Goal: Use online tool/utility: Utilize a website feature to perform a specific function

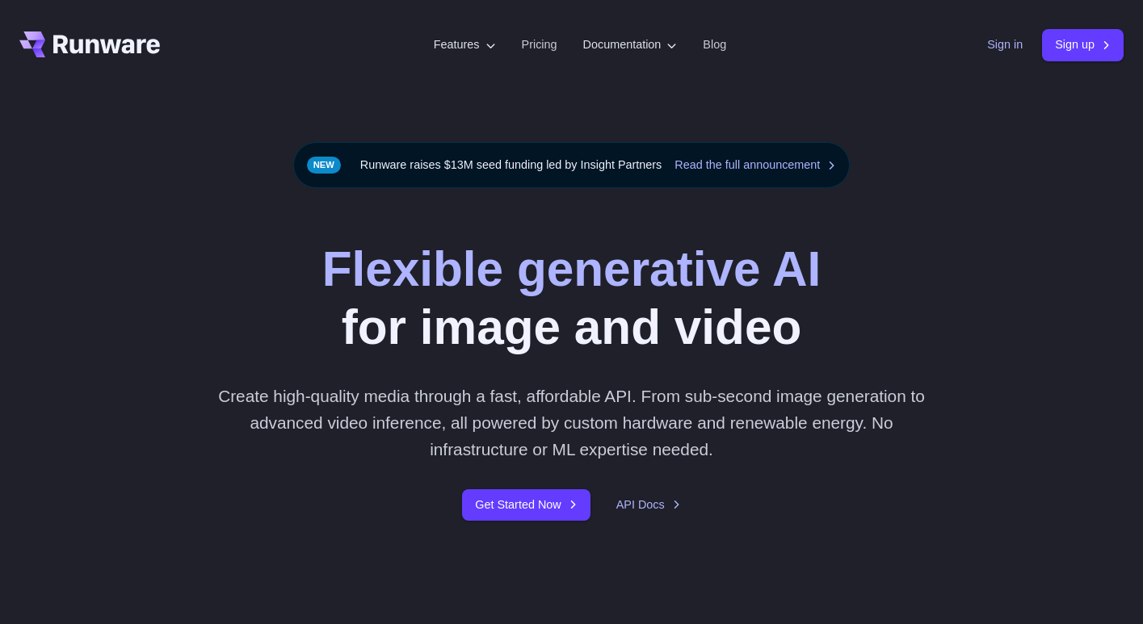
click at [995, 43] on link "Sign in" at bounding box center [1005, 45] width 36 height 19
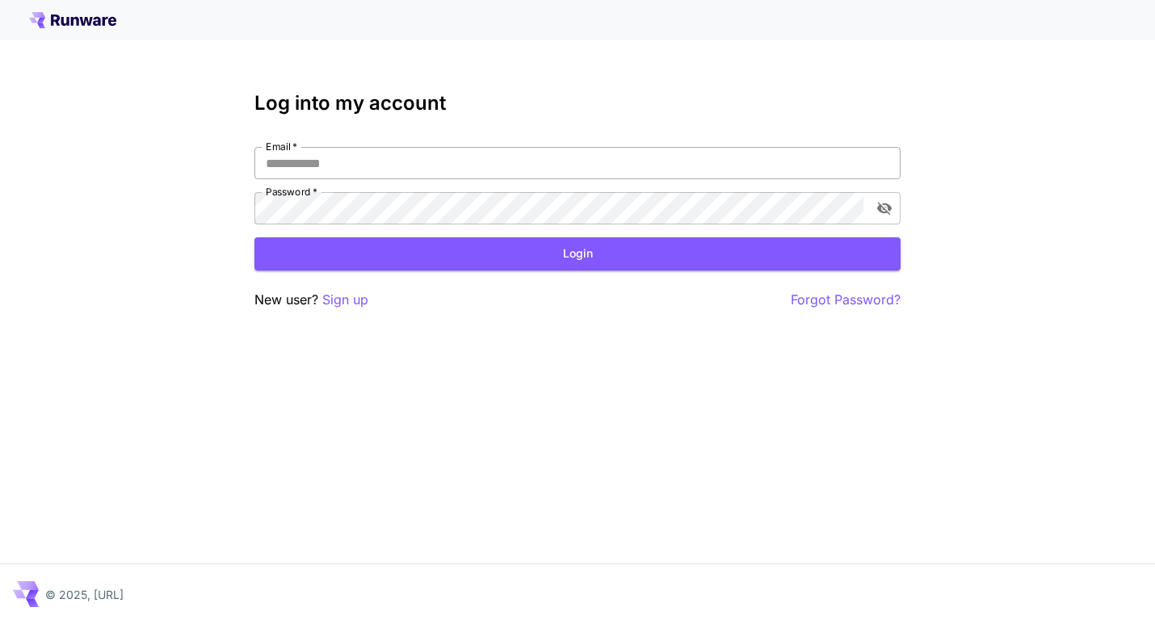
click at [323, 155] on input "Email   *" at bounding box center [577, 163] width 646 height 32
type input "**********"
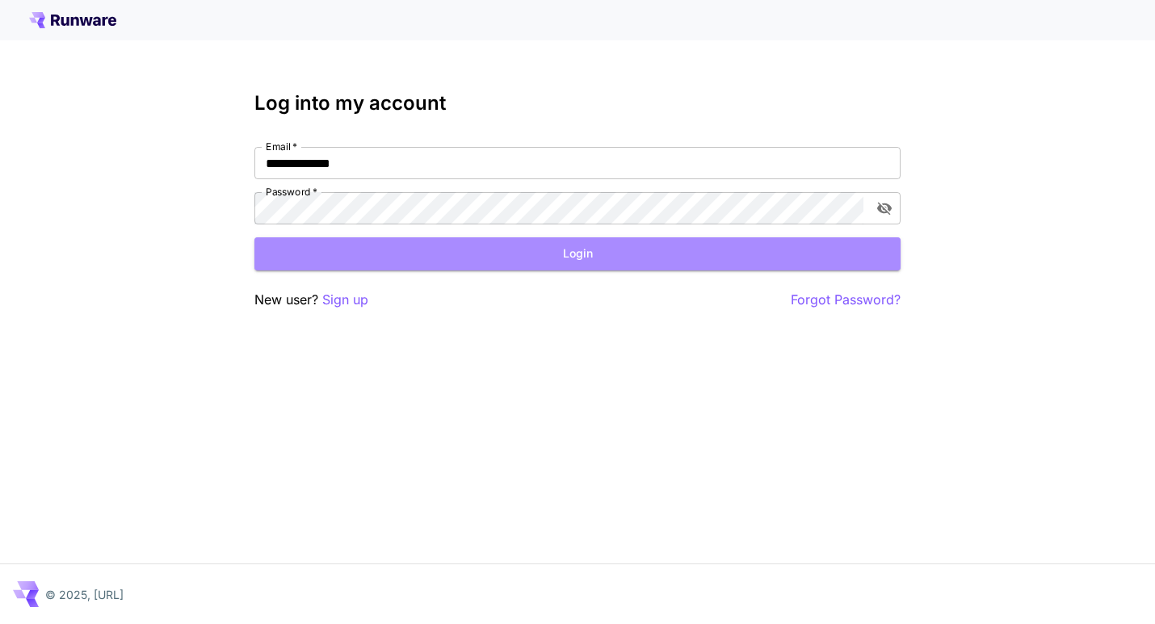
click at [547, 261] on button "Login" at bounding box center [577, 253] width 646 height 33
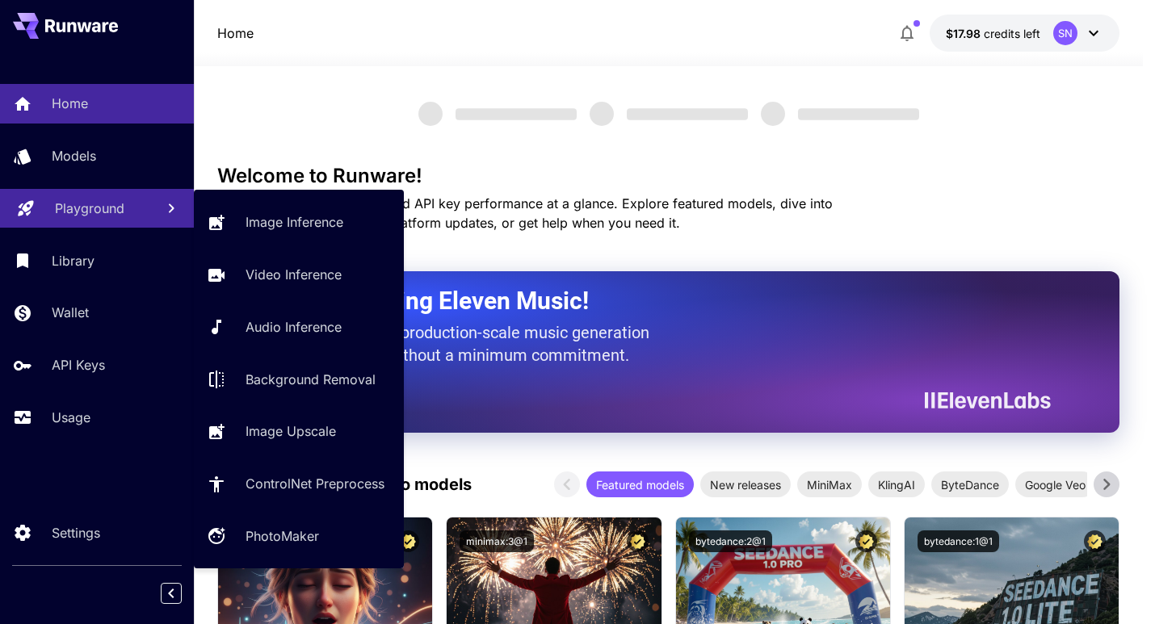
click at [119, 211] on p "Playground" at bounding box center [89, 208] width 69 height 19
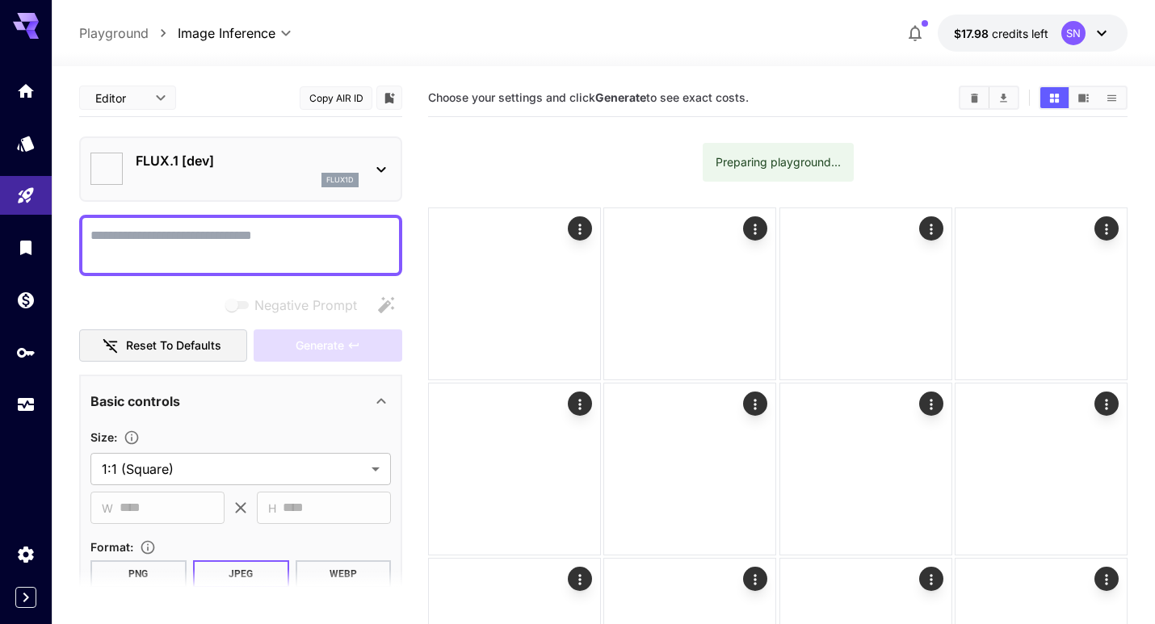
click at [279, 221] on div at bounding box center [240, 245] width 323 height 61
type input "**********"
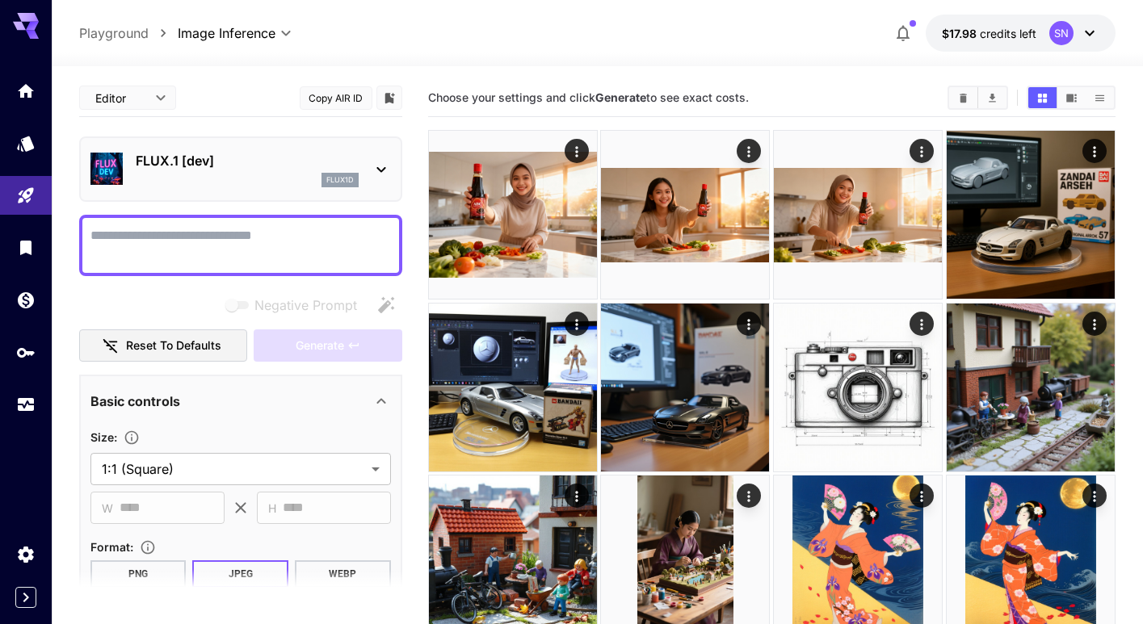
click at [233, 174] on div "flux1d" at bounding box center [247, 180] width 223 height 15
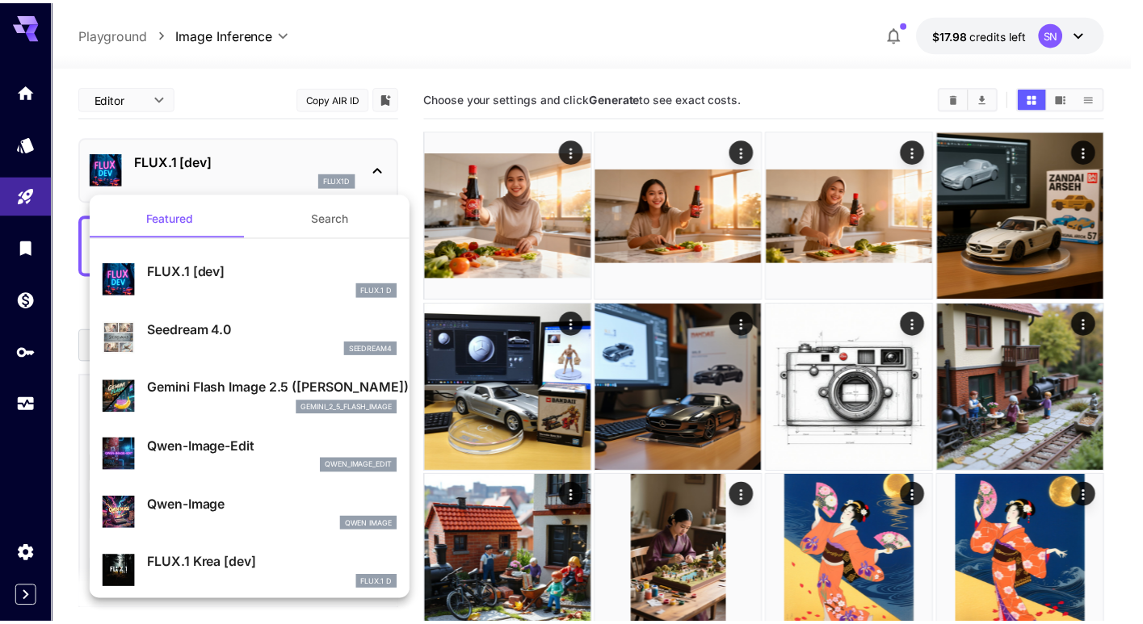
scroll to position [15, 0]
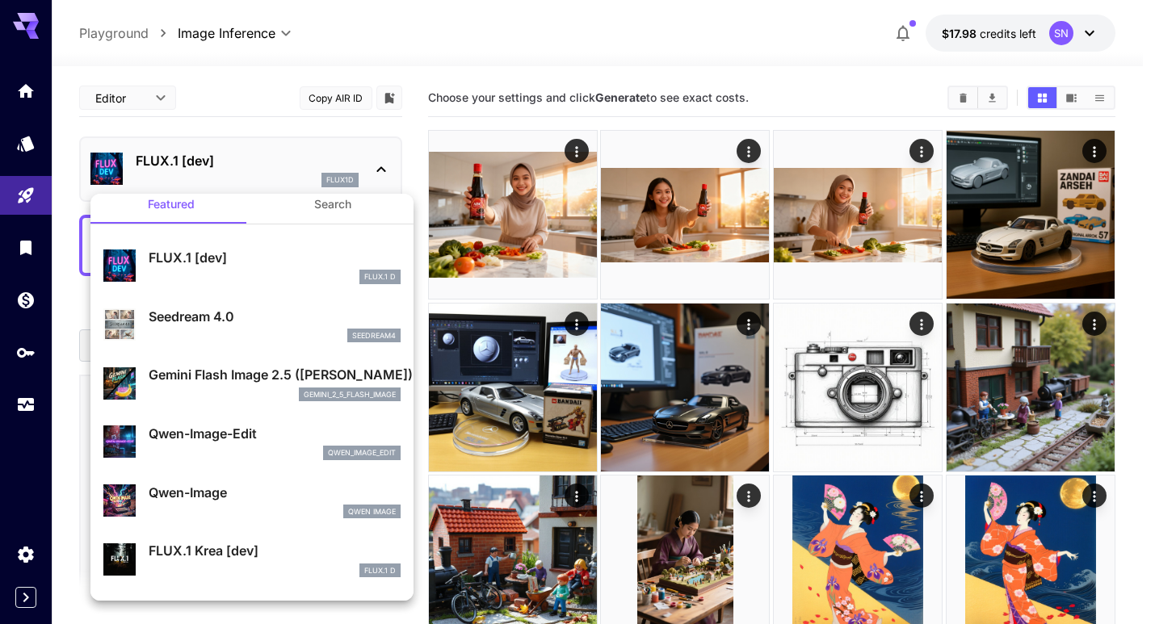
click at [251, 422] on div "Qwen-Image-Edit qwen_image_edit" at bounding box center [251, 442] width 297 height 49
type input "*"
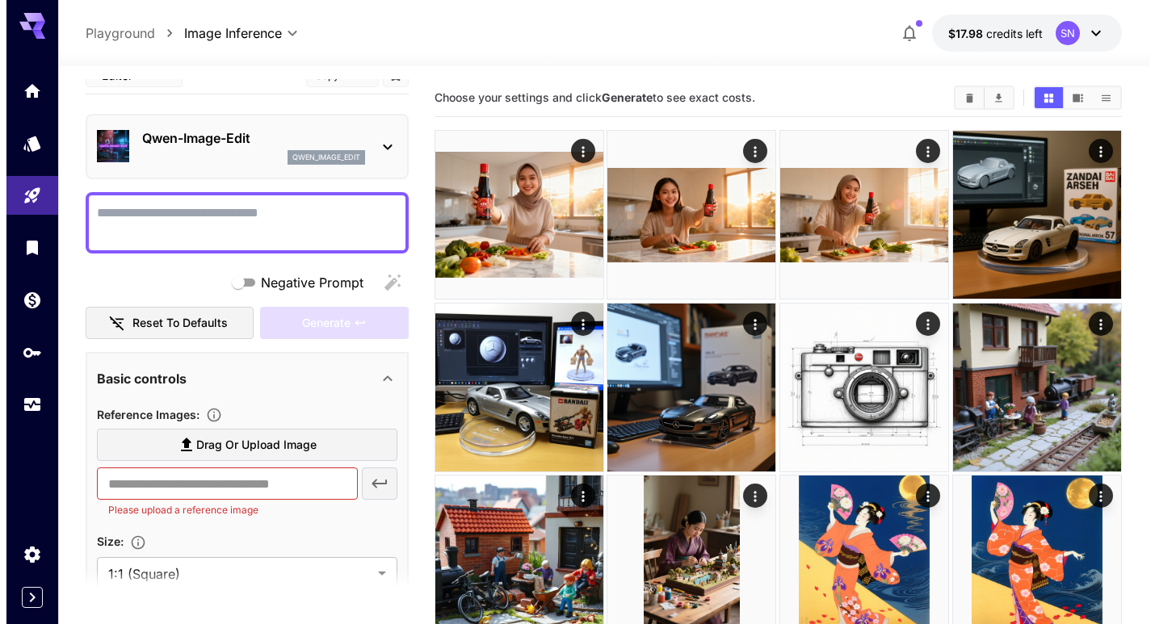
scroll to position [27, 0]
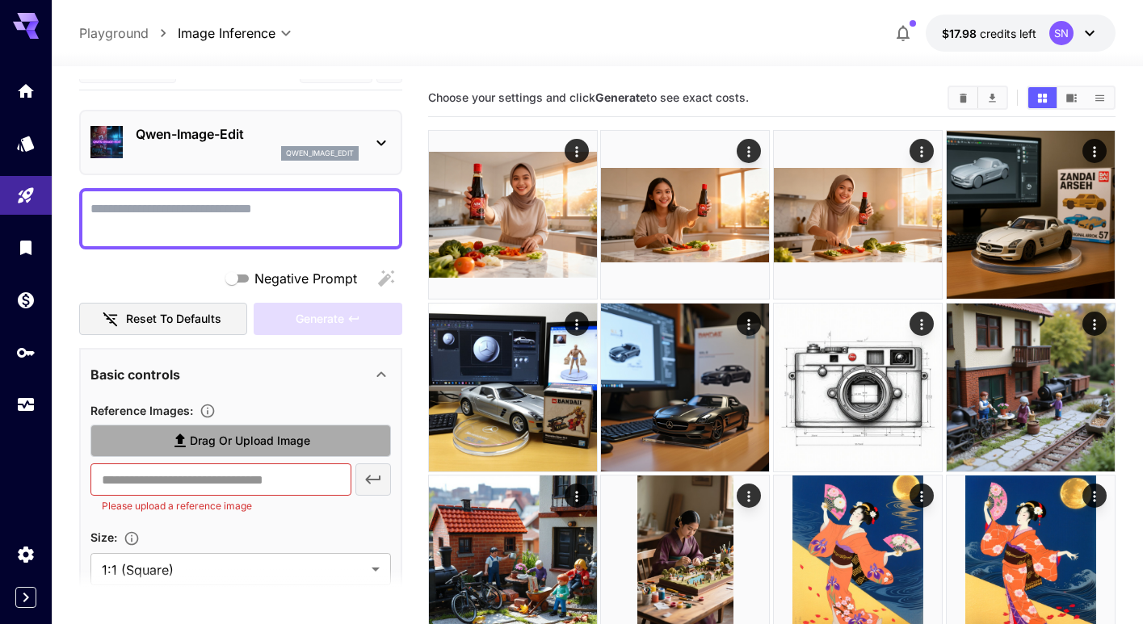
click at [291, 443] on span "Drag or upload image" at bounding box center [250, 441] width 120 height 20
click at [0, 0] on input "Drag or upload image" at bounding box center [0, 0] width 0 height 0
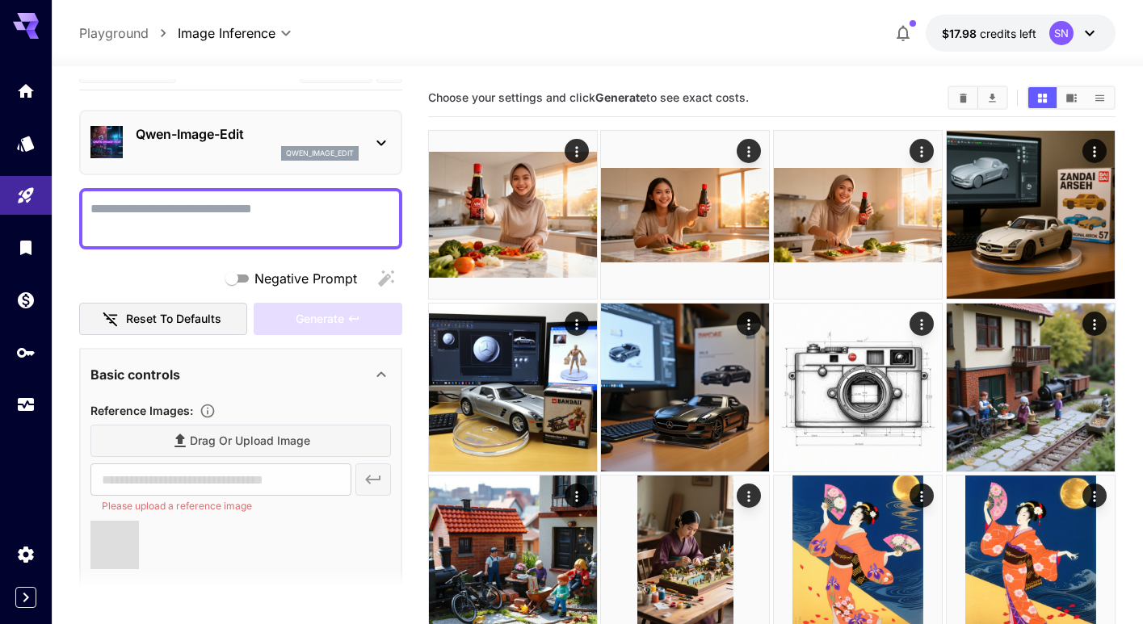
type input "**********"
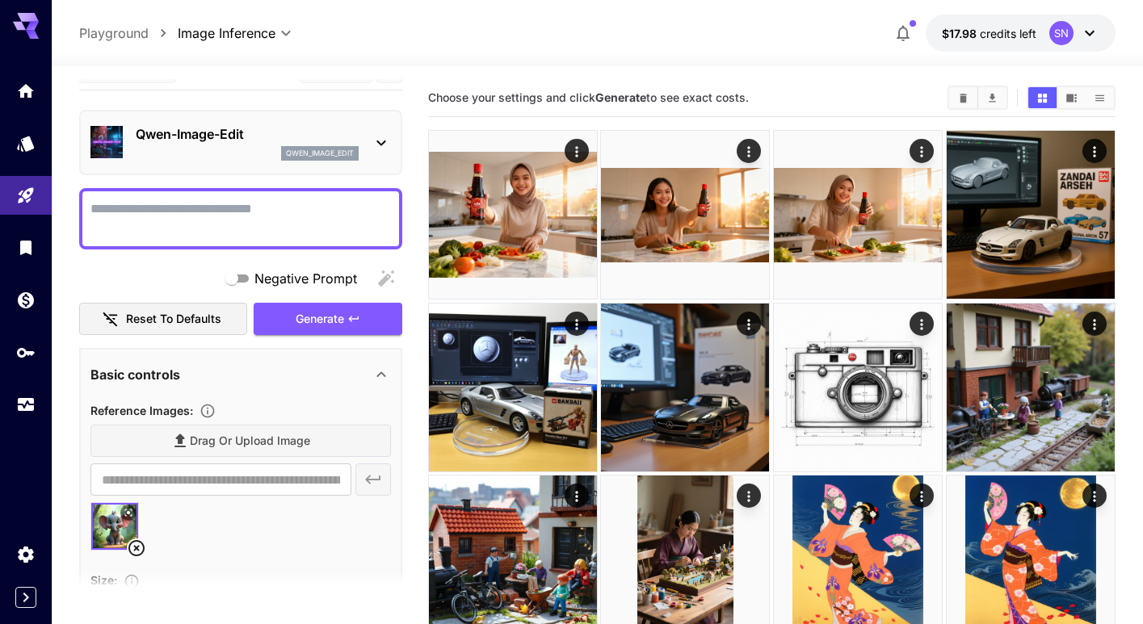
click at [212, 439] on div "Drag or upload image" at bounding box center [240, 441] width 300 height 33
click at [246, 435] on div "Drag or upload image" at bounding box center [240, 441] width 300 height 33
click at [330, 128] on p "Qwen-Image-Edit" at bounding box center [247, 133] width 223 height 19
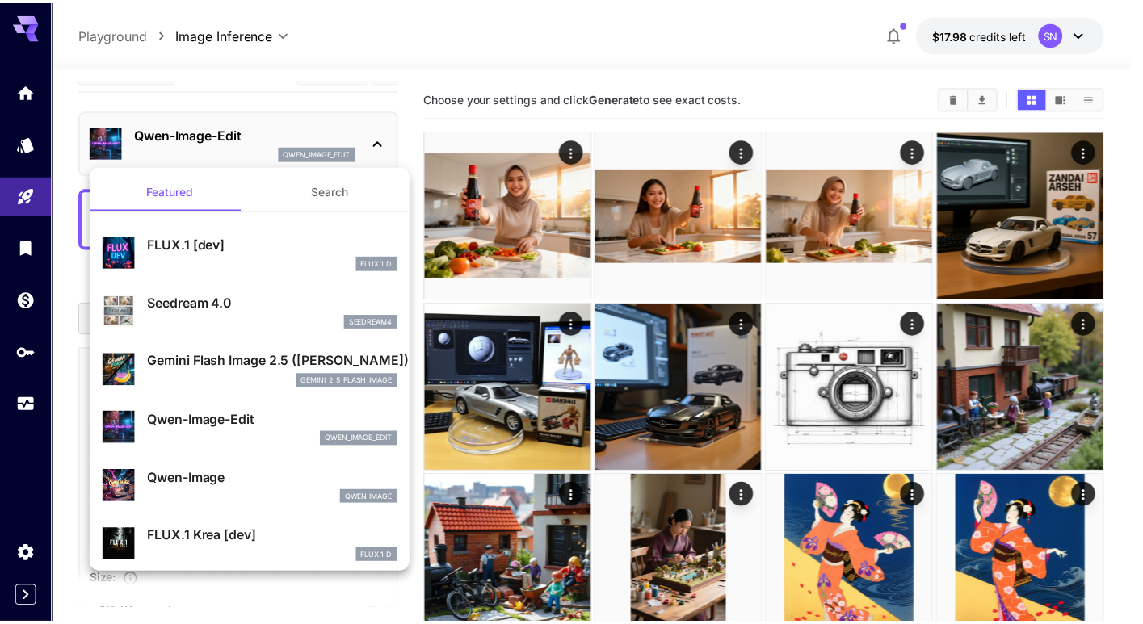
scroll to position [3, 0]
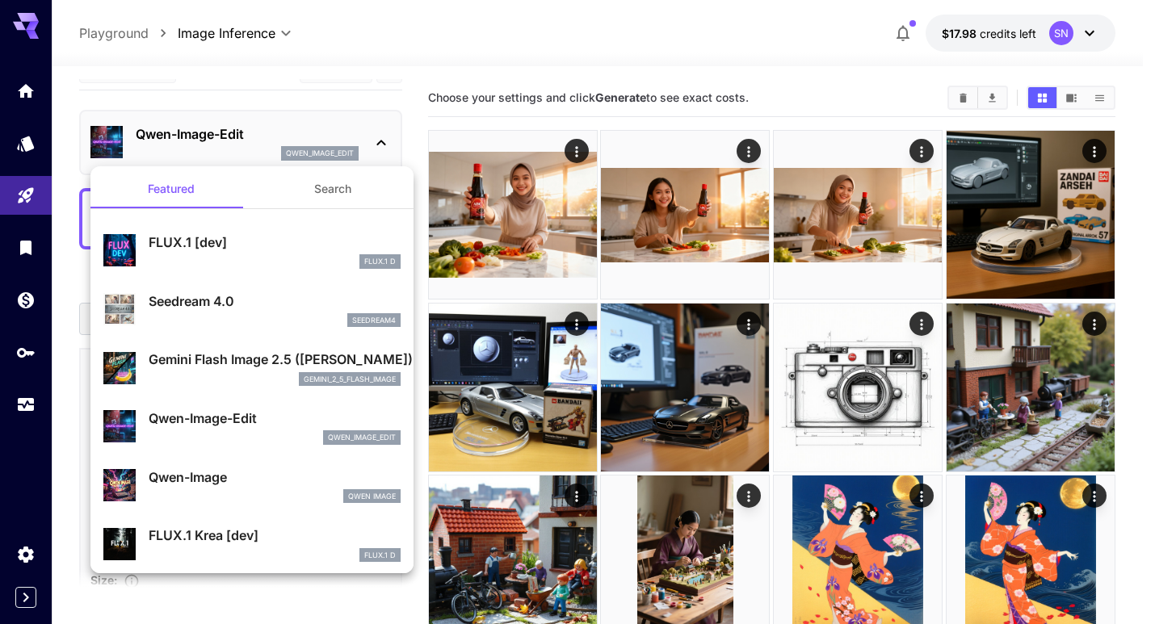
drag, startPoint x: 215, startPoint y: 86, endPoint x: 207, endPoint y: 100, distance: 15.9
click at [215, 86] on div at bounding box center [577, 312] width 1155 height 624
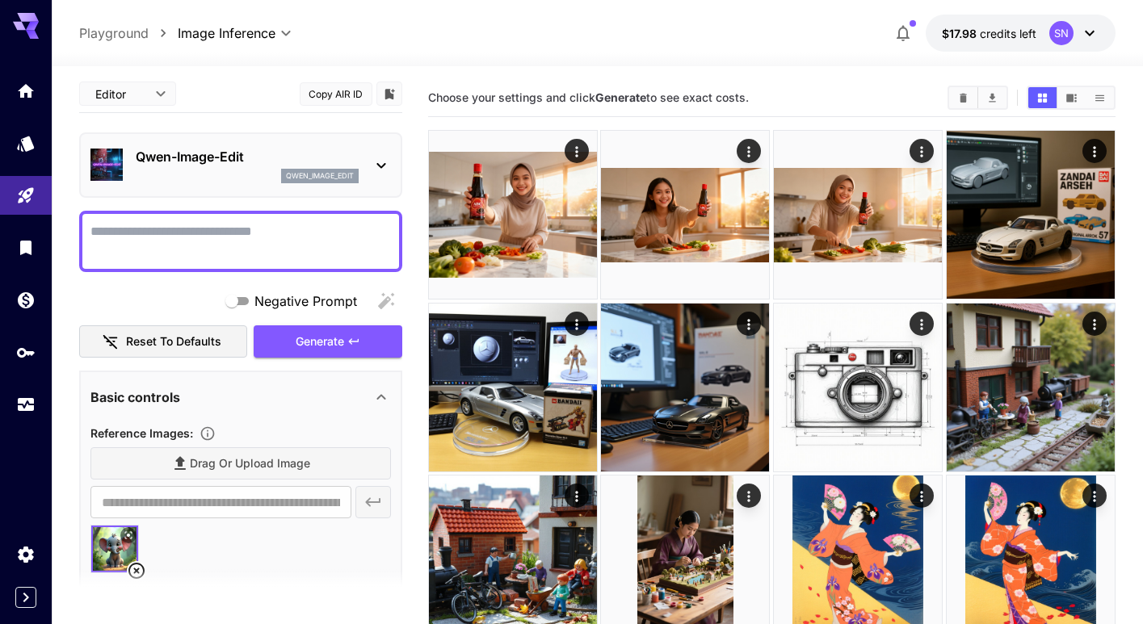
scroll to position [0, 0]
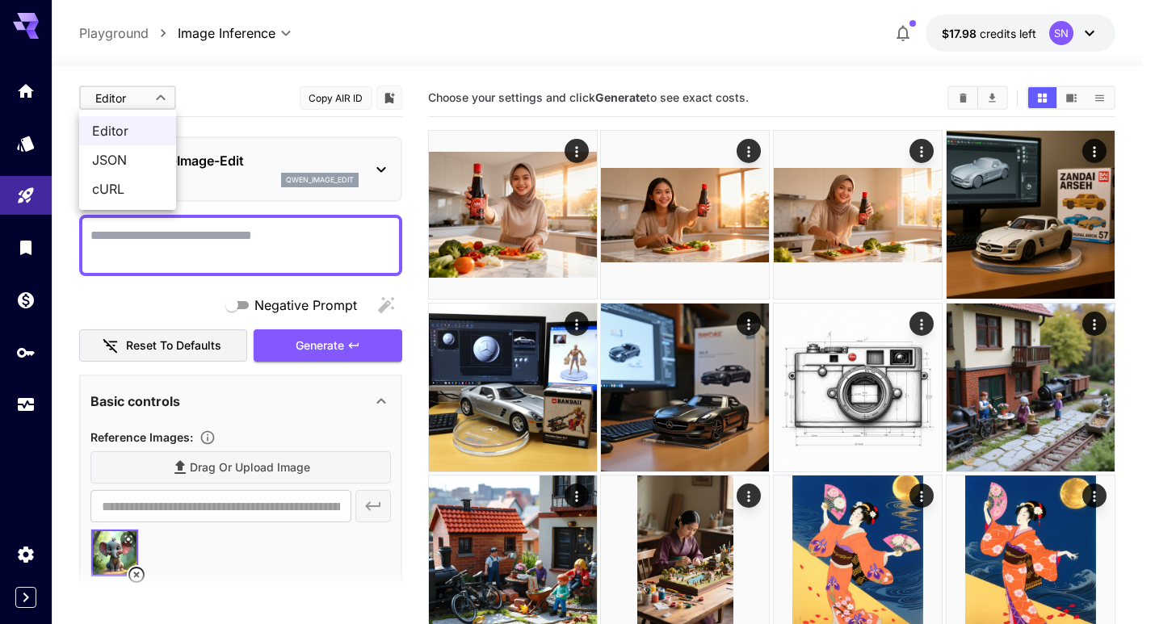
click at [149, 147] on li "JSON" at bounding box center [127, 159] width 97 height 29
type input "****"
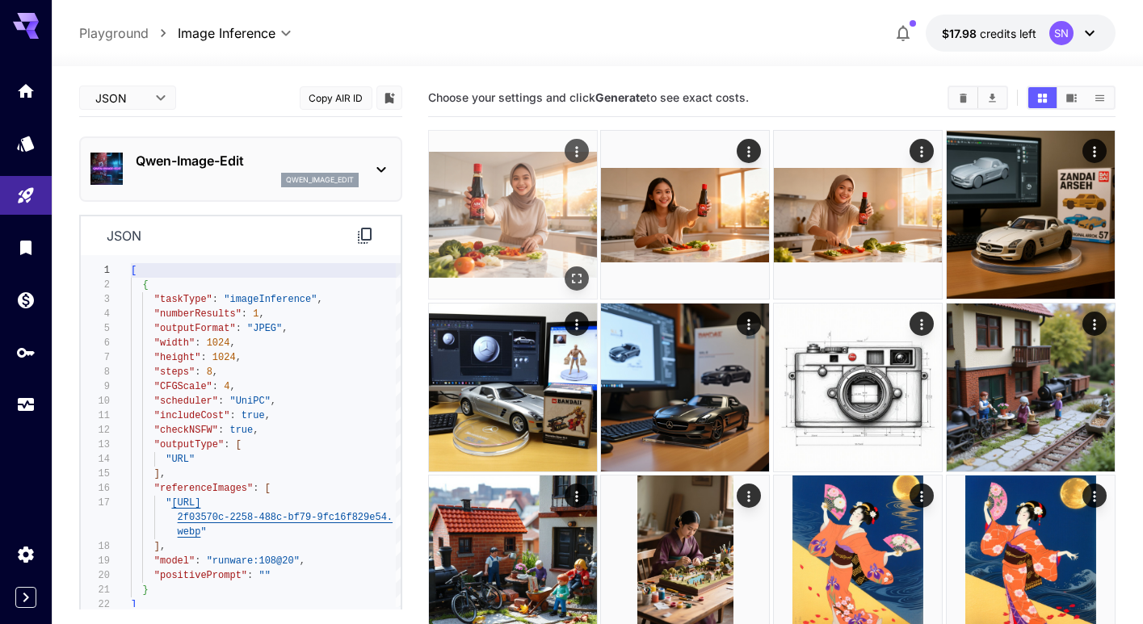
drag, startPoint x: 570, startPoint y: 183, endPoint x: 555, endPoint y: 216, distance: 35.8
click at [571, 183] on img at bounding box center [513, 215] width 168 height 168
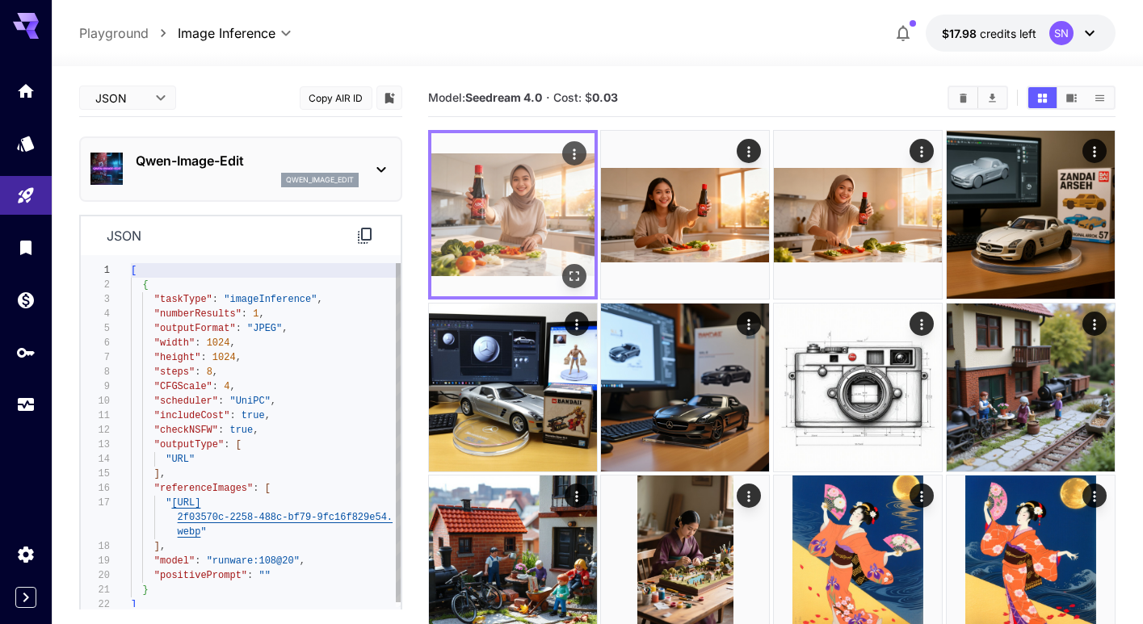
click at [555, 216] on img at bounding box center [512, 214] width 163 height 163
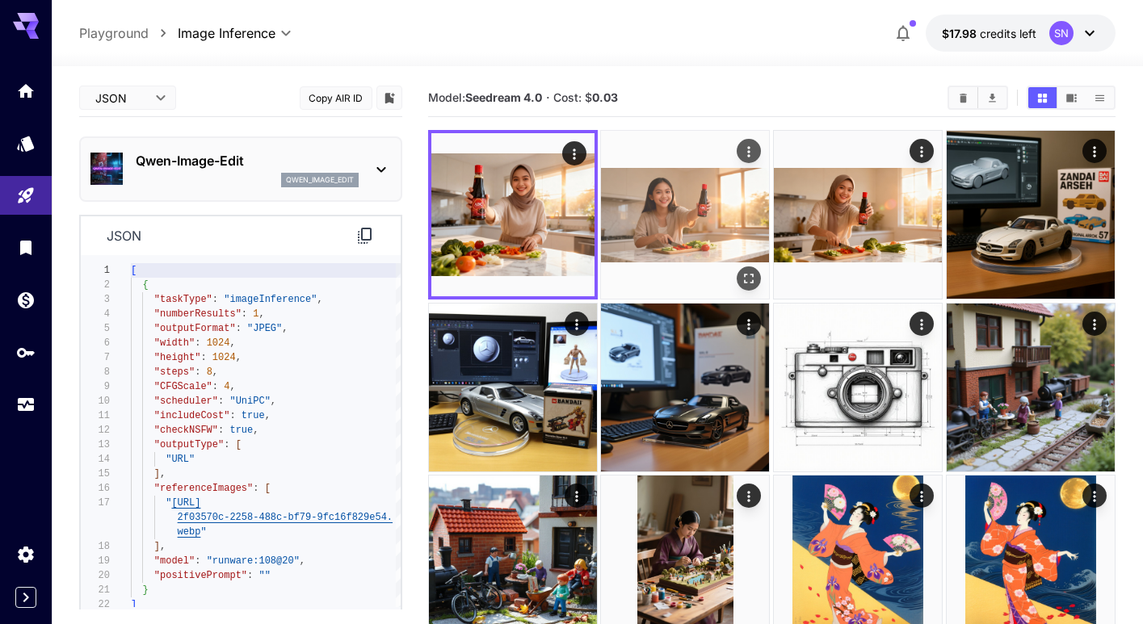
click at [669, 239] on img at bounding box center [685, 215] width 168 height 168
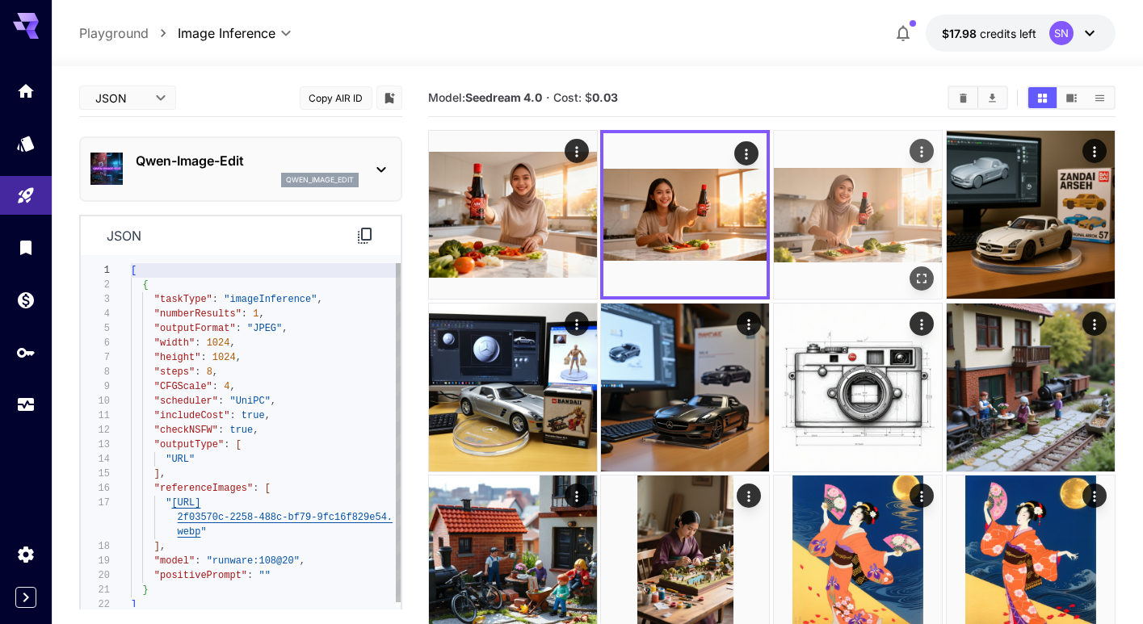
drag, startPoint x: 837, startPoint y: 221, endPoint x: 908, endPoint y: 226, distance: 70.4
click at [837, 221] on img at bounding box center [858, 215] width 168 height 168
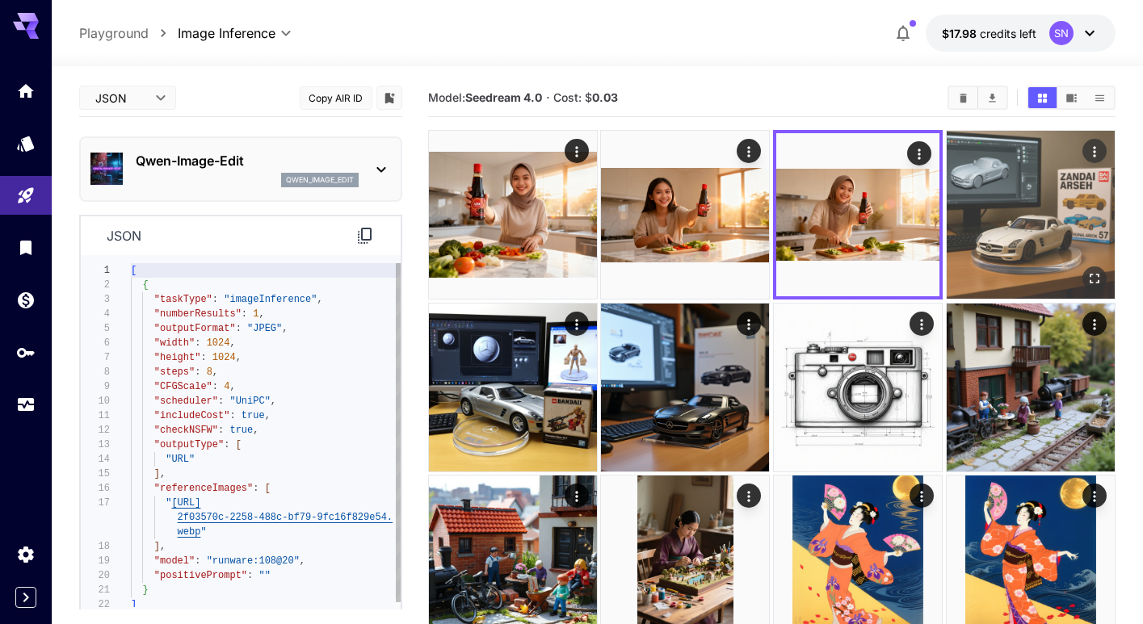
click at [1005, 224] on img at bounding box center [1030, 215] width 168 height 168
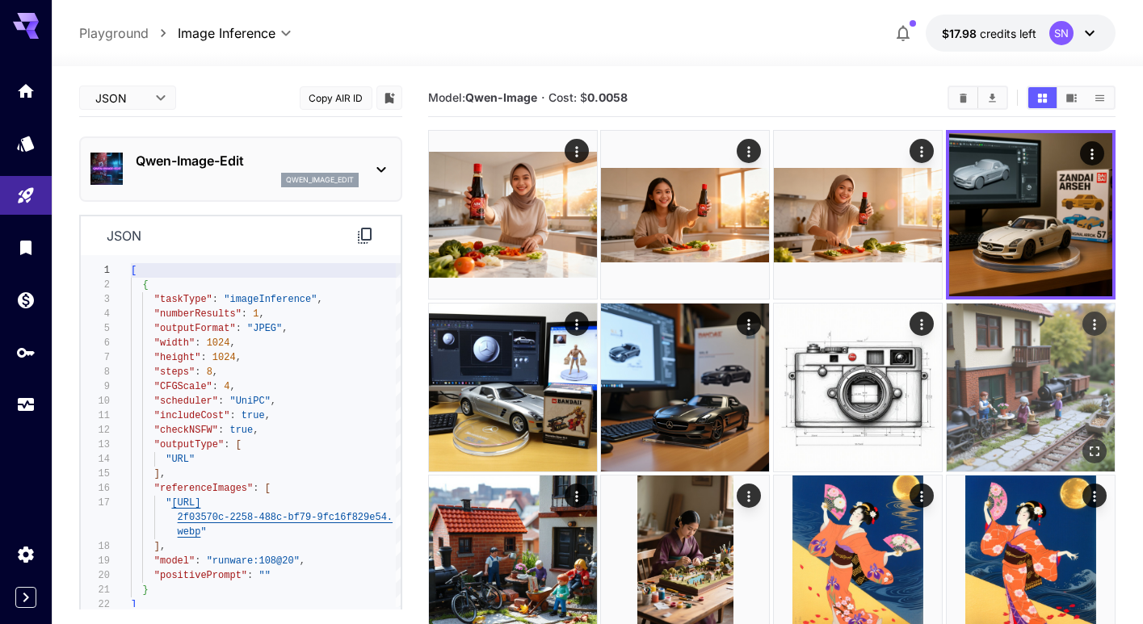
click at [981, 392] on img at bounding box center [1030, 388] width 168 height 168
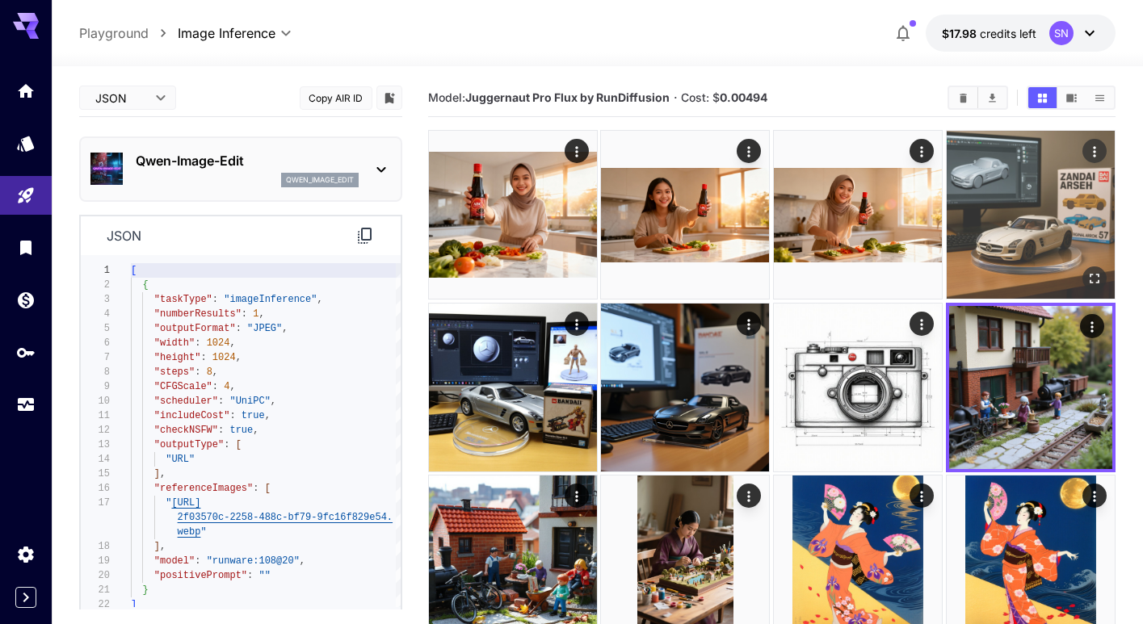
click at [995, 232] on img at bounding box center [1030, 215] width 168 height 168
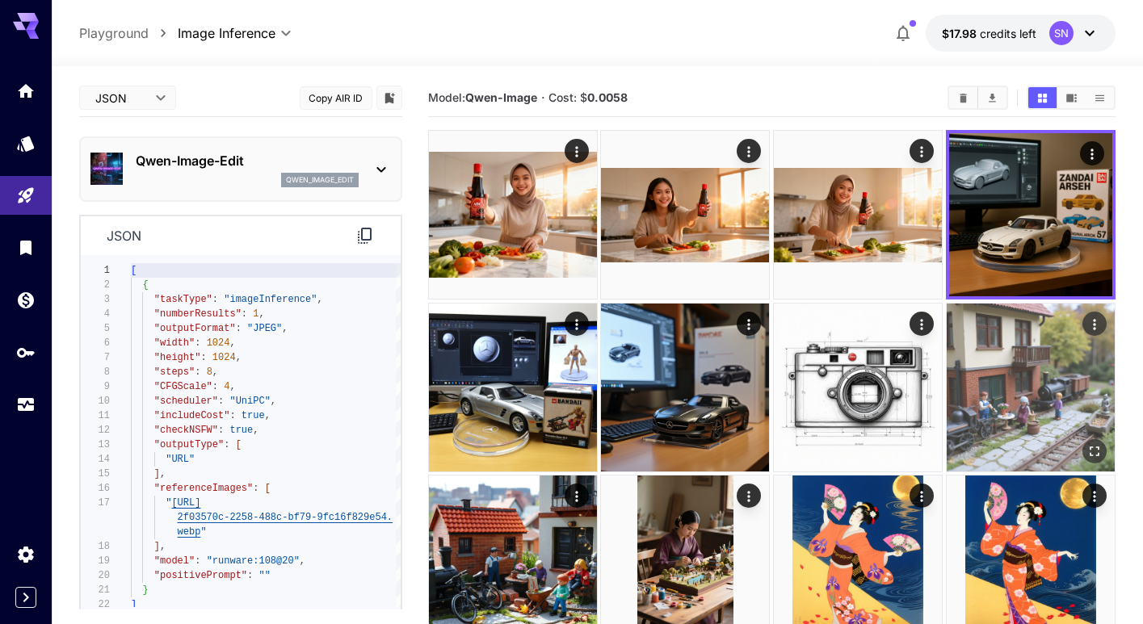
click at [991, 395] on img at bounding box center [1030, 388] width 168 height 168
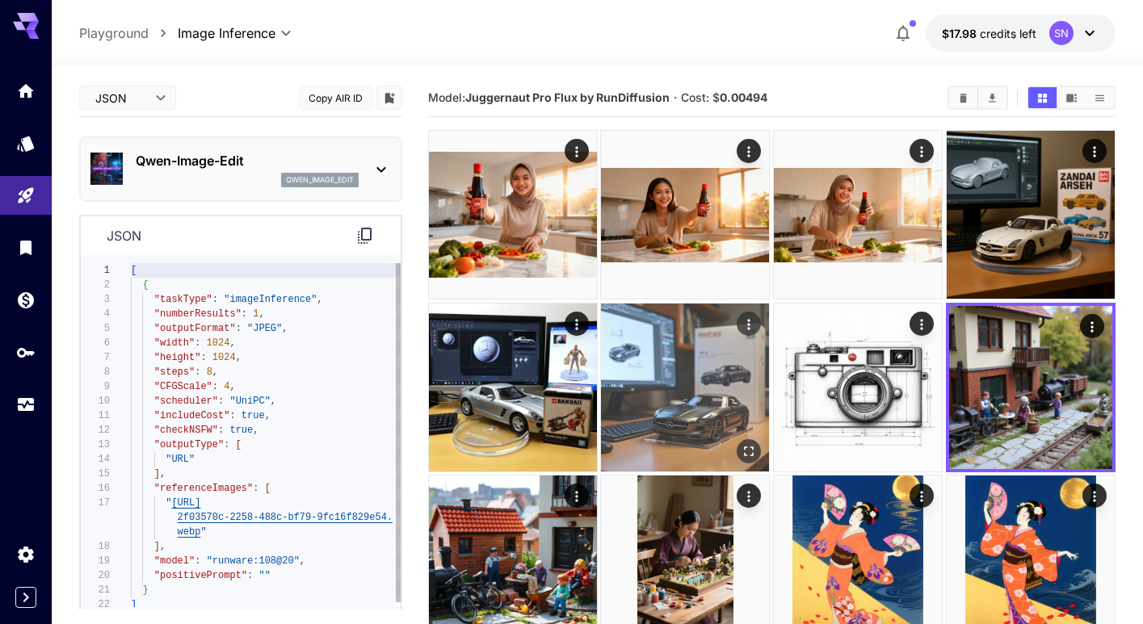
drag, startPoint x: 695, startPoint y: 388, endPoint x: 674, endPoint y: 390, distance: 20.3
click at [695, 388] on img at bounding box center [685, 388] width 168 height 168
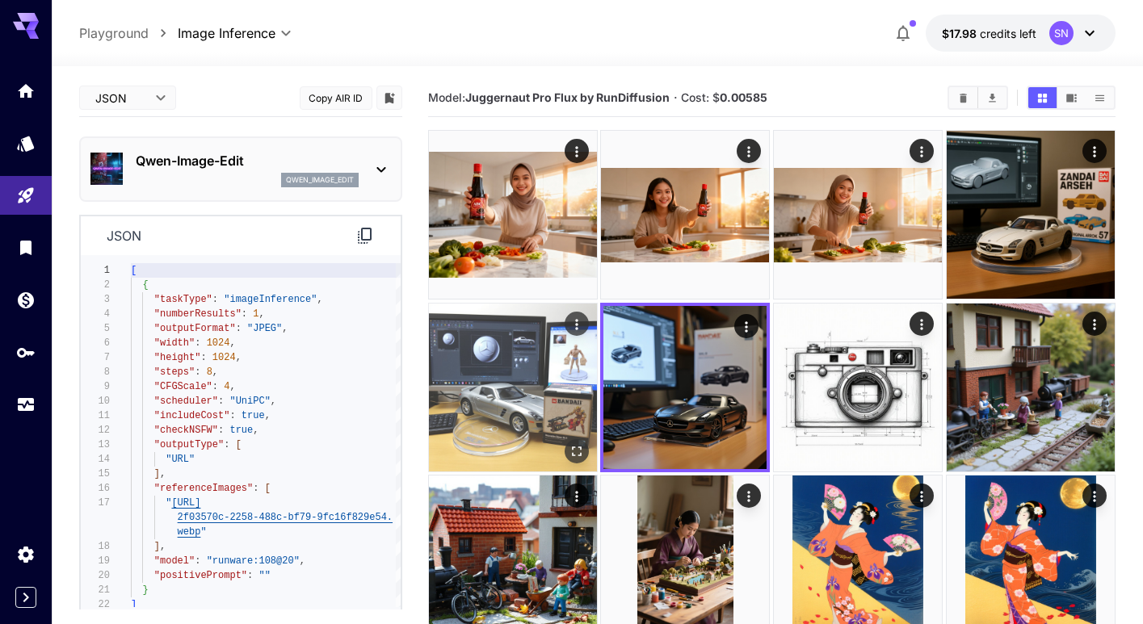
click at [565, 397] on img at bounding box center [513, 388] width 168 height 168
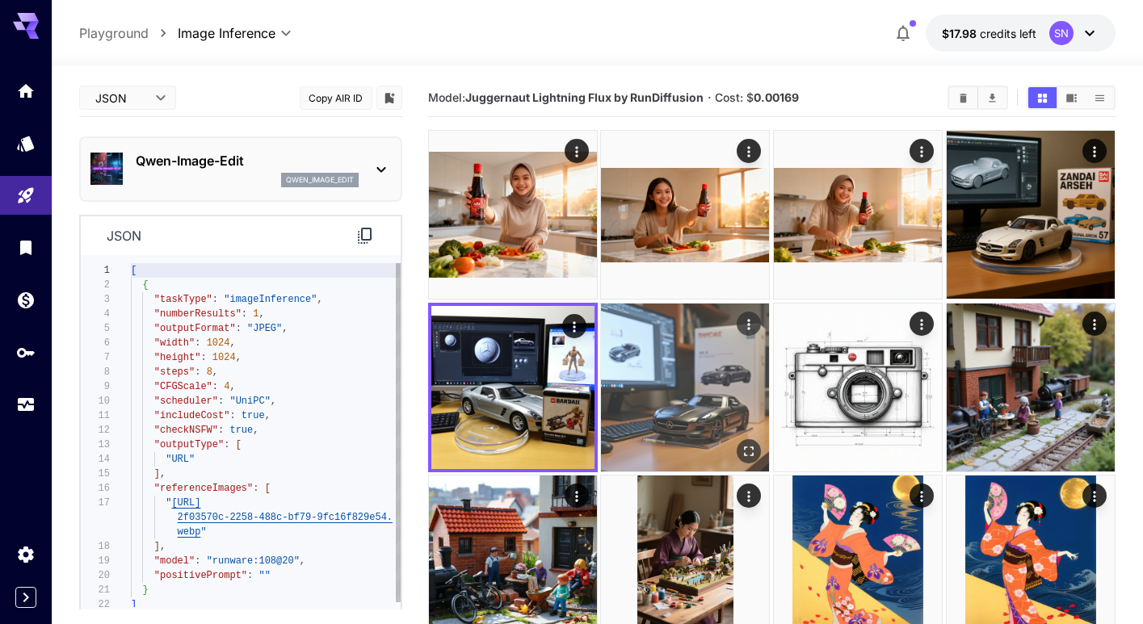
drag, startPoint x: 695, startPoint y: 386, endPoint x: 715, endPoint y: 384, distance: 19.5
click at [696, 386] on img at bounding box center [685, 388] width 168 height 168
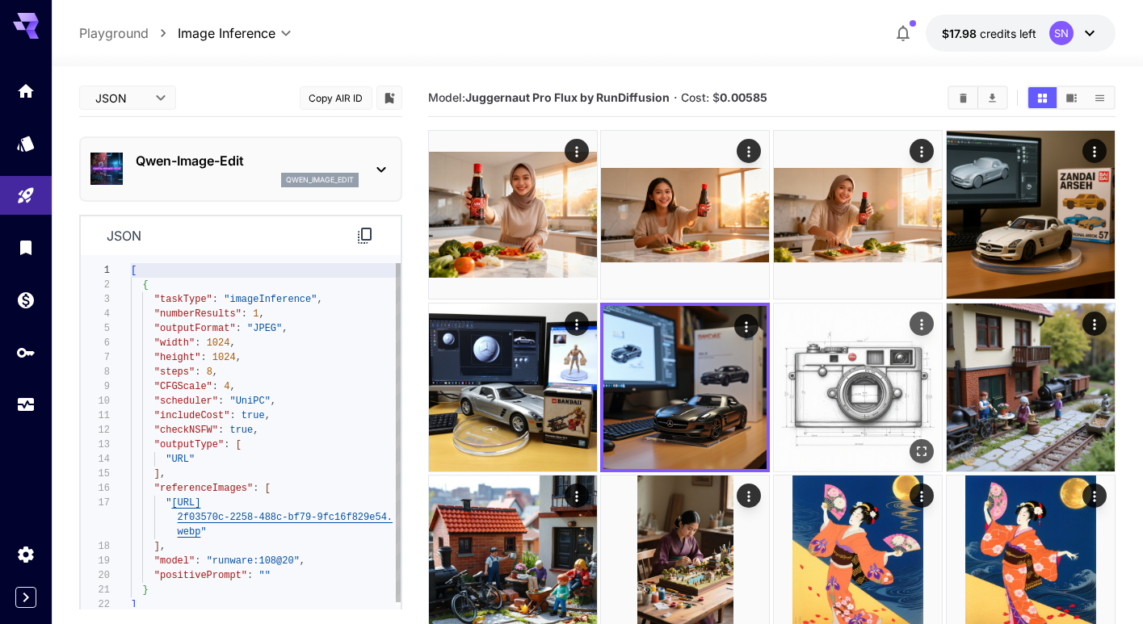
click at [854, 382] on img at bounding box center [858, 388] width 168 height 168
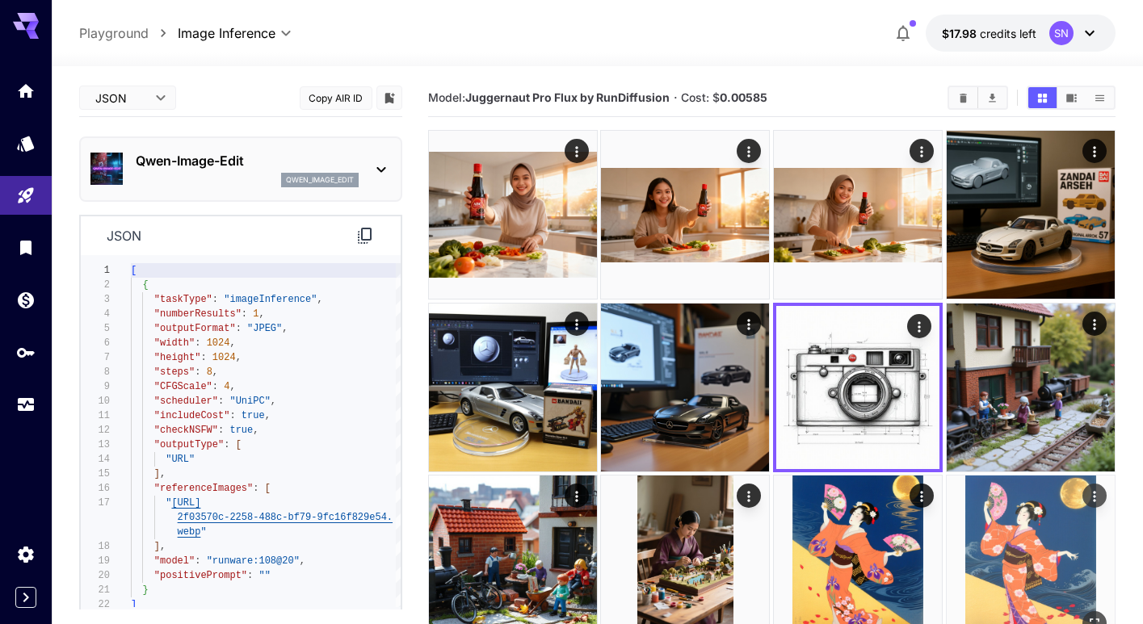
scroll to position [99, 0]
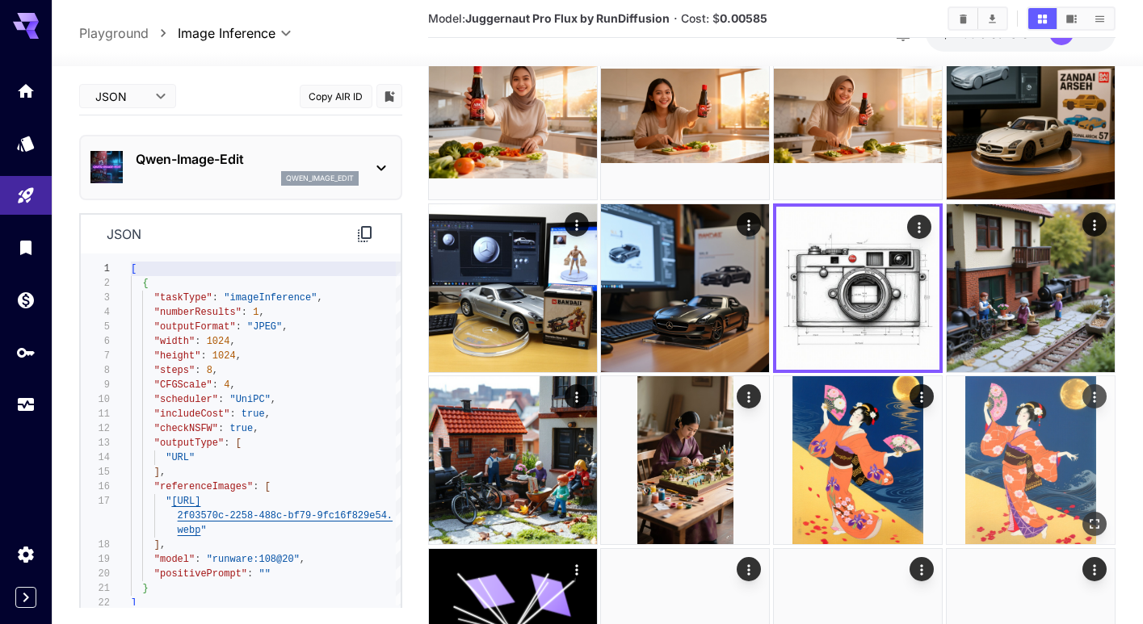
click at [1000, 464] on img at bounding box center [1030, 460] width 168 height 168
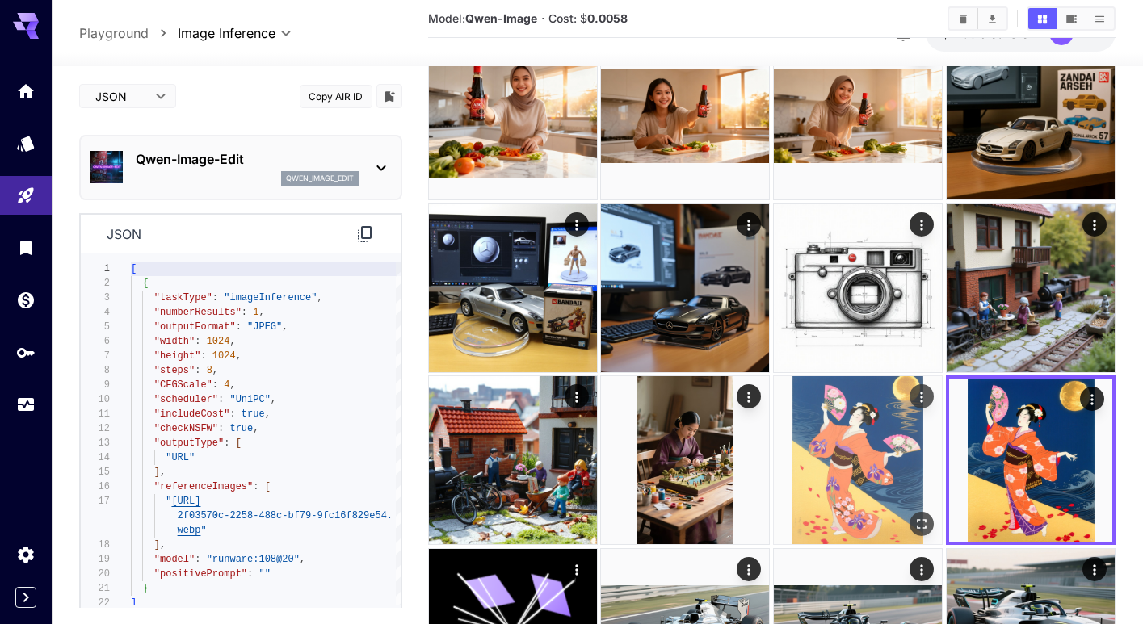
click at [866, 474] on img at bounding box center [858, 460] width 168 height 168
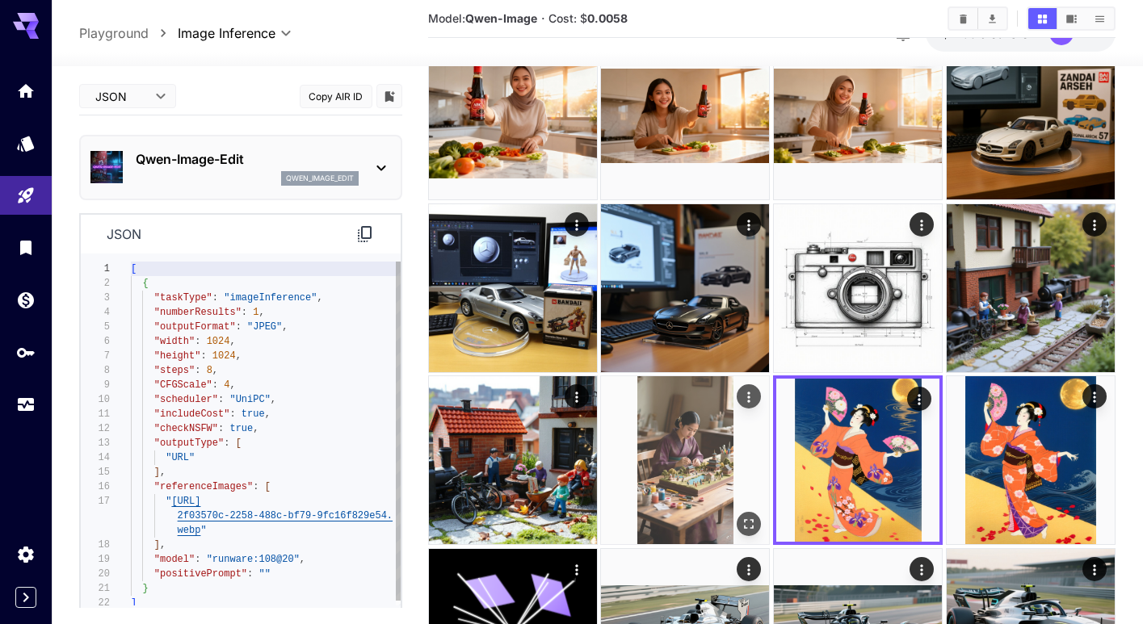
click at [688, 486] on img at bounding box center [685, 460] width 168 height 168
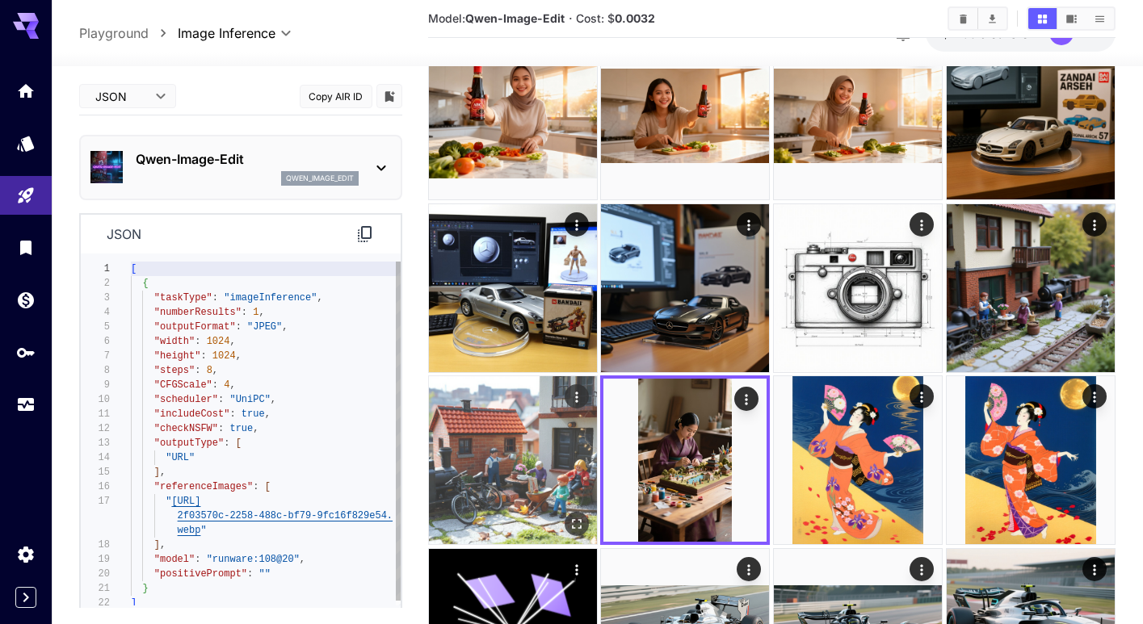
click at [565, 497] on img at bounding box center [513, 460] width 168 height 168
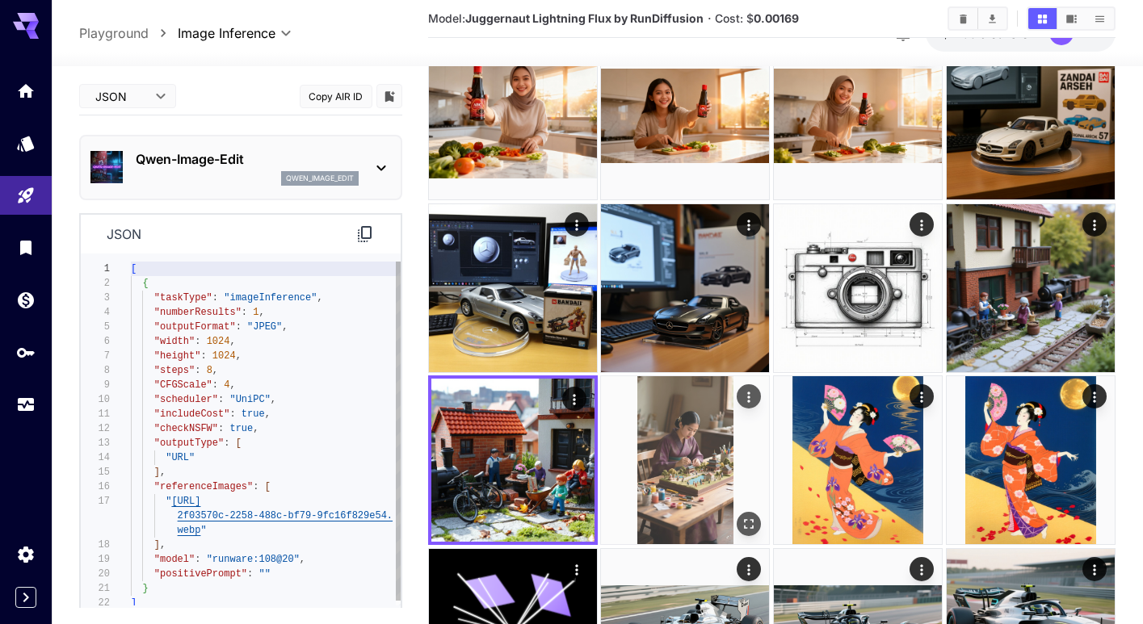
click at [708, 481] on img at bounding box center [685, 460] width 168 height 168
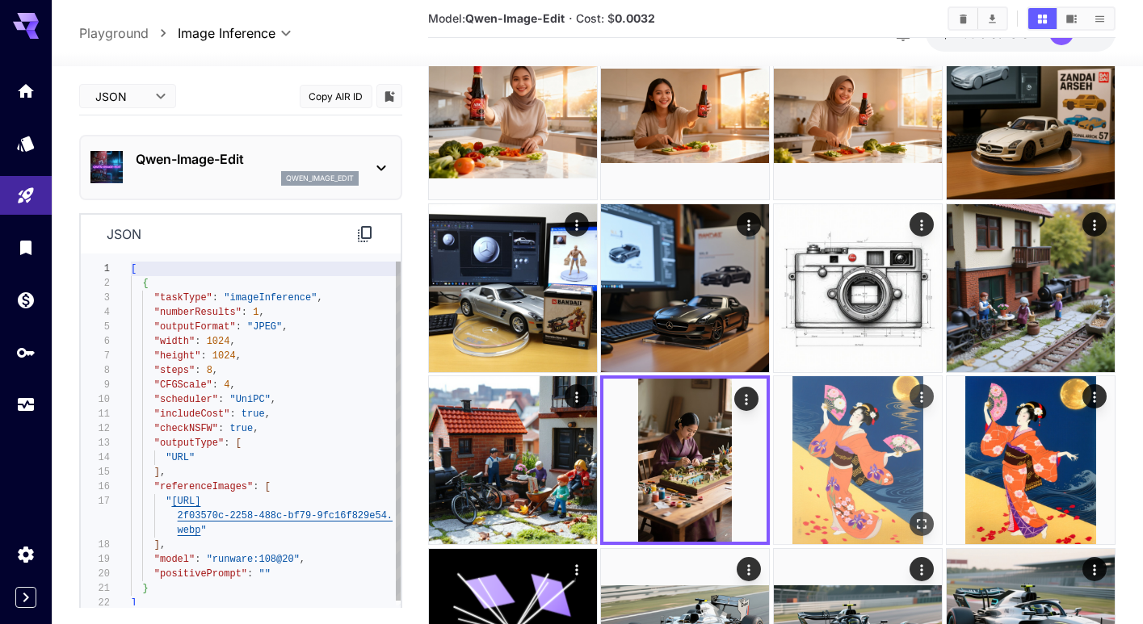
click at [829, 472] on img at bounding box center [858, 460] width 168 height 168
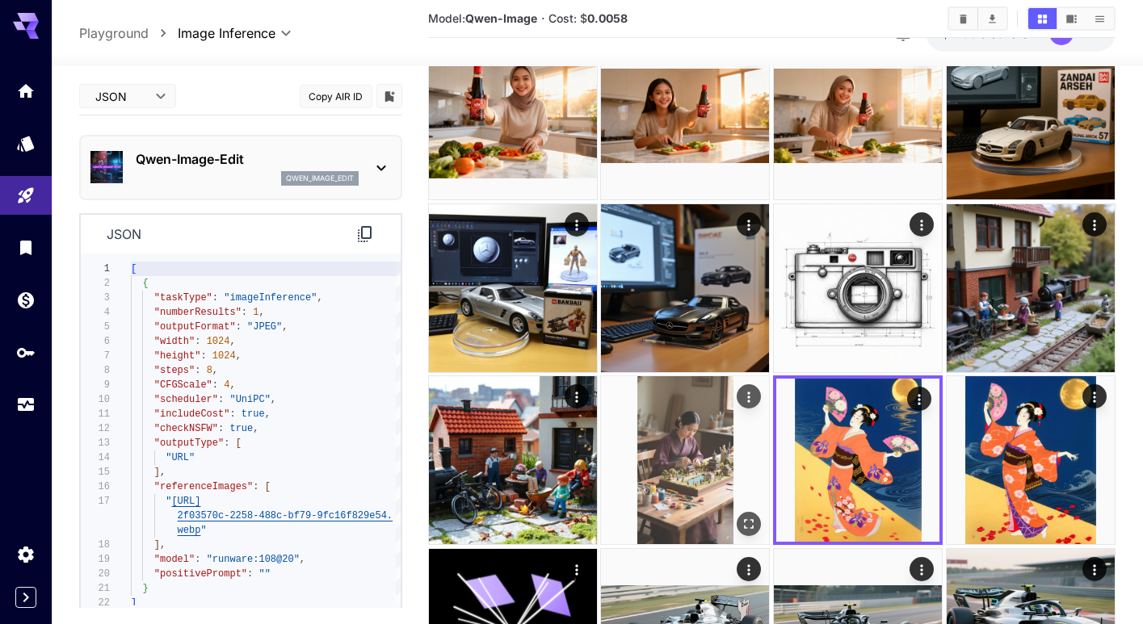
click at [674, 485] on img at bounding box center [685, 460] width 168 height 168
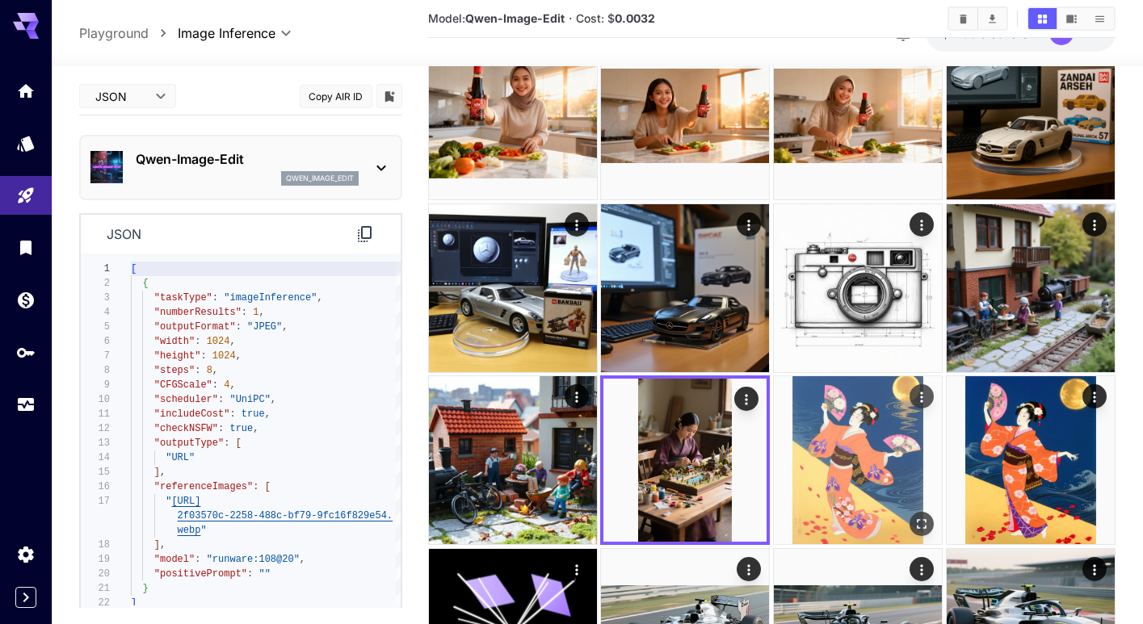
click at [848, 472] on img at bounding box center [858, 460] width 168 height 168
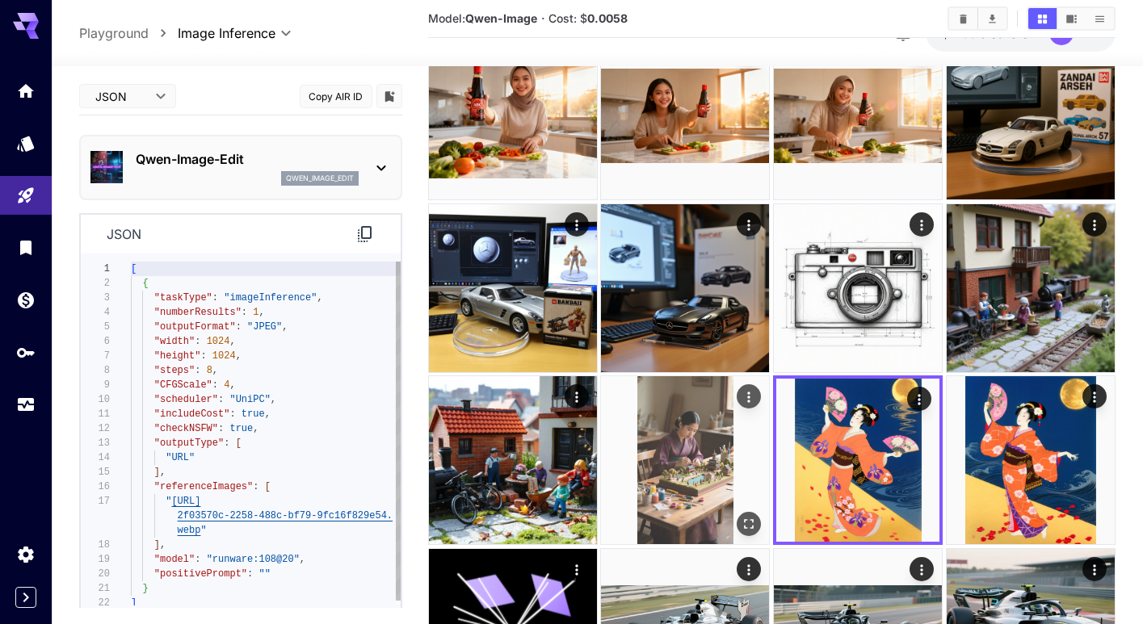
click at [739, 479] on img at bounding box center [685, 460] width 168 height 168
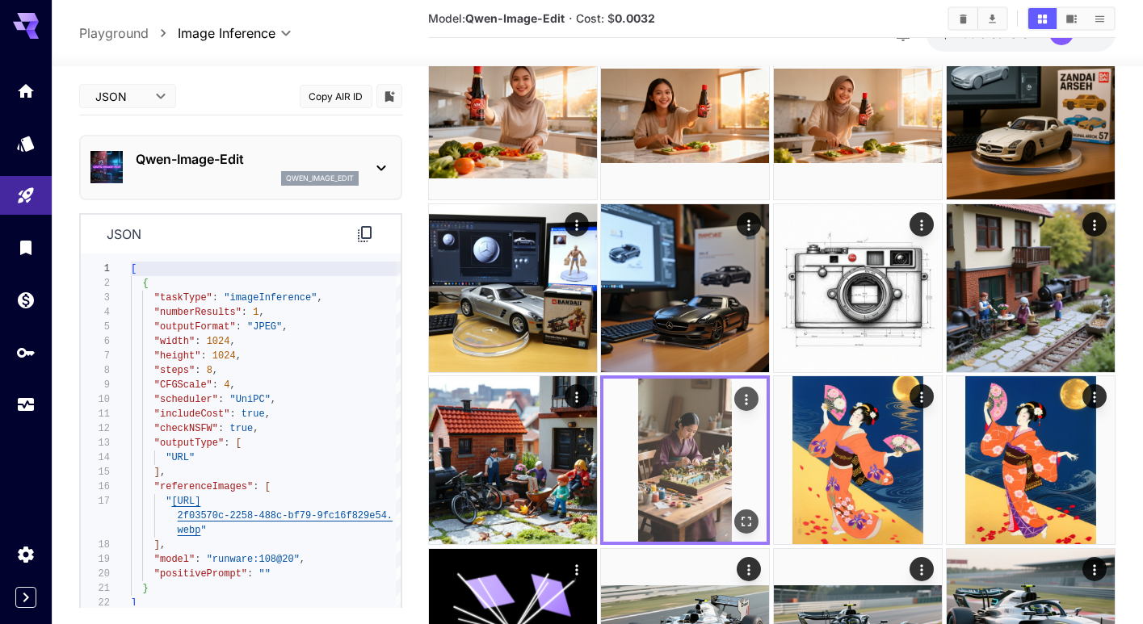
click at [687, 484] on img at bounding box center [684, 460] width 163 height 163
click at [749, 514] on icon "Open in fullscreen" at bounding box center [747, 522] width 16 height 16
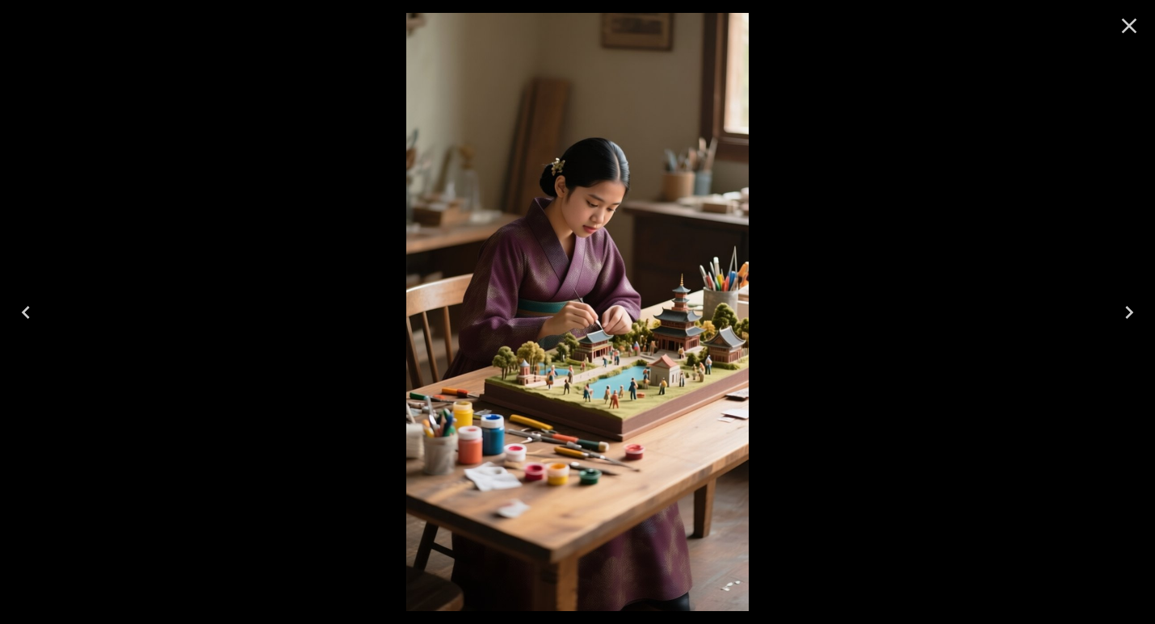
drag, startPoint x: 1131, startPoint y: 23, endPoint x: 1125, endPoint y: 36, distance: 14.4
click at [1131, 23] on icon "Close" at bounding box center [1129, 26] width 15 height 15
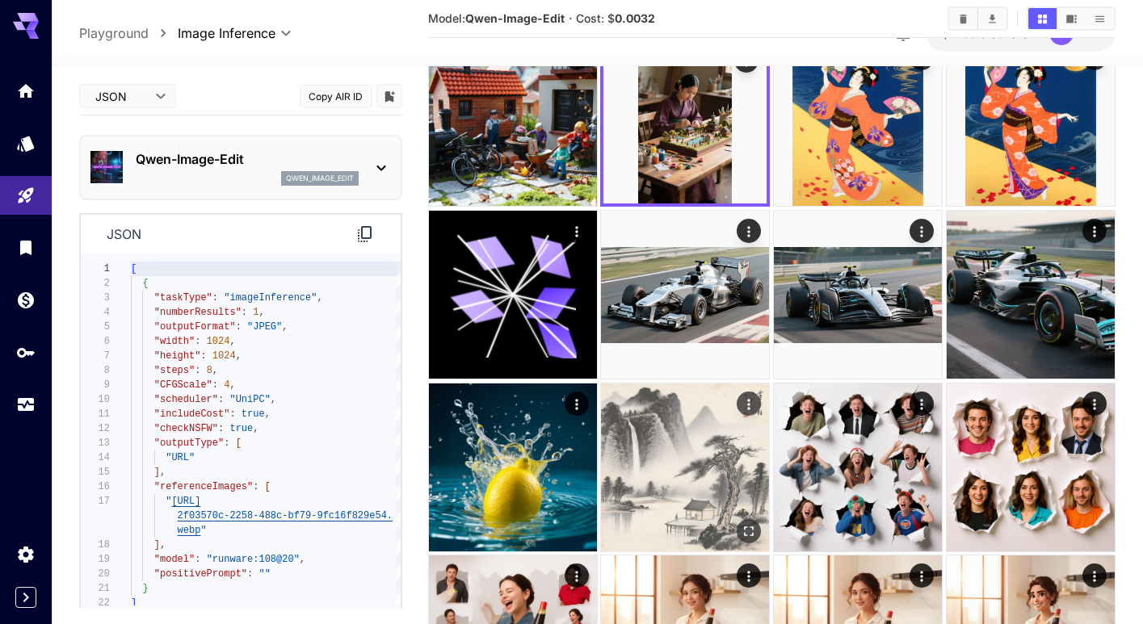
scroll to position [495, 0]
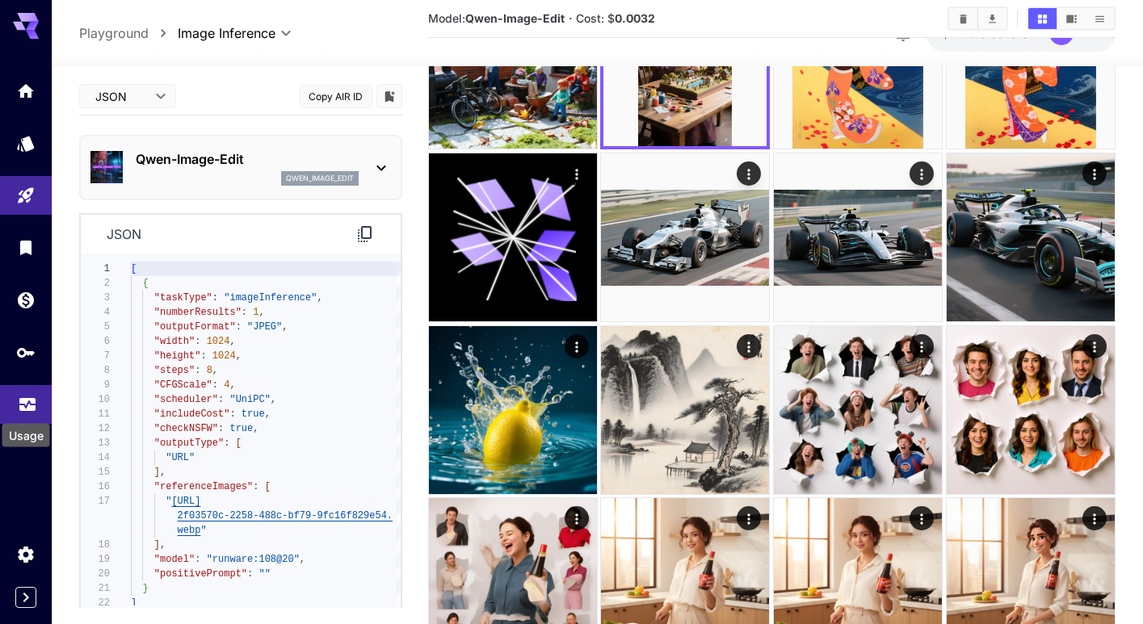
click at [28, 406] on icon "Usage" at bounding box center [27, 402] width 16 height 8
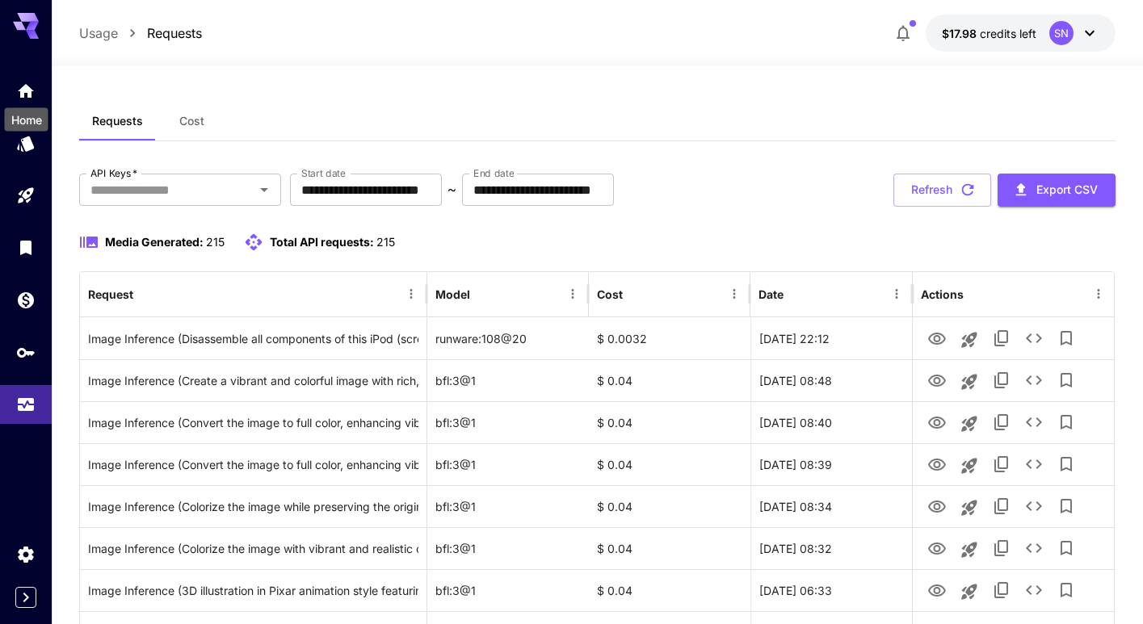
drag, startPoint x: 20, startPoint y: 88, endPoint x: 57, endPoint y: 97, distance: 38.2
click at [20, 88] on icon "Home" at bounding box center [25, 86] width 19 height 19
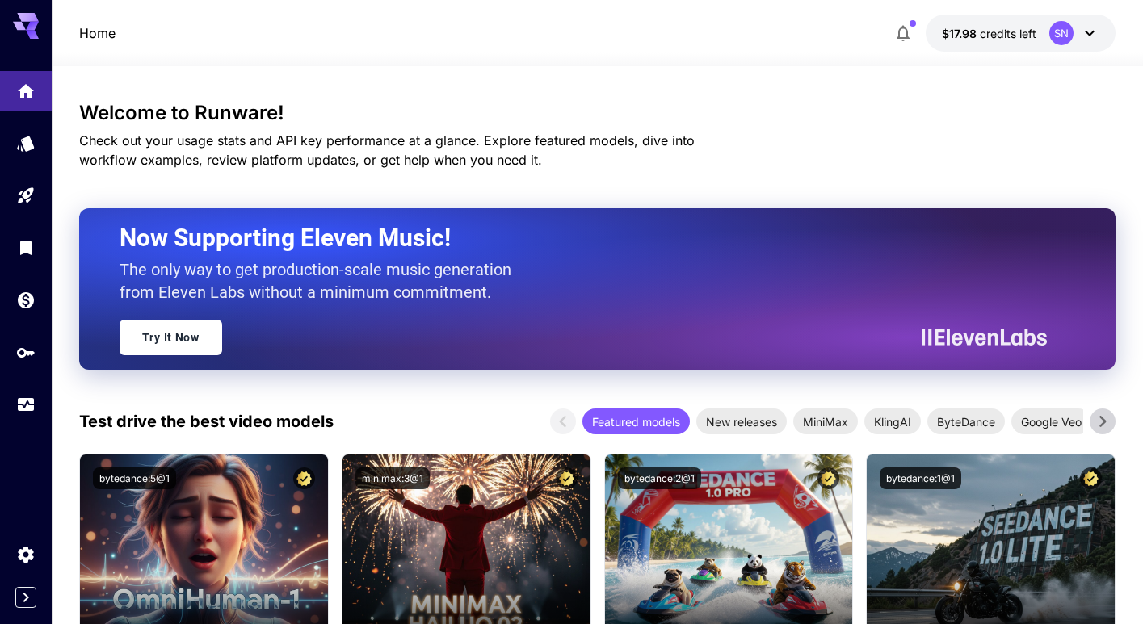
click at [468, 411] on div "Test drive the best video models Featured models New releases MiniMax KlingAI B…" at bounding box center [597, 422] width 1036 height 26
click at [1104, 421] on icon at bounding box center [1102, 421] width 6 height 11
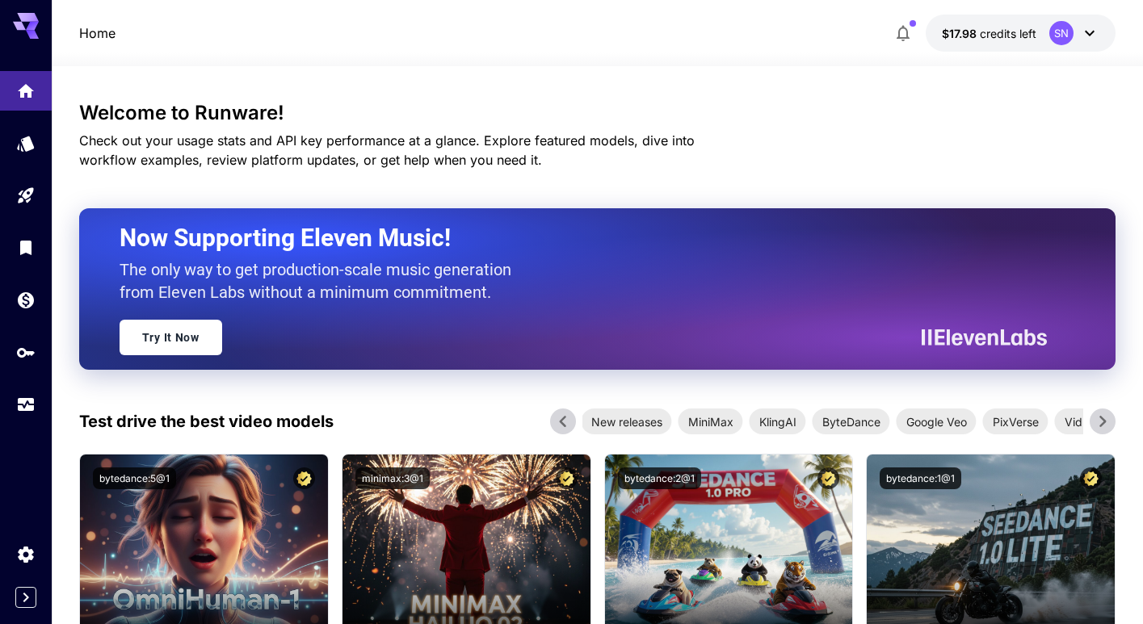
click at [1104, 421] on icon at bounding box center [1102, 421] width 6 height 11
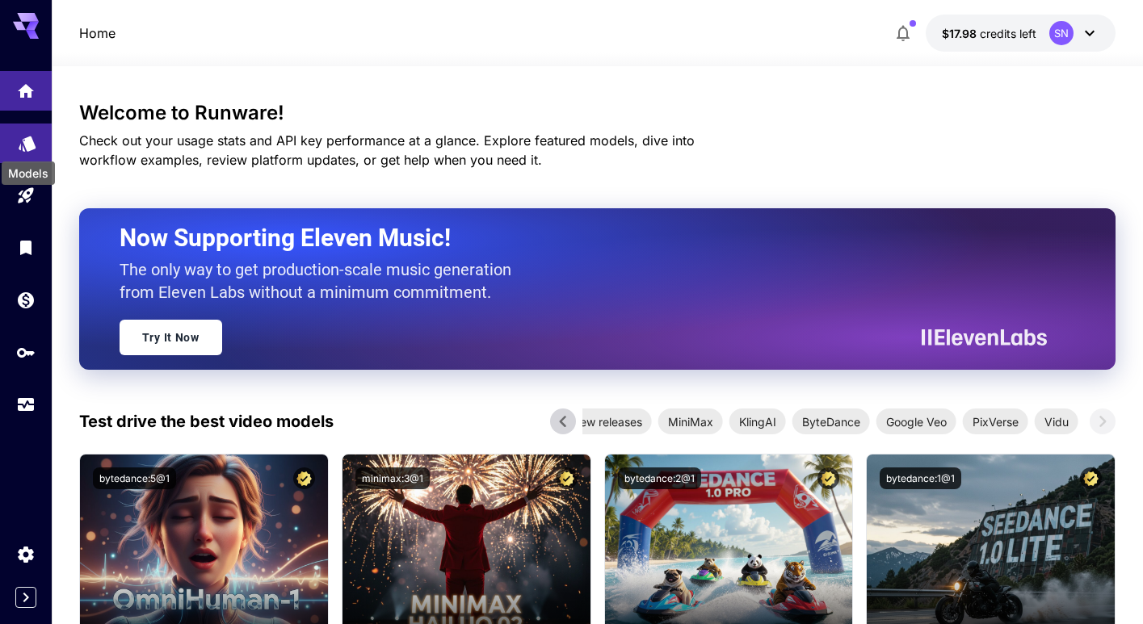
click at [27, 143] on icon "Models" at bounding box center [27, 138] width 17 height 15
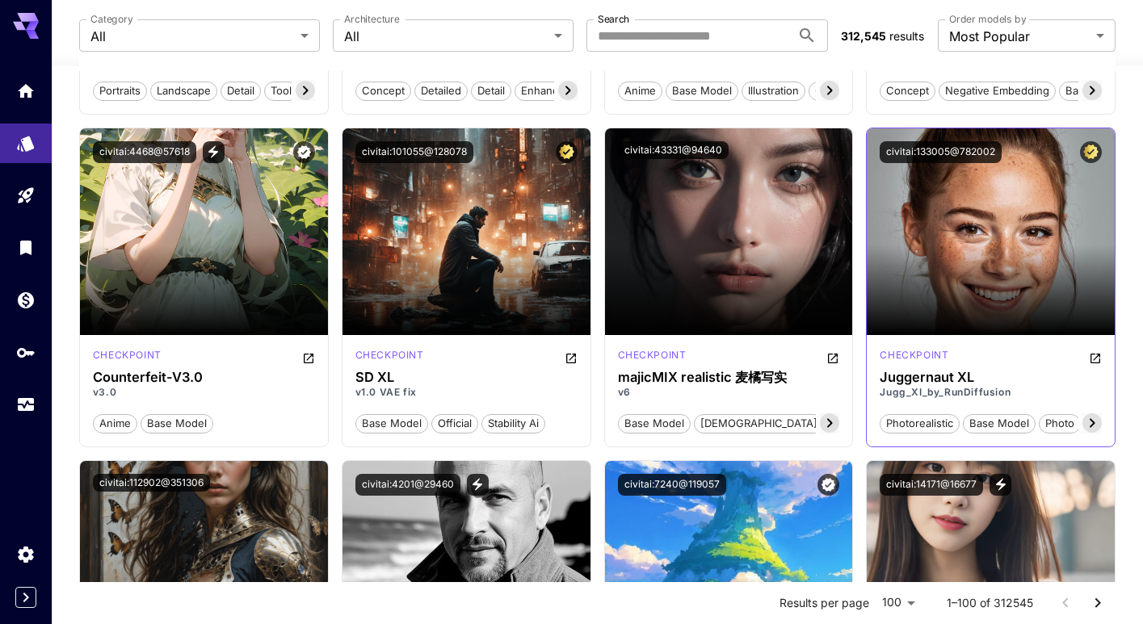
scroll to position [3042, 0]
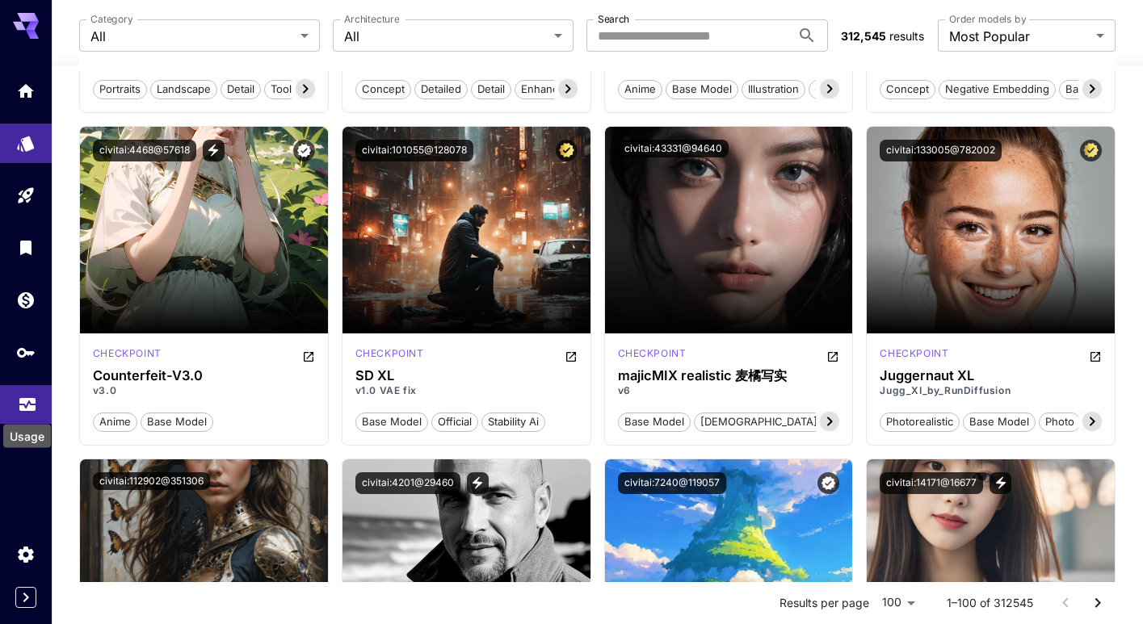
click at [26, 409] on icon "Usage" at bounding box center [27, 399] width 19 height 19
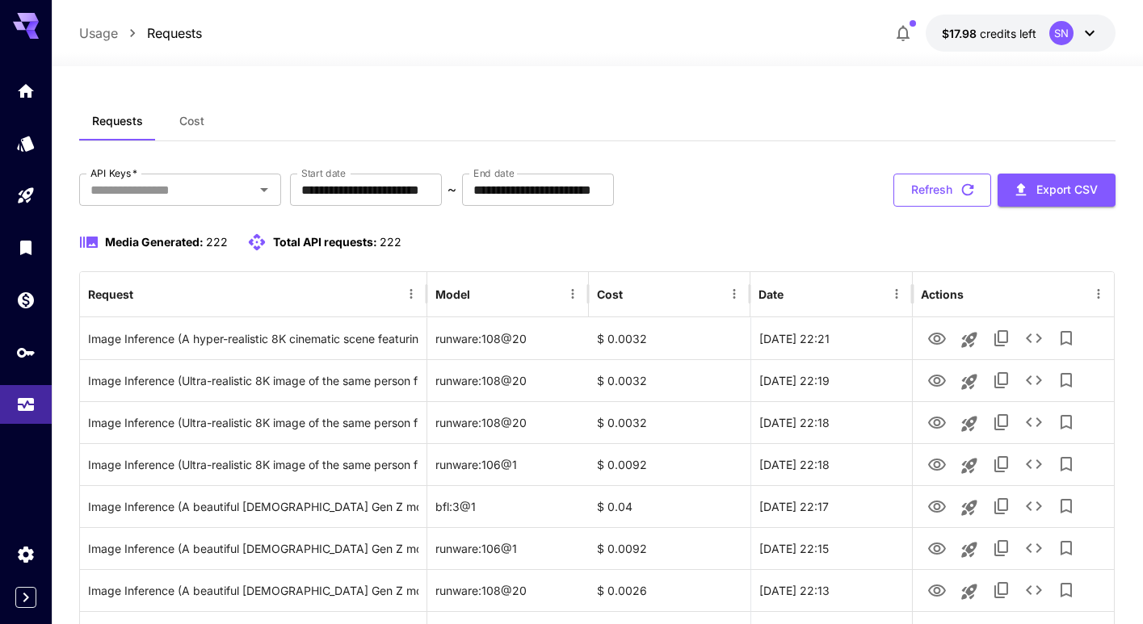
click at [942, 192] on button "Refresh" at bounding box center [942, 190] width 98 height 33
click at [948, 195] on button "Refresh" at bounding box center [942, 190] width 98 height 33
drag, startPoint x: 836, startPoint y: 218, endPoint x: 884, endPoint y: 220, distance: 48.5
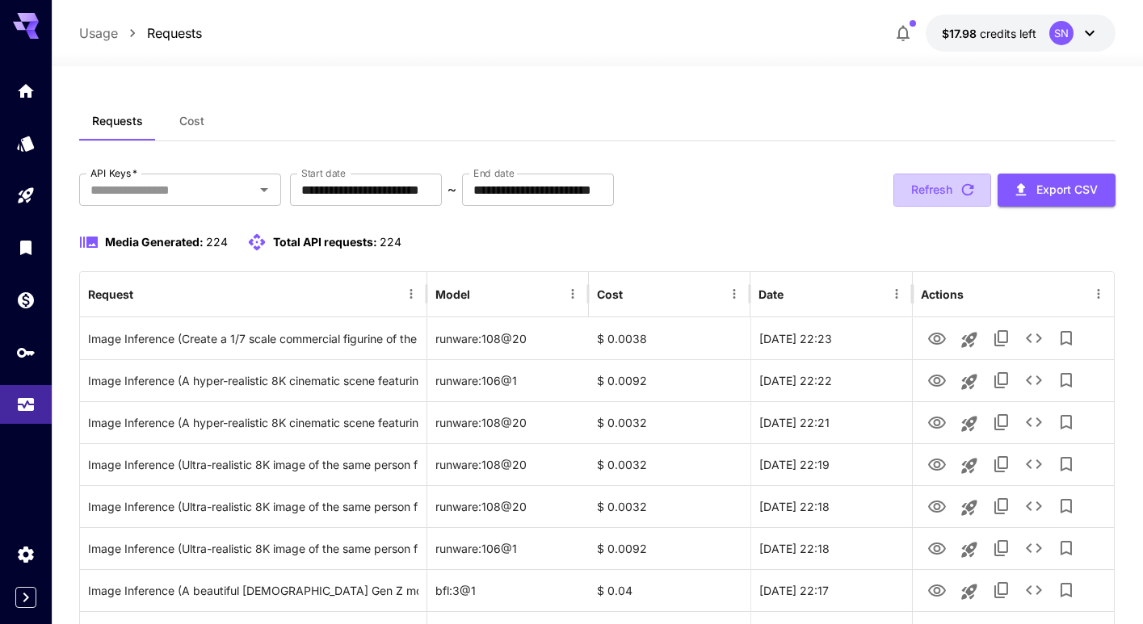
click at [952, 182] on button "Refresh" at bounding box center [942, 190] width 98 height 33
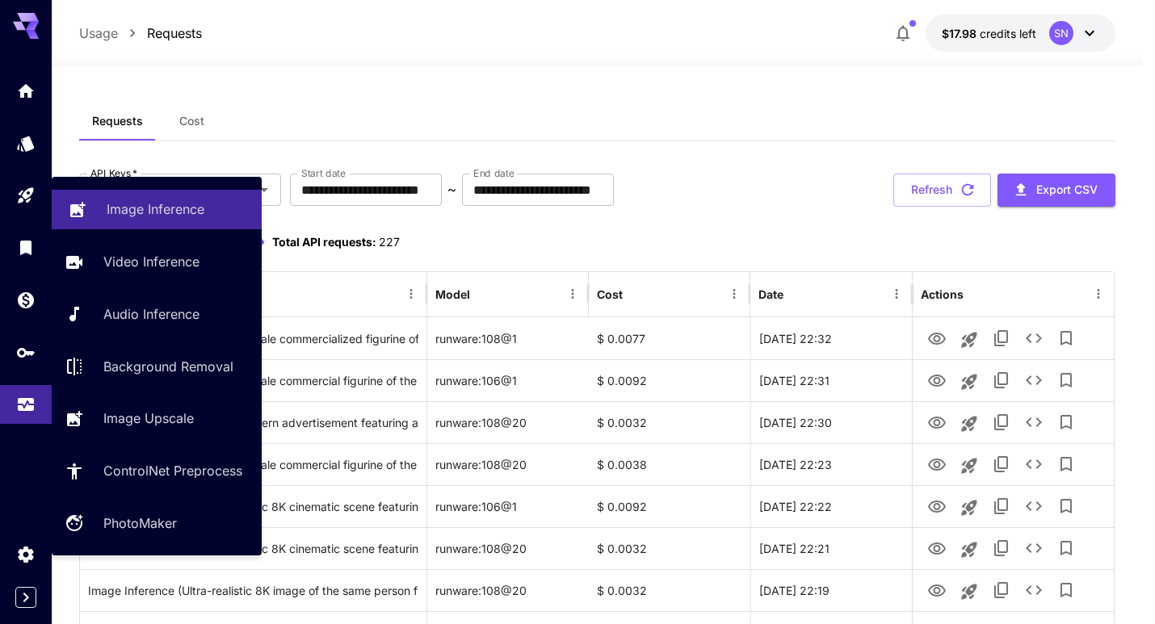
click at [103, 218] on link "Image Inference" at bounding box center [157, 210] width 210 height 40
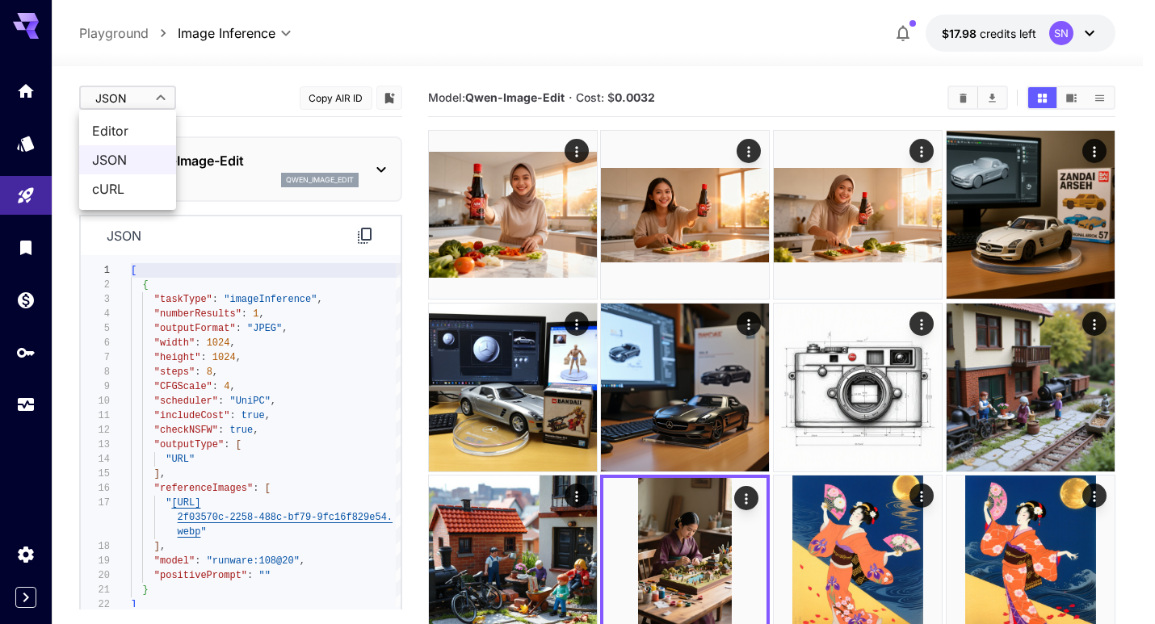
click at [133, 132] on span "Editor" at bounding box center [127, 130] width 71 height 19
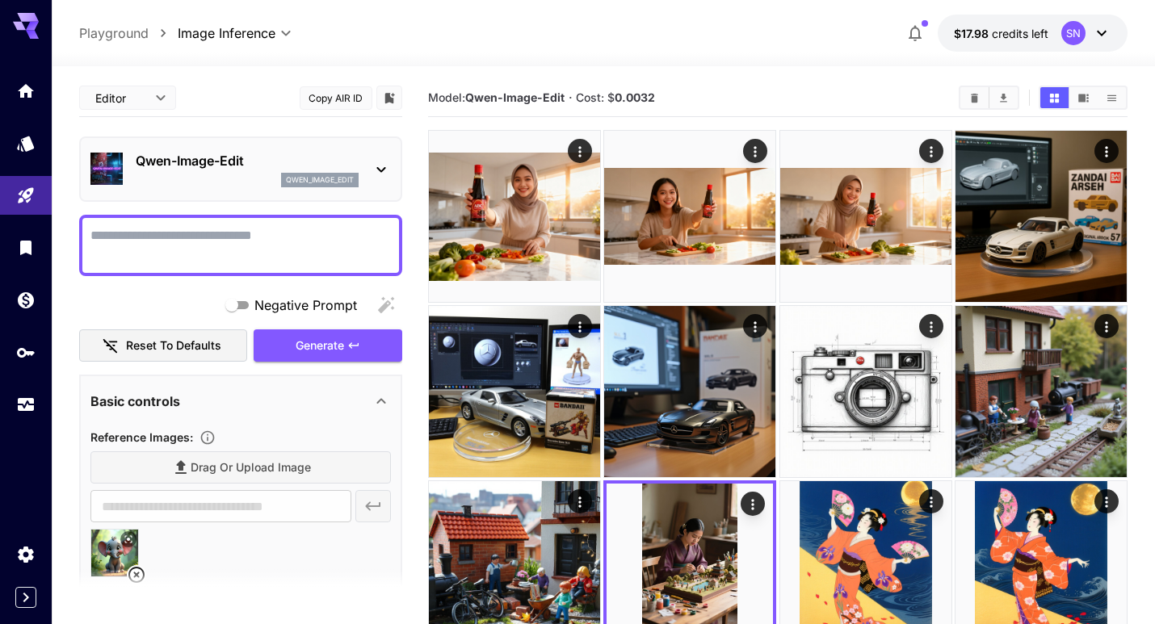
type input "****"
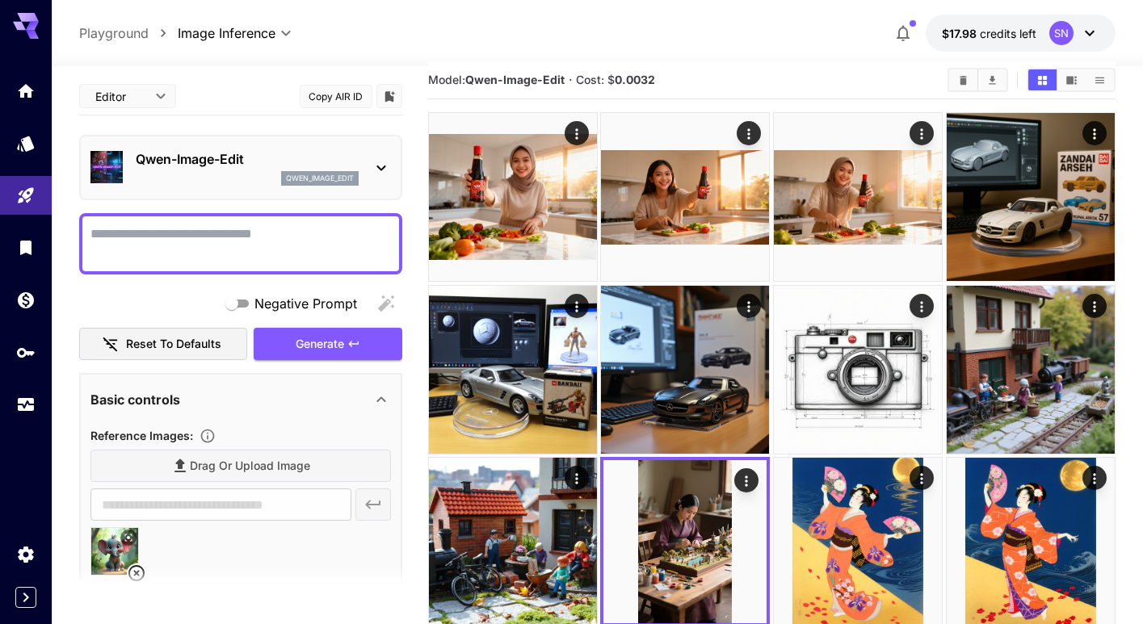
scroll to position [218, 0]
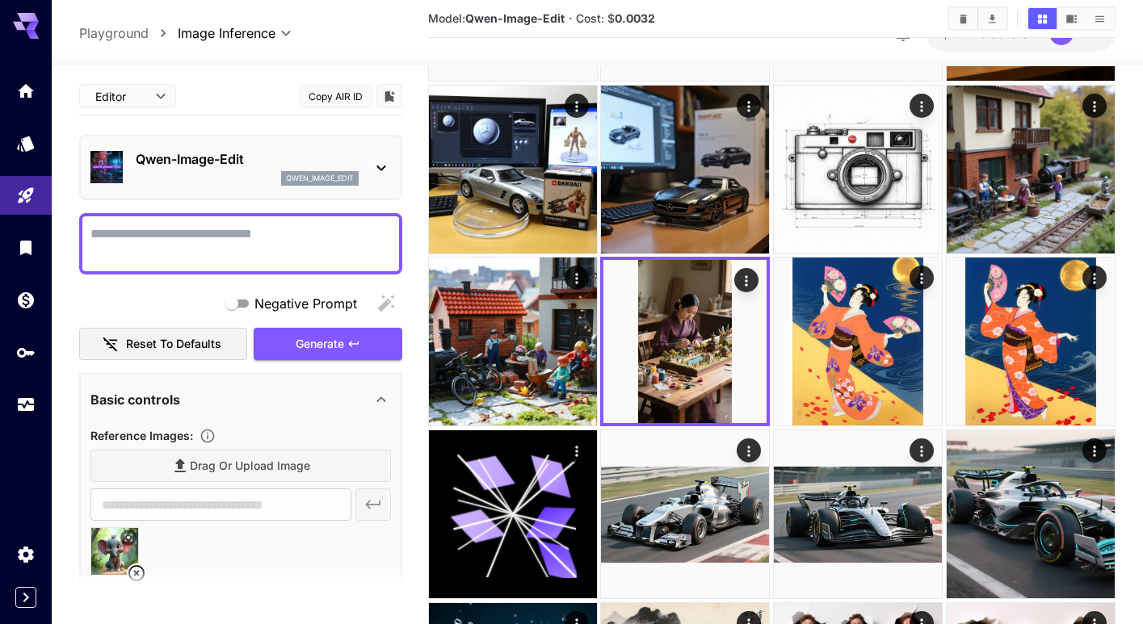
click at [114, 552] on img at bounding box center [114, 551] width 47 height 47
type input "**********"
click at [138, 569] on section at bounding box center [240, 588] width 323 height 40
click at [129, 540] on icon at bounding box center [129, 538] width 10 height 10
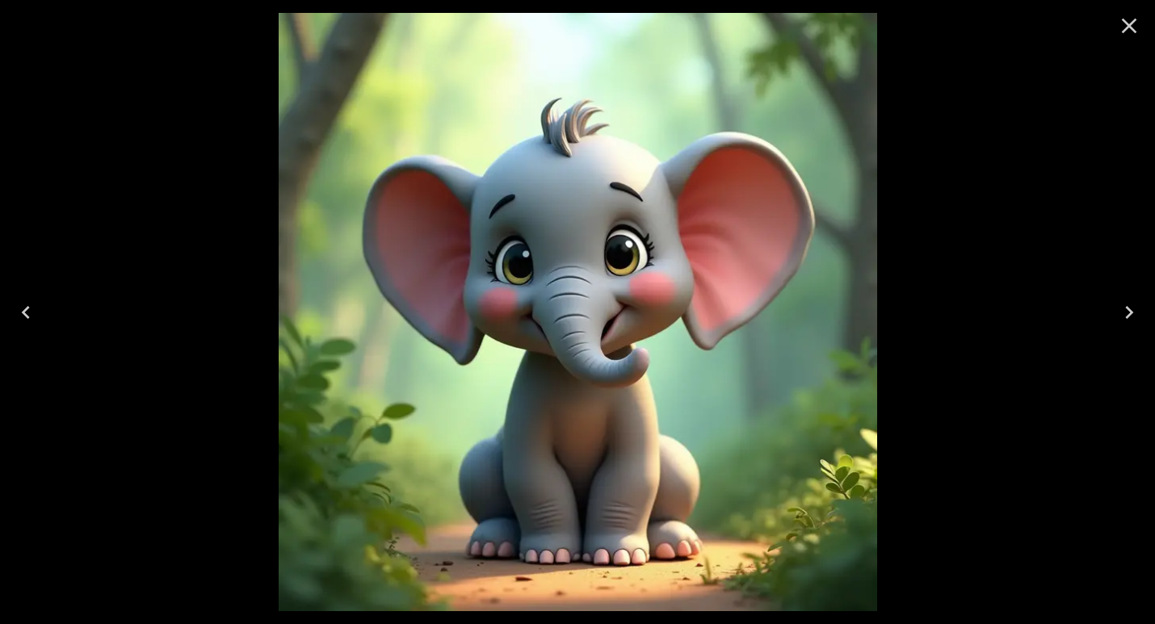
click at [1134, 22] on icon "Close" at bounding box center [1129, 26] width 15 height 15
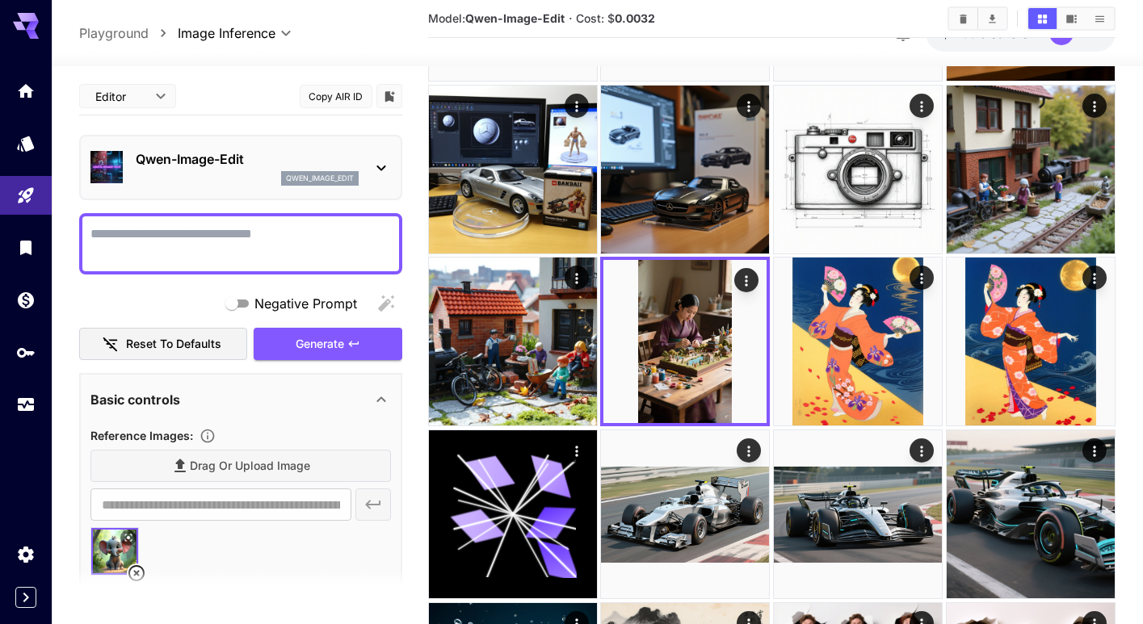
click at [135, 573] on section at bounding box center [240, 588] width 323 height 40
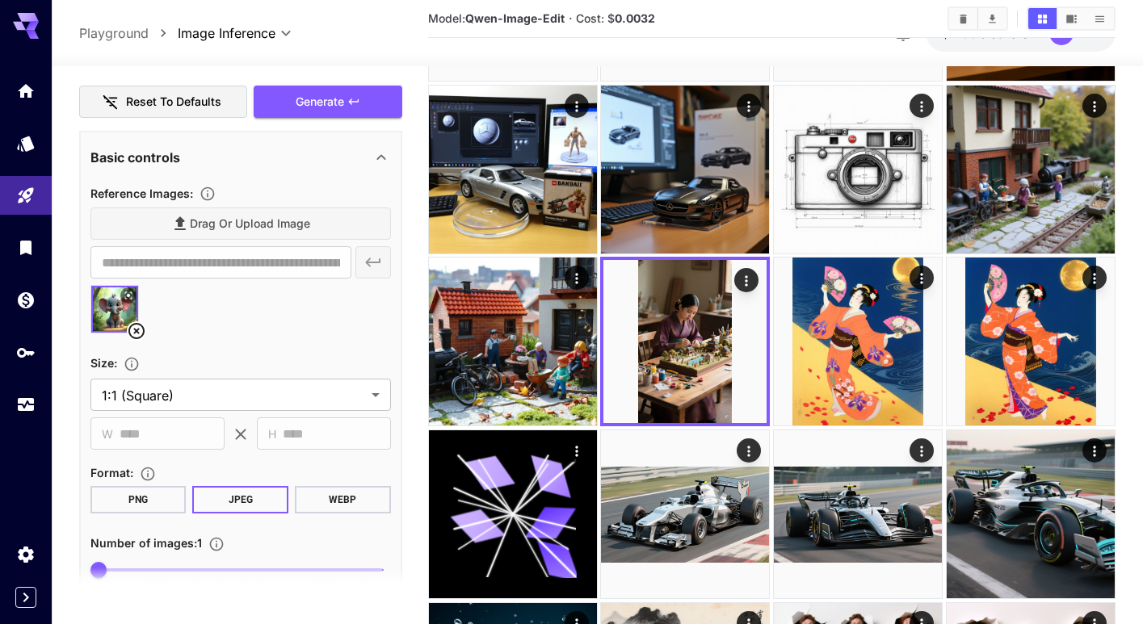
scroll to position [277, 0]
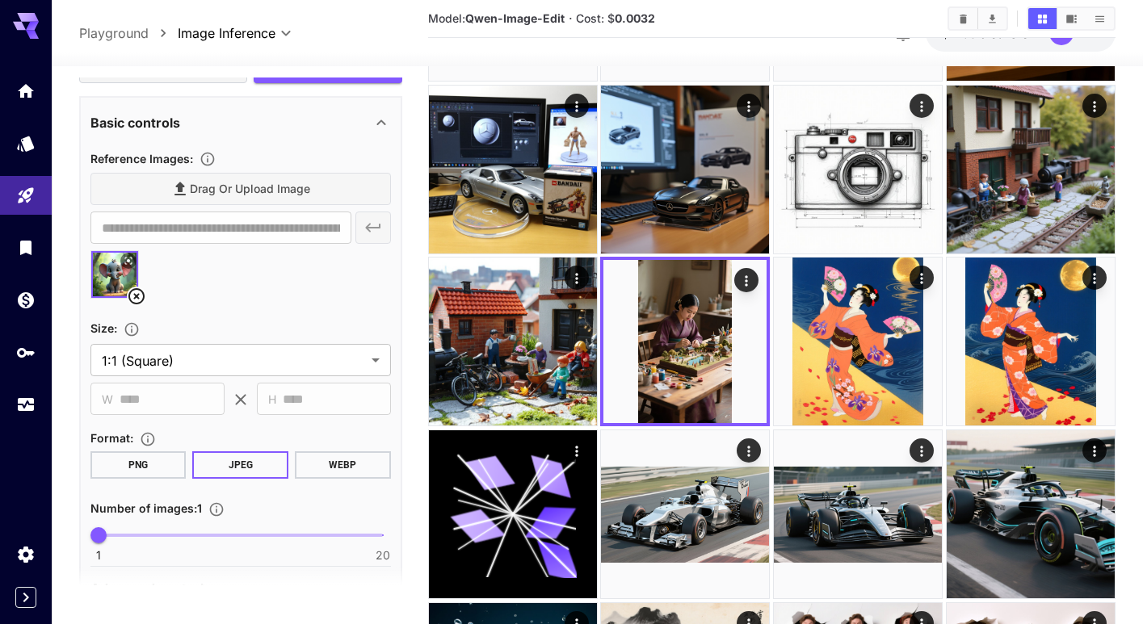
click at [138, 296] on icon at bounding box center [136, 296] width 19 height 19
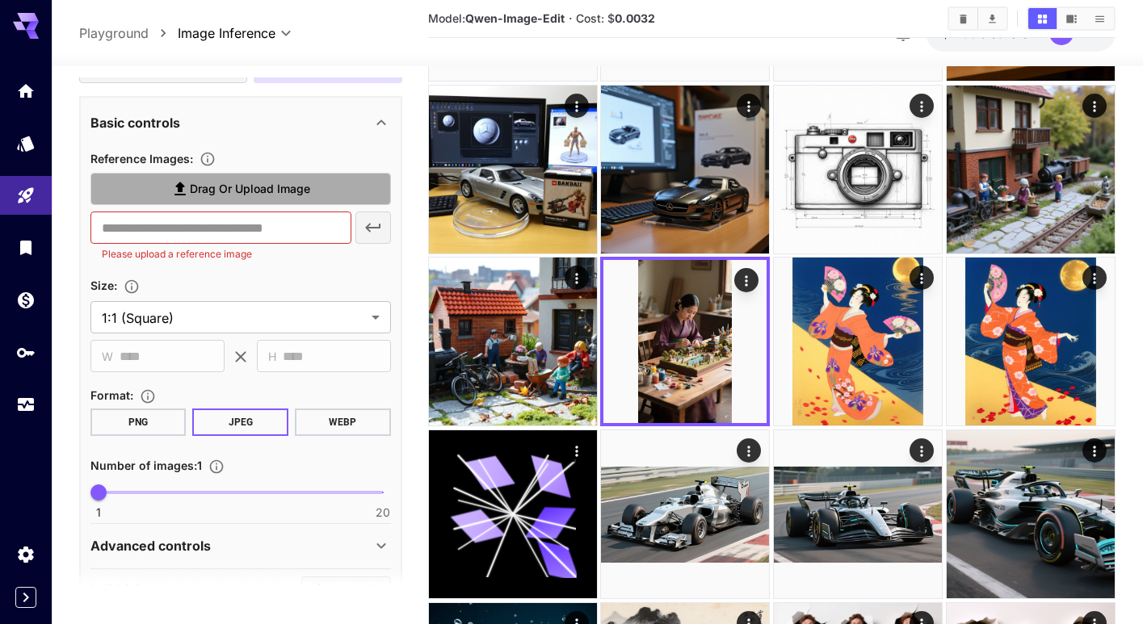
click at [271, 186] on span "Drag or upload image" at bounding box center [250, 189] width 120 height 20
click at [0, 0] on input "Drag or upload image" at bounding box center [0, 0] width 0 height 0
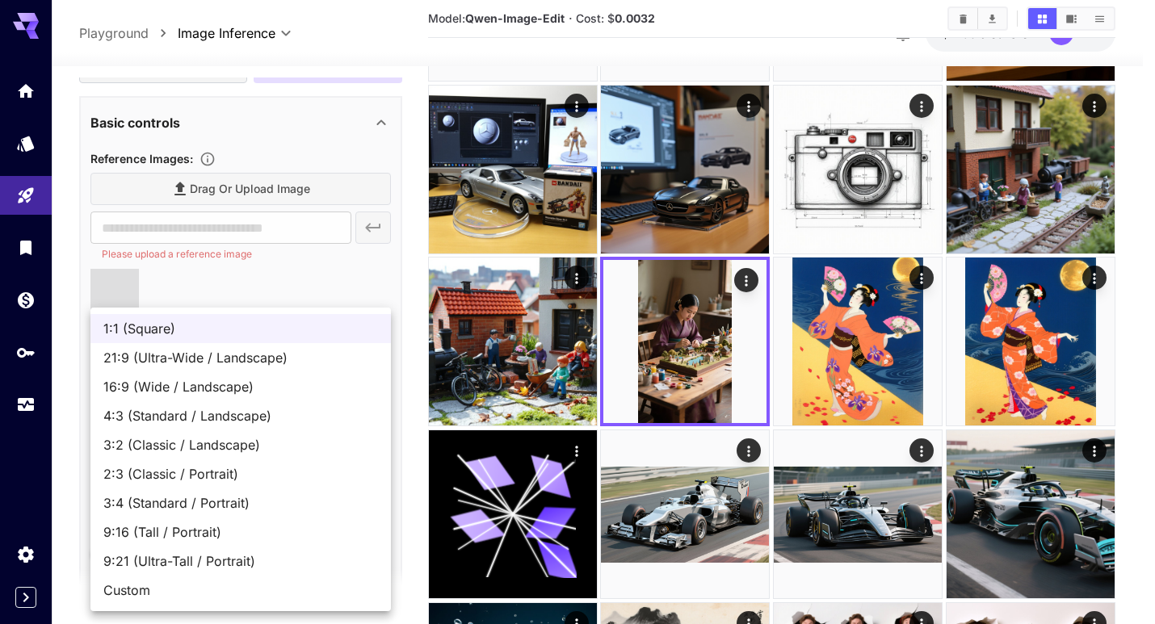
type input "**********"
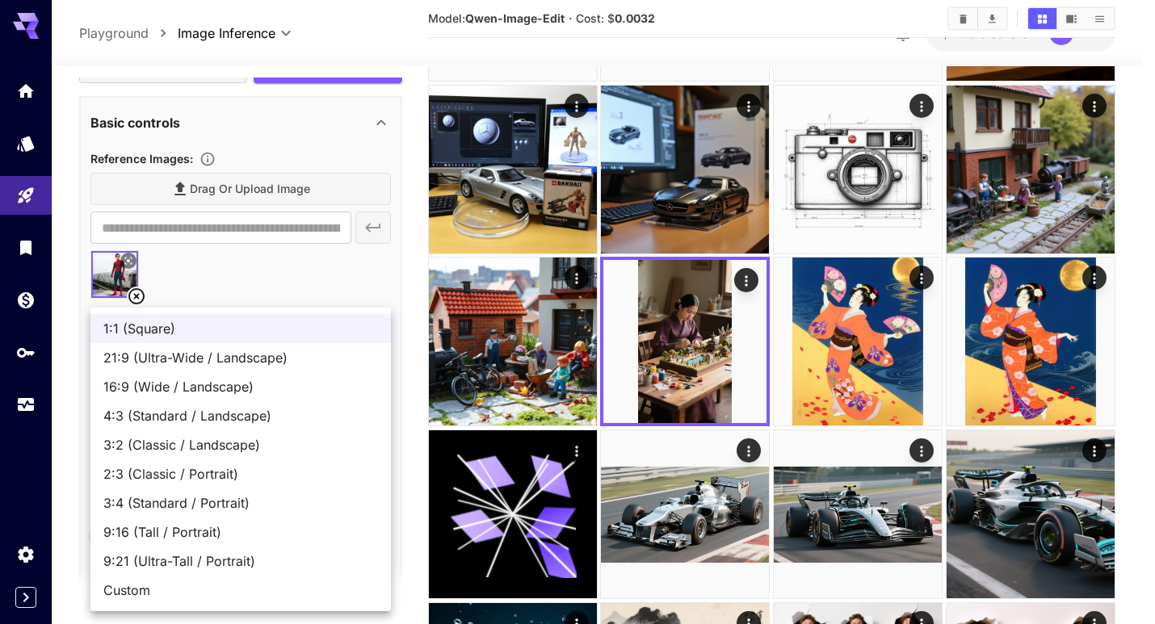
click at [212, 534] on span "9:16 (Tall / Portrait)" at bounding box center [240, 532] width 275 height 19
type input "**********"
type input "***"
type input "****"
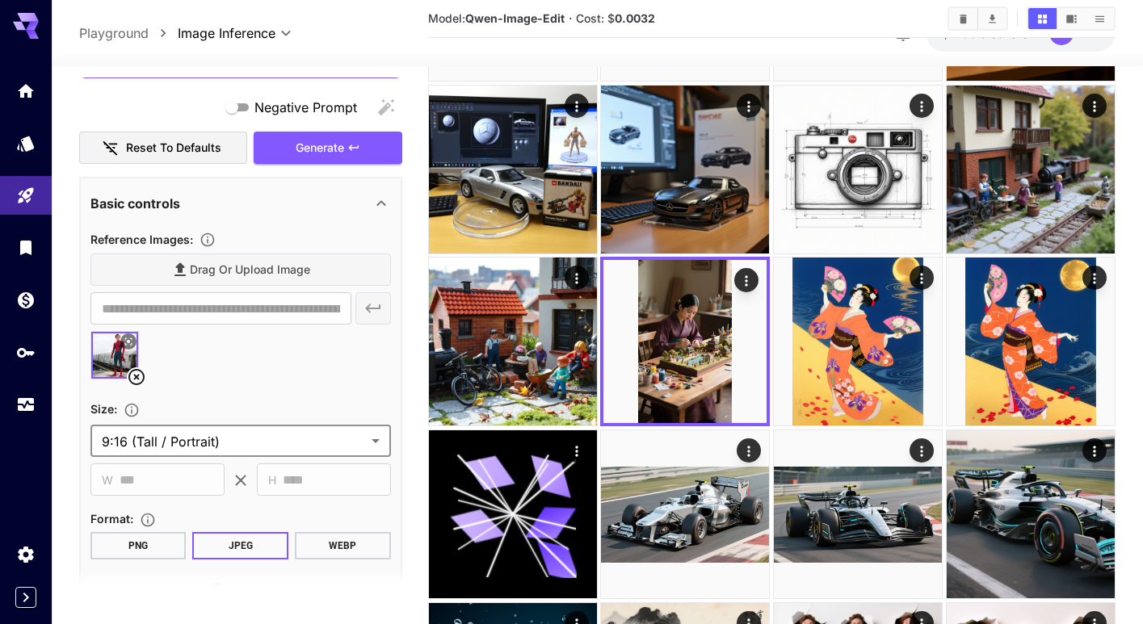
scroll to position [0, 0]
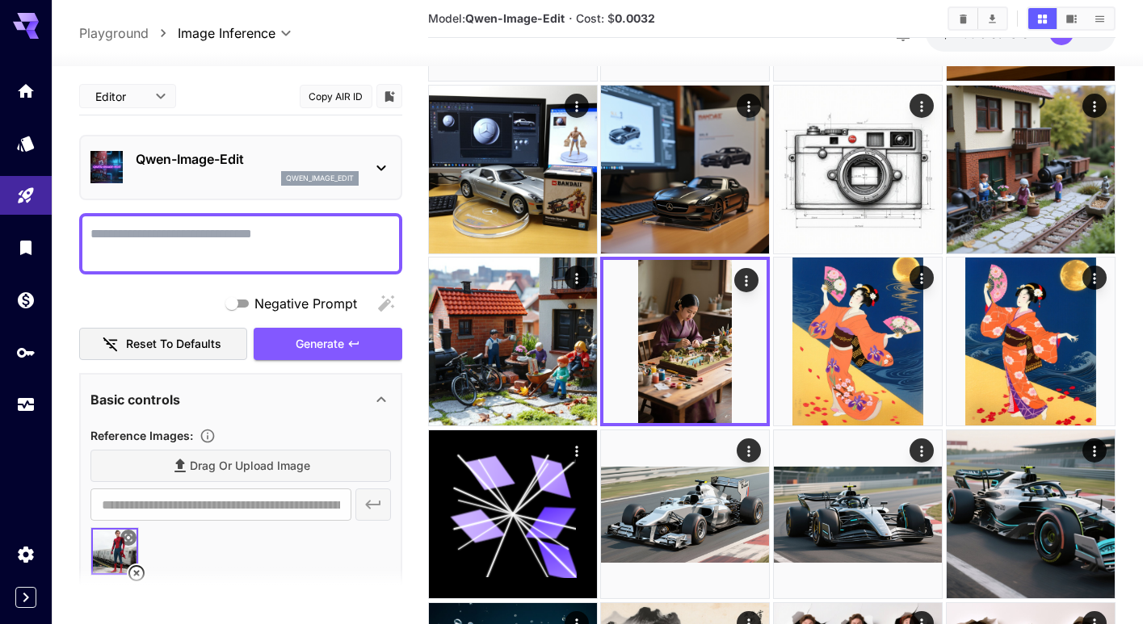
paste textarea "**********"
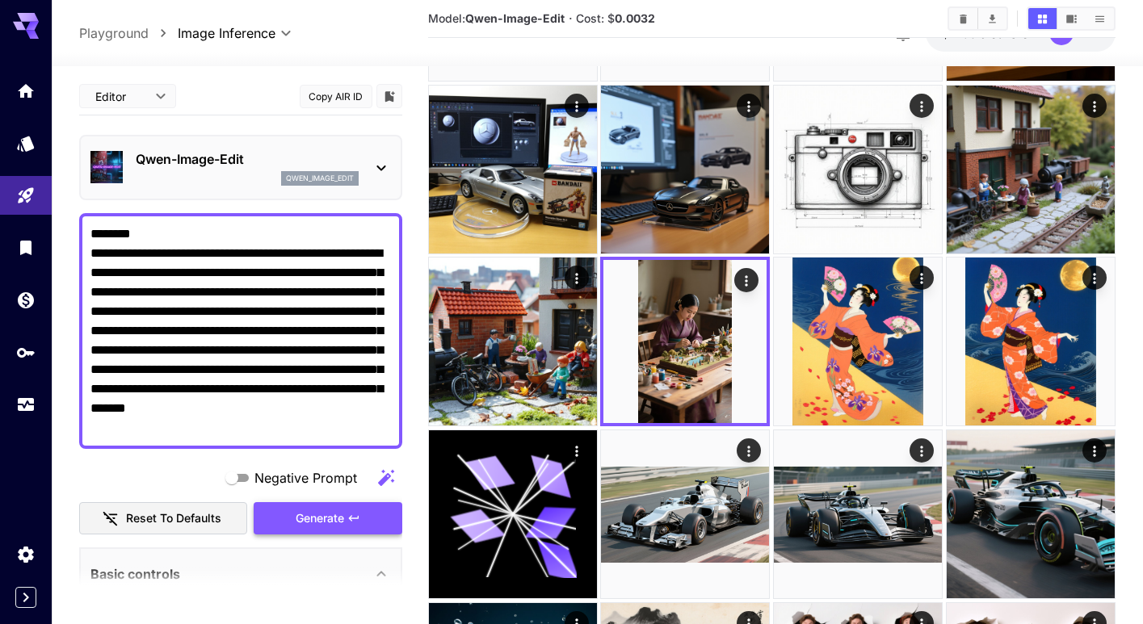
type textarea "**********"
click at [344, 518] on span "Generate" at bounding box center [320, 519] width 48 height 20
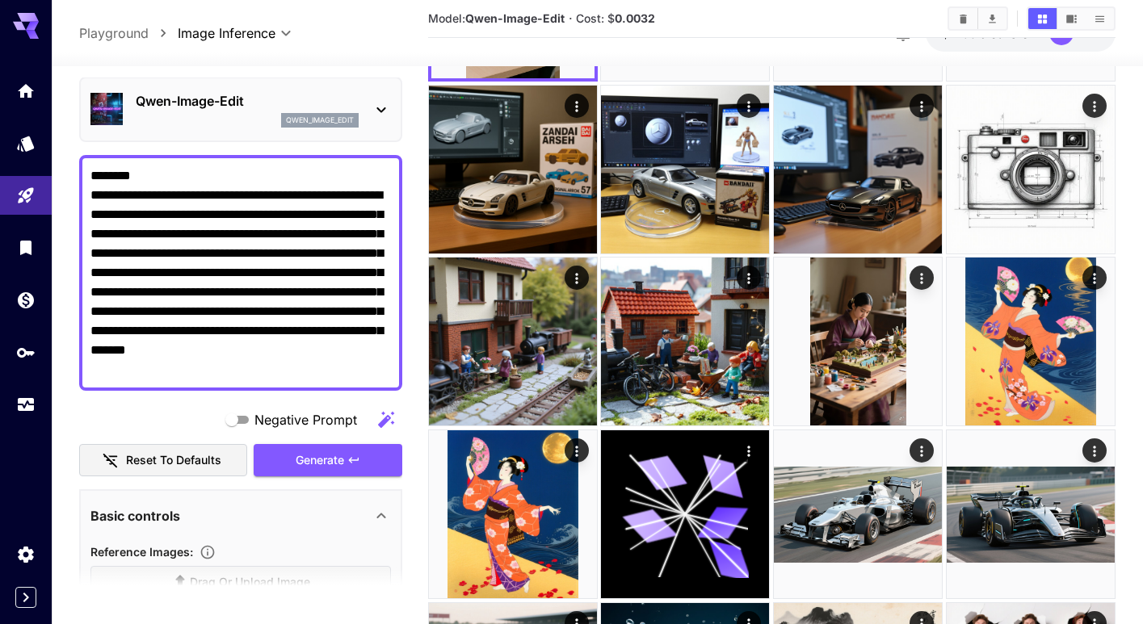
scroll to position [57, 0]
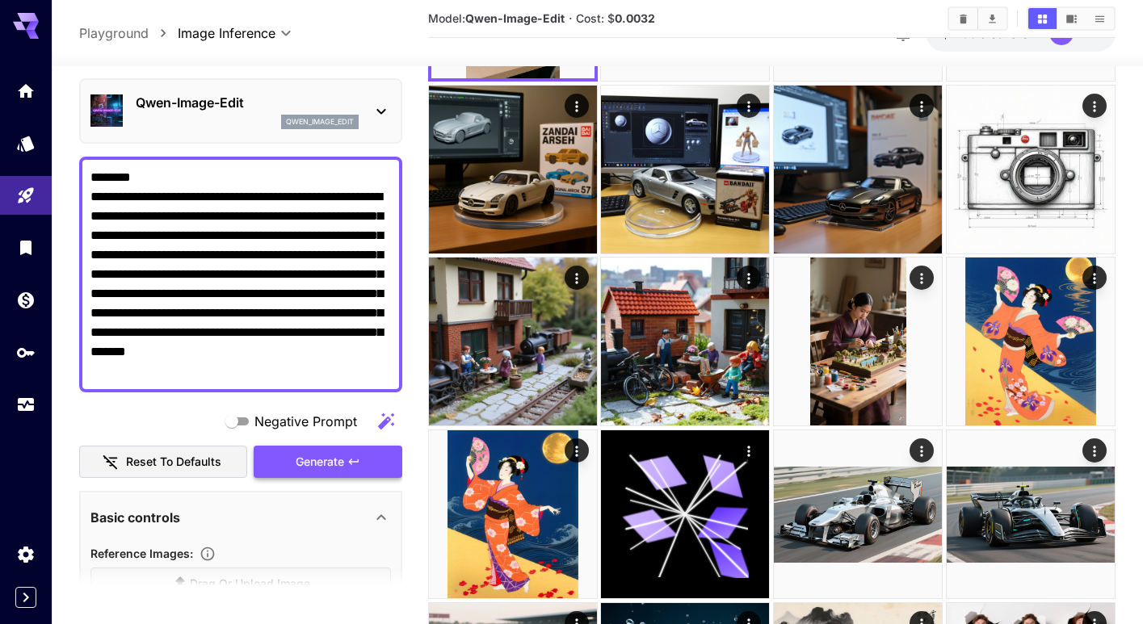
click at [314, 459] on span "Generate" at bounding box center [320, 462] width 48 height 20
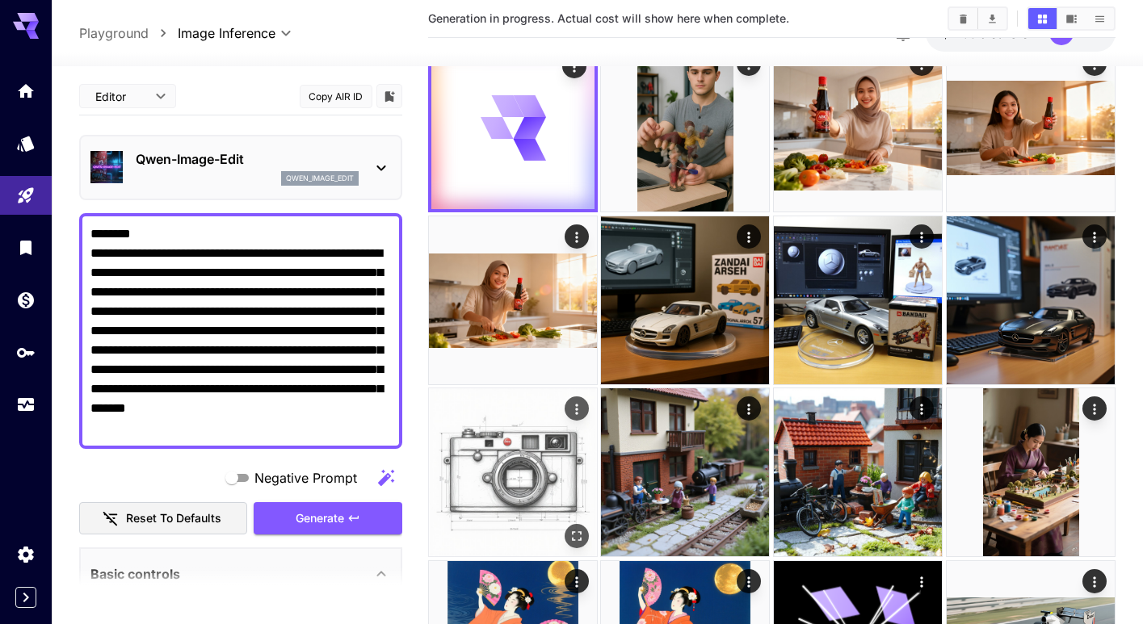
scroll to position [0, 0]
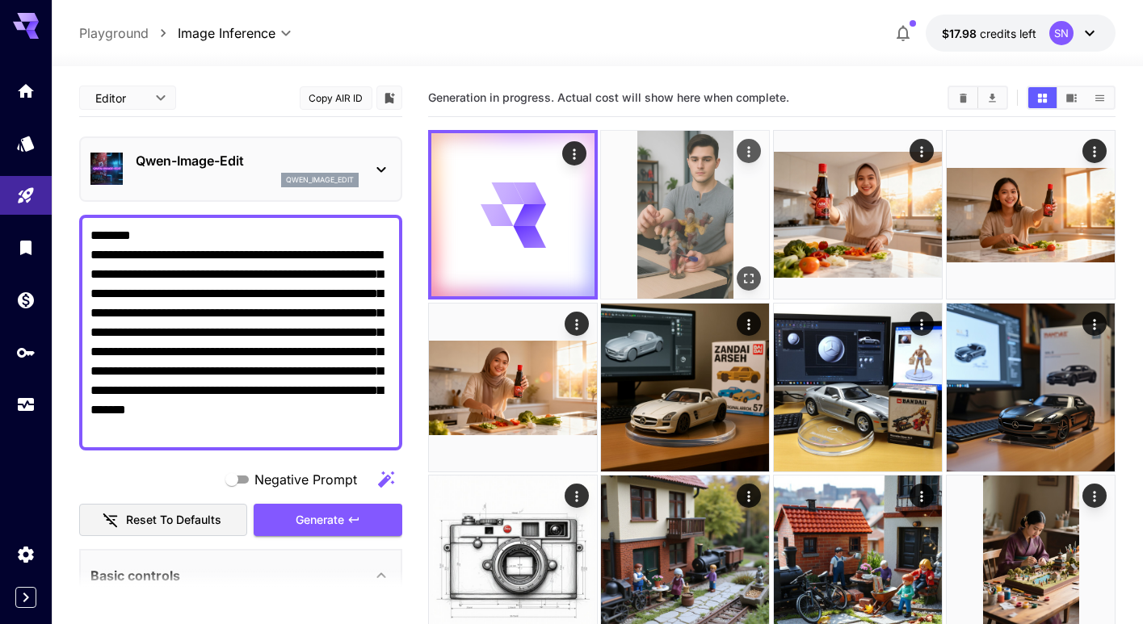
click at [695, 215] on img at bounding box center [685, 215] width 168 height 168
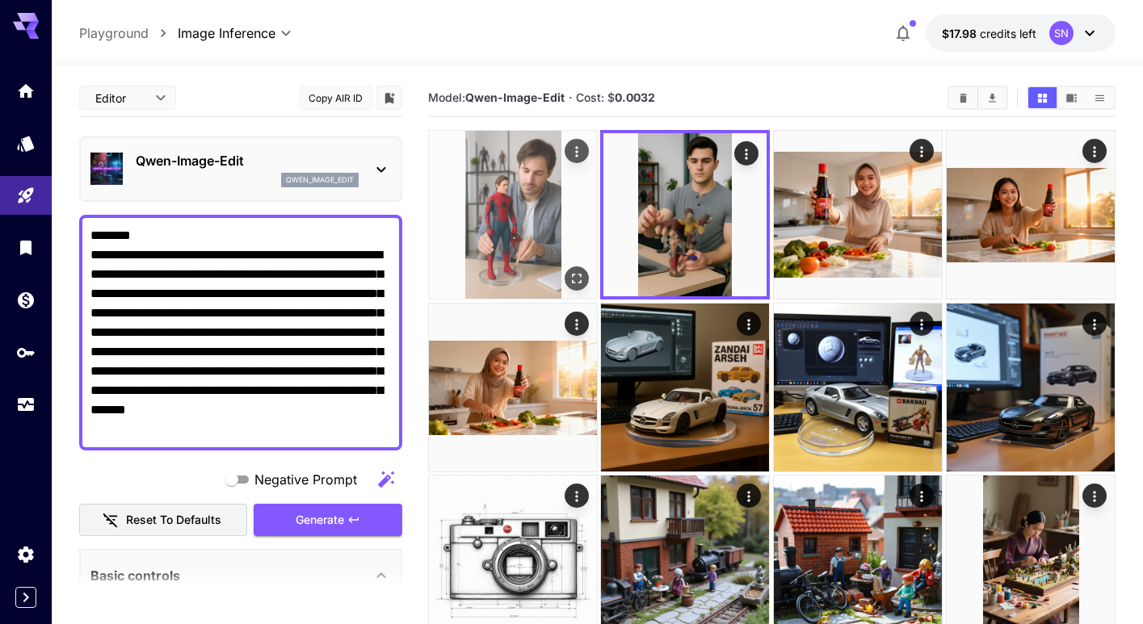
click at [534, 249] on img at bounding box center [513, 215] width 168 height 168
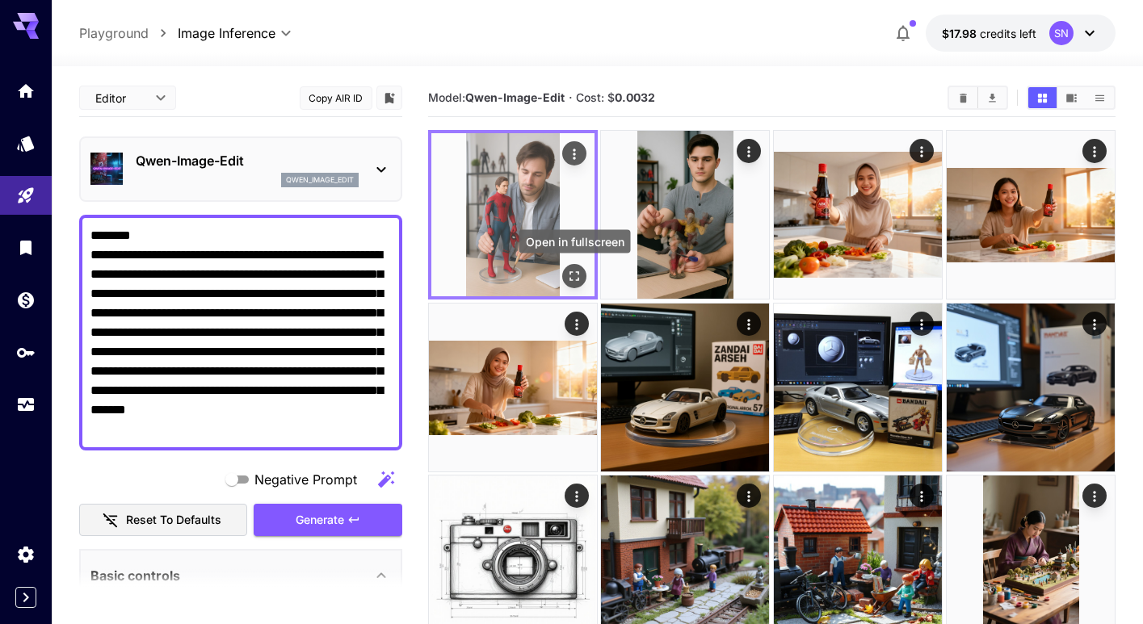
click at [571, 276] on icon "Open in fullscreen" at bounding box center [574, 276] width 16 height 16
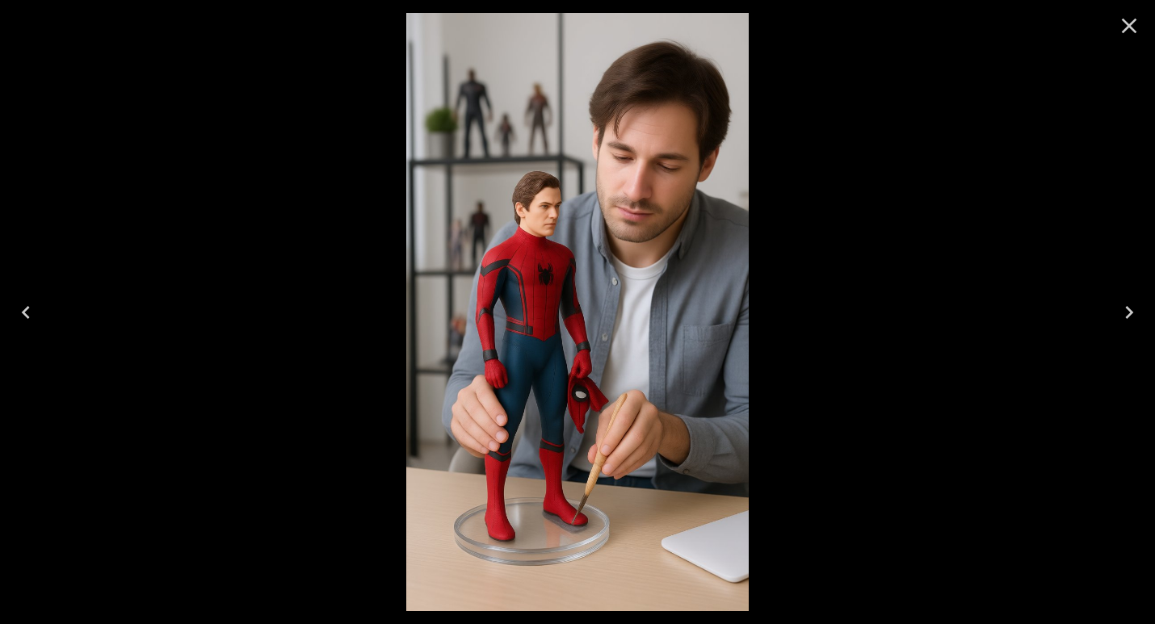
click at [1128, 25] on icon "Close" at bounding box center [1129, 26] width 15 height 15
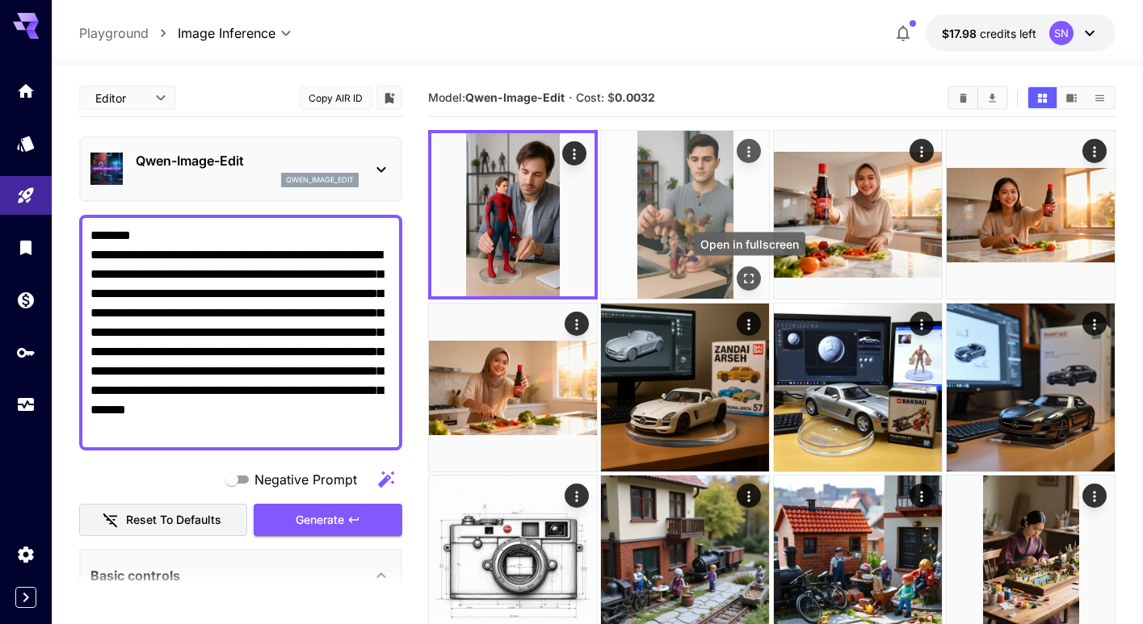
click at [742, 275] on icon "Open in fullscreen" at bounding box center [749, 279] width 16 height 16
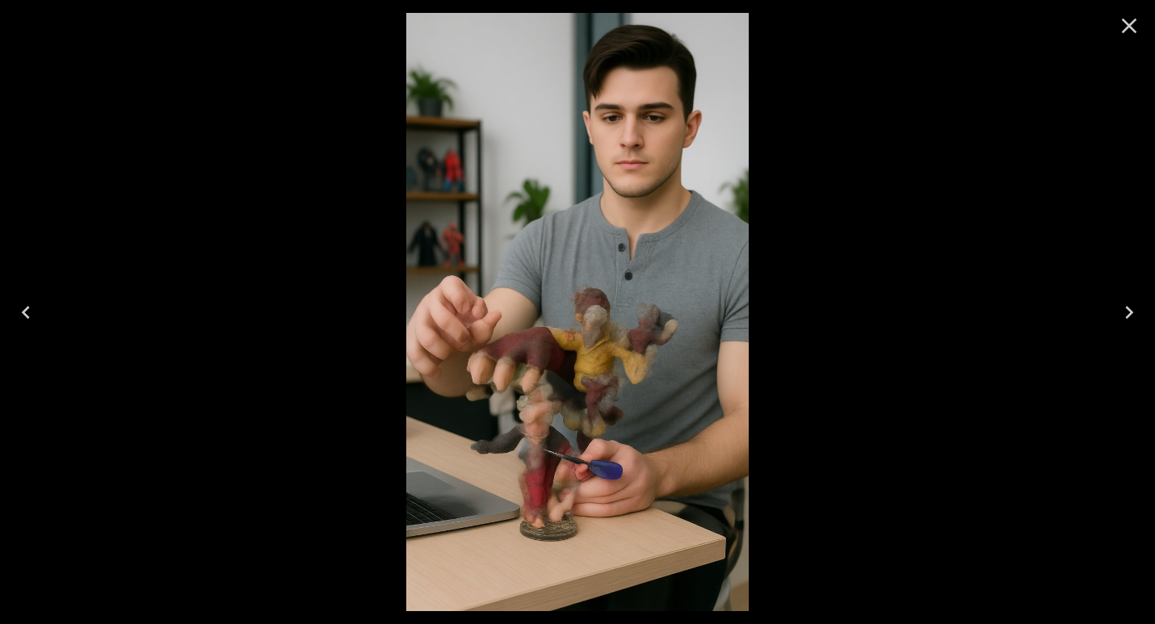
click at [1131, 19] on icon "Close" at bounding box center [1129, 26] width 26 height 26
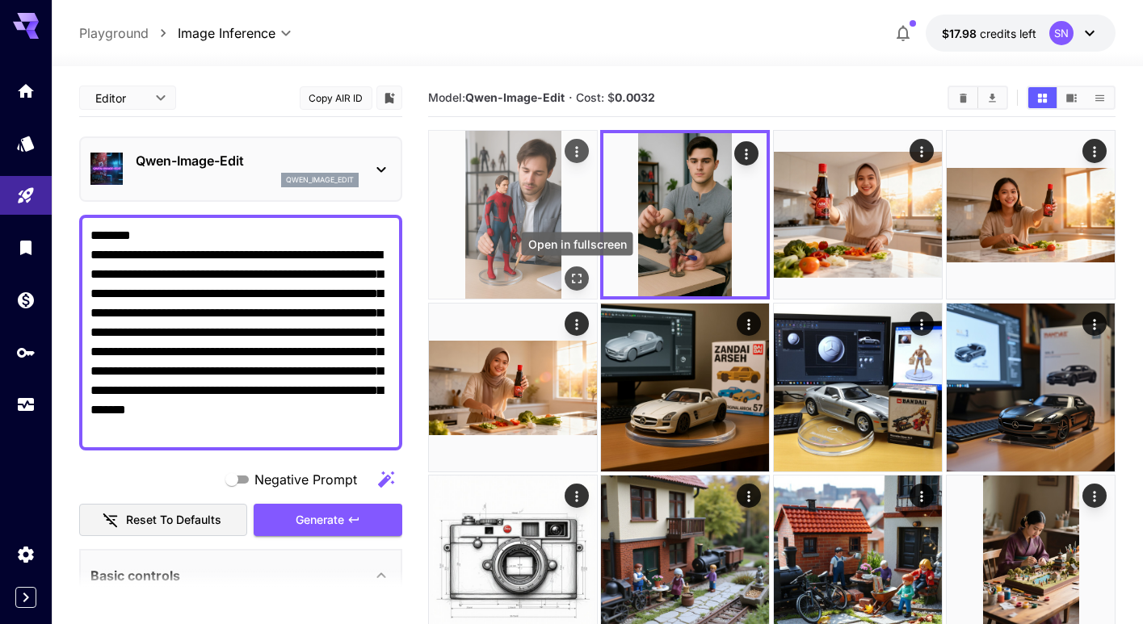
click at [578, 277] on icon "Open in fullscreen" at bounding box center [577, 279] width 16 height 16
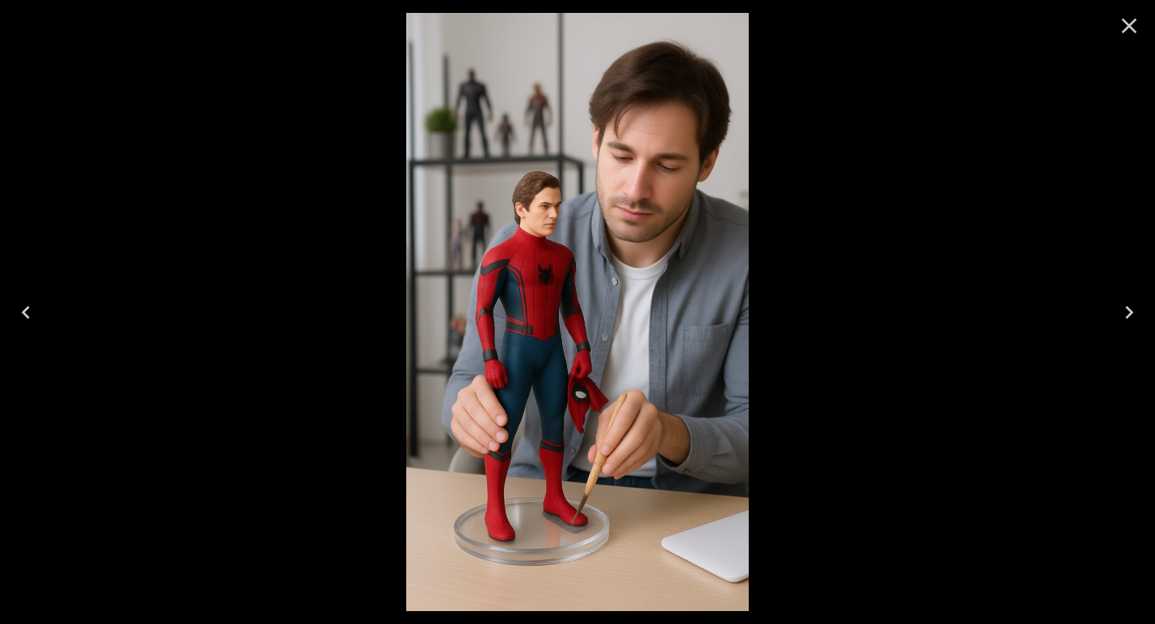
drag, startPoint x: 1130, startPoint y: 24, endPoint x: 1119, endPoint y: 33, distance: 14.4
click at [1128, 26] on icon "Close" at bounding box center [1129, 26] width 26 height 26
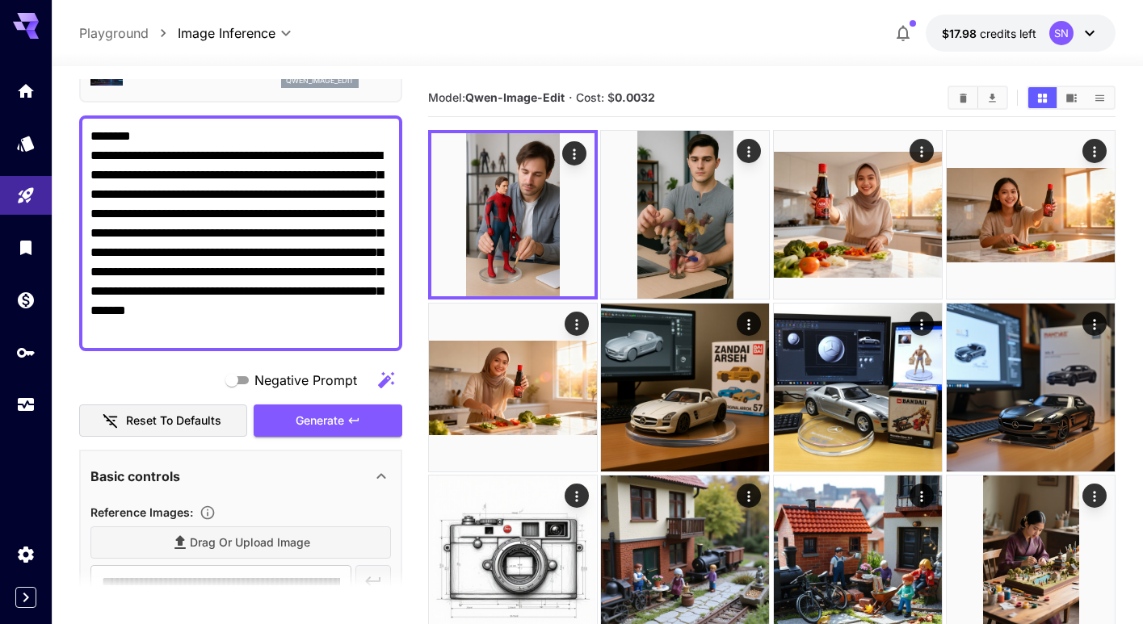
scroll to position [404, 0]
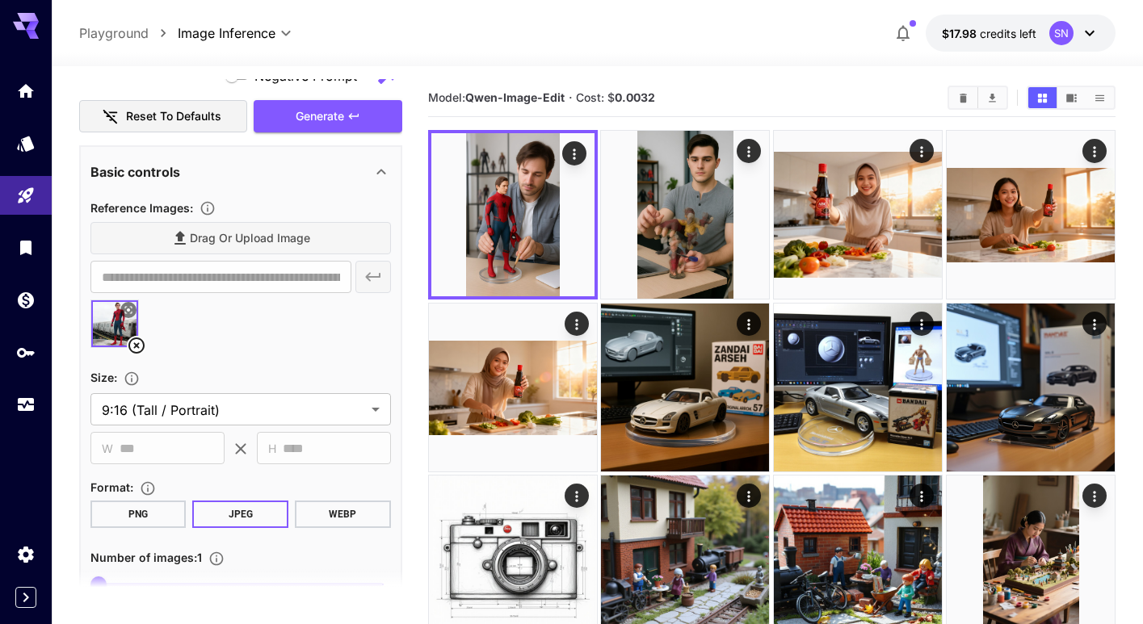
click at [111, 328] on img at bounding box center [114, 323] width 47 height 47
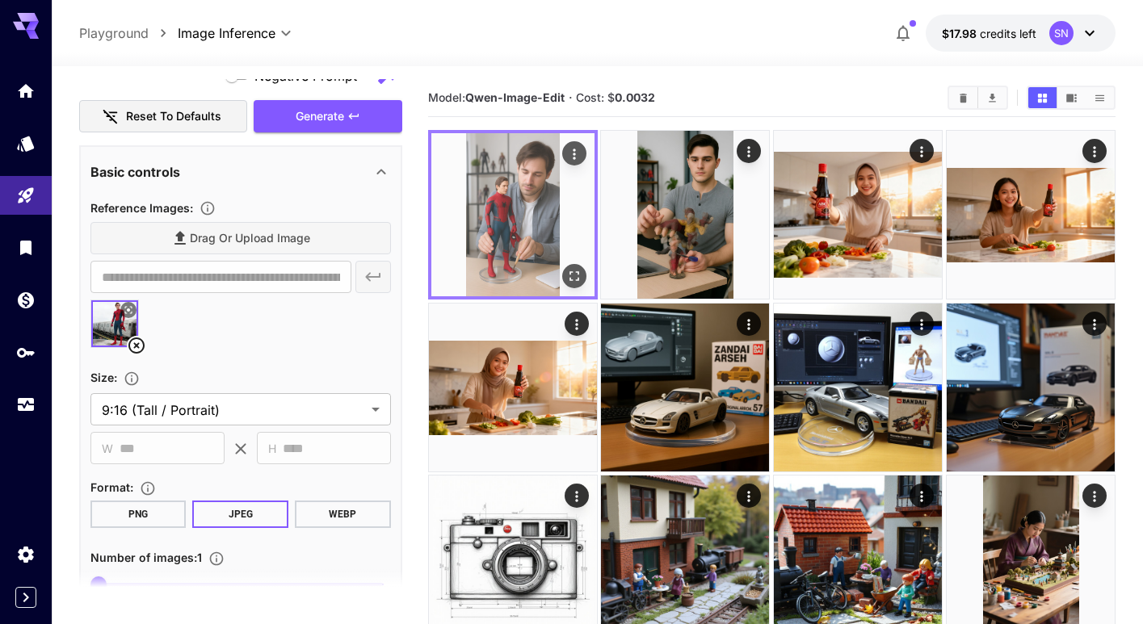
click at [525, 231] on img at bounding box center [512, 214] width 163 height 163
click at [573, 275] on icon "Open in fullscreen" at bounding box center [574, 276] width 16 height 16
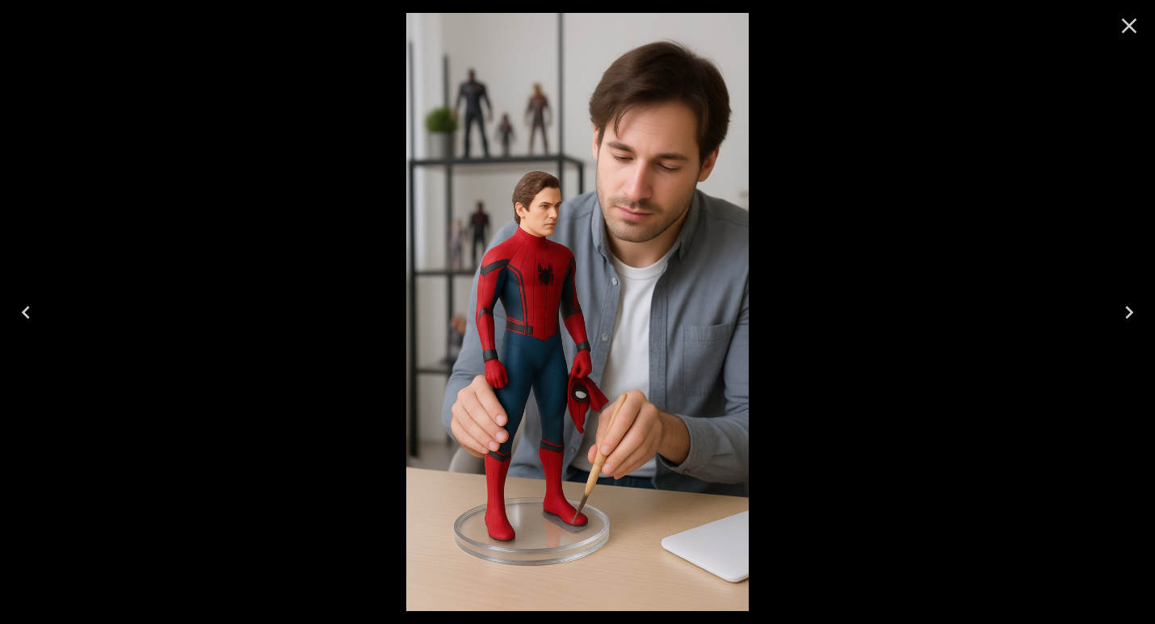
click at [1126, 27] on icon "Close" at bounding box center [1129, 26] width 26 height 26
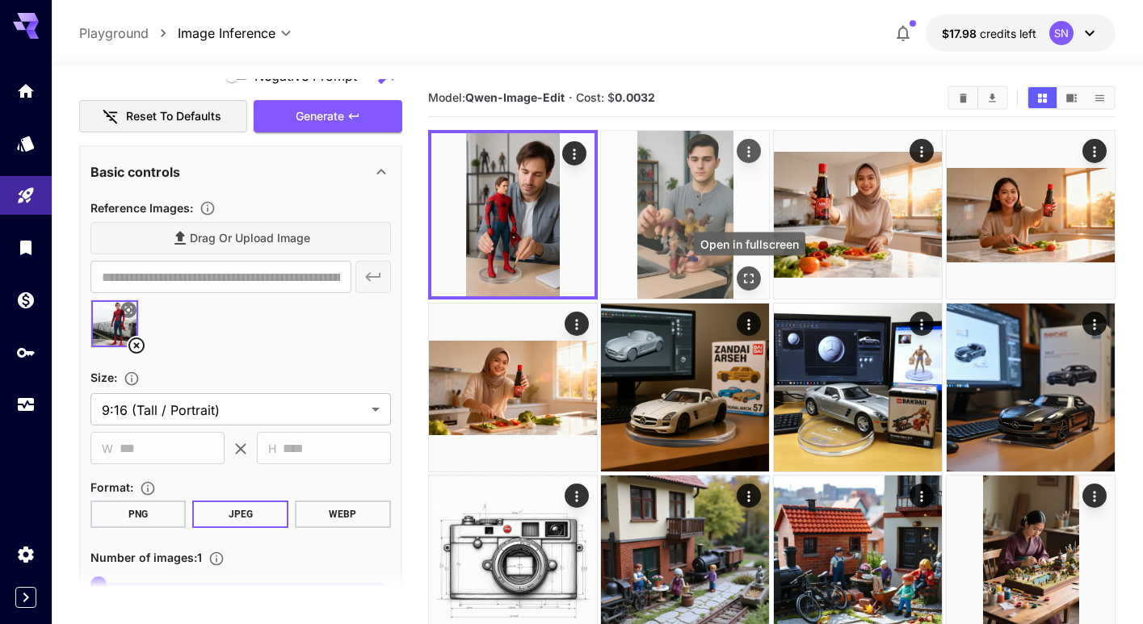
click at [749, 279] on icon "Open in fullscreen" at bounding box center [749, 279] width 16 height 16
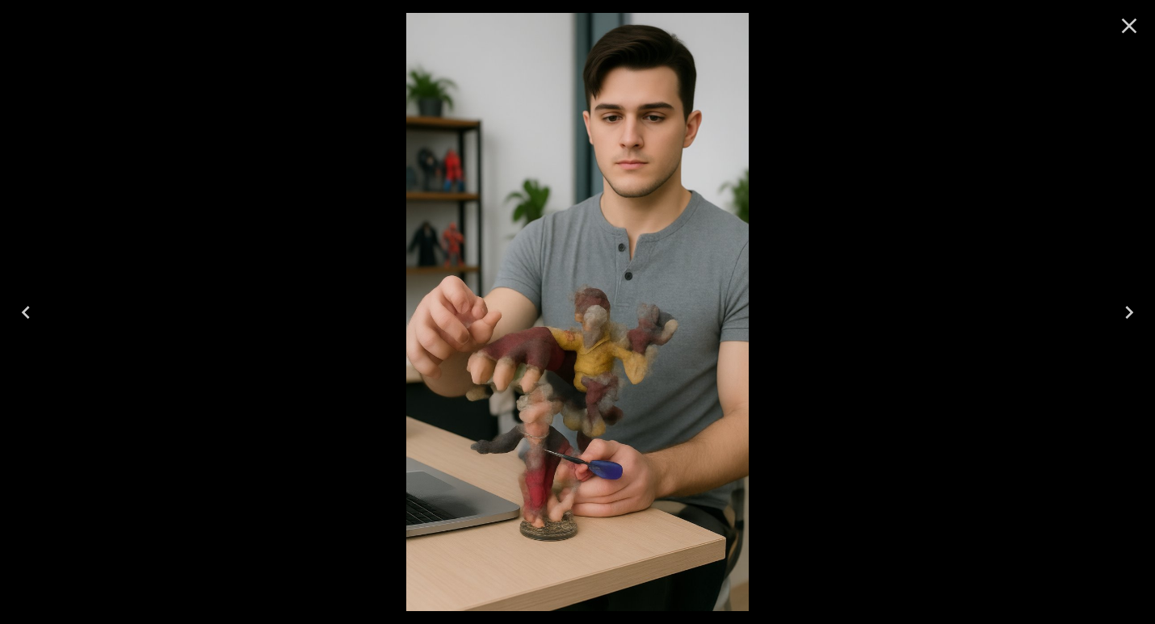
click at [1129, 27] on icon "Close" at bounding box center [1129, 26] width 26 height 26
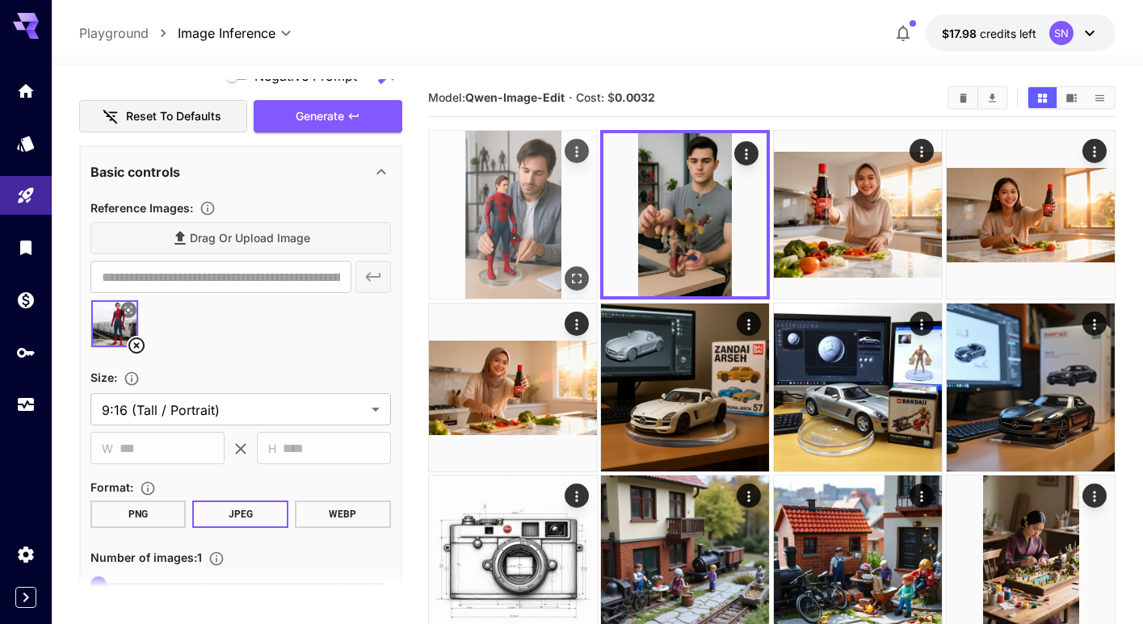
click at [493, 241] on img at bounding box center [513, 215] width 168 height 168
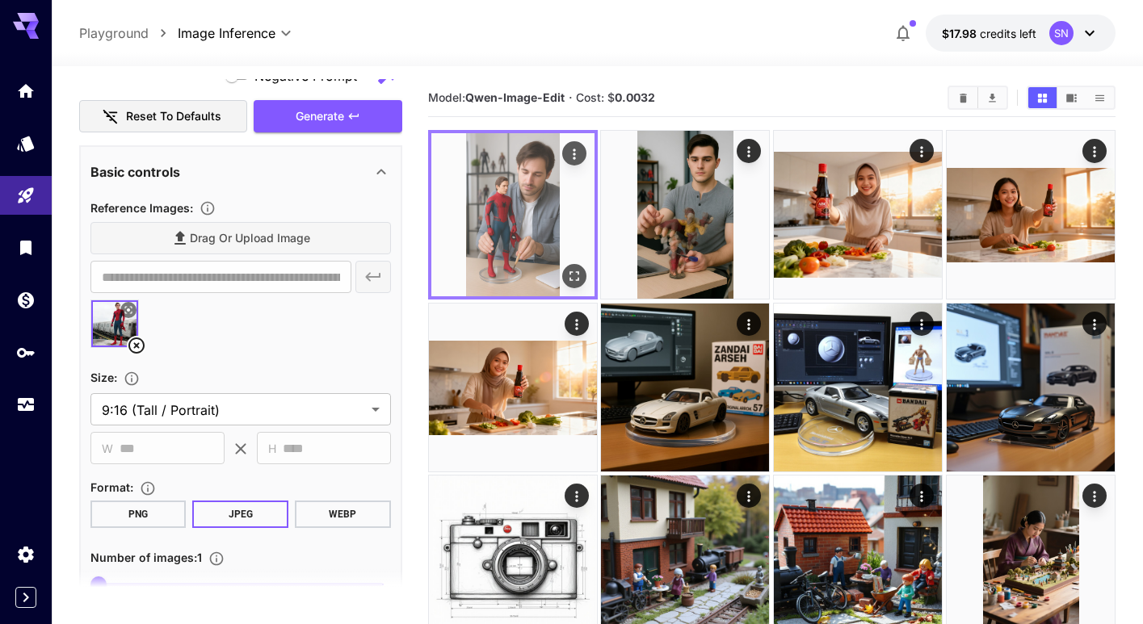
click at [488, 238] on img at bounding box center [512, 214] width 163 height 163
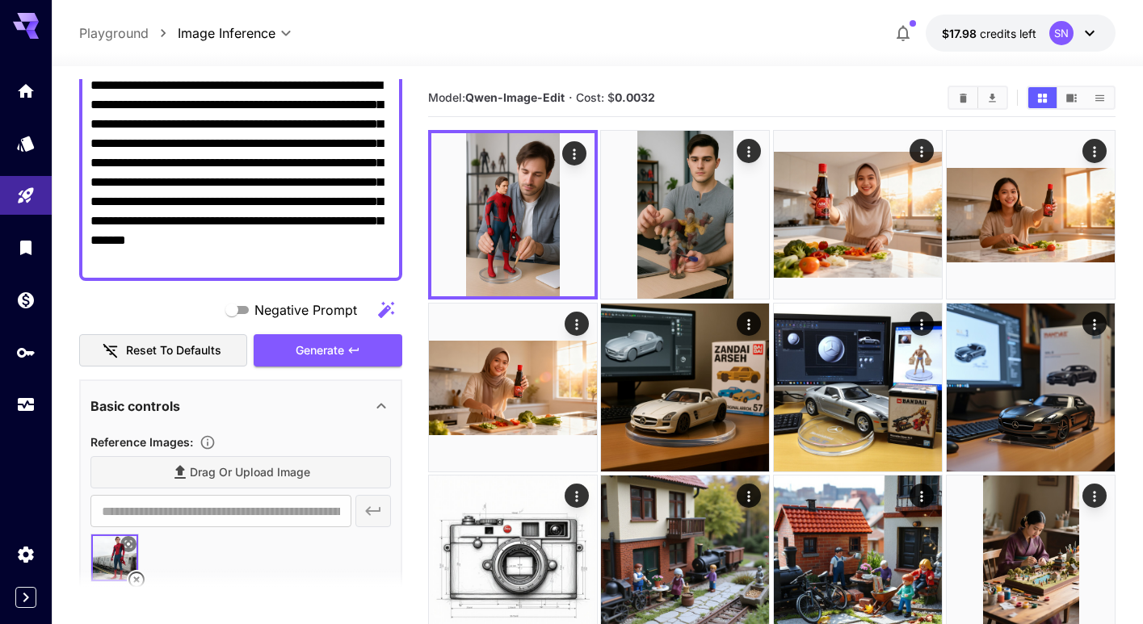
scroll to position [0, 0]
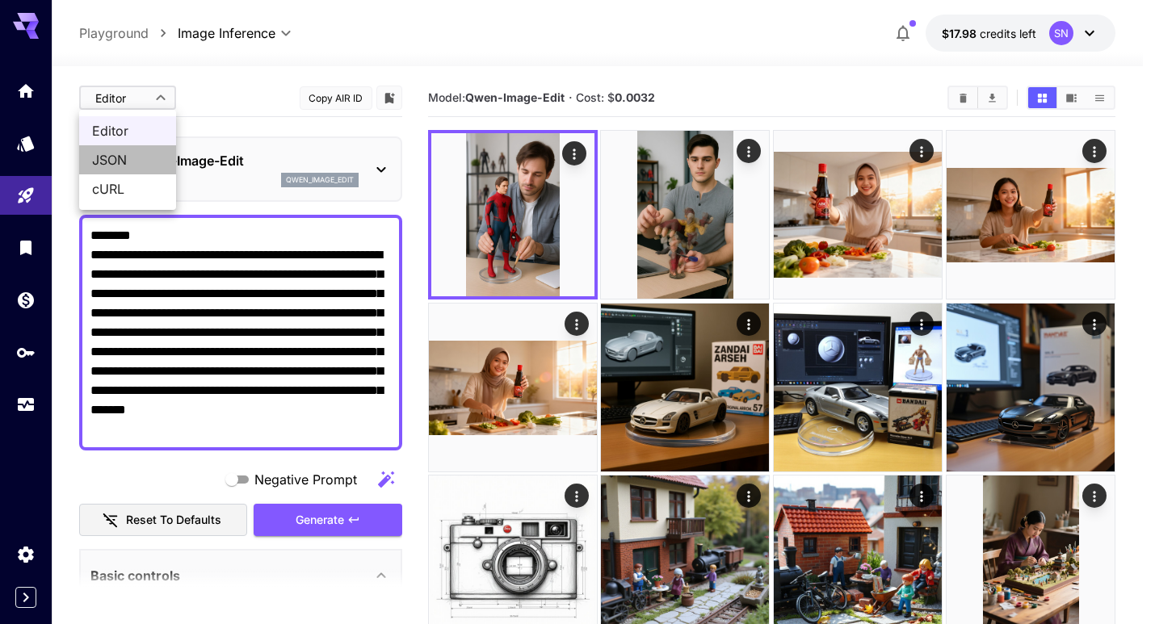
click at [129, 163] on span "JSON" at bounding box center [127, 159] width 71 height 19
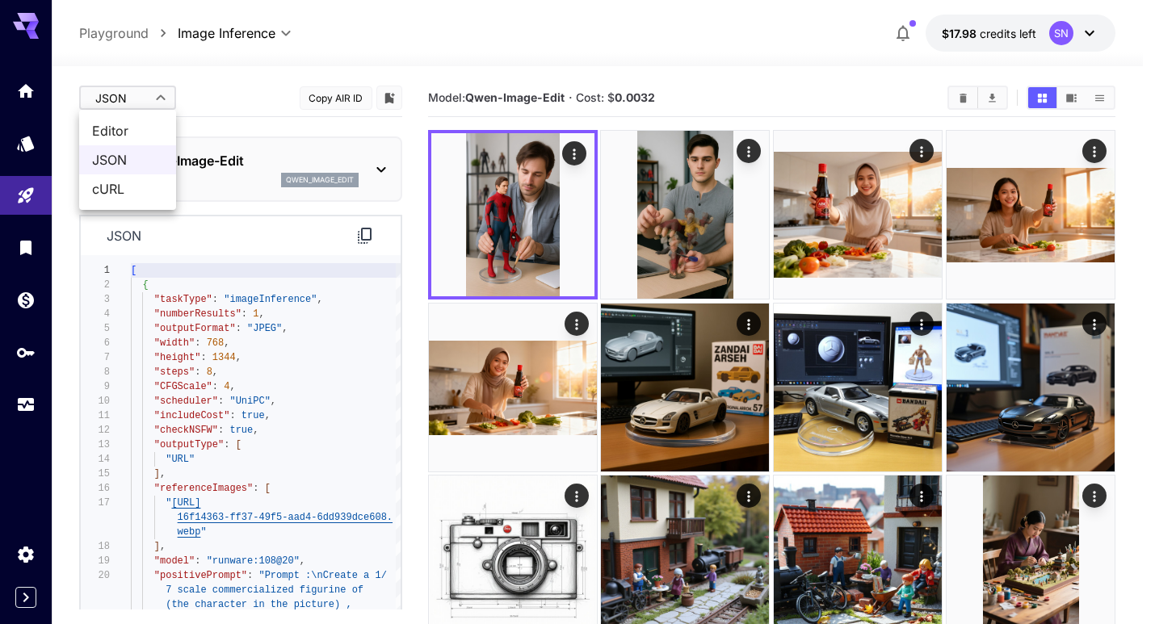
click at [133, 131] on span "Editor" at bounding box center [127, 130] width 71 height 19
type input "****"
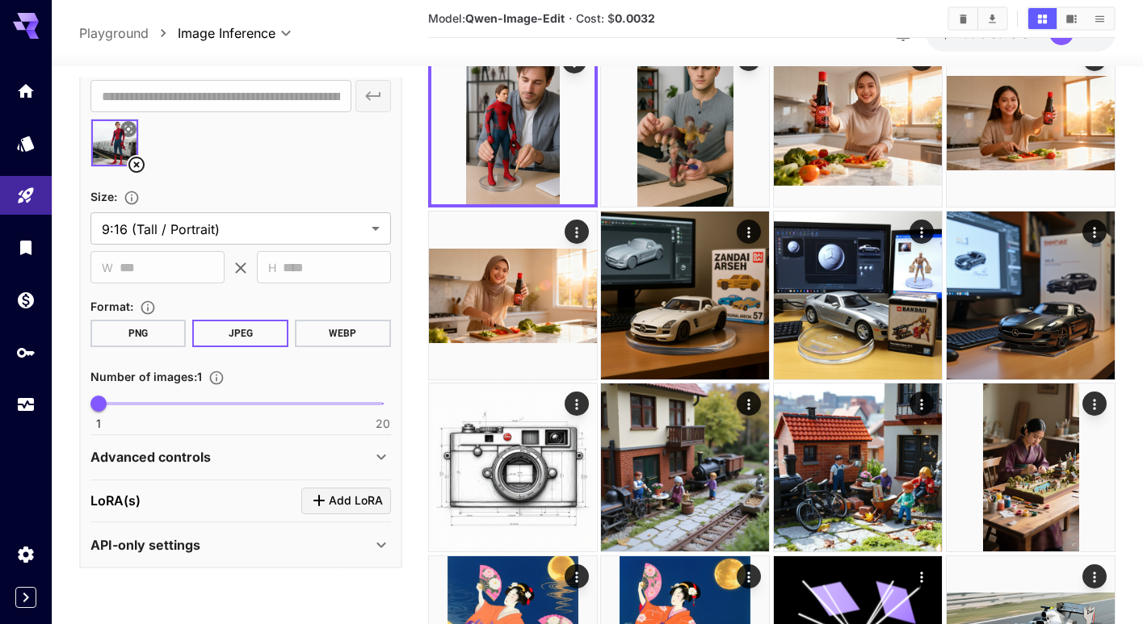
scroll to position [92, 0]
click at [268, 463] on div "Advanced controls" at bounding box center [230, 456] width 281 height 19
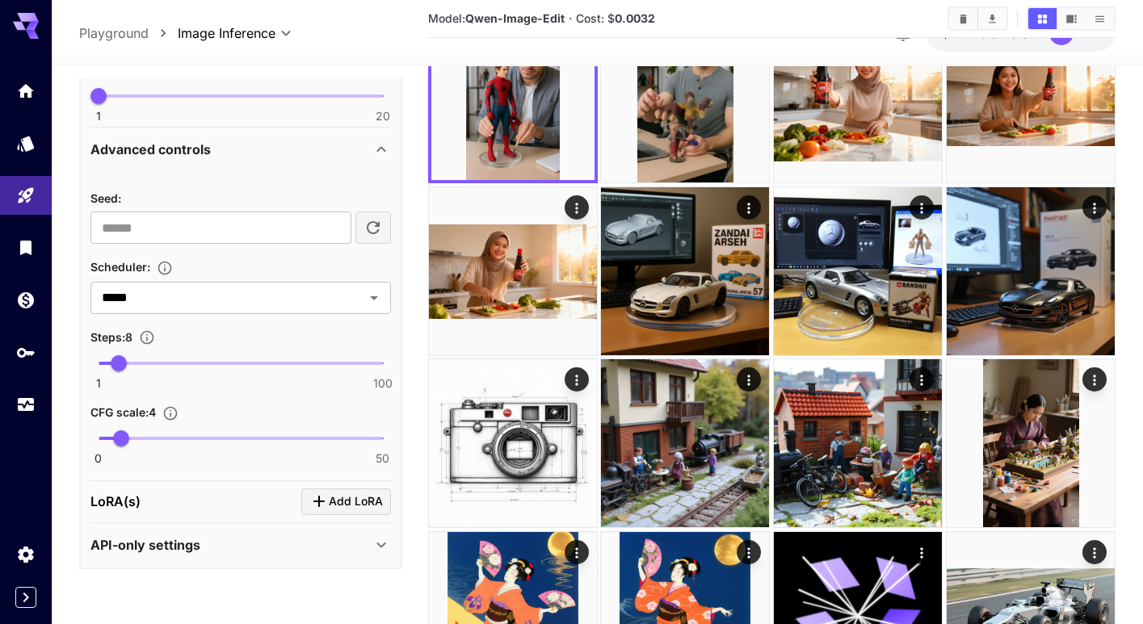
scroll to position [119, 0]
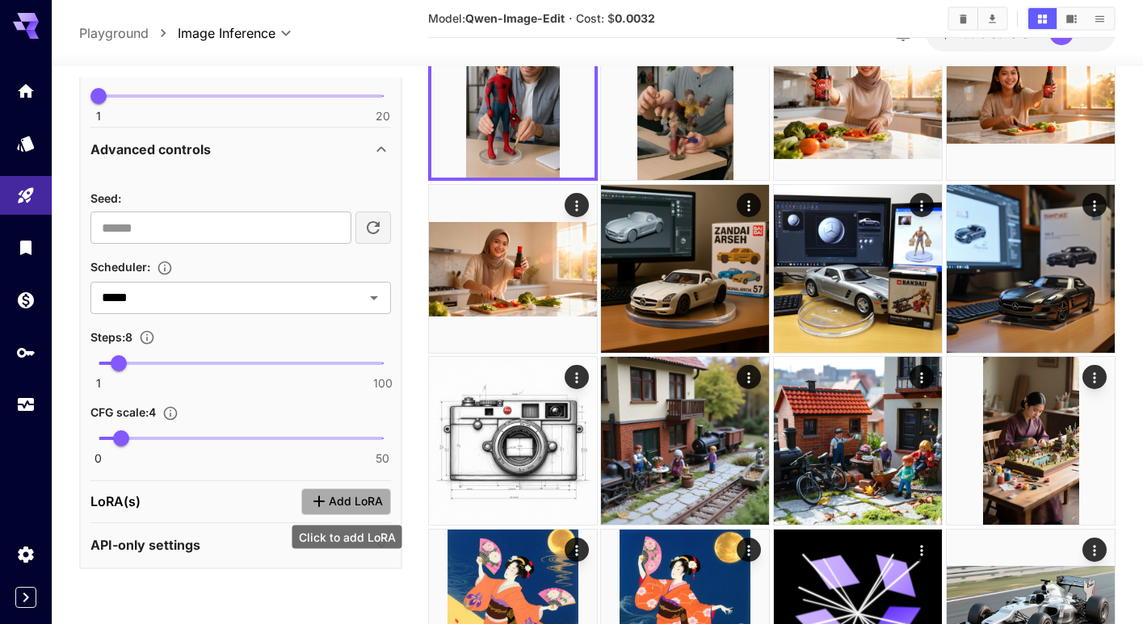
click at [350, 497] on span "Add LoRA" at bounding box center [356, 502] width 54 height 20
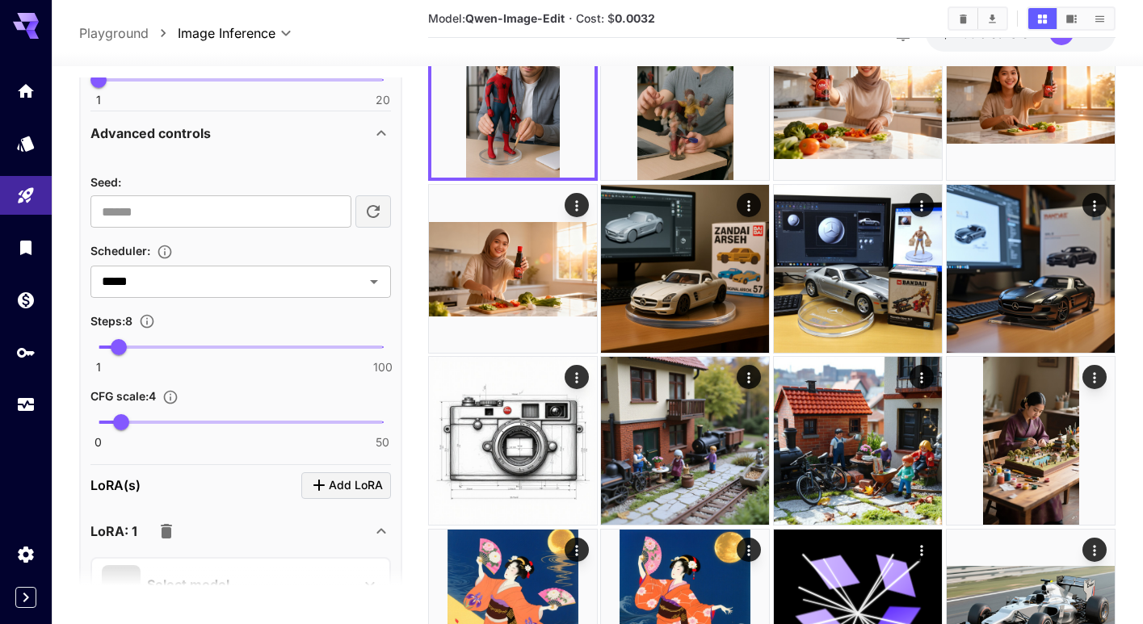
scroll to position [1014, 0]
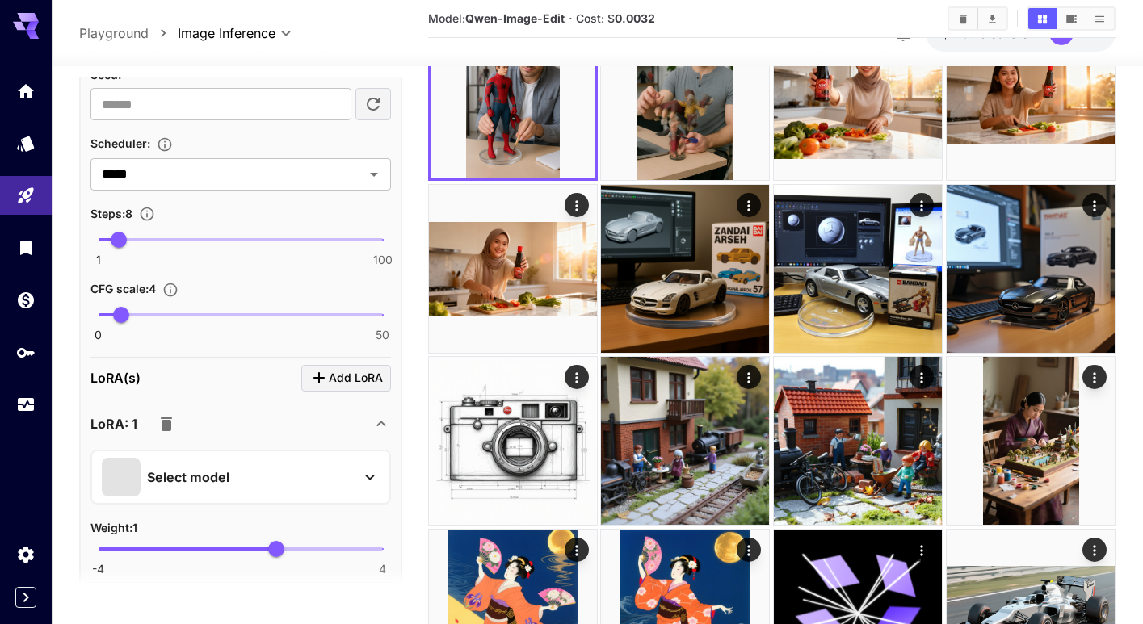
click at [172, 484] on p "Select model" at bounding box center [188, 477] width 82 height 19
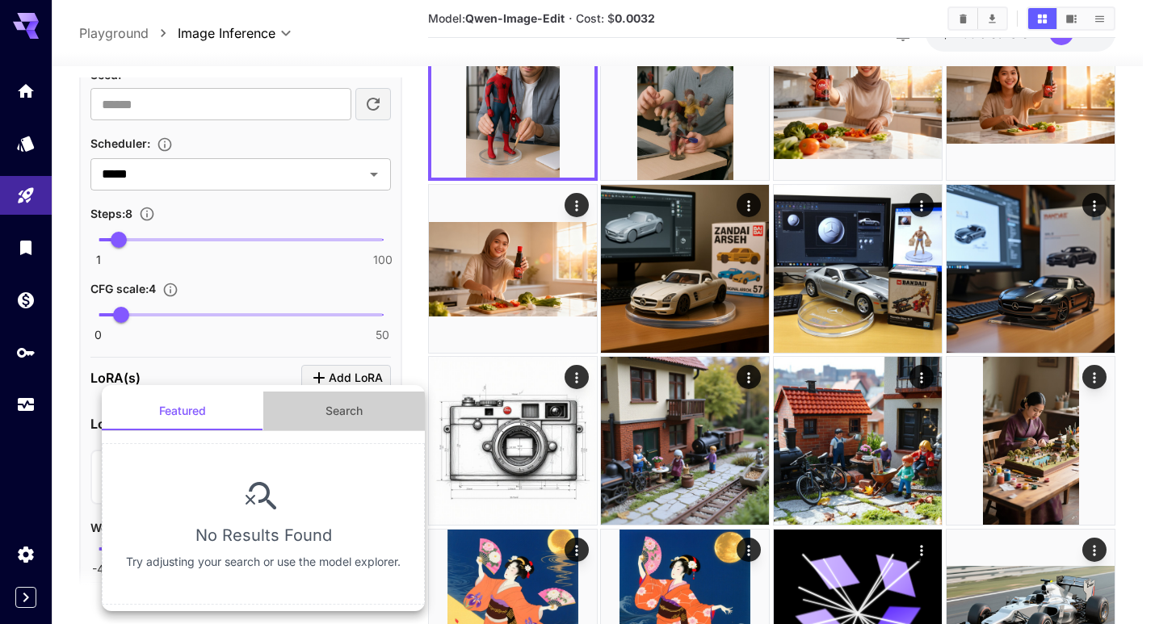
click at [334, 419] on button "Search" at bounding box center [344, 411] width 162 height 39
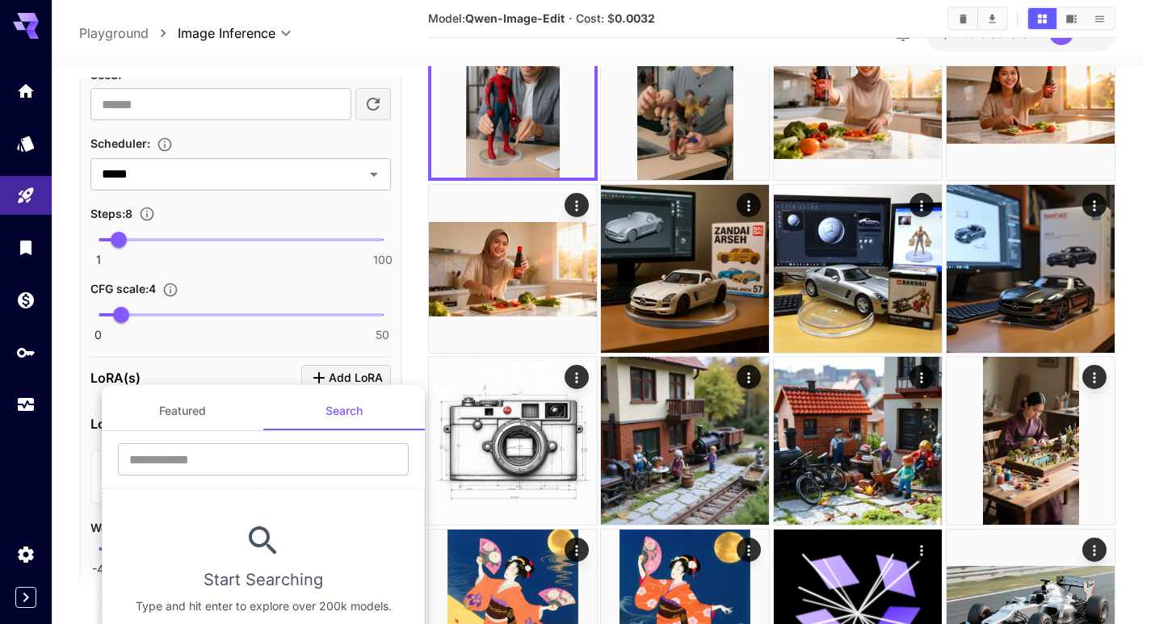
click at [218, 374] on div at bounding box center [577, 312] width 1155 height 624
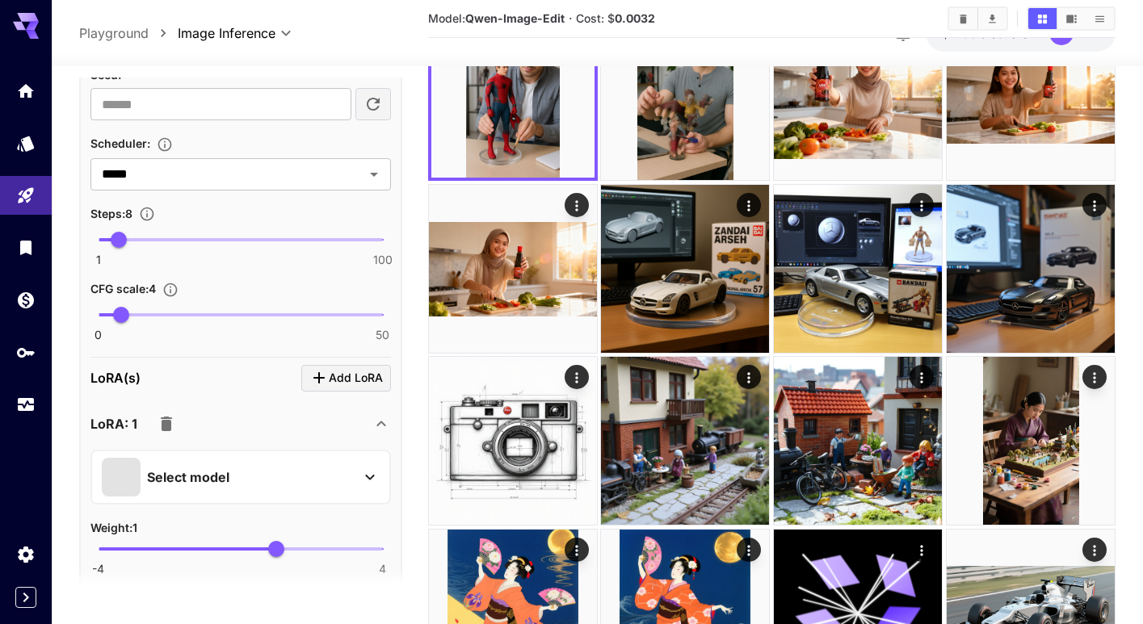
click at [171, 424] on icon "button" at bounding box center [166, 423] width 19 height 19
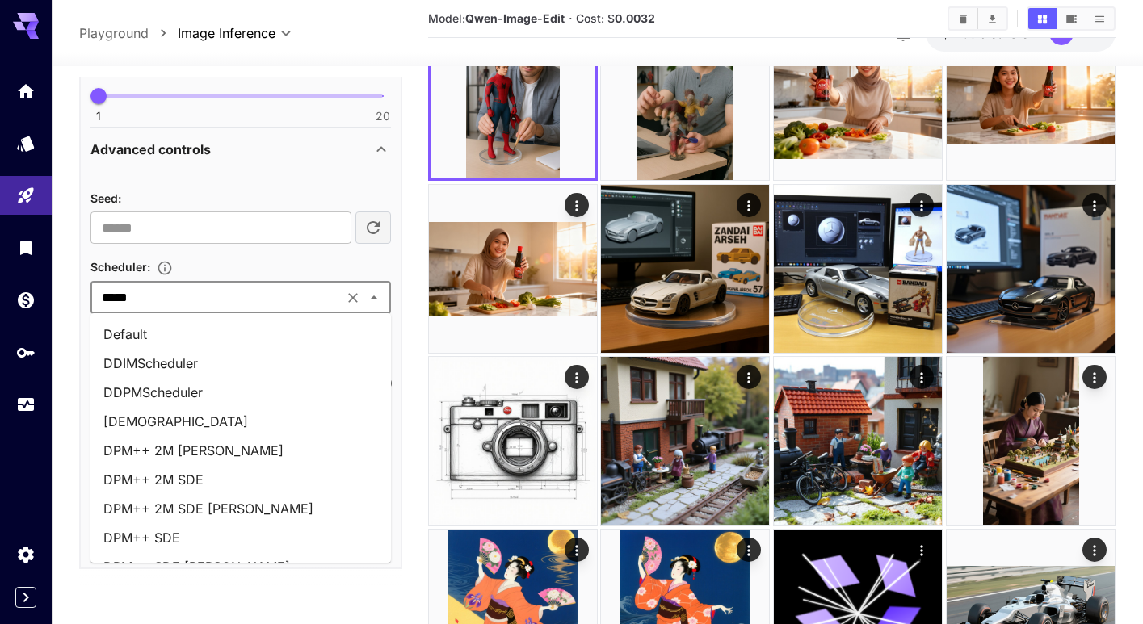
scroll to position [600, 0]
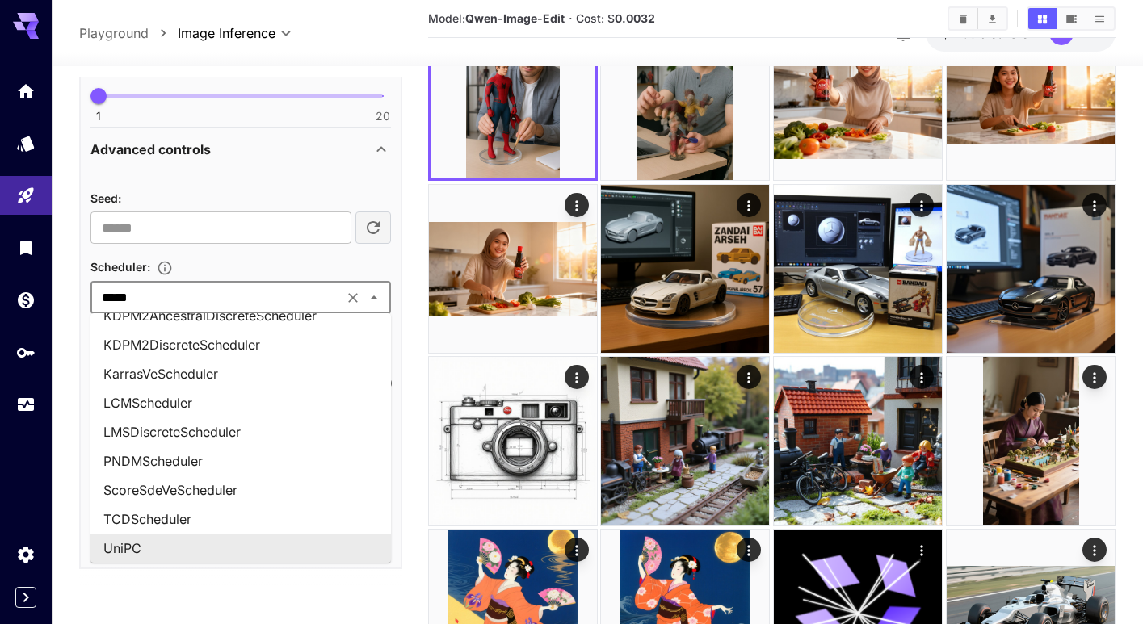
click at [279, 304] on input "*****" at bounding box center [216, 298] width 243 height 23
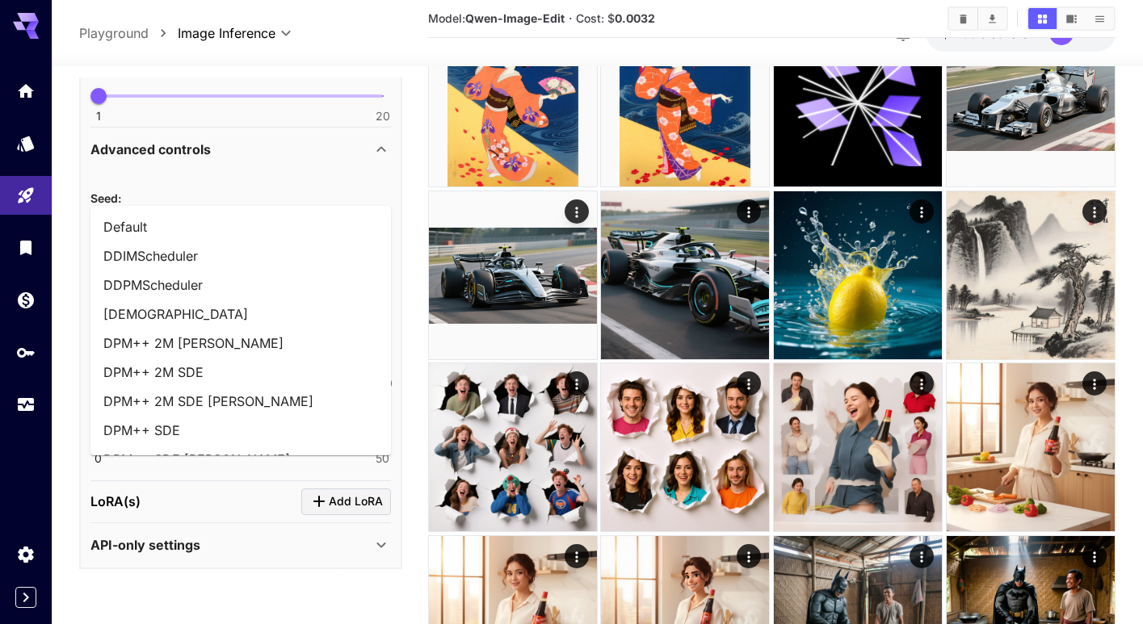
scroll to position [787, 0]
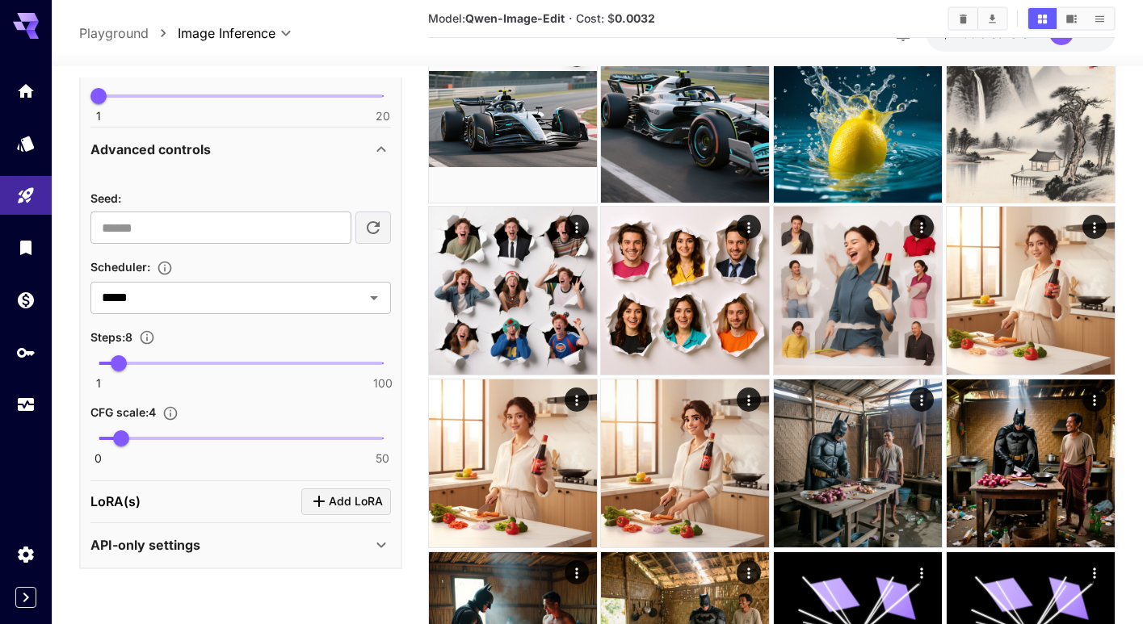
click at [406, 263] on main "**********" at bounding box center [597, 445] width 1036 height 2304
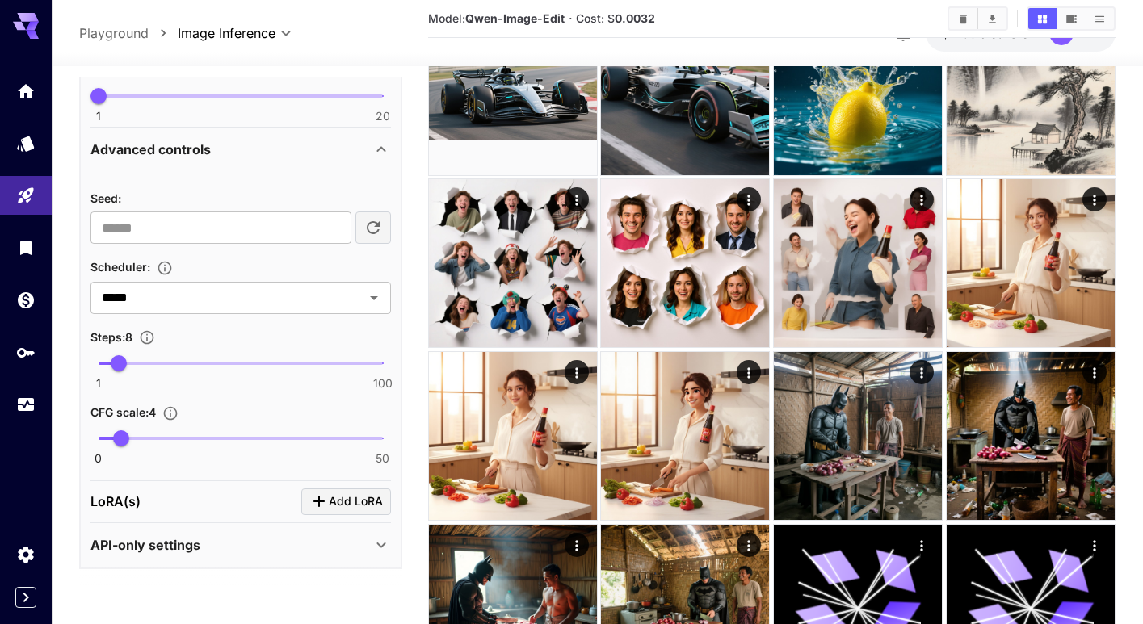
scroll to position [816, 0]
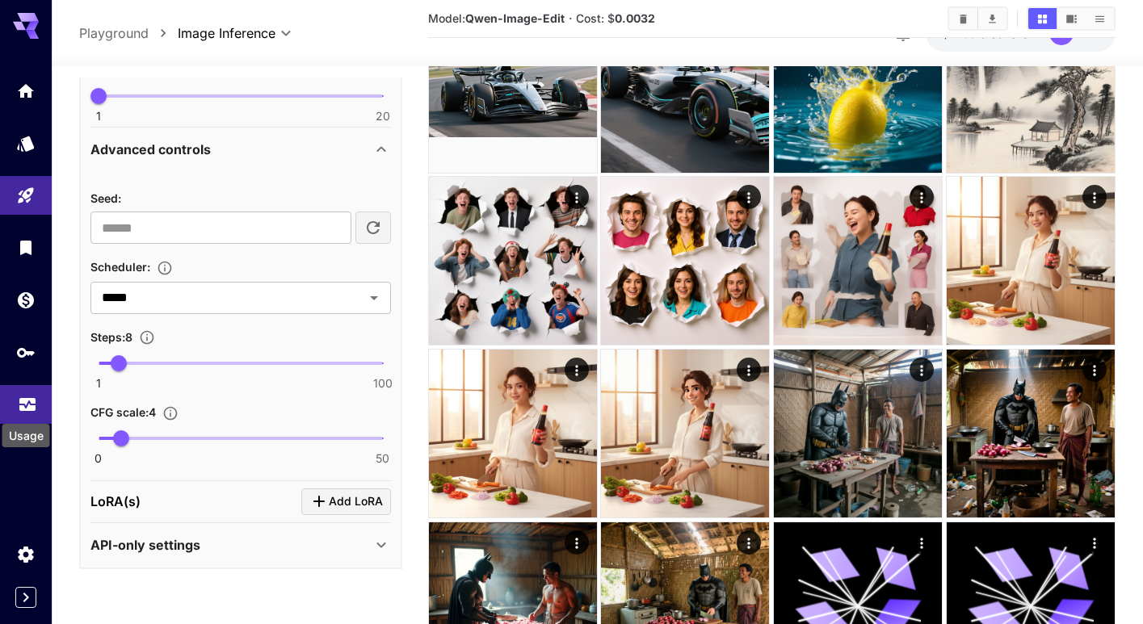
click at [33, 406] on icon "Usage" at bounding box center [27, 402] width 16 height 8
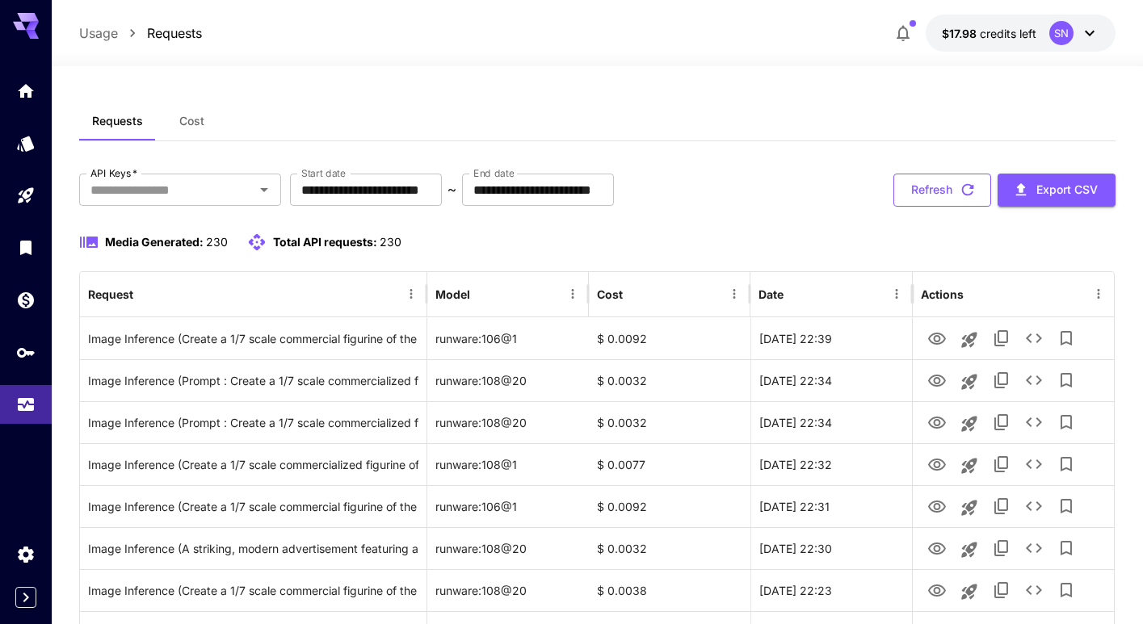
click at [925, 194] on button "Refresh" at bounding box center [942, 190] width 98 height 33
drag, startPoint x: 474, startPoint y: 80, endPoint x: 428, endPoint y: 55, distance: 52.4
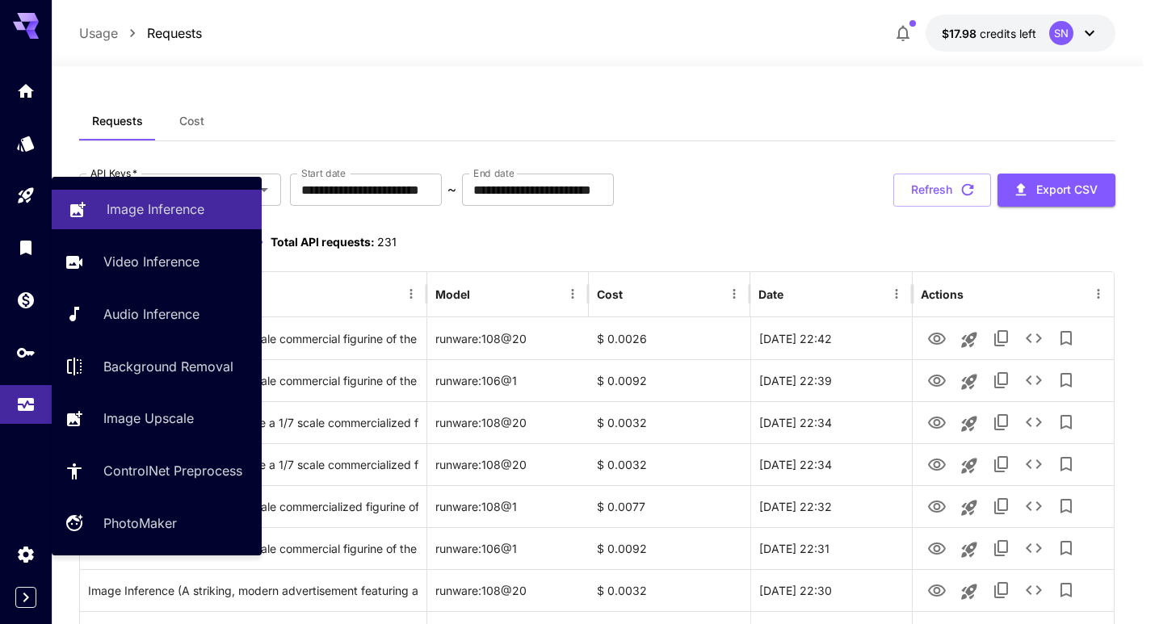
click at [169, 218] on p "Image Inference" at bounding box center [156, 208] width 98 height 19
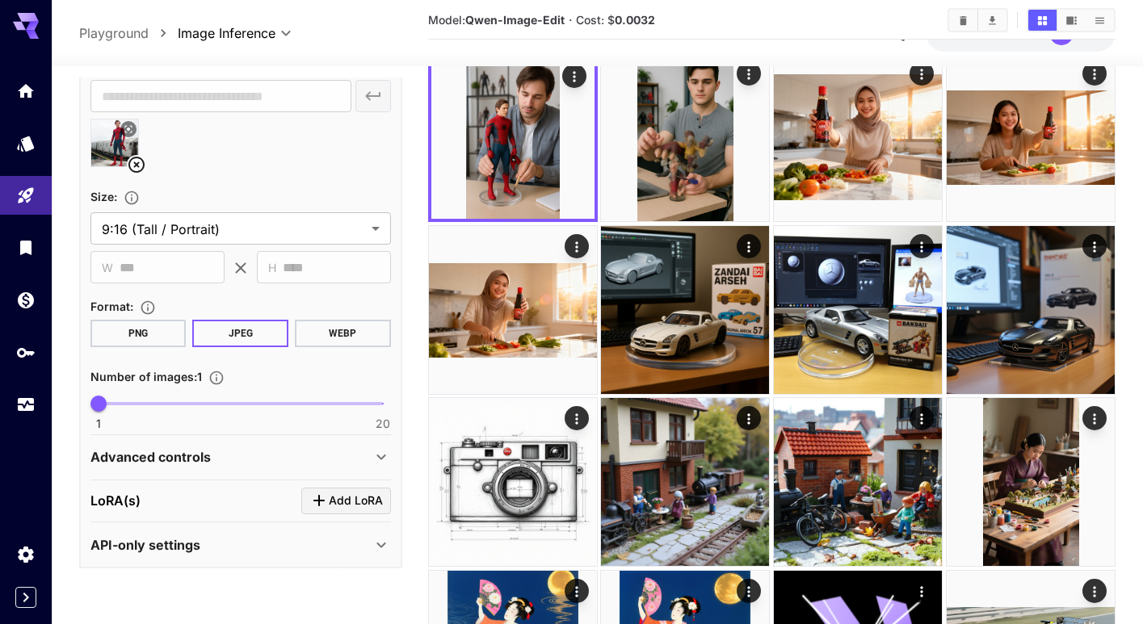
scroll to position [81, 0]
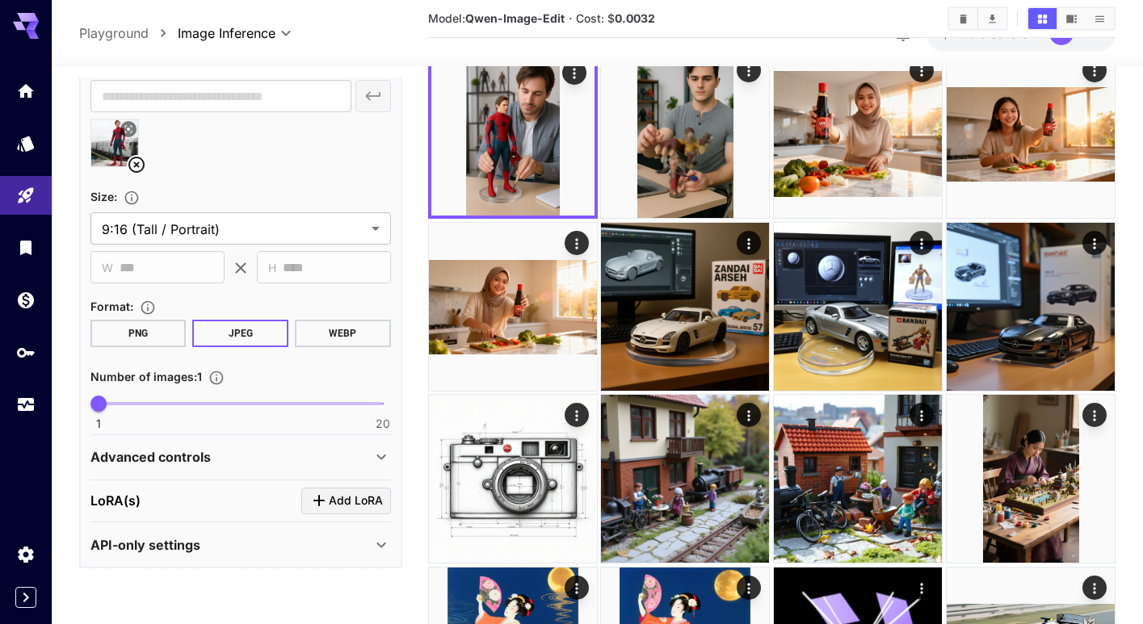
click at [245, 459] on div "Advanced controls" at bounding box center [230, 456] width 281 height 19
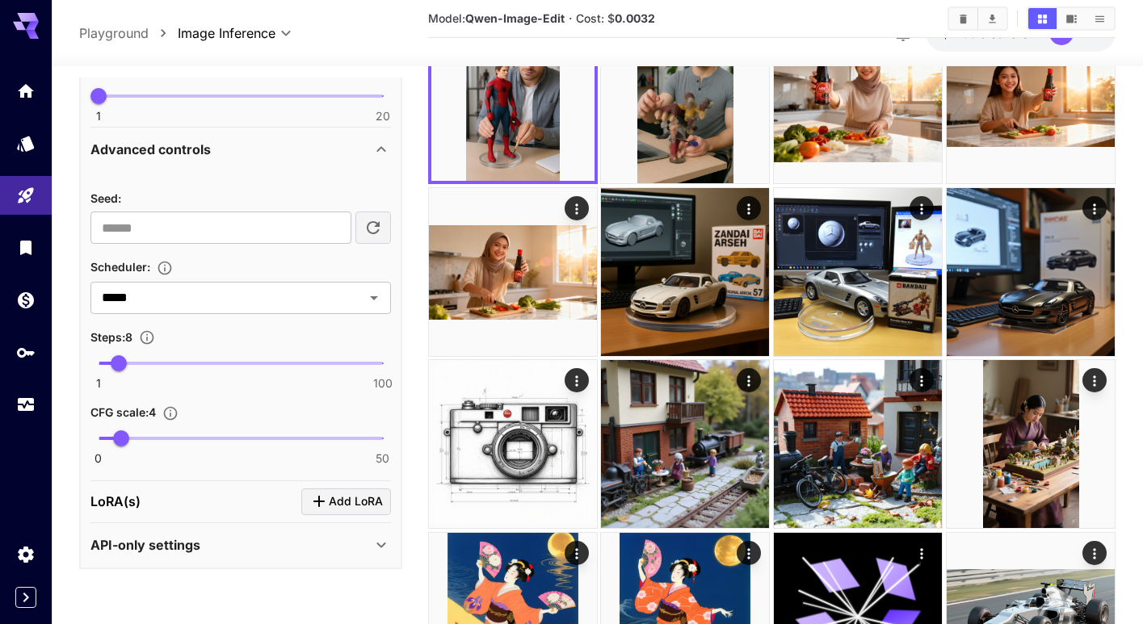
scroll to position [170, 0]
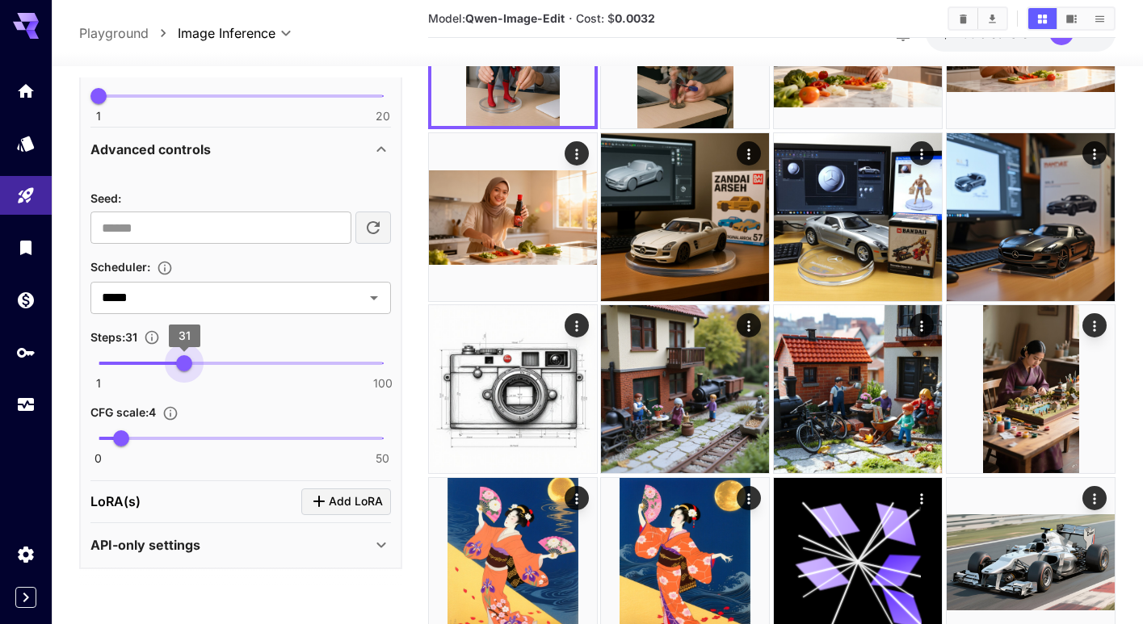
type input "**"
drag, startPoint x: 119, startPoint y: 362, endPoint x: 182, endPoint y: 359, distance: 63.1
click at [182, 359] on span "30" at bounding box center [182, 363] width 16 height 16
type input "*"
drag, startPoint x: 128, startPoint y: 437, endPoint x: 138, endPoint y: 438, distance: 10.5
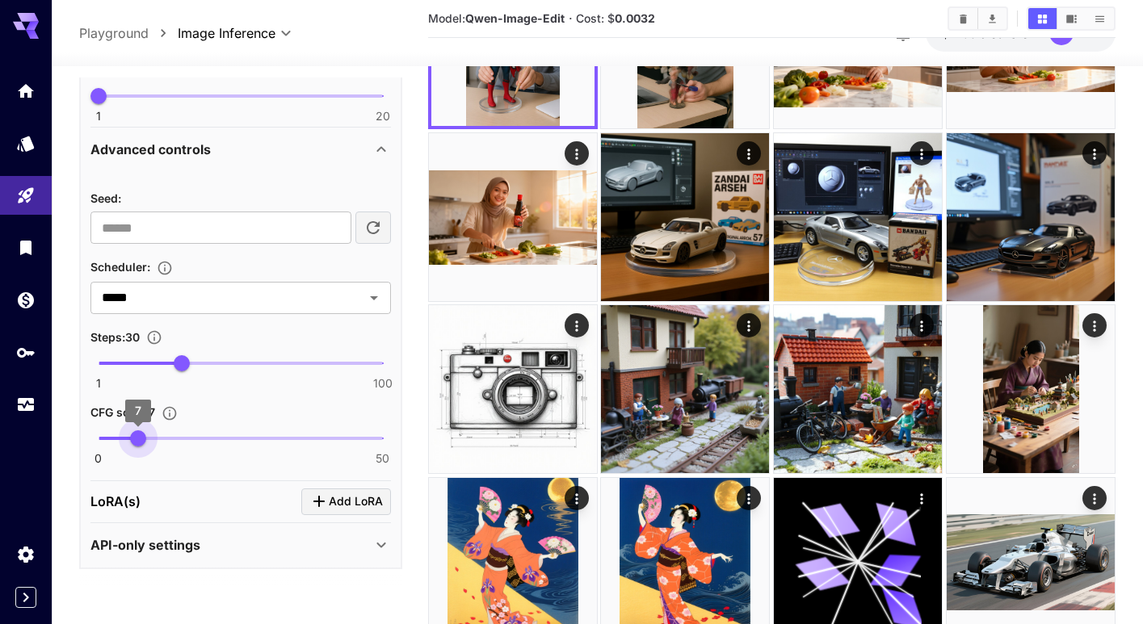
click at [138, 438] on span "7" at bounding box center [138, 438] width 16 height 16
click at [281, 408] on div "CFG scale : 7" at bounding box center [240, 411] width 300 height 19
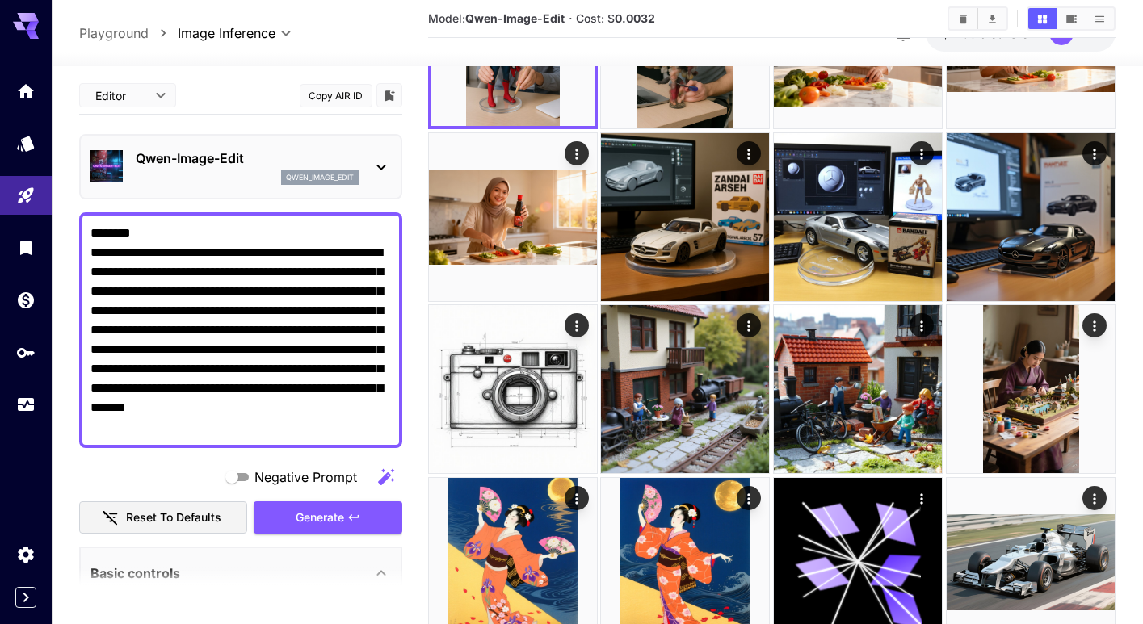
scroll to position [0, 0]
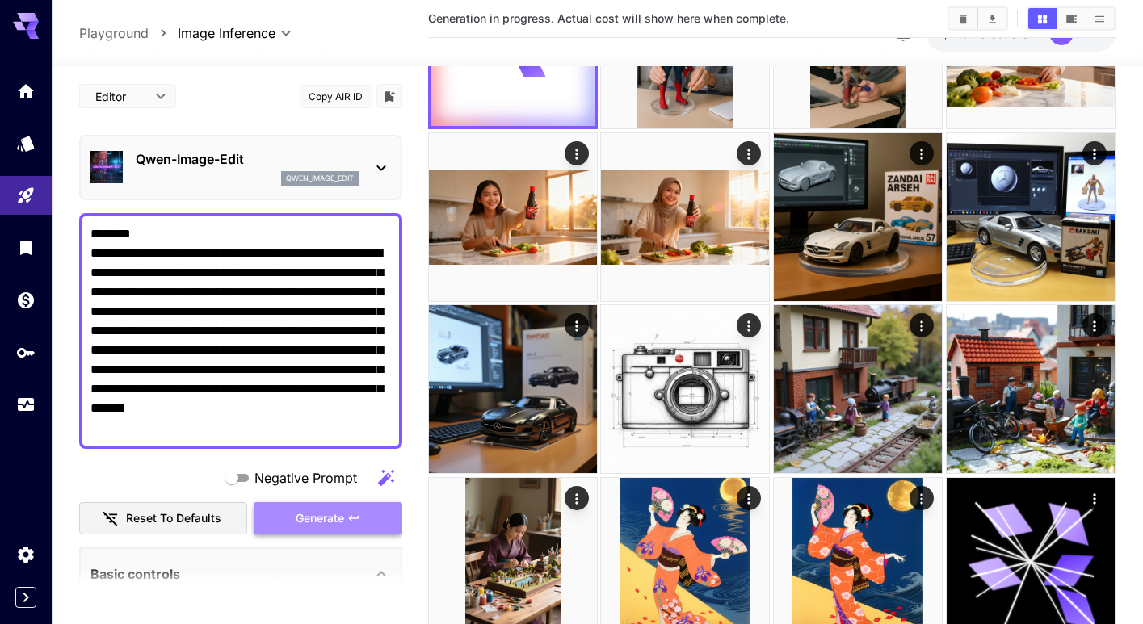
click at [317, 522] on span "Generate" at bounding box center [320, 519] width 48 height 20
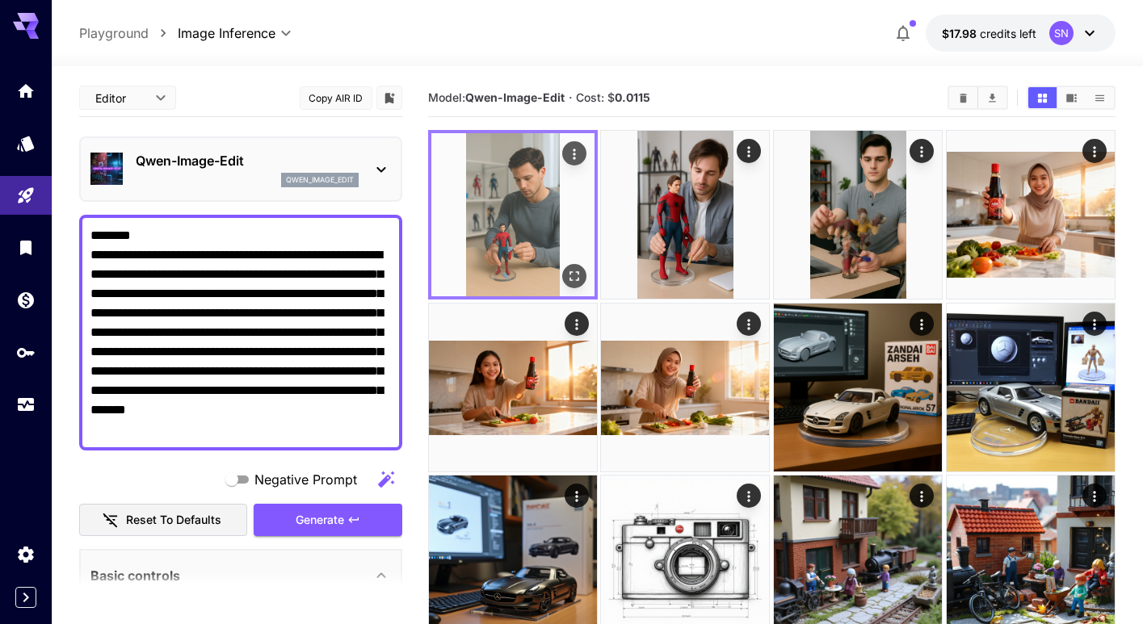
click at [518, 229] on img at bounding box center [512, 214] width 163 height 163
click at [527, 216] on img at bounding box center [512, 214] width 163 height 163
click at [577, 278] on icon "Open in fullscreen" at bounding box center [574, 276] width 16 height 16
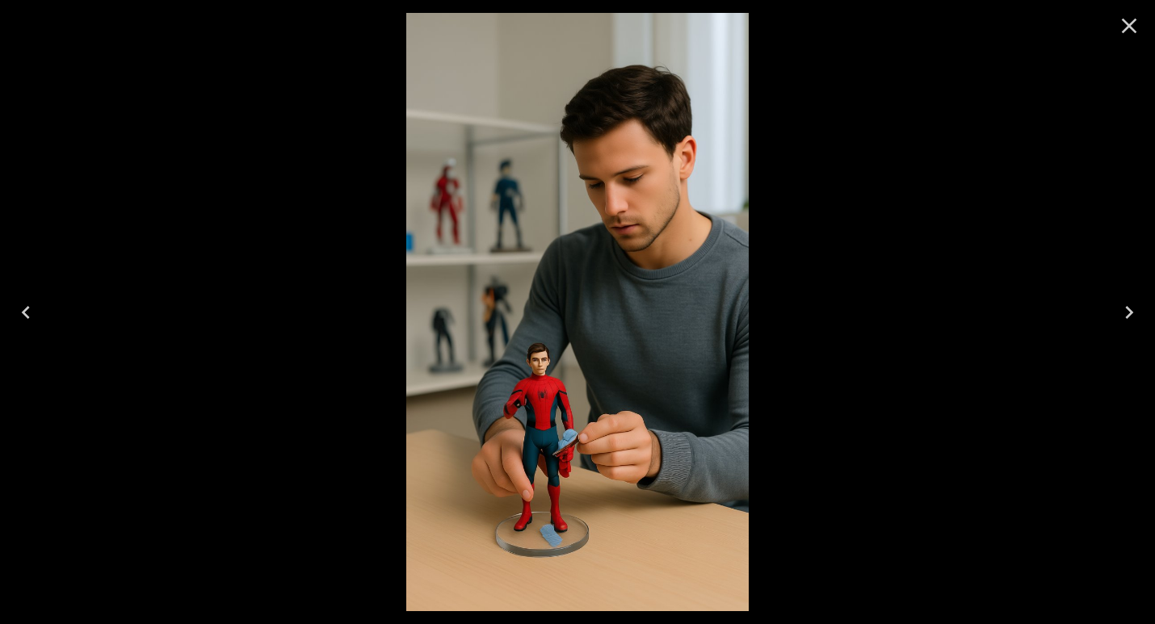
drag, startPoint x: 1127, startPoint y: 27, endPoint x: 1142, endPoint y: 26, distance: 15.4
click at [1127, 27] on icon "Close" at bounding box center [1129, 26] width 15 height 15
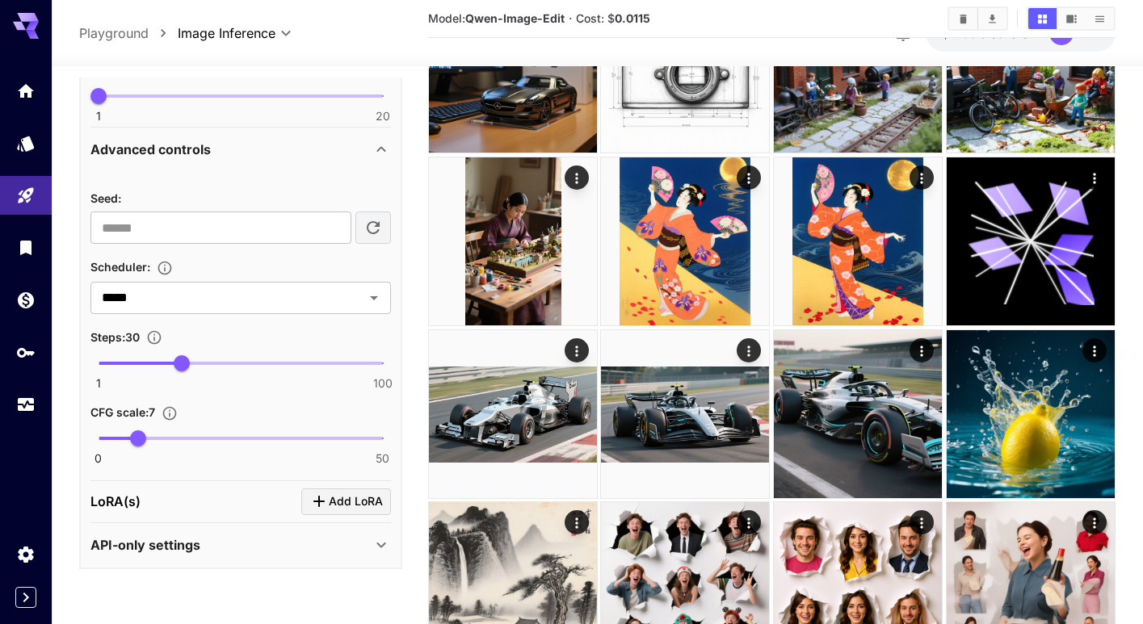
scroll to position [527, 0]
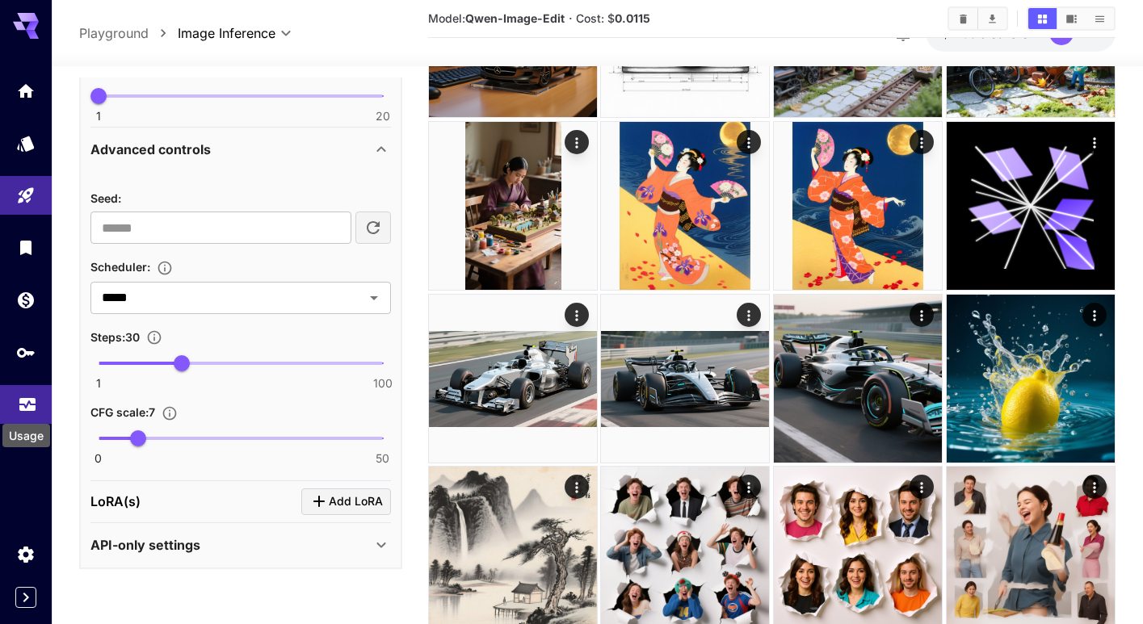
click at [29, 406] on icon "Usage" at bounding box center [27, 402] width 16 height 8
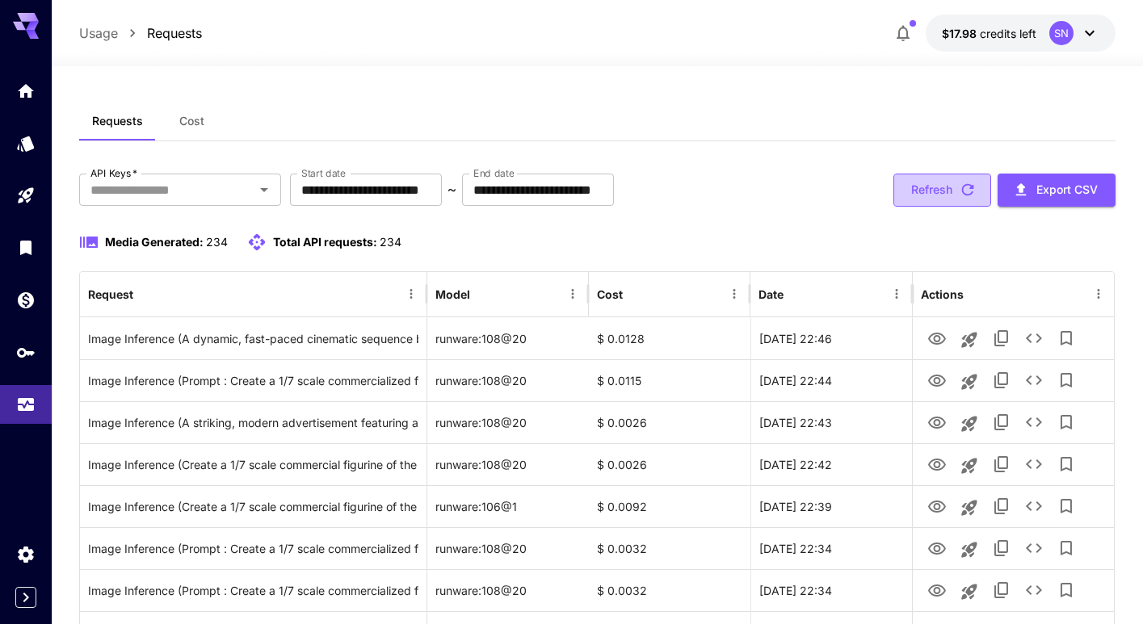
click at [942, 196] on button "Refresh" at bounding box center [942, 190] width 98 height 33
click at [946, 199] on button "Refresh" at bounding box center [942, 190] width 98 height 33
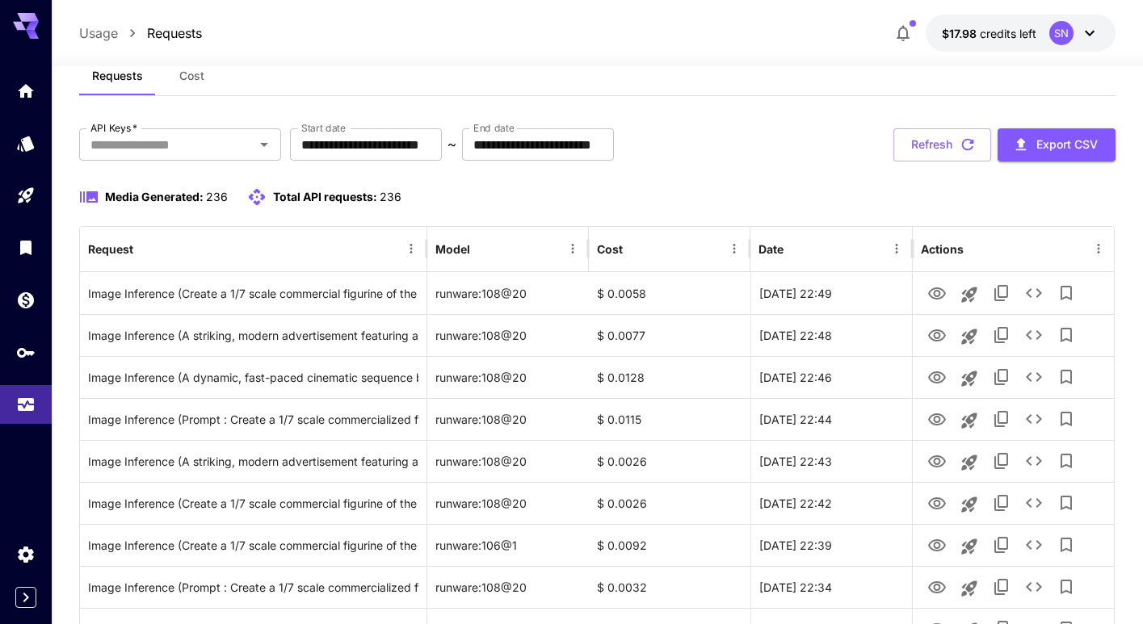
scroll to position [50, 0]
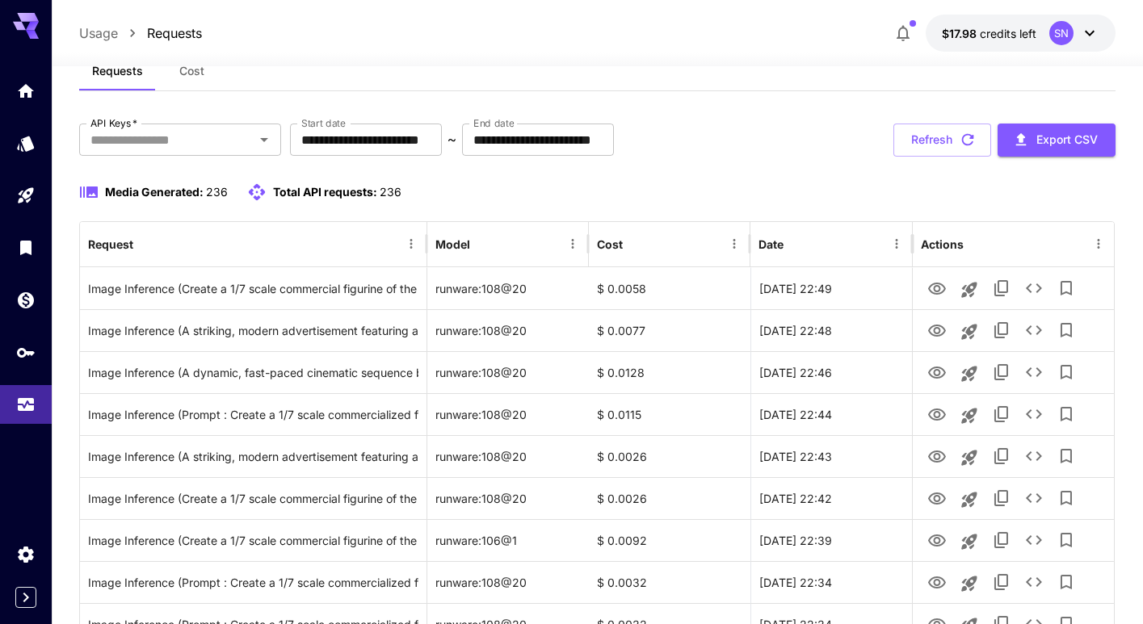
click at [939, 143] on button "Refresh" at bounding box center [942, 140] width 98 height 33
click at [934, 138] on button "Refresh" at bounding box center [942, 140] width 98 height 33
click at [938, 143] on button "Refresh" at bounding box center [942, 140] width 98 height 33
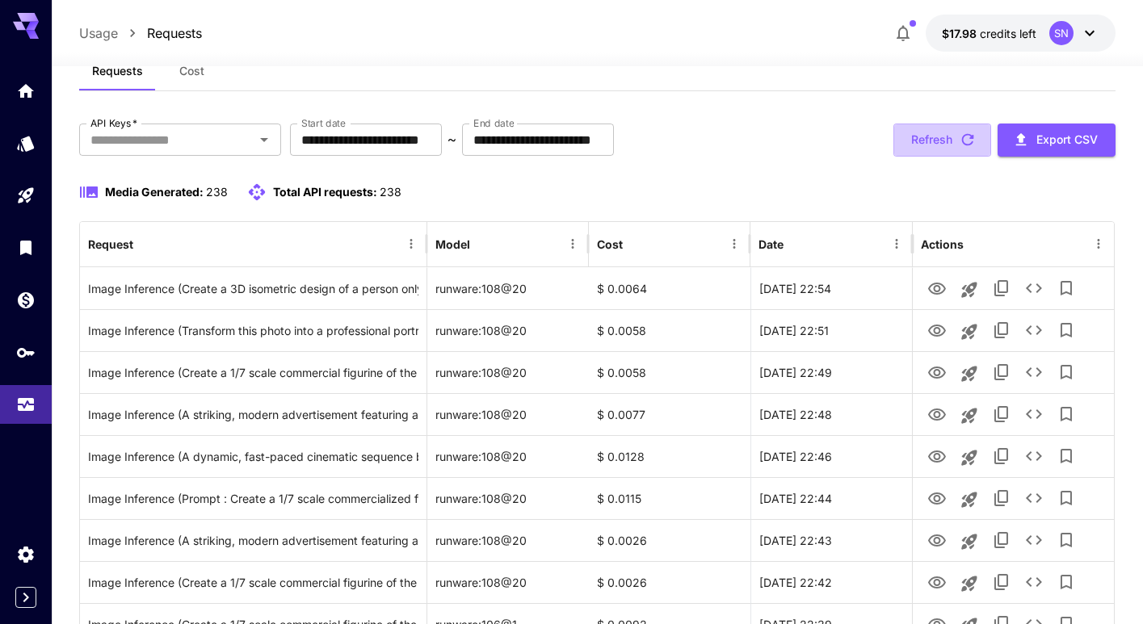
drag, startPoint x: 959, startPoint y: 139, endPoint x: 920, endPoint y: 152, distance: 40.9
click at [959, 139] on icon "button" at bounding box center [968, 140] width 18 height 18
click at [929, 146] on button "Refresh" at bounding box center [942, 140] width 98 height 33
click at [931, 155] on button "Refresh" at bounding box center [942, 140] width 98 height 33
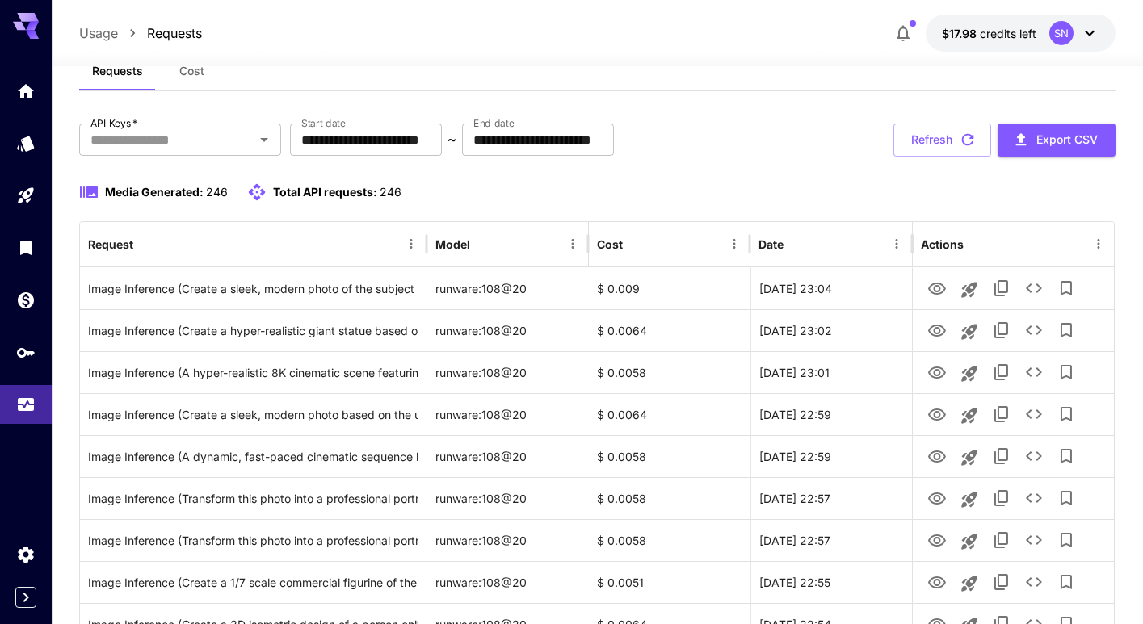
click at [943, 142] on button "Refresh" at bounding box center [942, 140] width 98 height 33
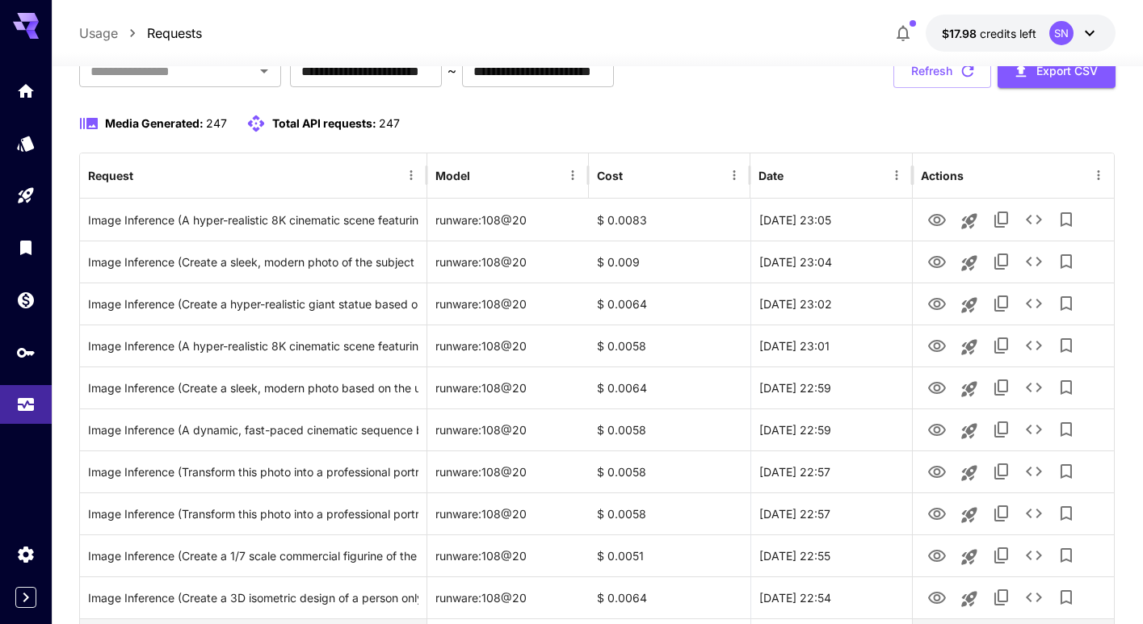
scroll to position [114, 0]
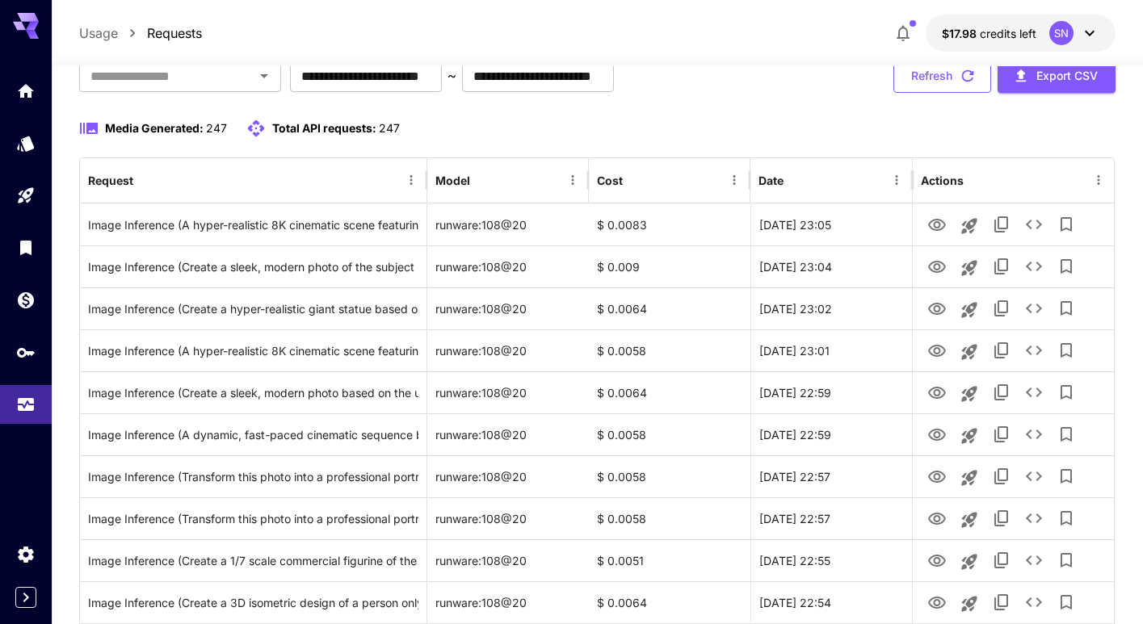
click at [948, 82] on button "Refresh" at bounding box center [942, 76] width 98 height 33
drag, startPoint x: 920, startPoint y: 131, endPoint x: 932, endPoint y: 111, distance: 22.9
click at [920, 129] on div "Media Generated: 249 Total API requests: 249" at bounding box center [597, 128] width 1036 height 19
click at [952, 78] on button "Refresh" at bounding box center [942, 76] width 98 height 33
click at [947, 80] on button "Refresh" at bounding box center [942, 76] width 98 height 33
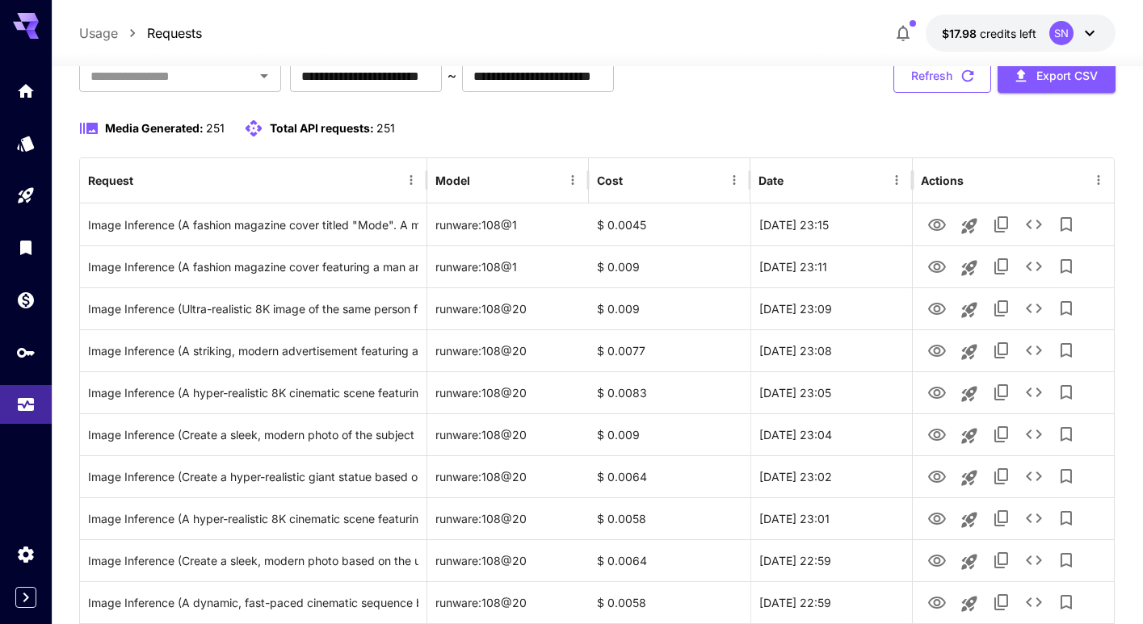
click at [951, 84] on button "Refresh" at bounding box center [942, 76] width 98 height 33
click at [943, 74] on button "Refresh" at bounding box center [942, 76] width 98 height 33
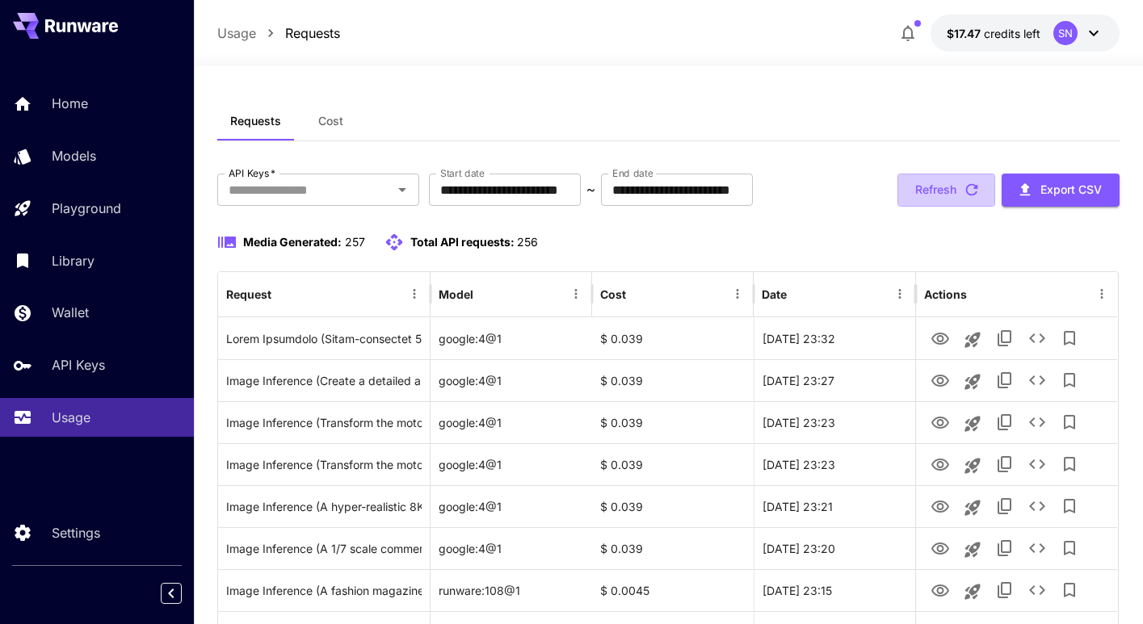
click at [950, 181] on button "Refresh" at bounding box center [946, 190] width 98 height 33
click at [755, 252] on div "Media Generated: 257 Total API requests: 256" at bounding box center [667, 252] width 901 height 39
click at [569, 111] on div "Requests Cost" at bounding box center [667, 122] width 901 height 40
drag, startPoint x: 470, startPoint y: 94, endPoint x: 455, endPoint y: 76, distance: 23.0
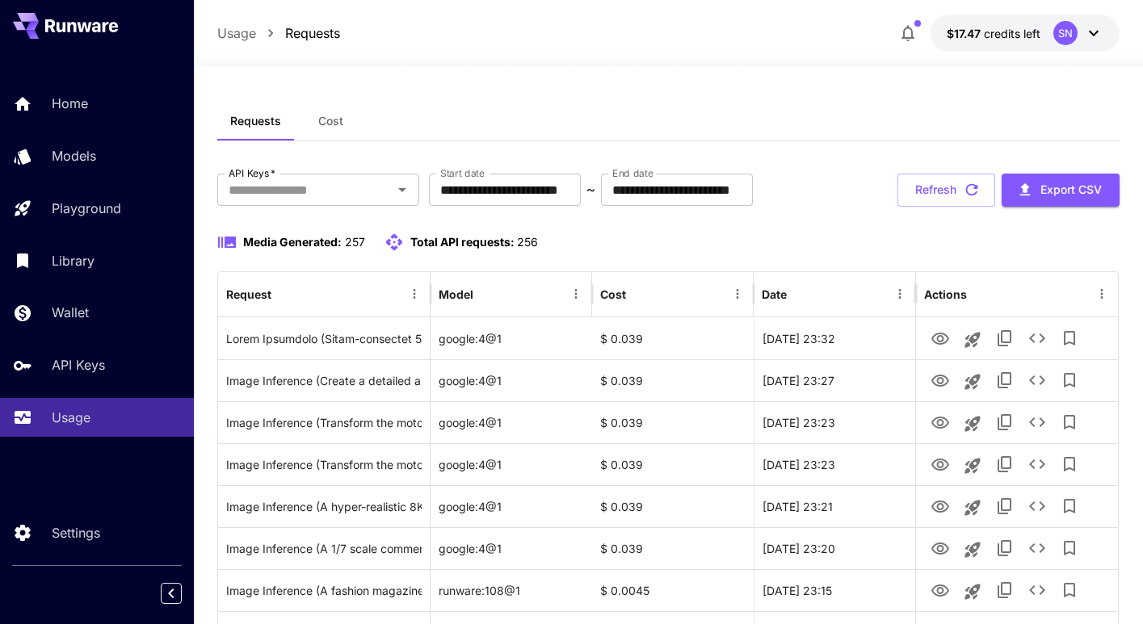
click at [925, 192] on button "Refresh" at bounding box center [946, 190] width 98 height 33
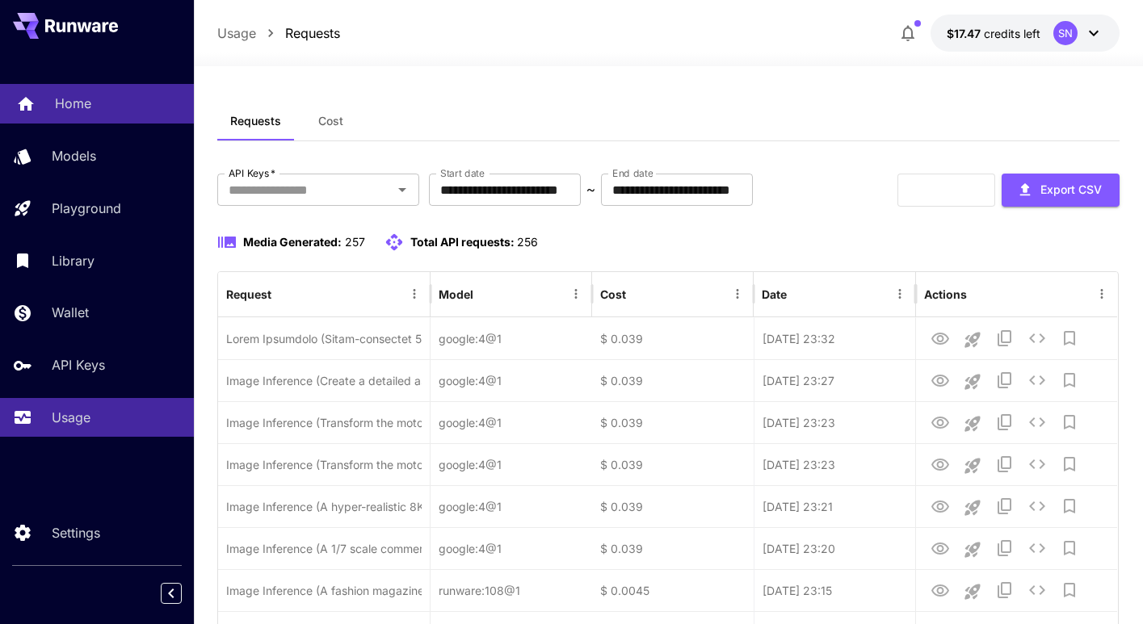
click at [85, 98] on p "Home" at bounding box center [73, 103] width 36 height 19
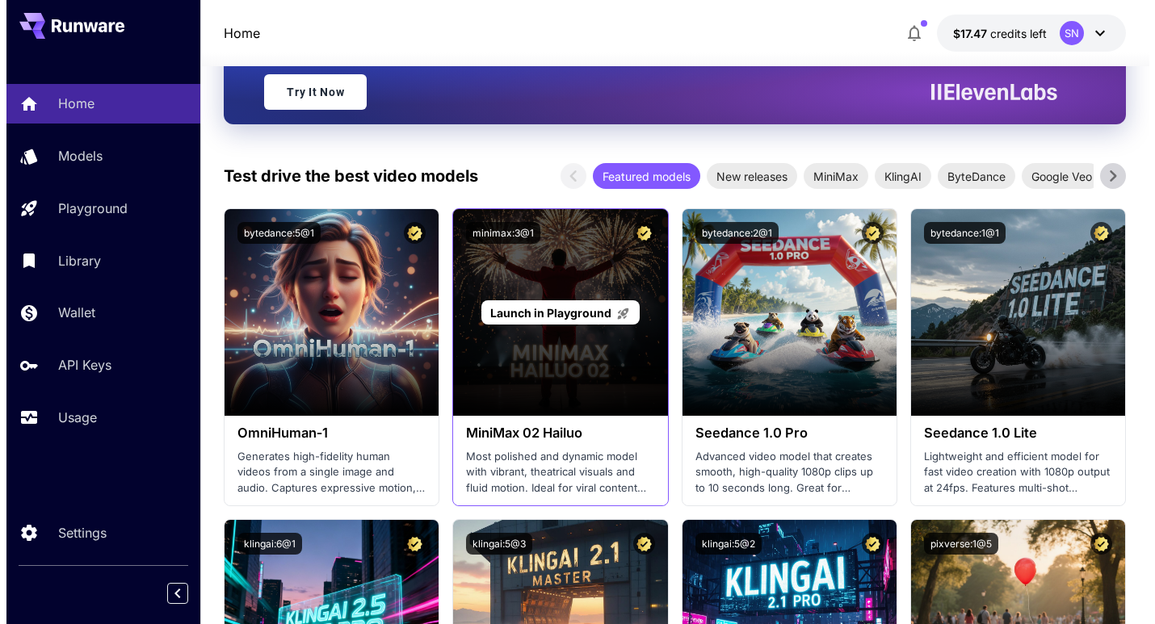
scroll to position [246, 0]
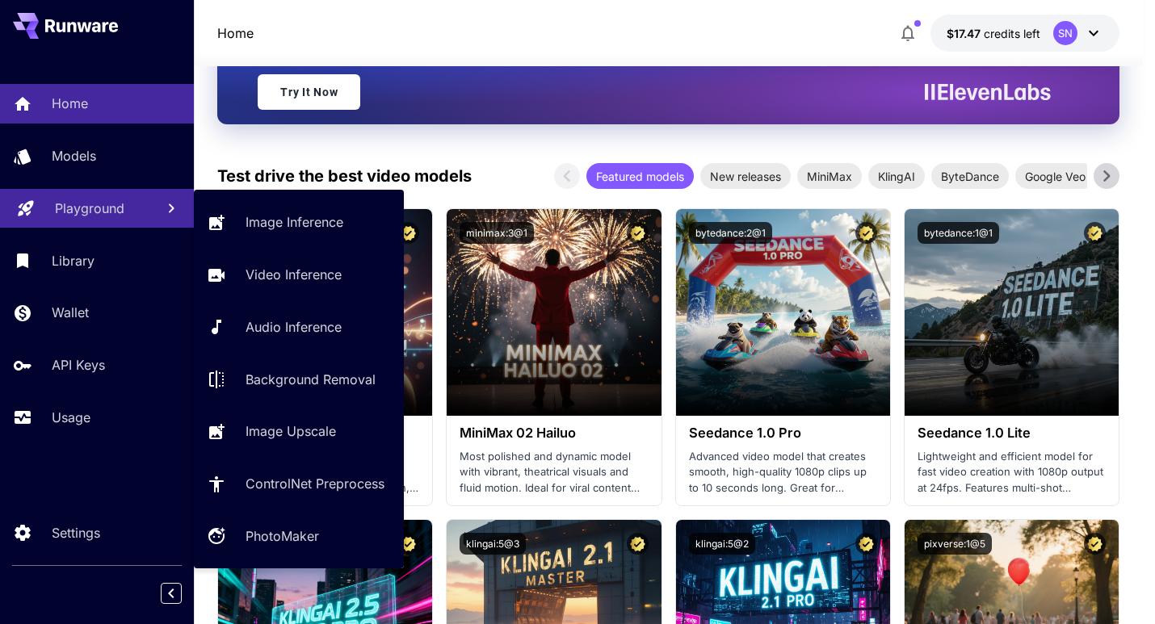
click at [110, 213] on p "Playground" at bounding box center [89, 208] width 69 height 19
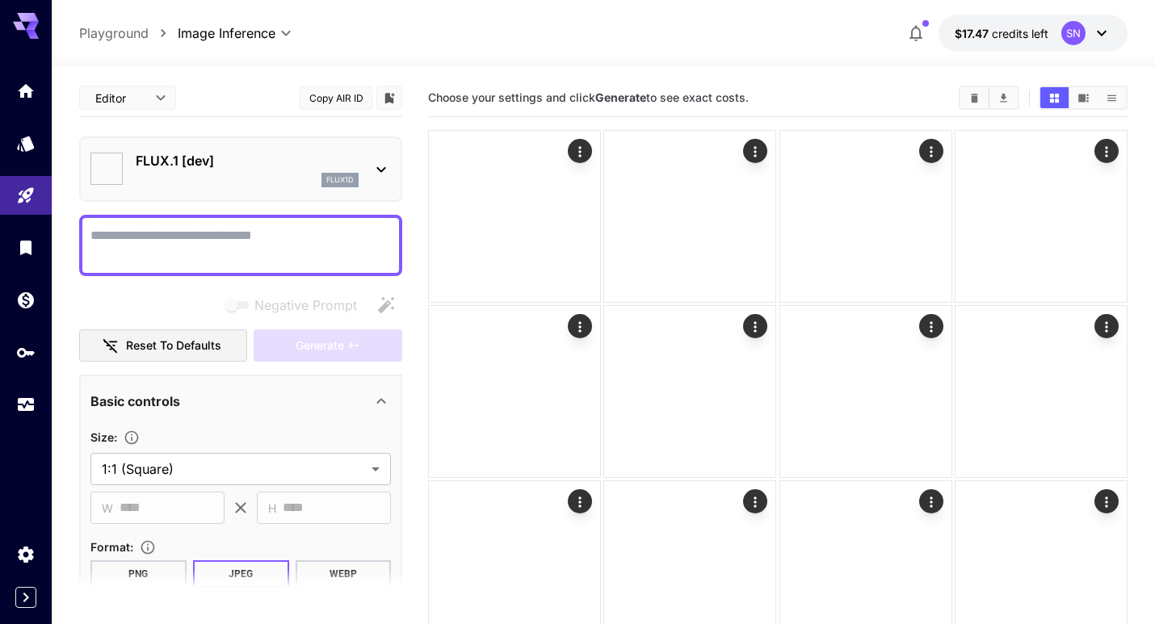
type input "**********"
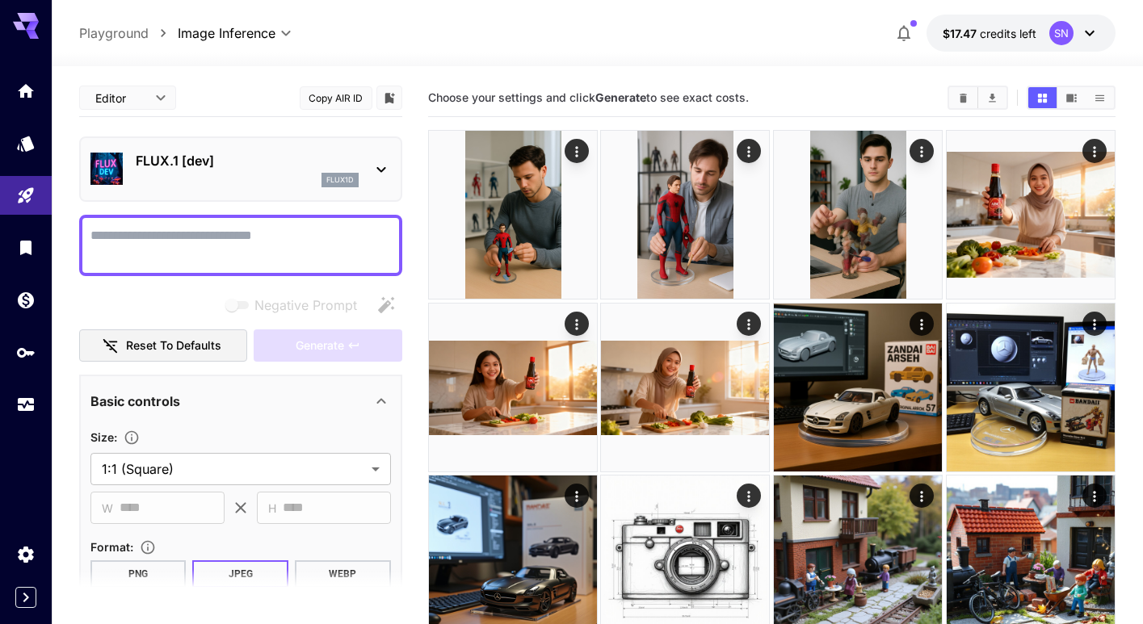
click at [256, 165] on p "FLUX.1 [dev]" at bounding box center [247, 160] width 223 height 19
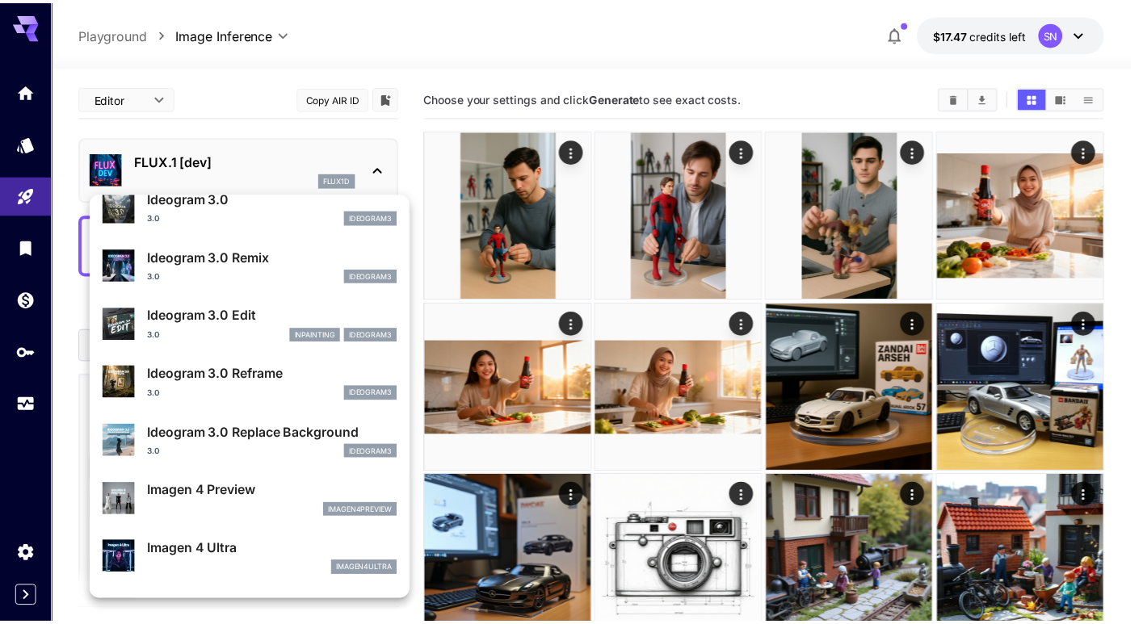
scroll to position [542, 0]
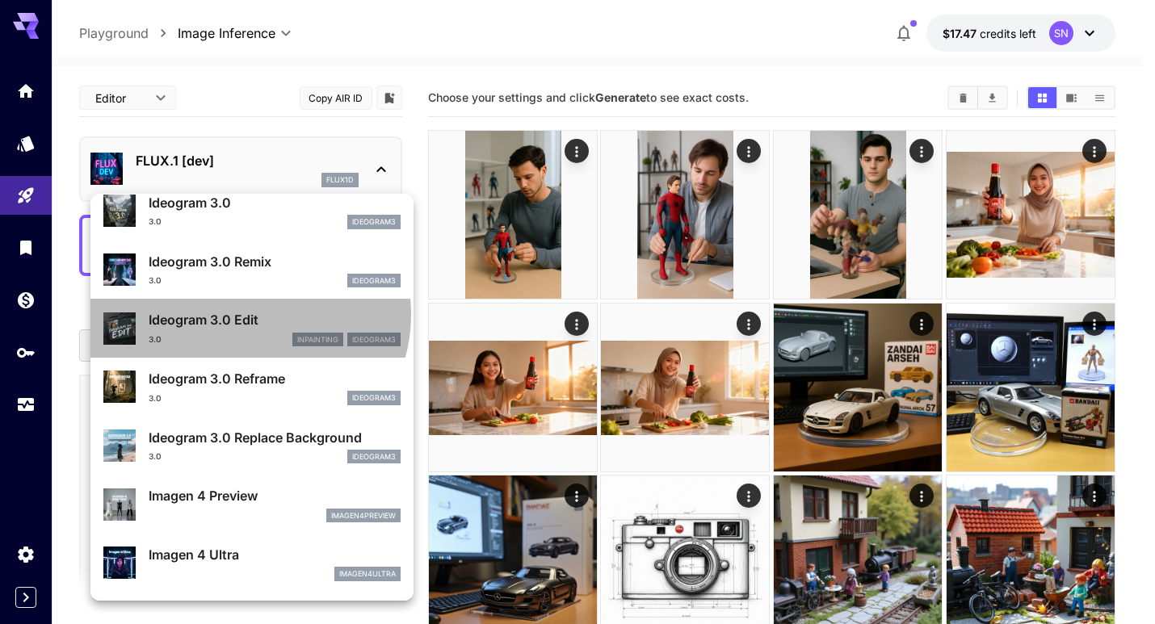
click at [247, 314] on p "Ideogram 3.0 Edit" at bounding box center [275, 319] width 252 height 19
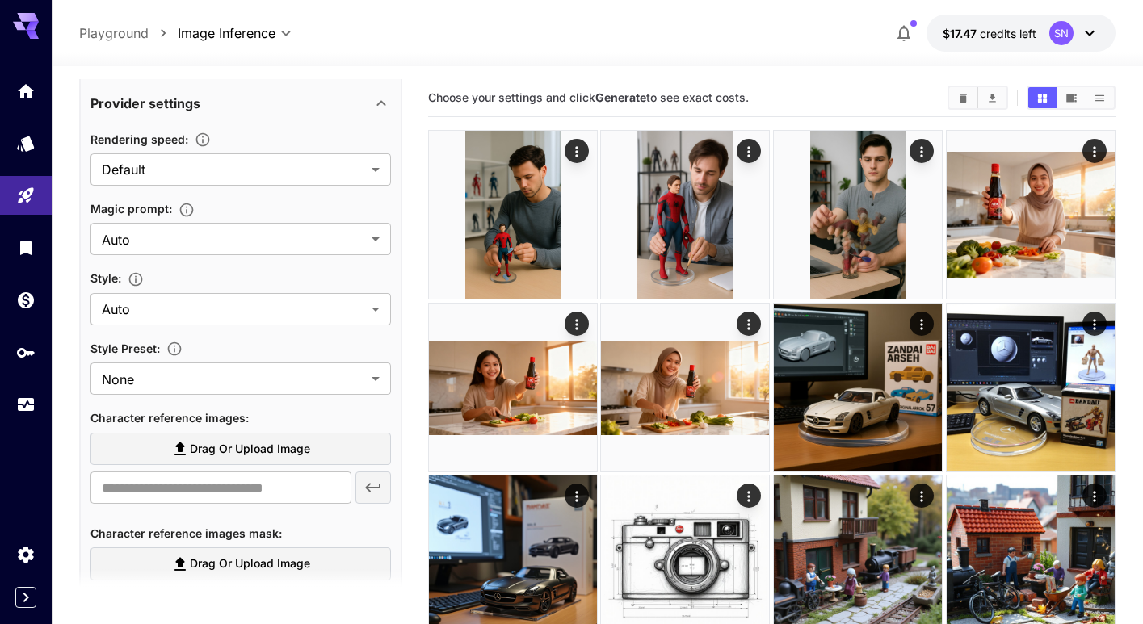
scroll to position [337, 0]
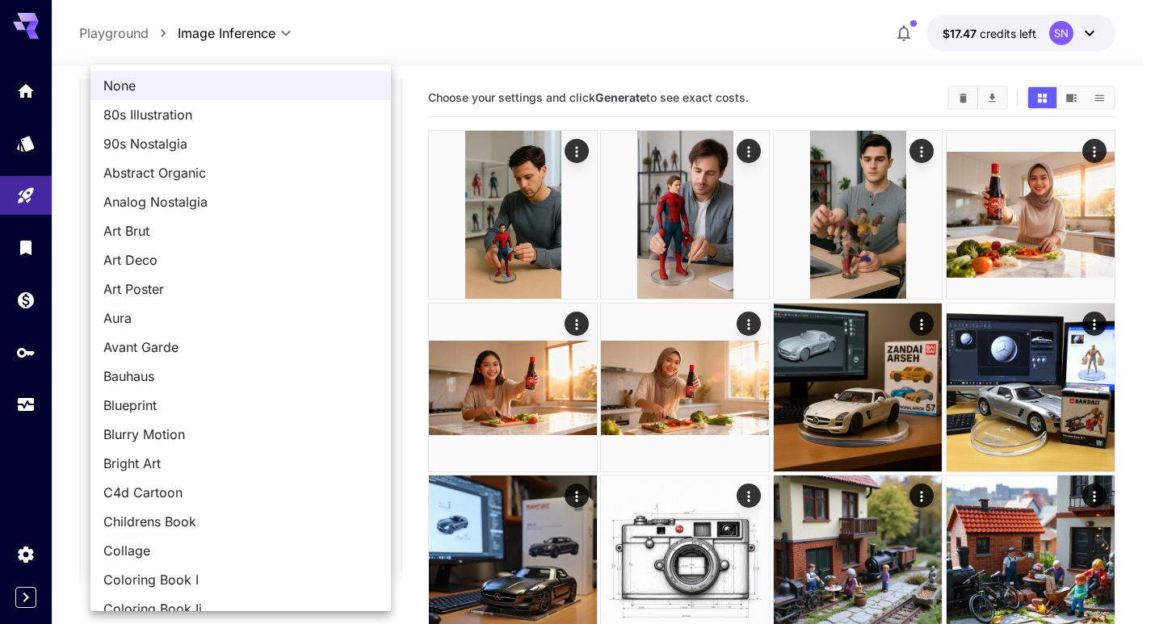
click at [411, 318] on div at bounding box center [577, 312] width 1155 height 624
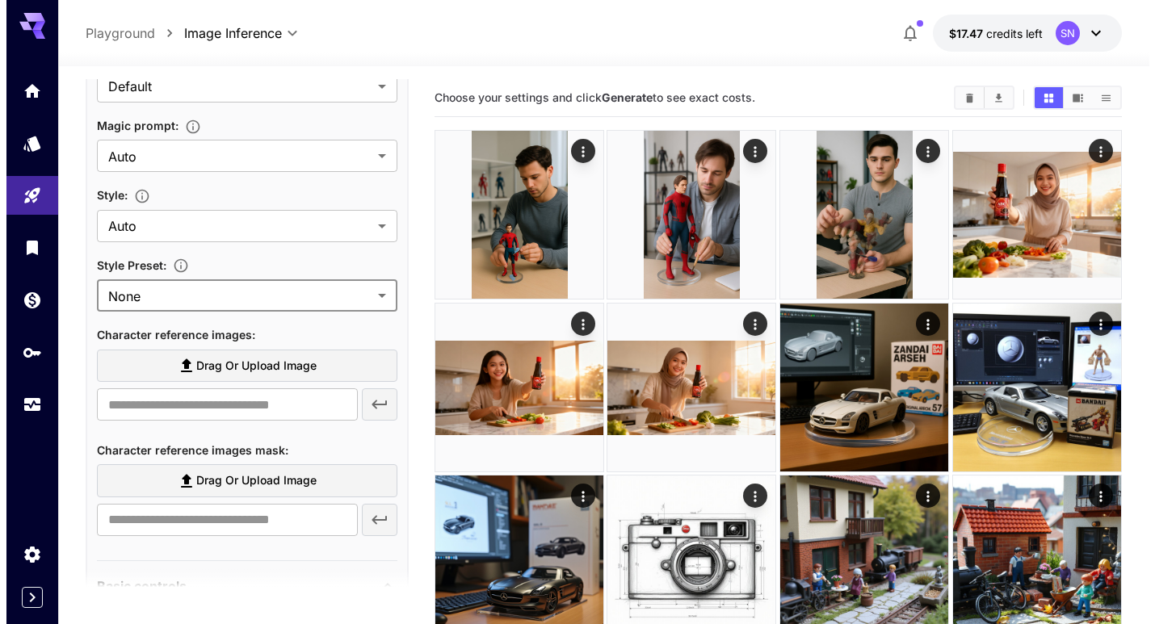
scroll to position [397, 0]
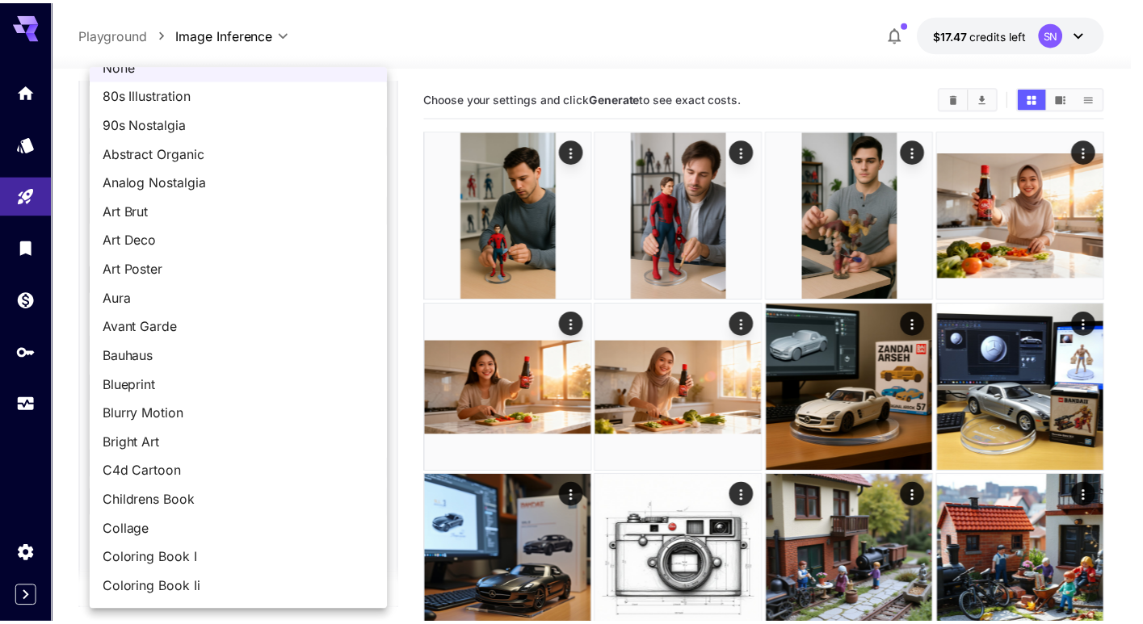
scroll to position [0, 0]
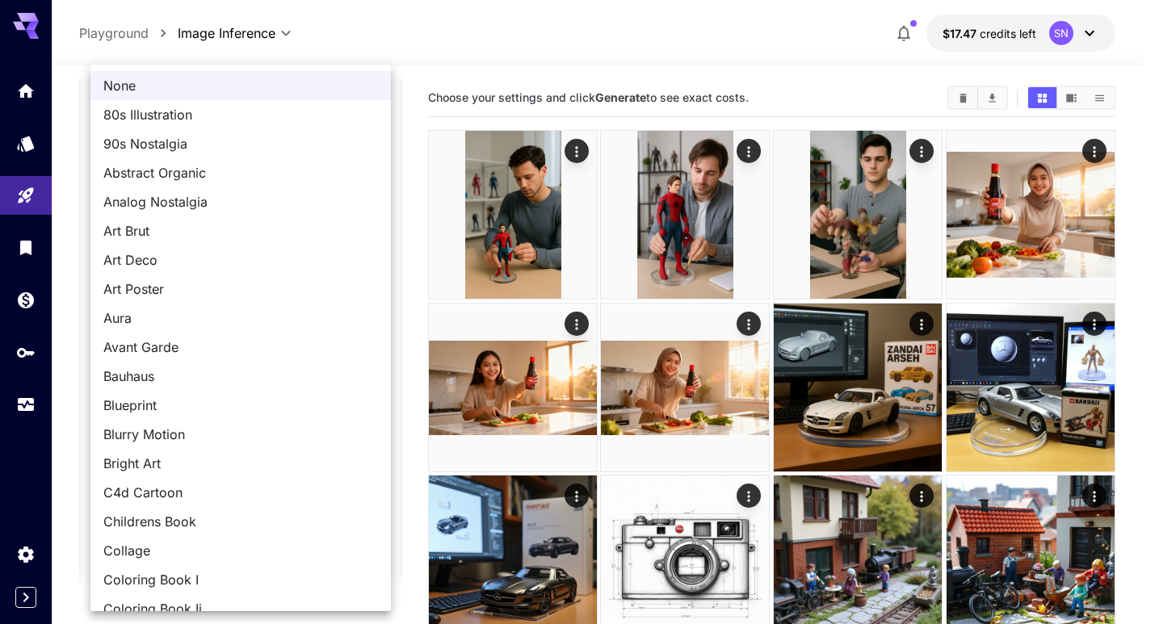
click at [429, 326] on div at bounding box center [577, 312] width 1155 height 624
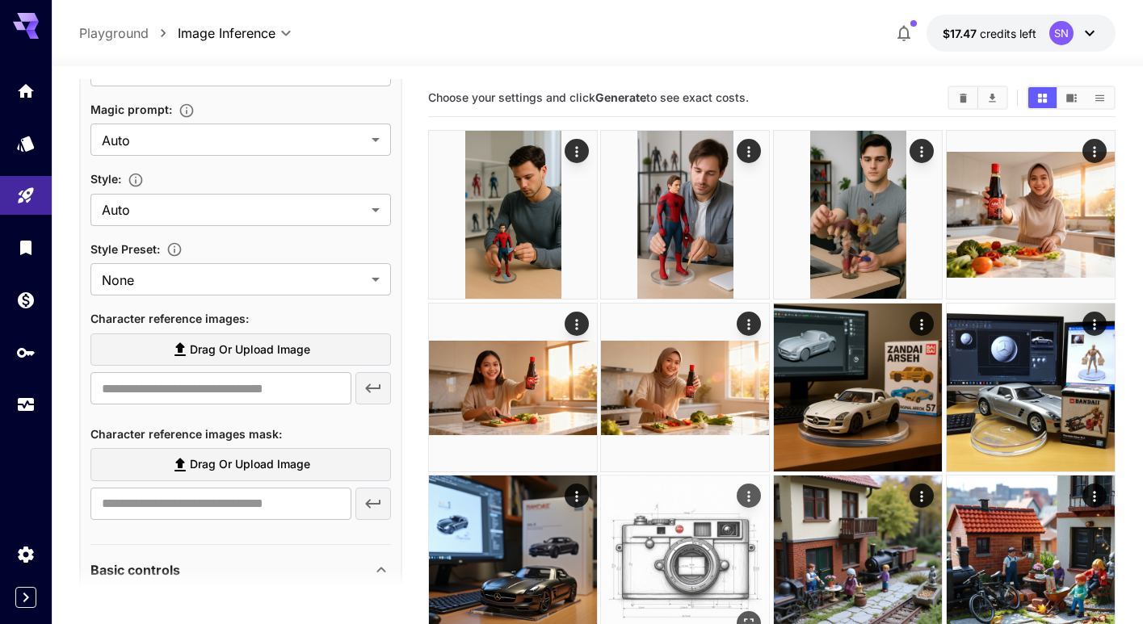
click at [689, 543] on img at bounding box center [685, 560] width 168 height 168
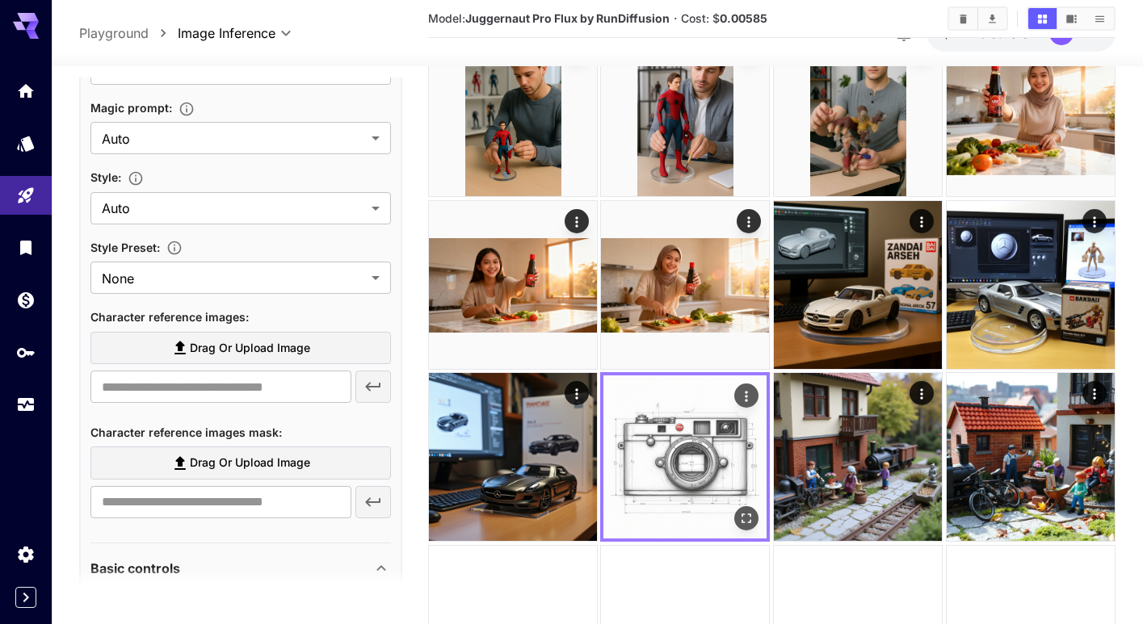
scroll to position [106, 0]
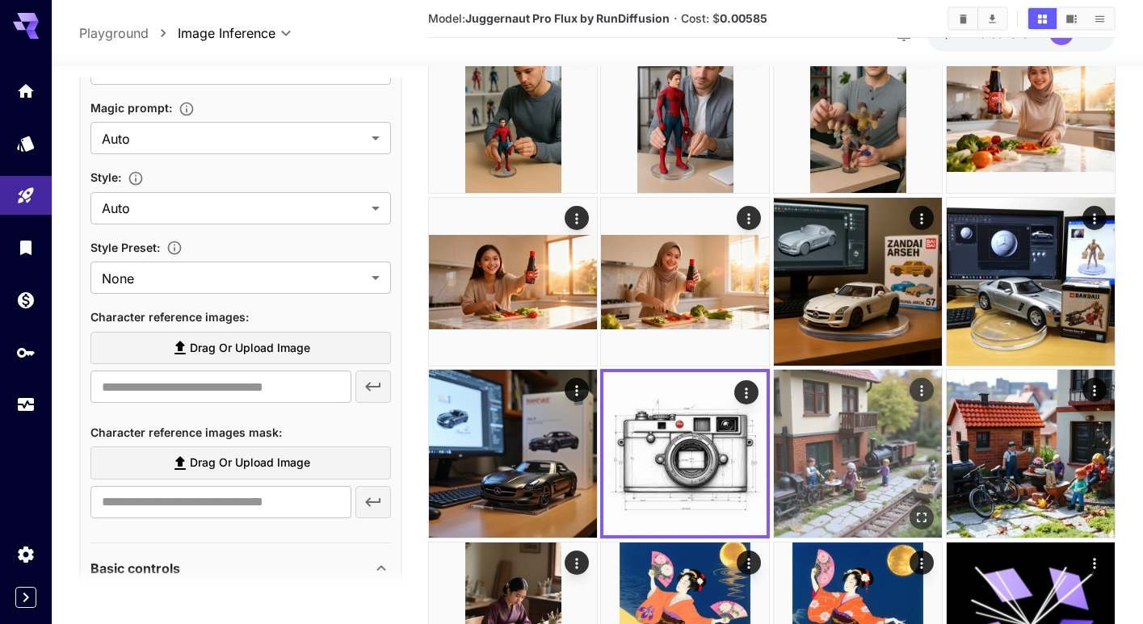
click at [867, 445] on img at bounding box center [858, 454] width 168 height 168
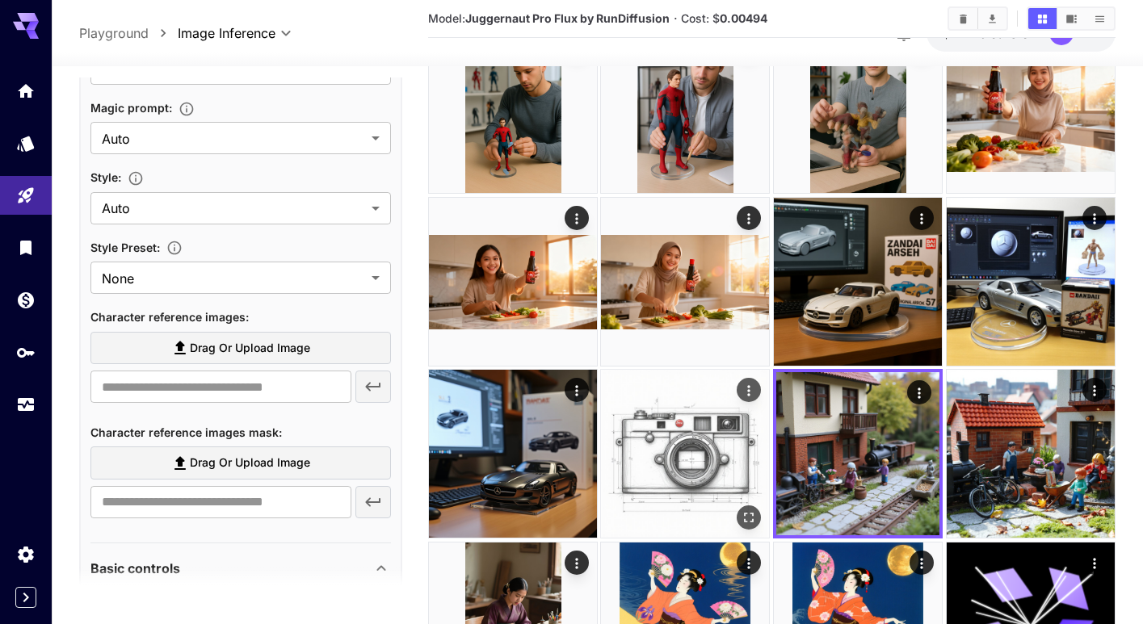
click at [728, 459] on img at bounding box center [685, 454] width 168 height 168
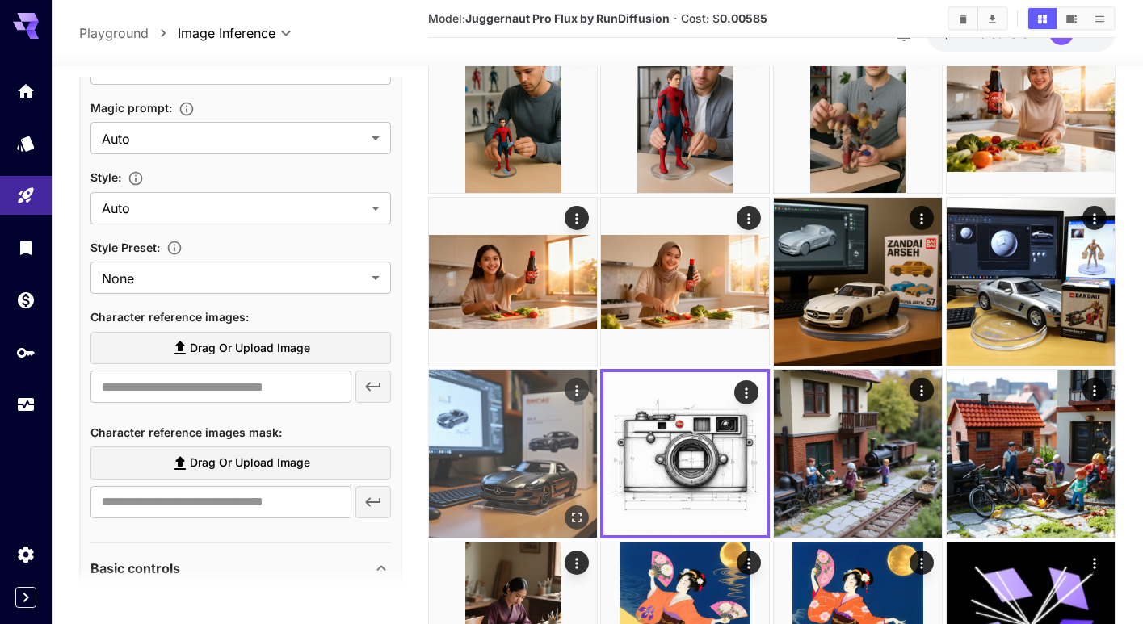
click at [540, 472] on img at bounding box center [513, 454] width 168 height 168
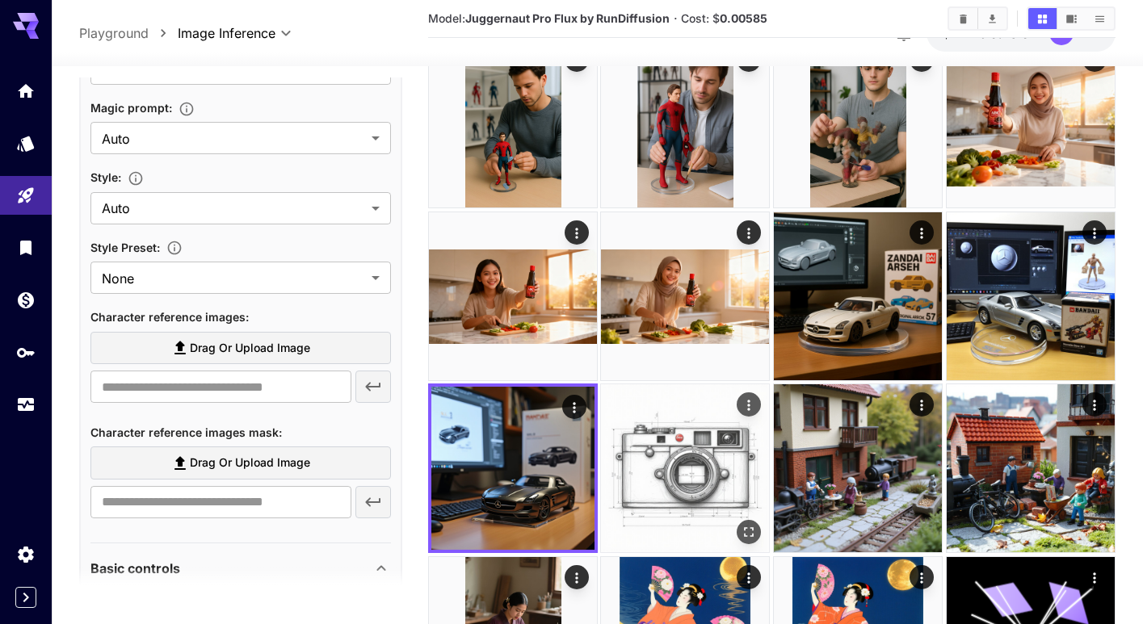
scroll to position [86, 0]
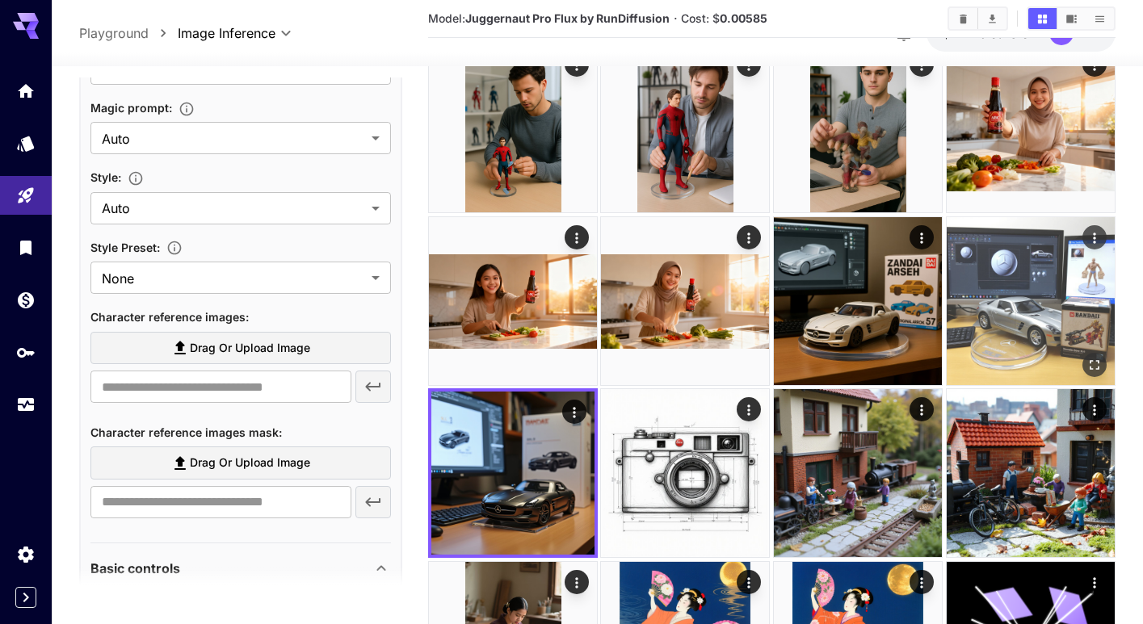
click at [992, 331] on img at bounding box center [1030, 301] width 168 height 168
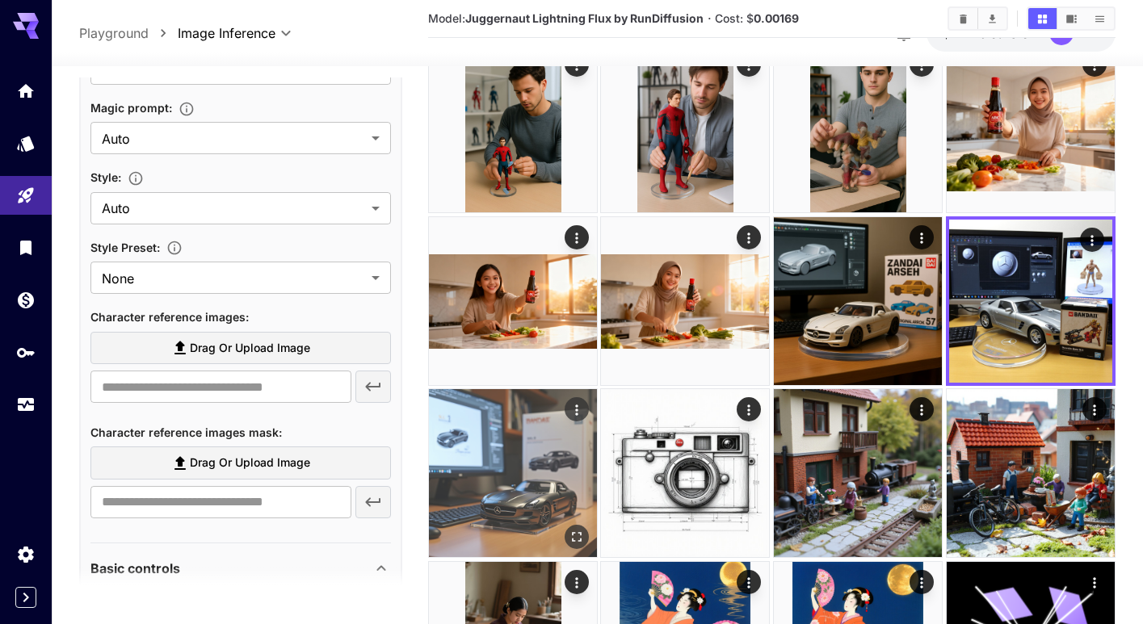
click at [527, 445] on img at bounding box center [513, 473] width 168 height 168
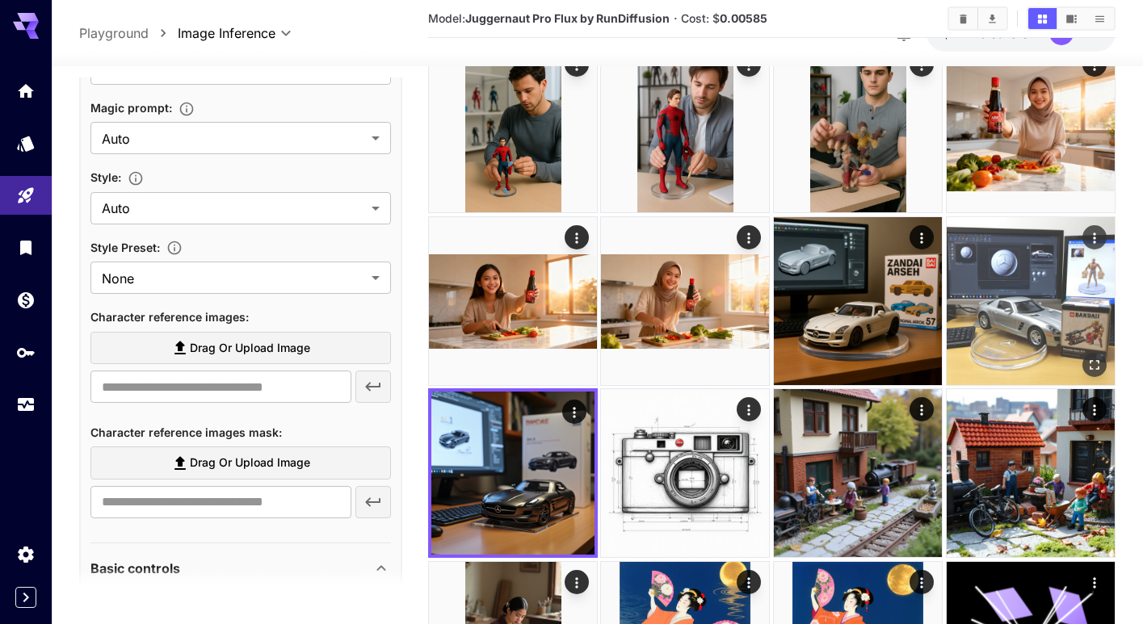
click at [999, 322] on img at bounding box center [1030, 301] width 168 height 168
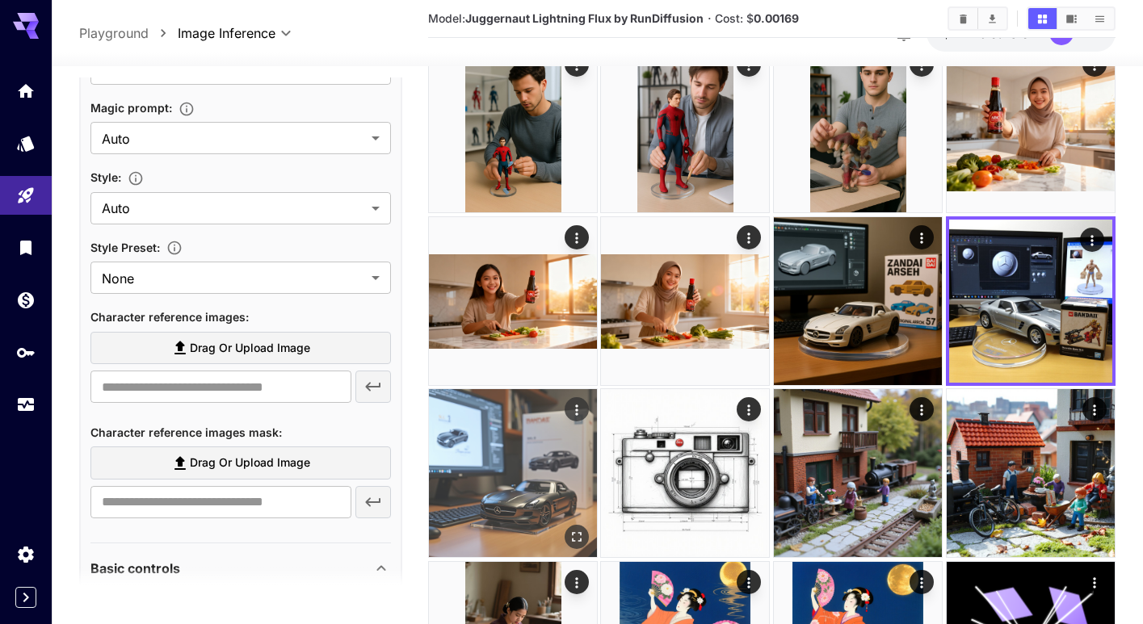
click at [550, 463] on img at bounding box center [513, 473] width 168 height 168
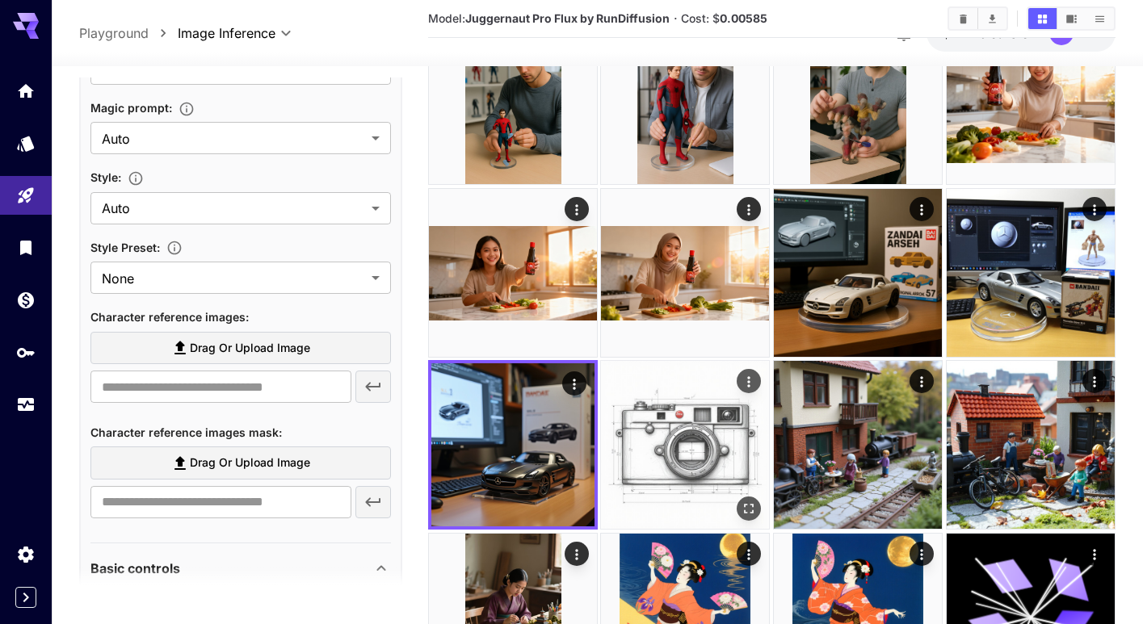
scroll to position [138, 0]
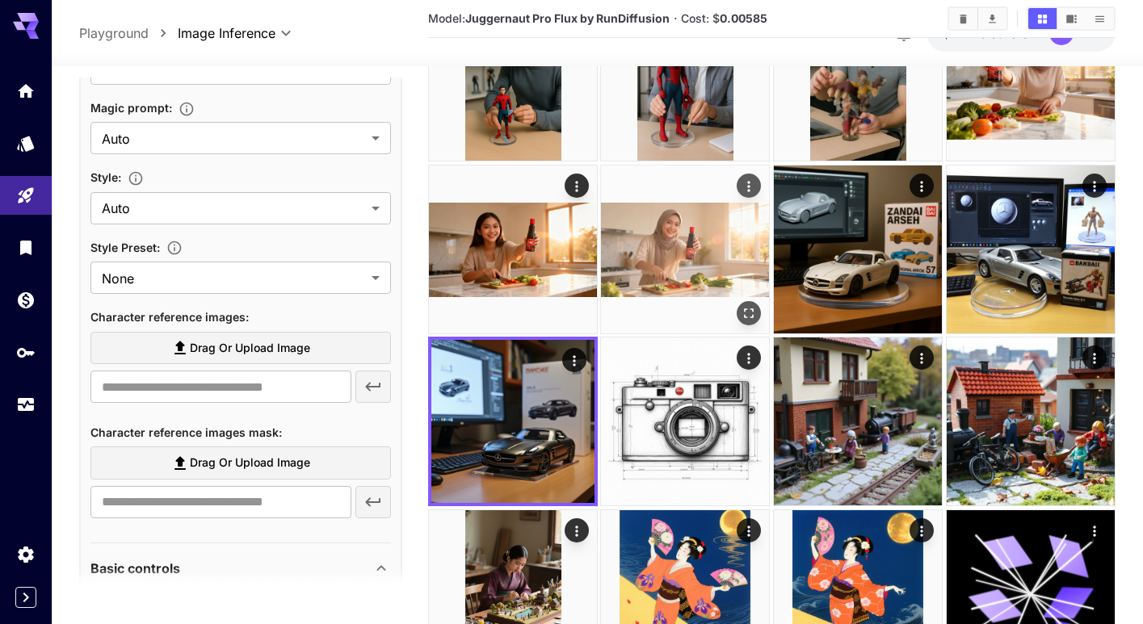
click at [696, 274] on img at bounding box center [685, 250] width 168 height 168
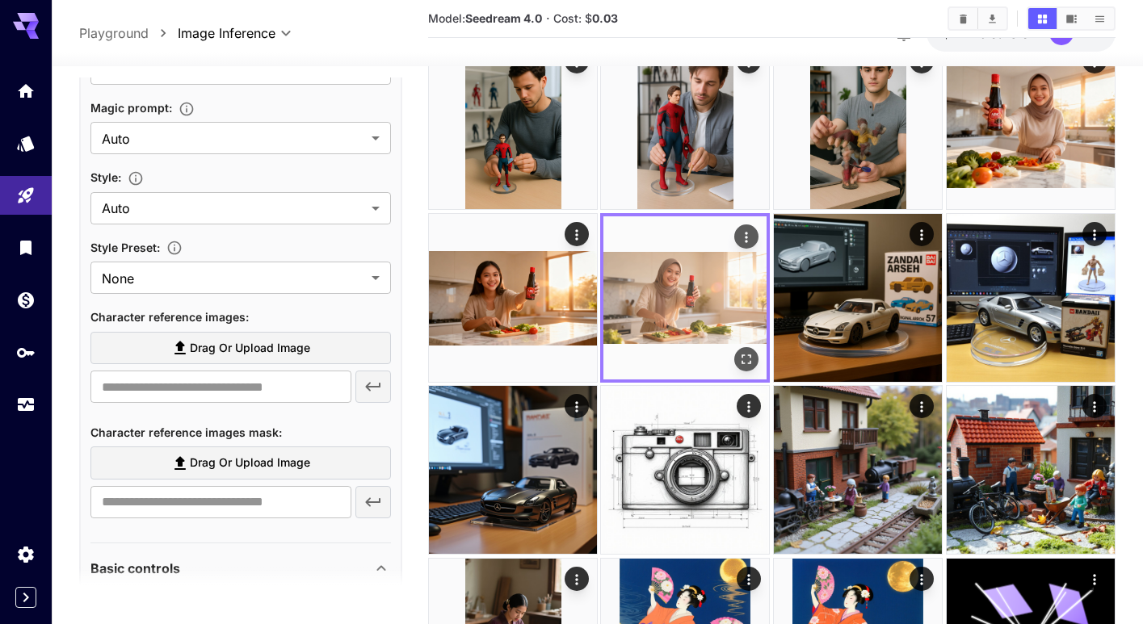
scroll to position [90, 0]
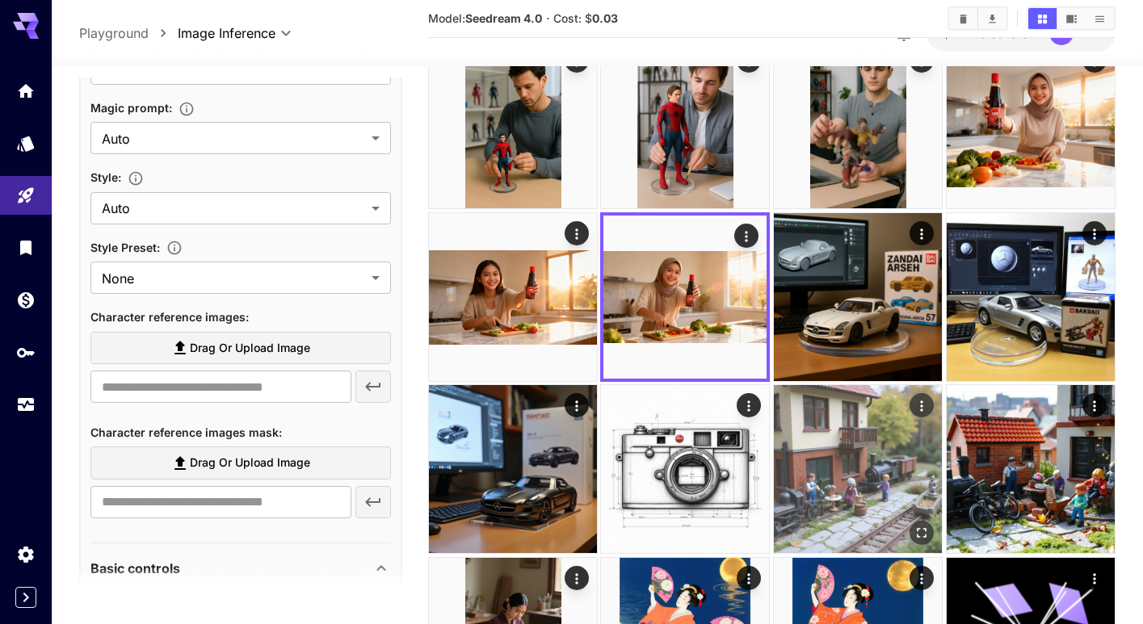
click at [843, 447] on img at bounding box center [858, 469] width 168 height 168
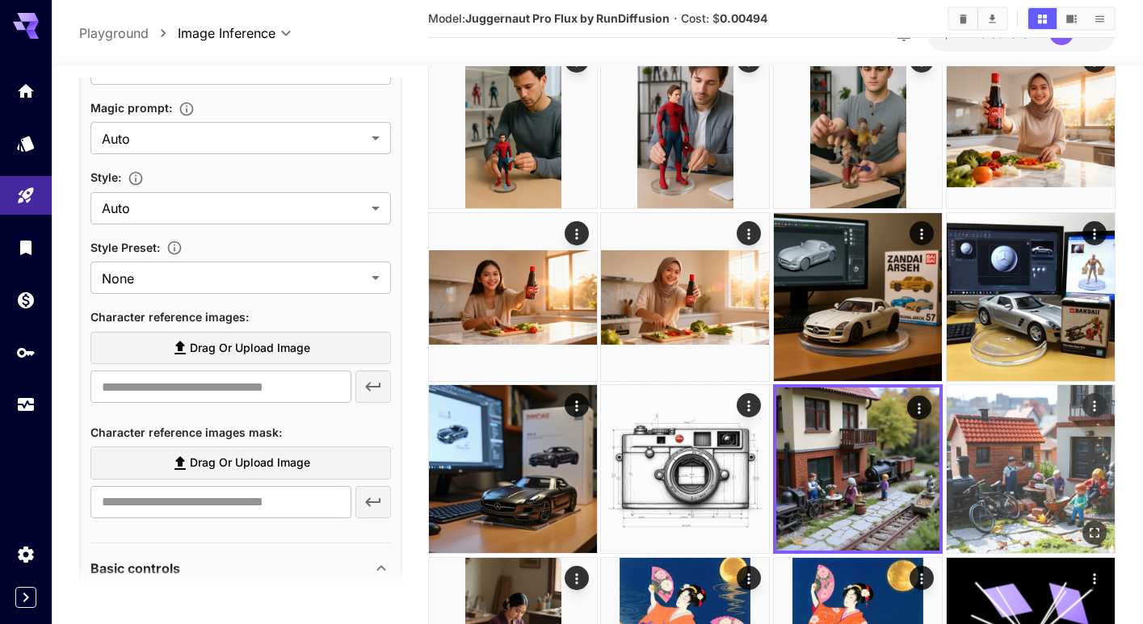
click at [1064, 486] on img at bounding box center [1030, 469] width 168 height 168
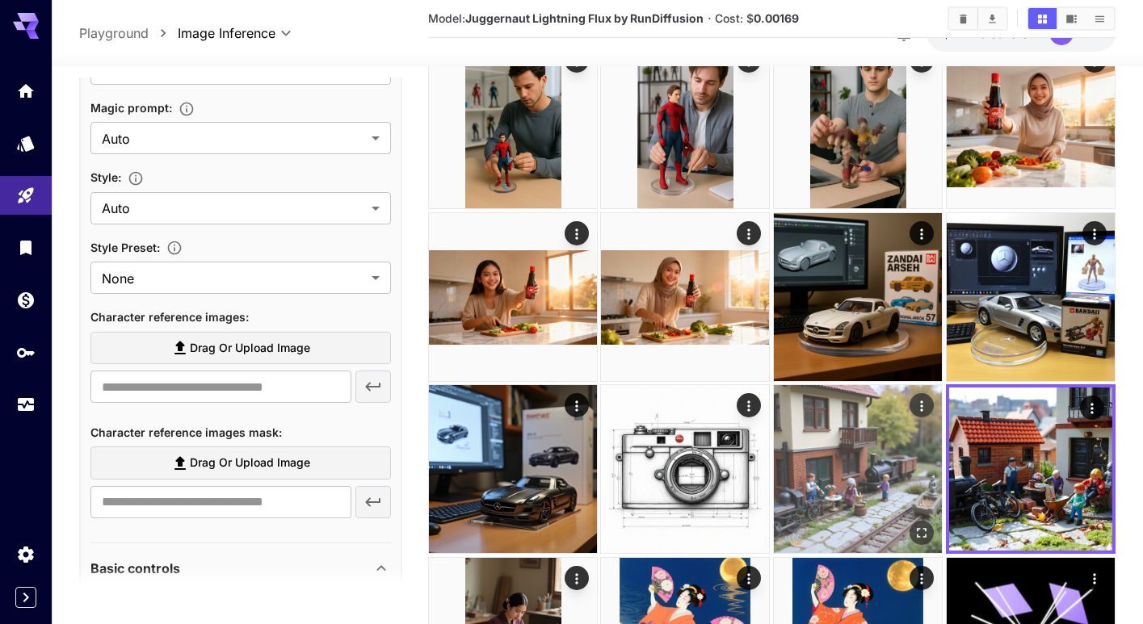
click at [859, 482] on img at bounding box center [858, 469] width 168 height 168
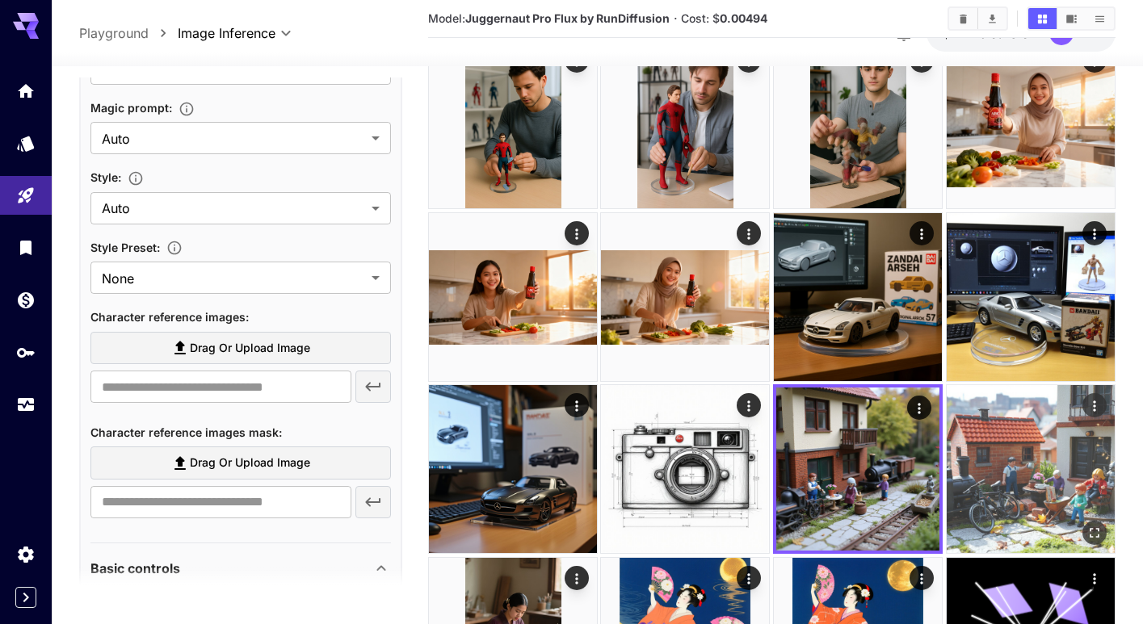
click at [993, 472] on img at bounding box center [1030, 469] width 168 height 168
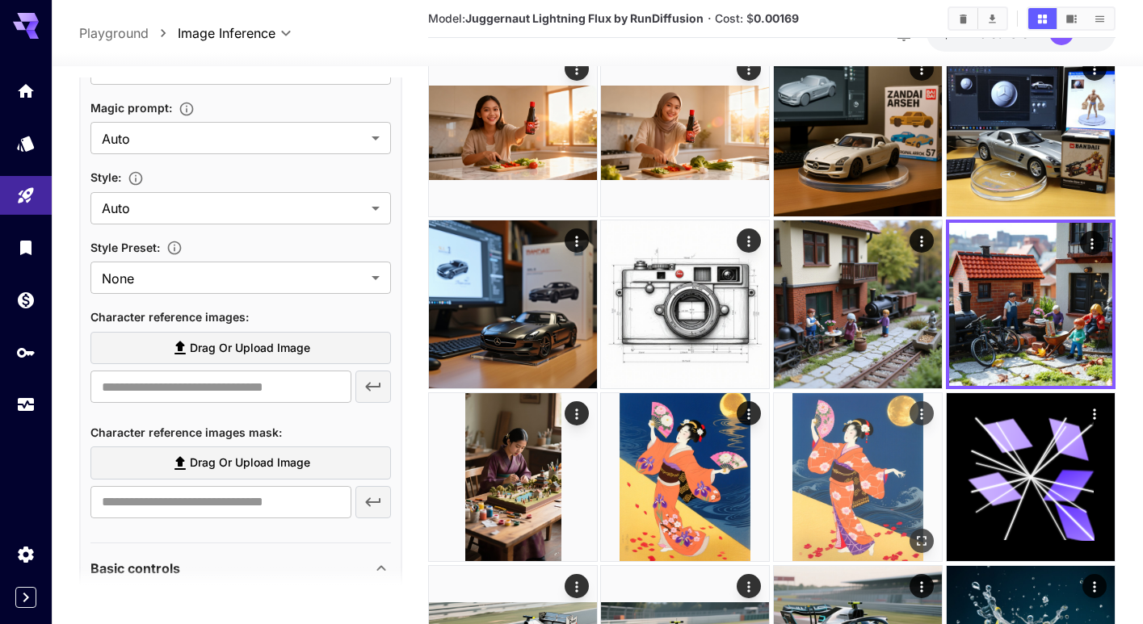
scroll to position [261, 0]
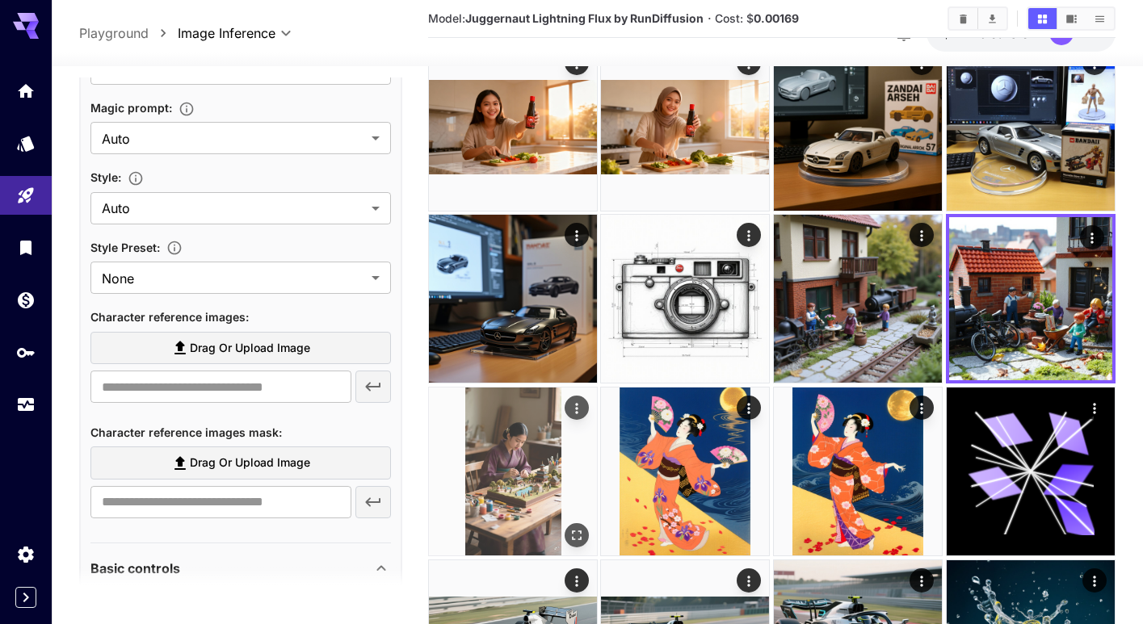
click at [546, 495] on img at bounding box center [513, 472] width 168 height 168
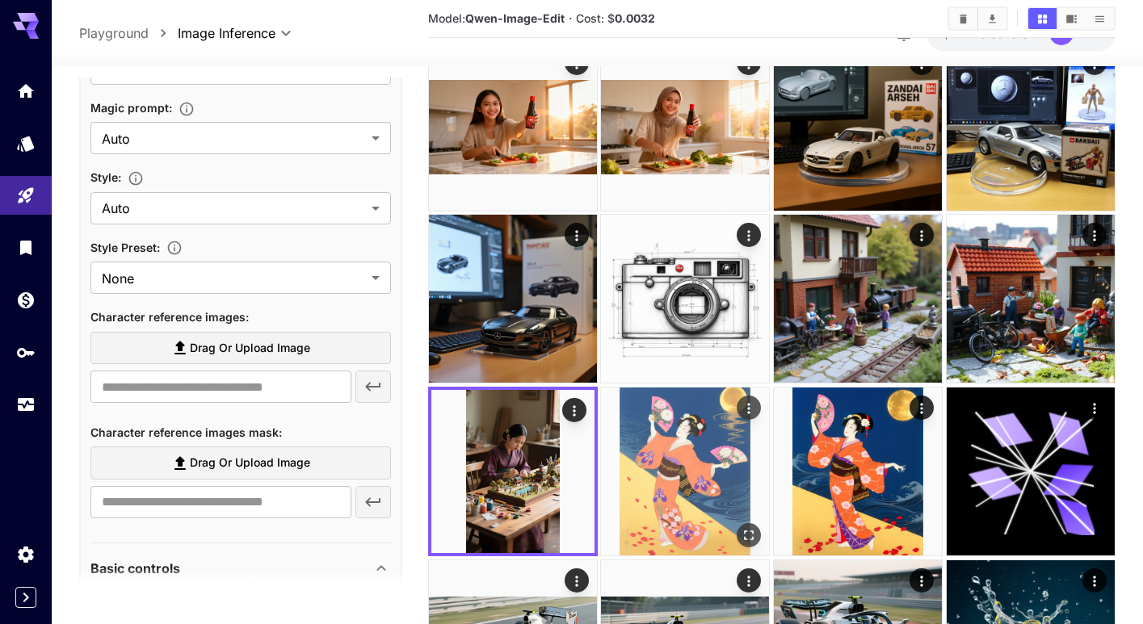
click at [682, 496] on img at bounding box center [685, 472] width 168 height 168
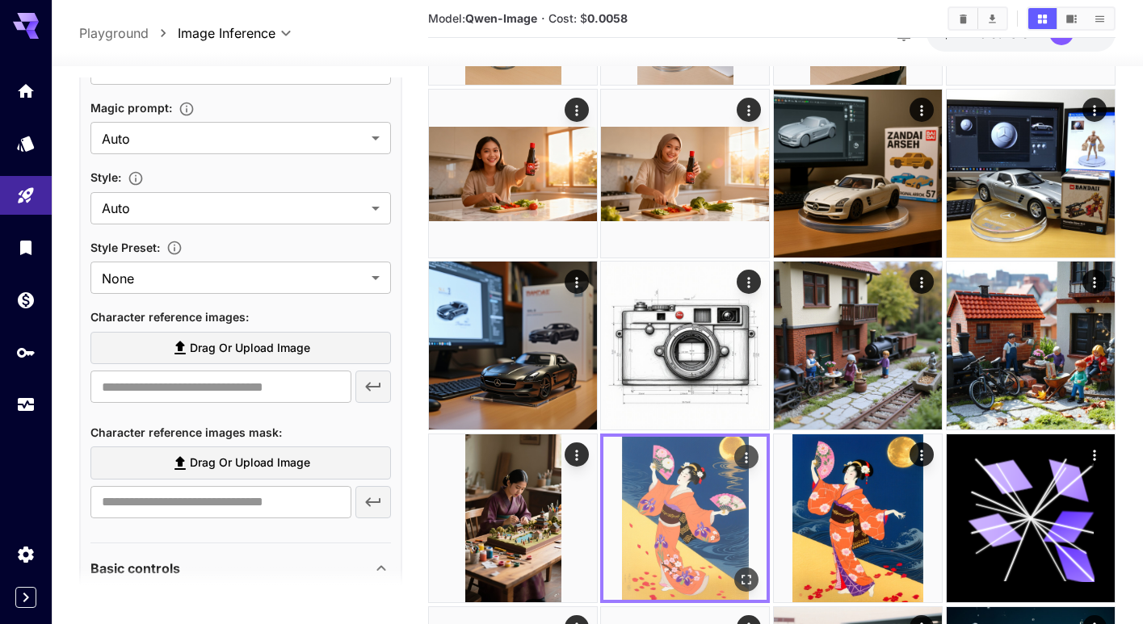
scroll to position [260, 0]
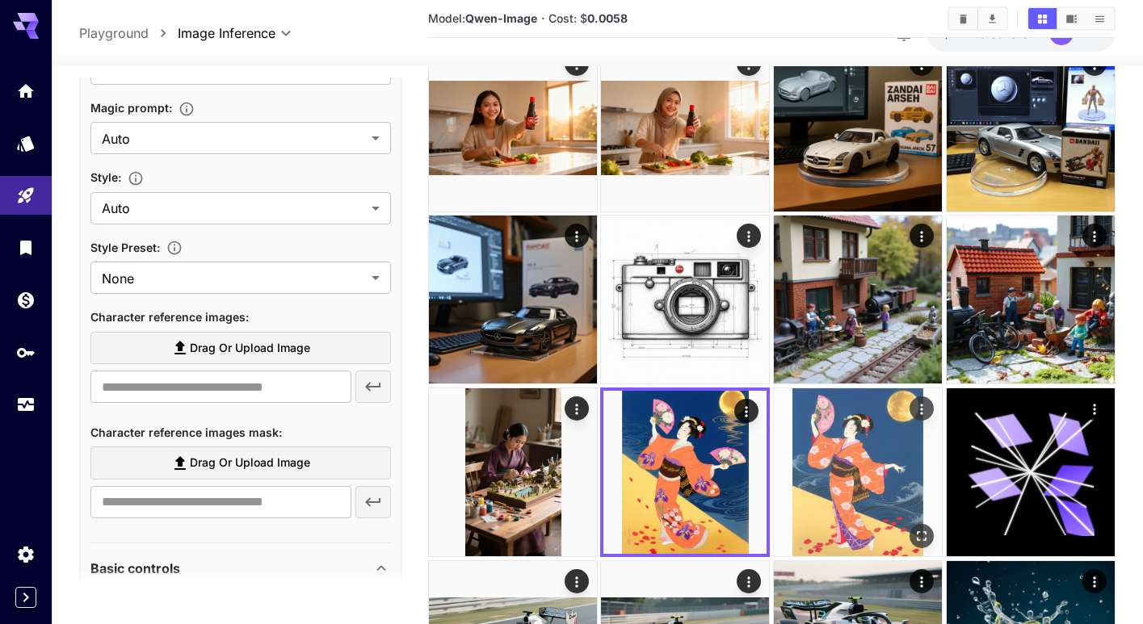
click at [816, 501] on img at bounding box center [858, 472] width 168 height 168
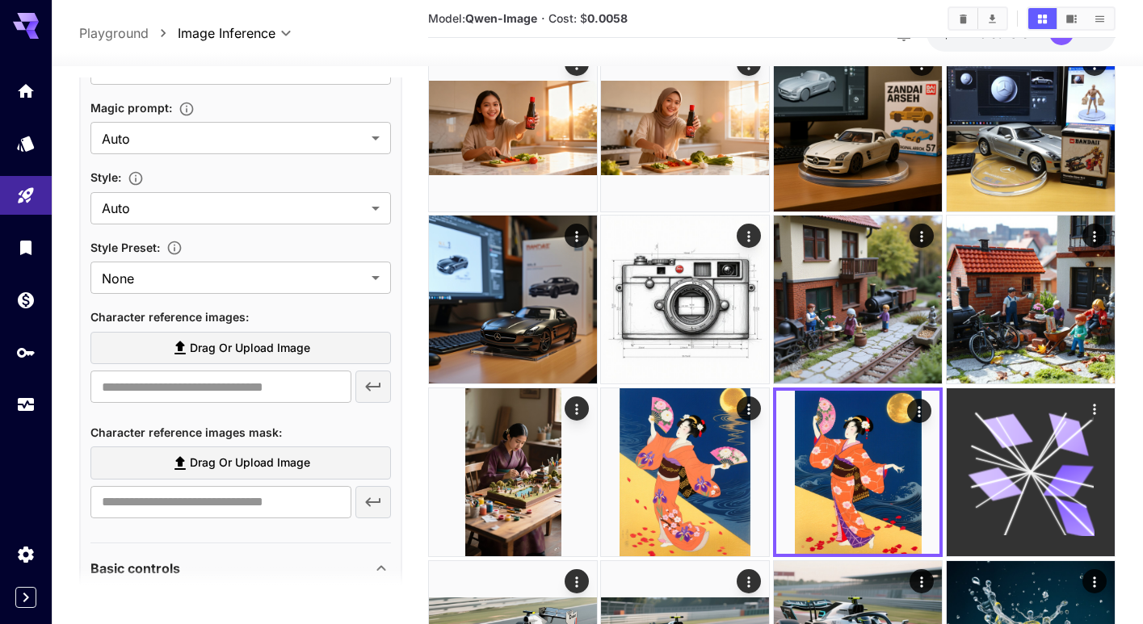
drag, startPoint x: 1038, startPoint y: 443, endPoint x: 1033, endPoint y: 398, distance: 45.5
click at [1038, 443] on icon at bounding box center [1030, 472] width 126 height 126
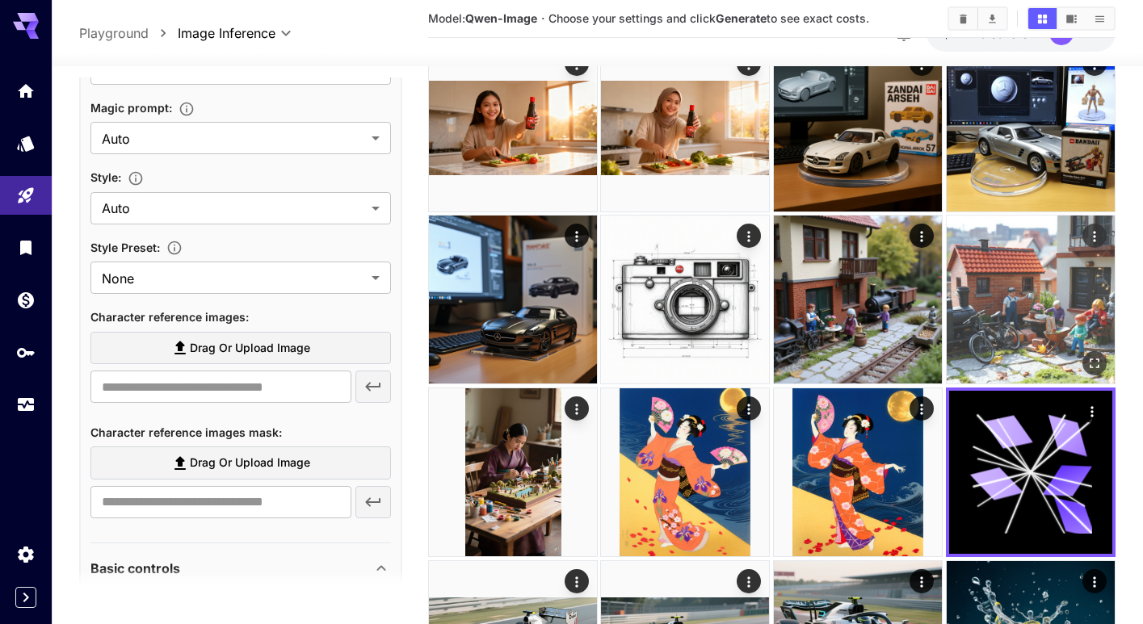
click at [1030, 304] on img at bounding box center [1030, 300] width 168 height 168
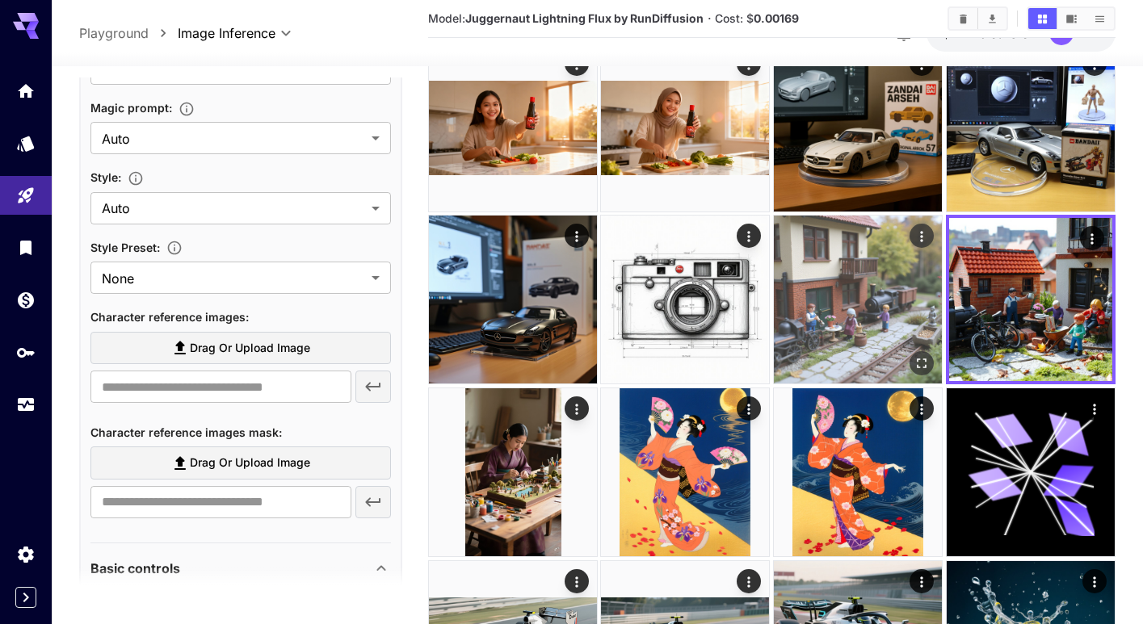
click at [863, 333] on img at bounding box center [858, 300] width 168 height 168
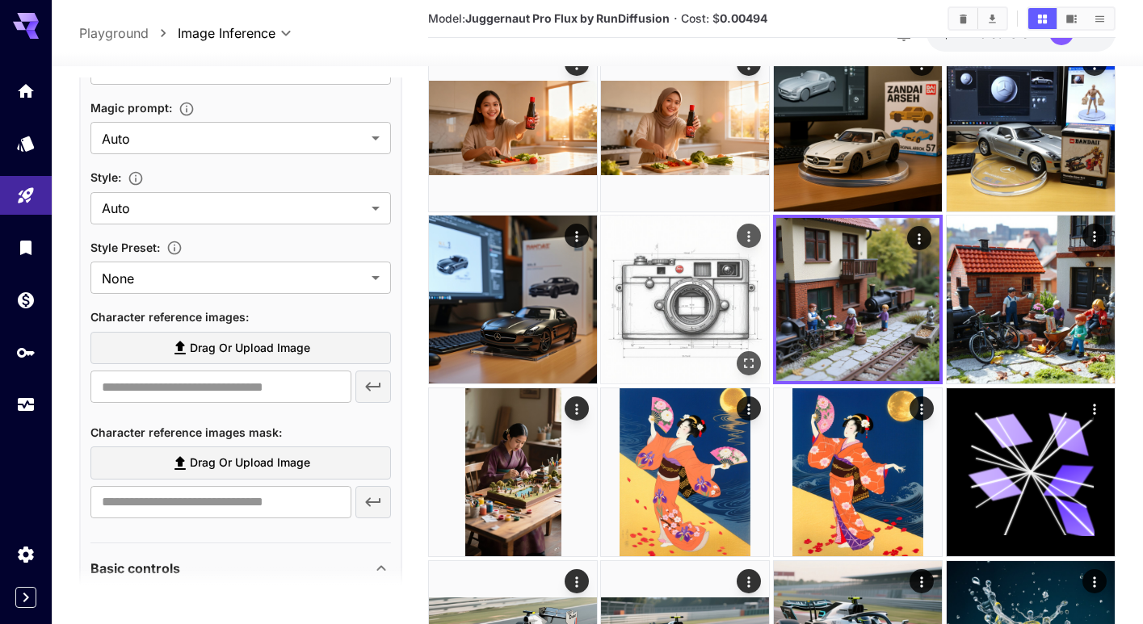
click at [684, 324] on img at bounding box center [685, 300] width 168 height 168
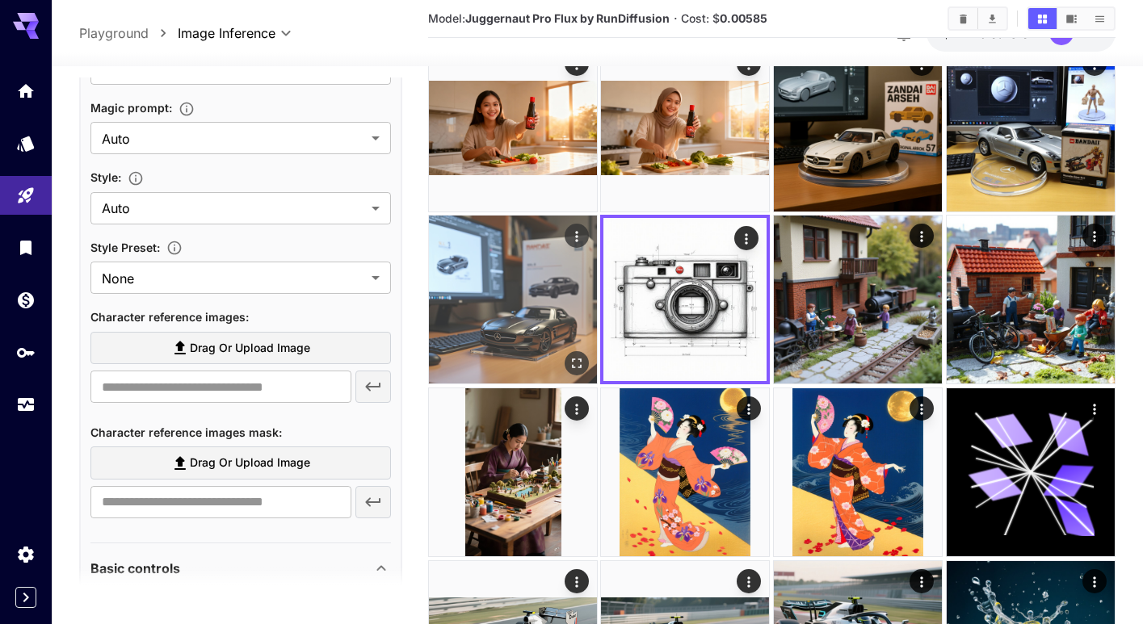
click at [563, 338] on img at bounding box center [513, 300] width 168 height 168
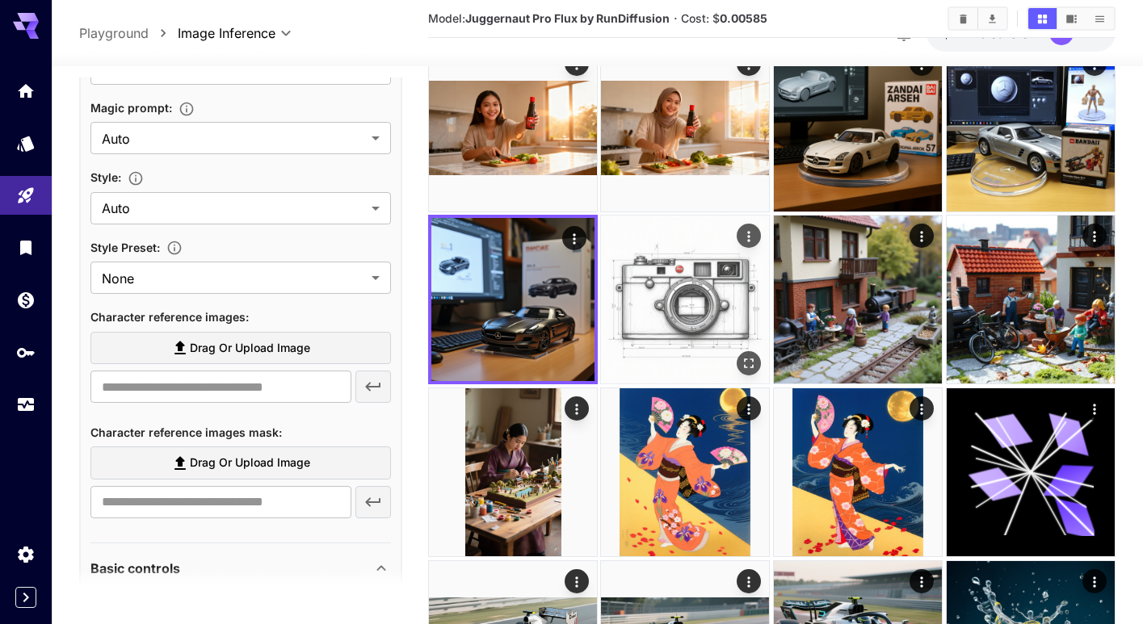
click at [682, 337] on img at bounding box center [685, 300] width 168 height 168
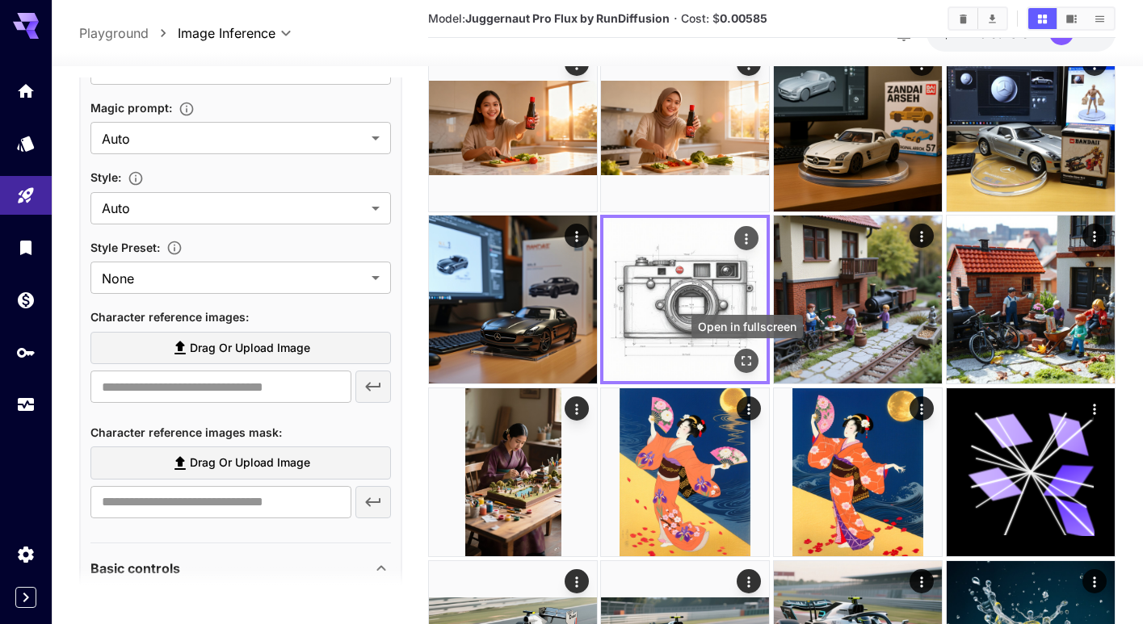
click at [749, 358] on icon "Open in fullscreen" at bounding box center [747, 362] width 10 height 10
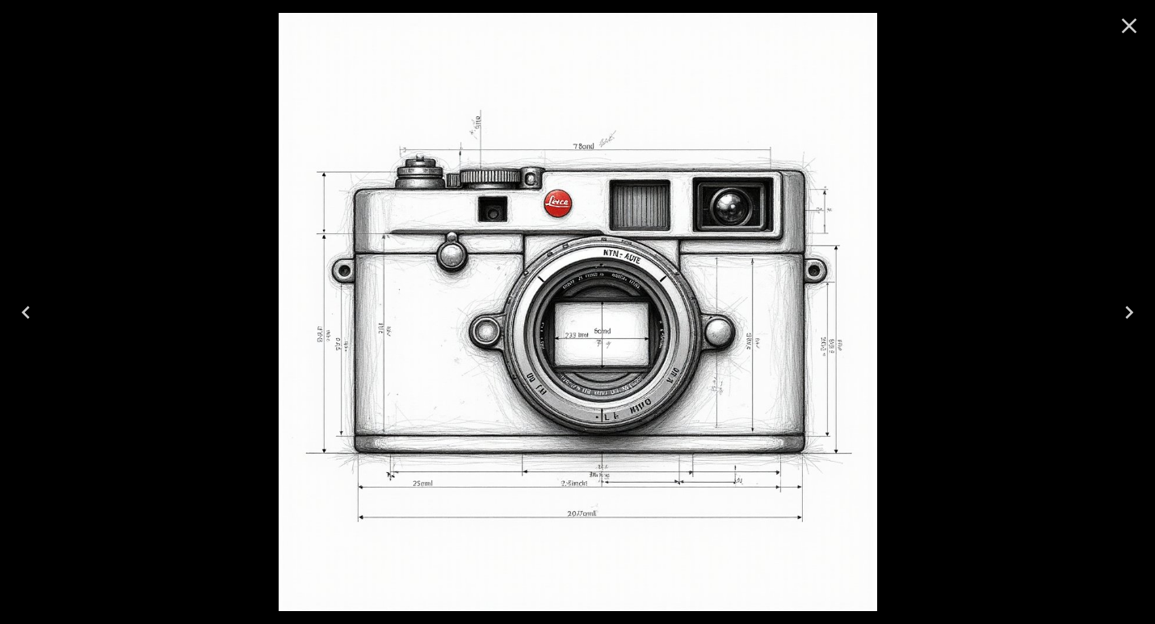
drag, startPoint x: 1132, startPoint y: 25, endPoint x: 1072, endPoint y: 78, distance: 80.1
click at [1132, 25] on icon "Close" at bounding box center [1129, 26] width 26 height 26
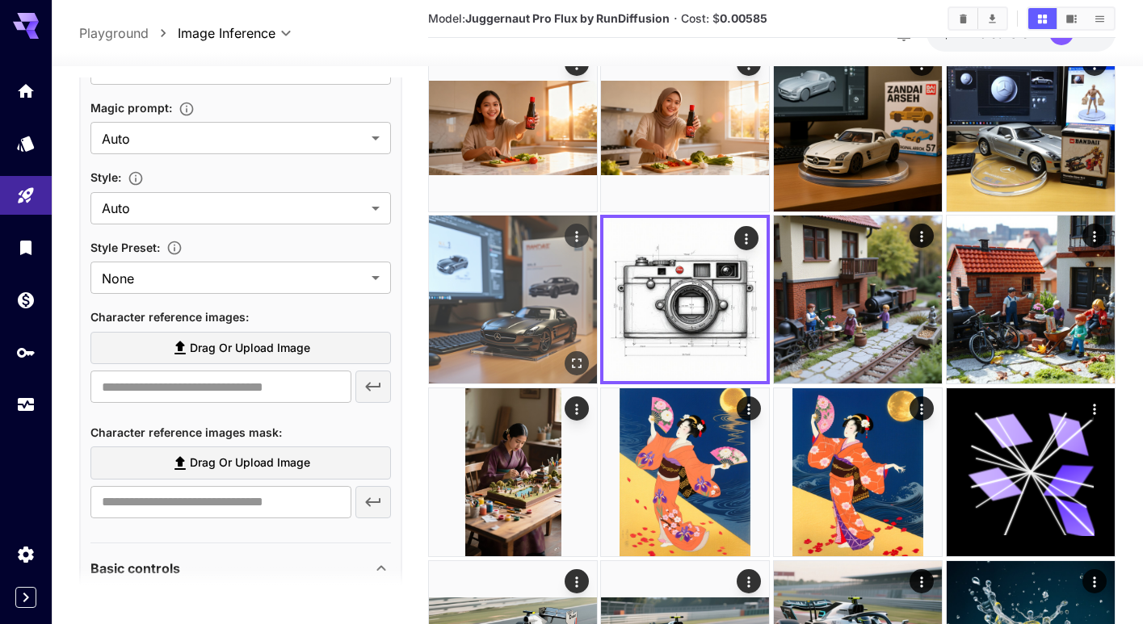
click at [498, 349] on img at bounding box center [513, 300] width 168 height 168
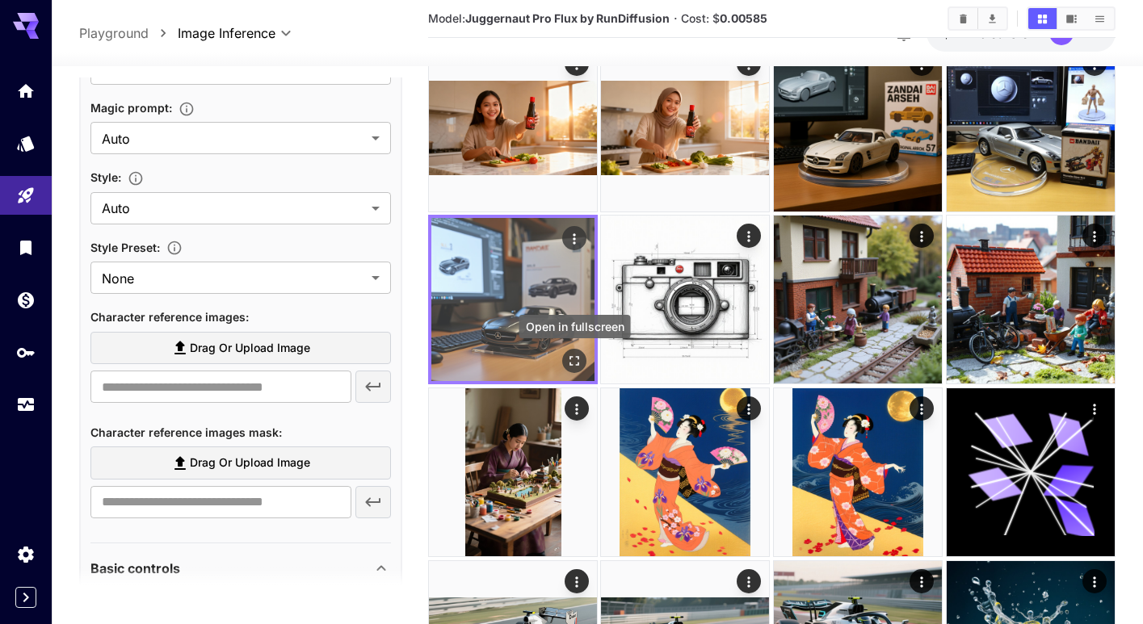
click at [571, 354] on icon "Open in fullscreen" at bounding box center [574, 362] width 16 height 16
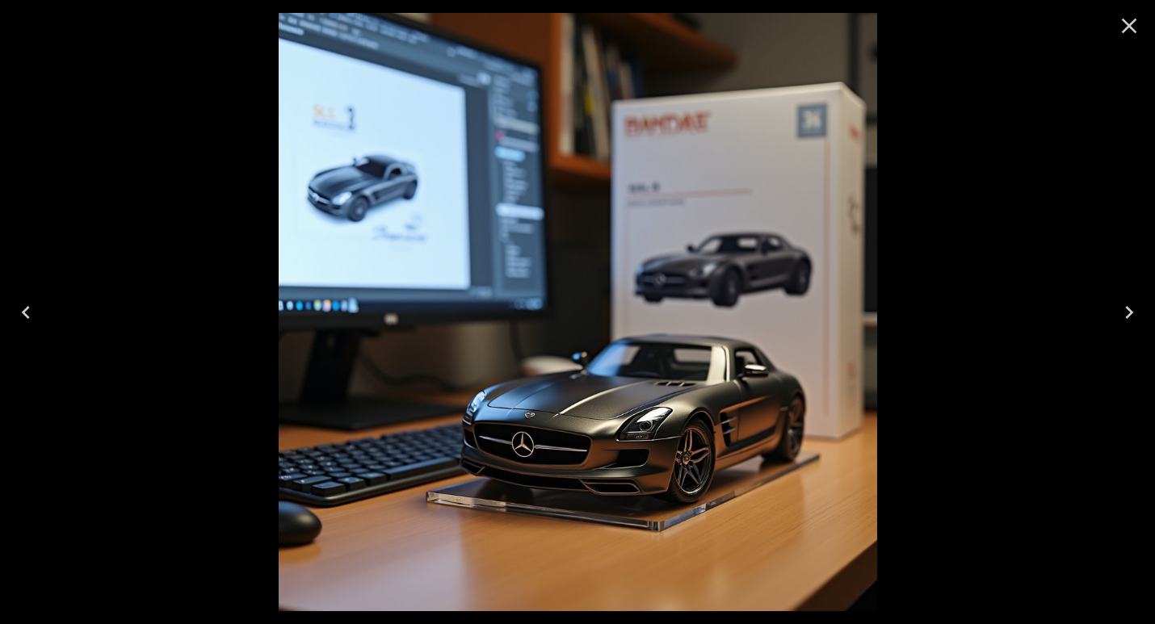
click at [1132, 32] on icon "Close" at bounding box center [1129, 26] width 26 height 26
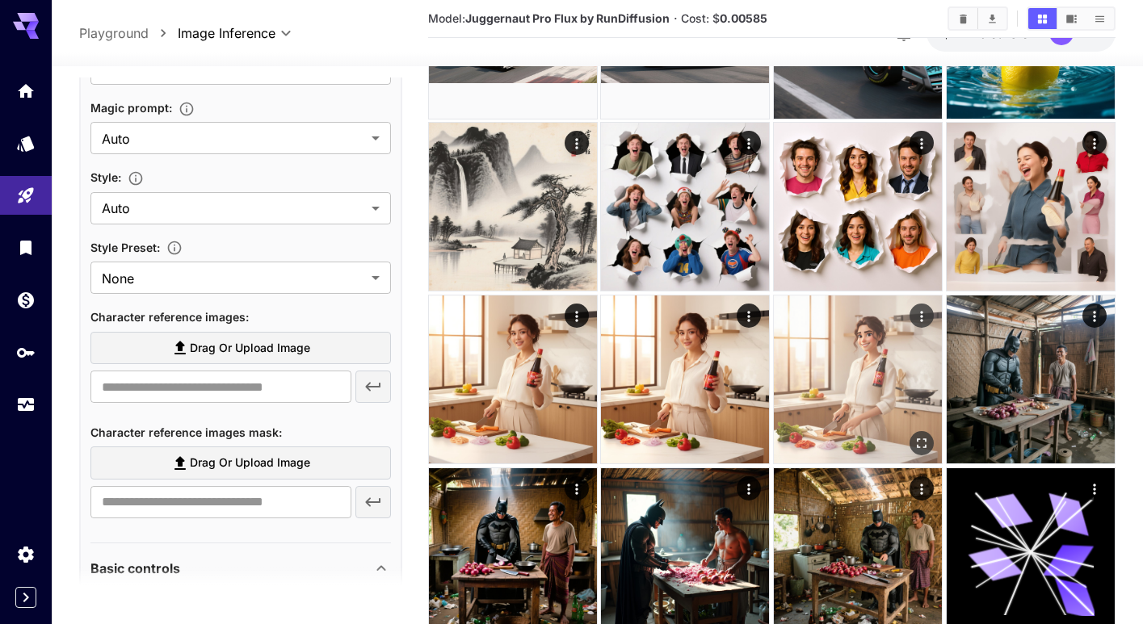
scroll to position [1005, 0]
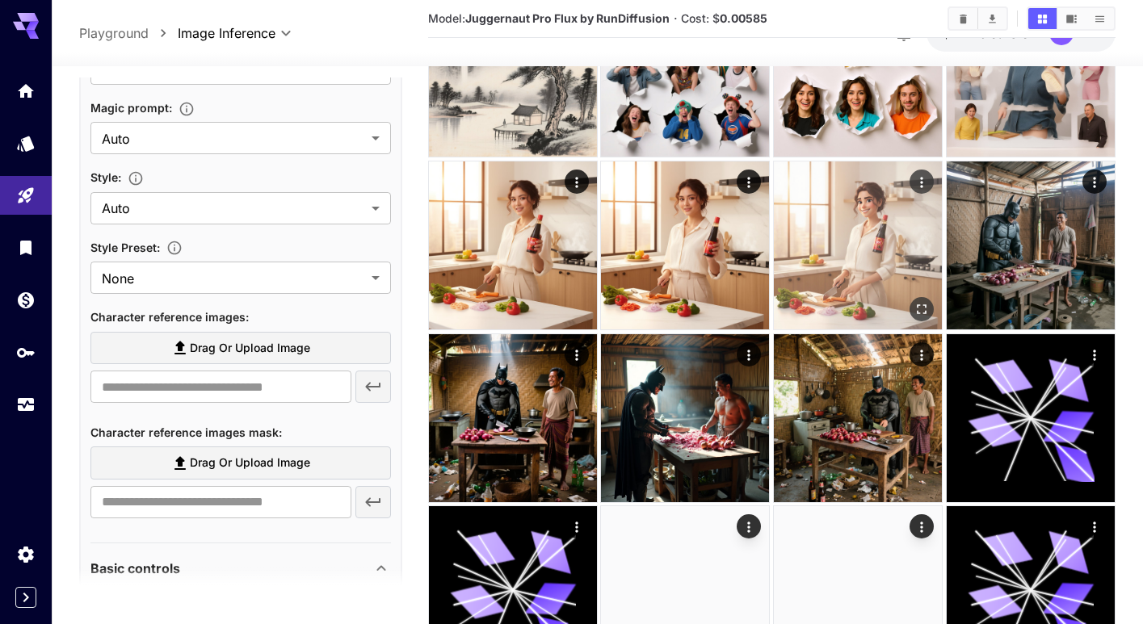
click at [876, 241] on img at bounding box center [858, 246] width 168 height 168
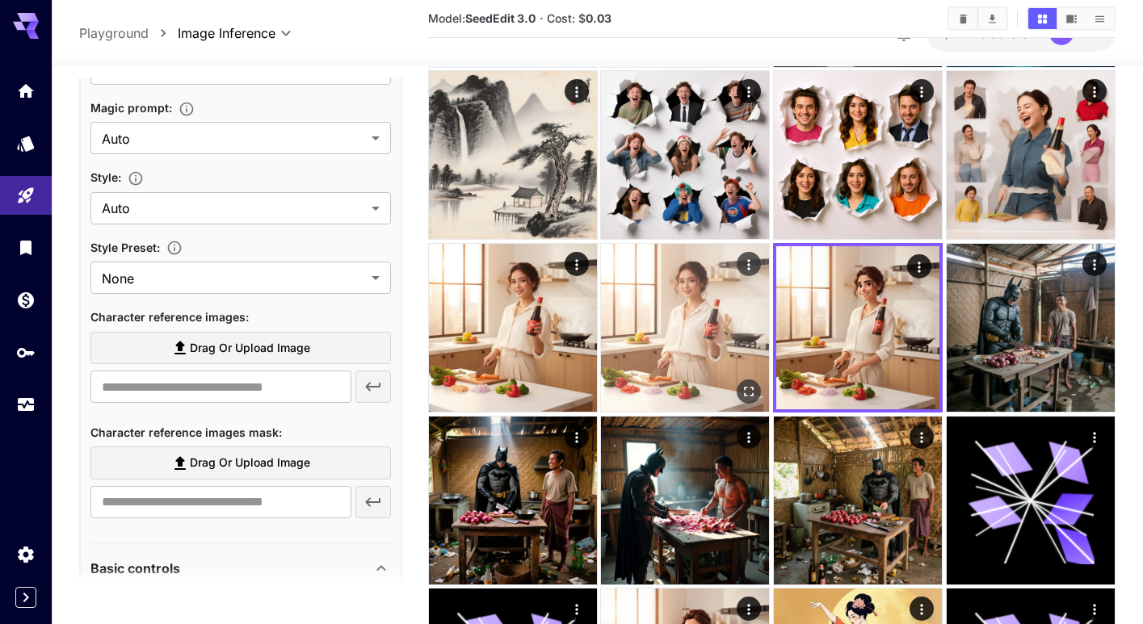
scroll to position [913, 0]
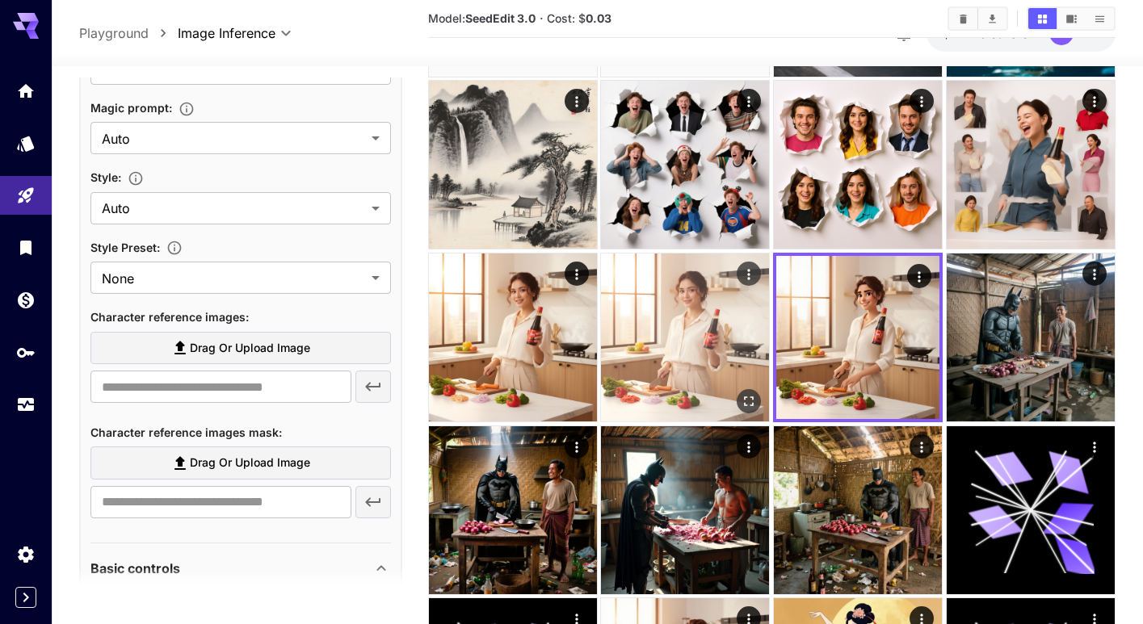
click at [668, 335] on img at bounding box center [685, 338] width 168 height 168
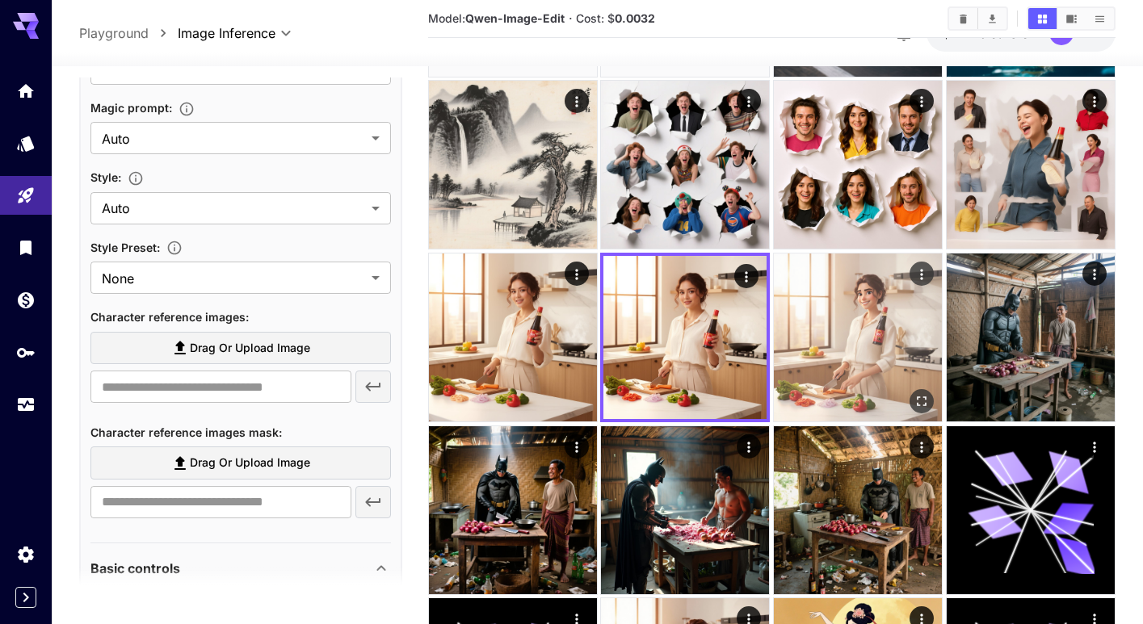
click at [834, 349] on img at bounding box center [858, 338] width 168 height 168
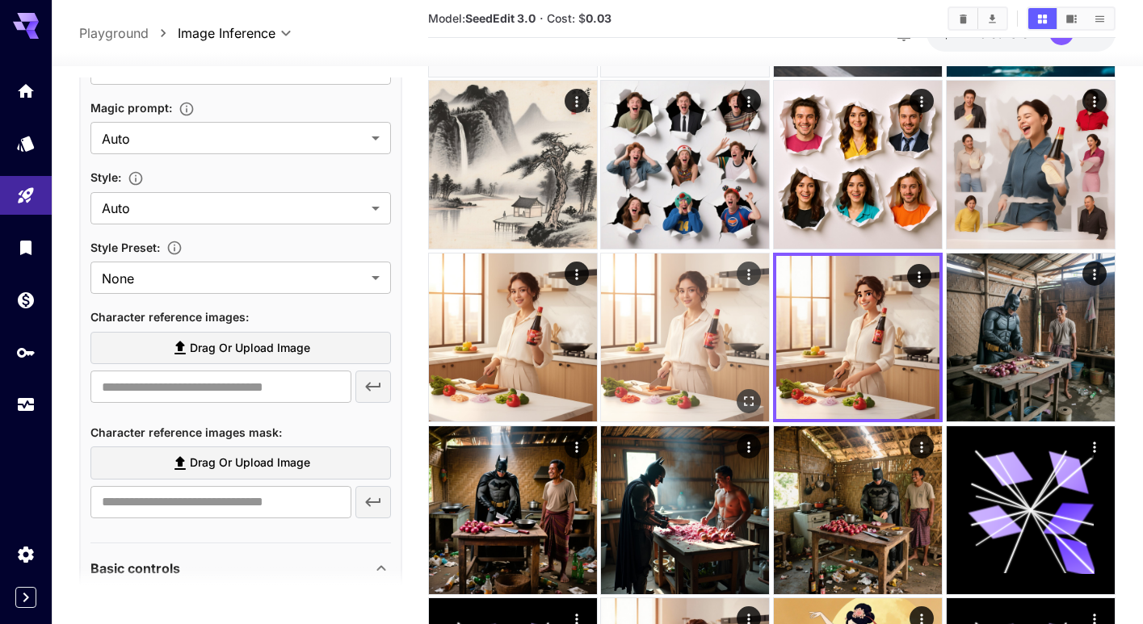
click at [699, 366] on img at bounding box center [685, 338] width 168 height 168
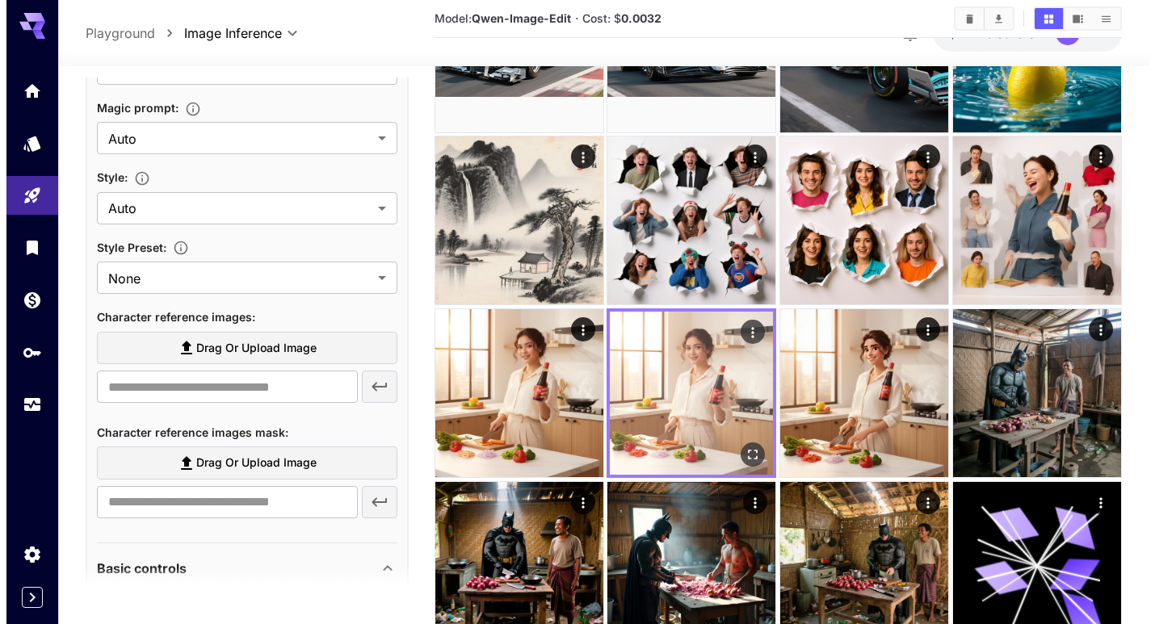
scroll to position [855, 0]
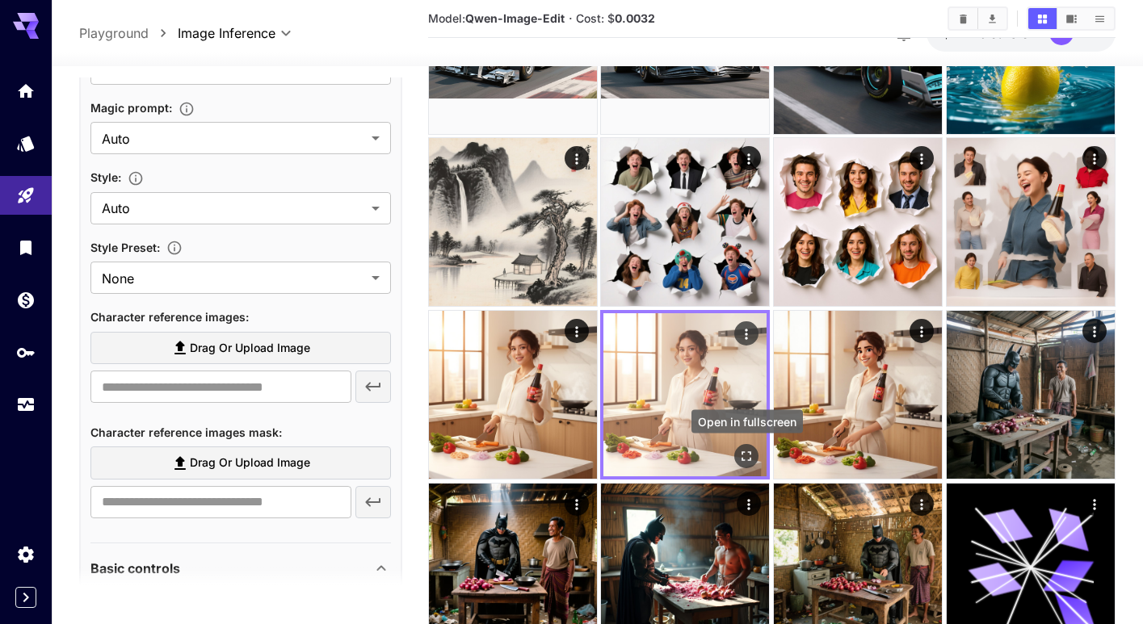
click at [744, 452] on icon "Open in fullscreen" at bounding box center [747, 457] width 10 height 10
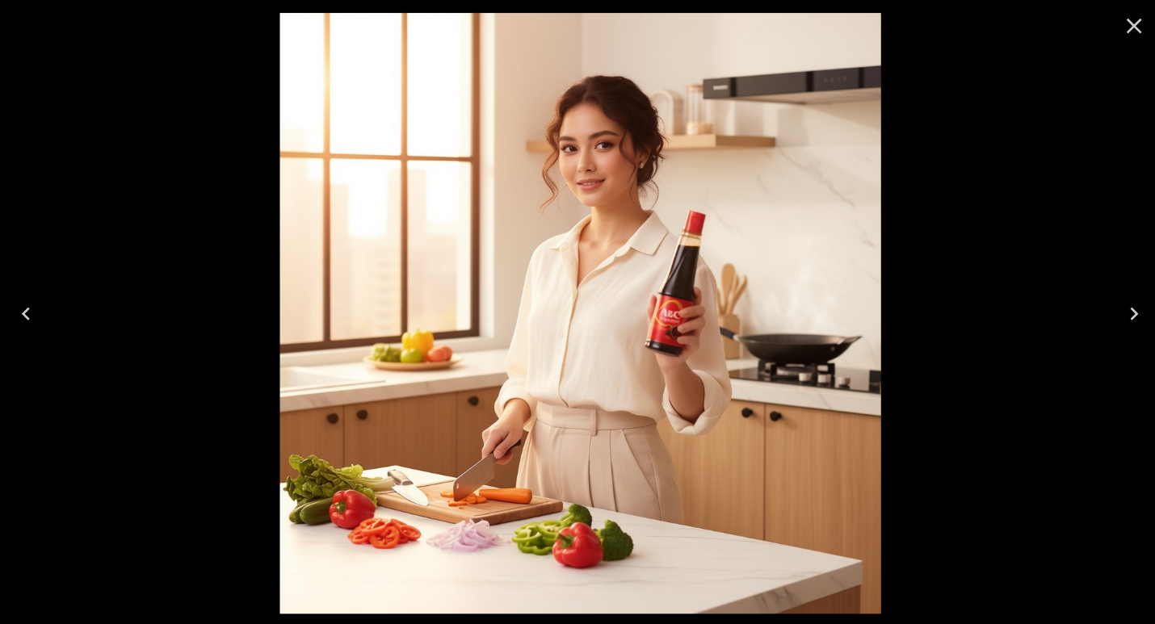
click at [1138, 13] on icon "Close" at bounding box center [1129, 26] width 26 height 26
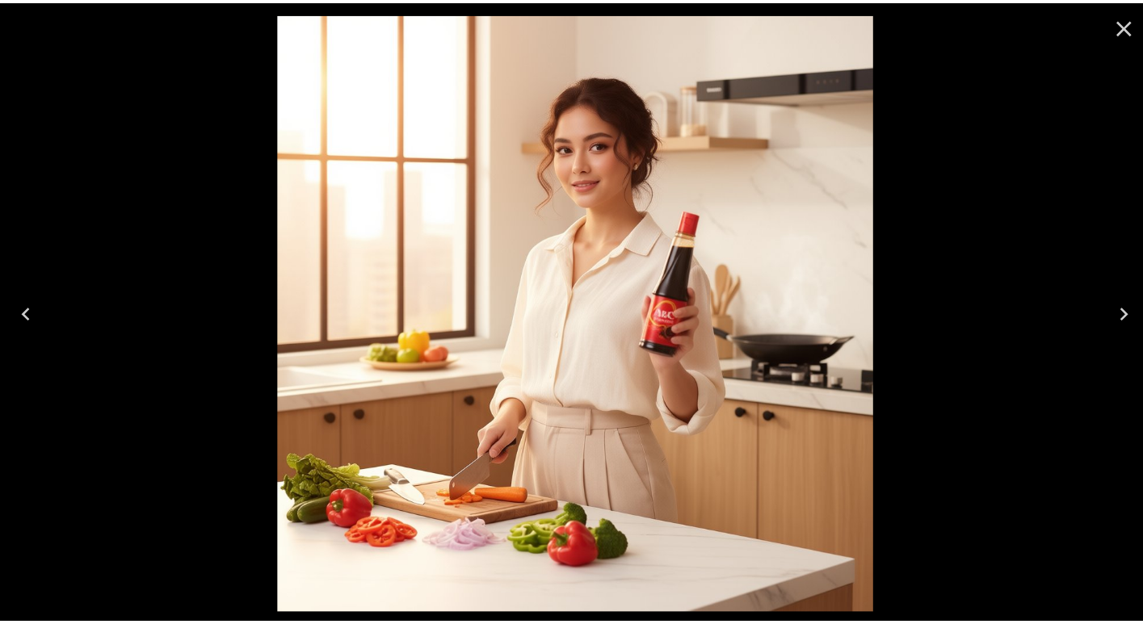
scroll to position [397, 0]
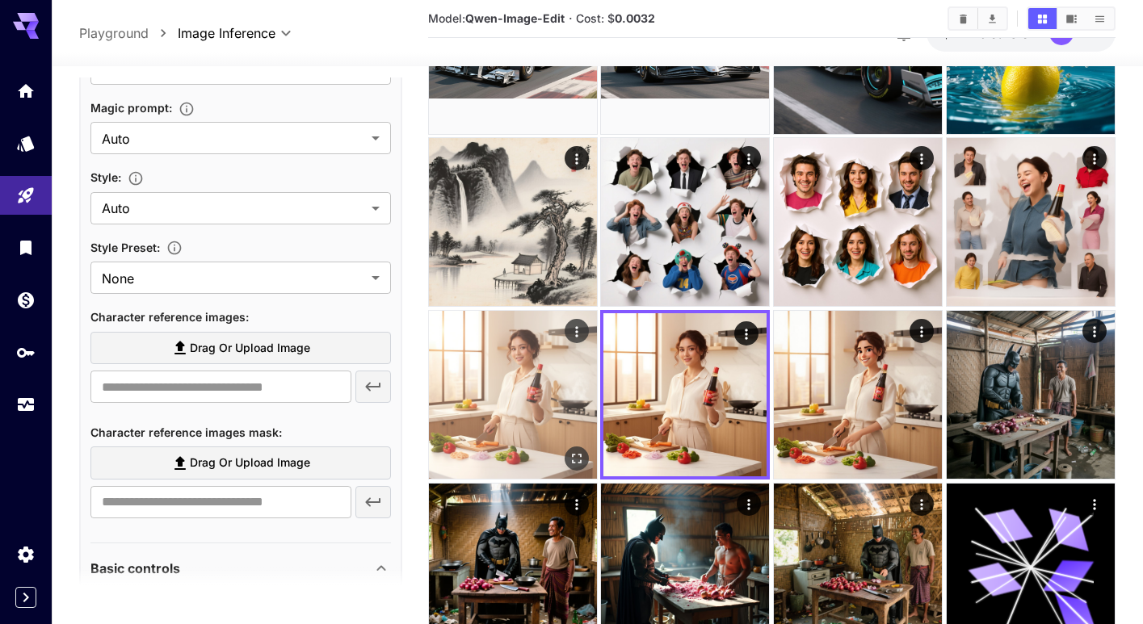
click at [528, 392] on img at bounding box center [513, 395] width 168 height 168
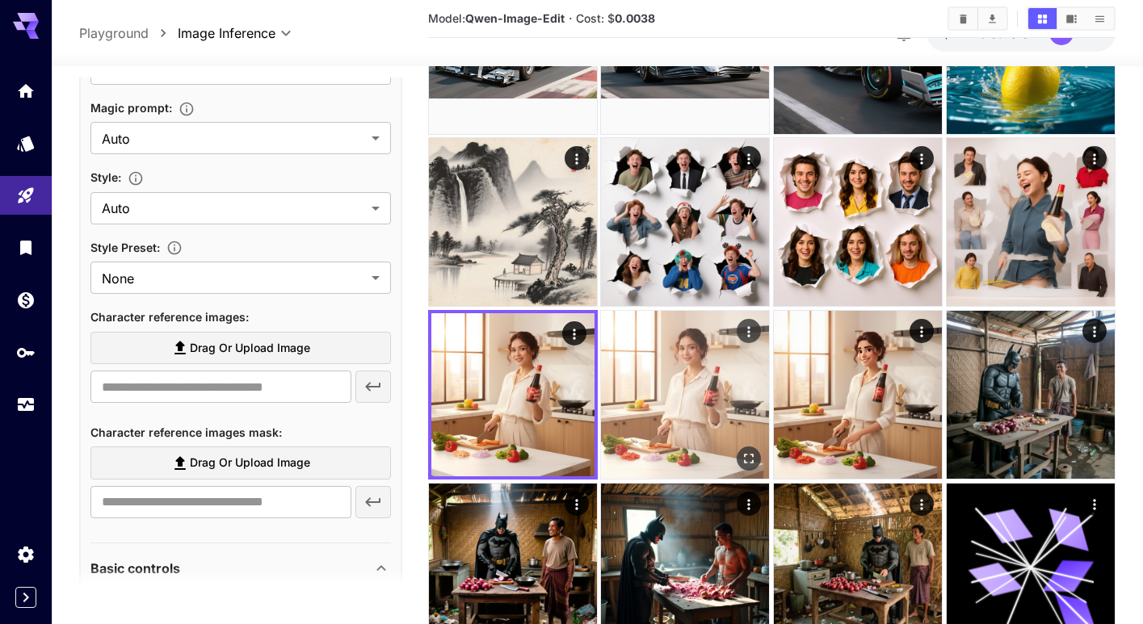
click at [647, 439] on img at bounding box center [685, 395] width 168 height 168
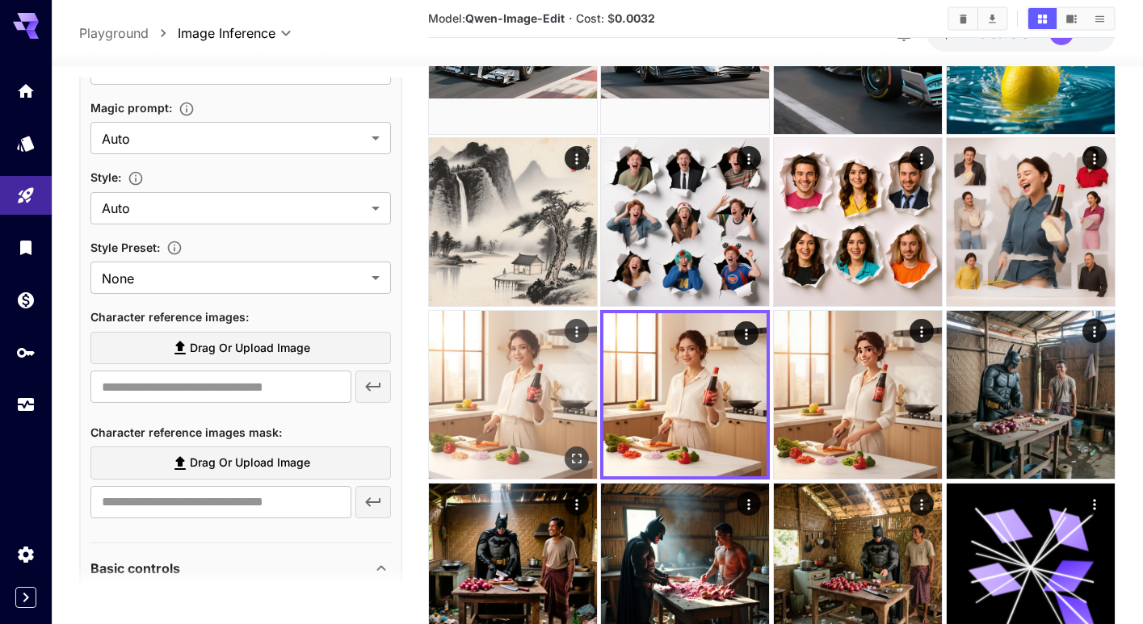
click at [537, 430] on img at bounding box center [513, 395] width 168 height 168
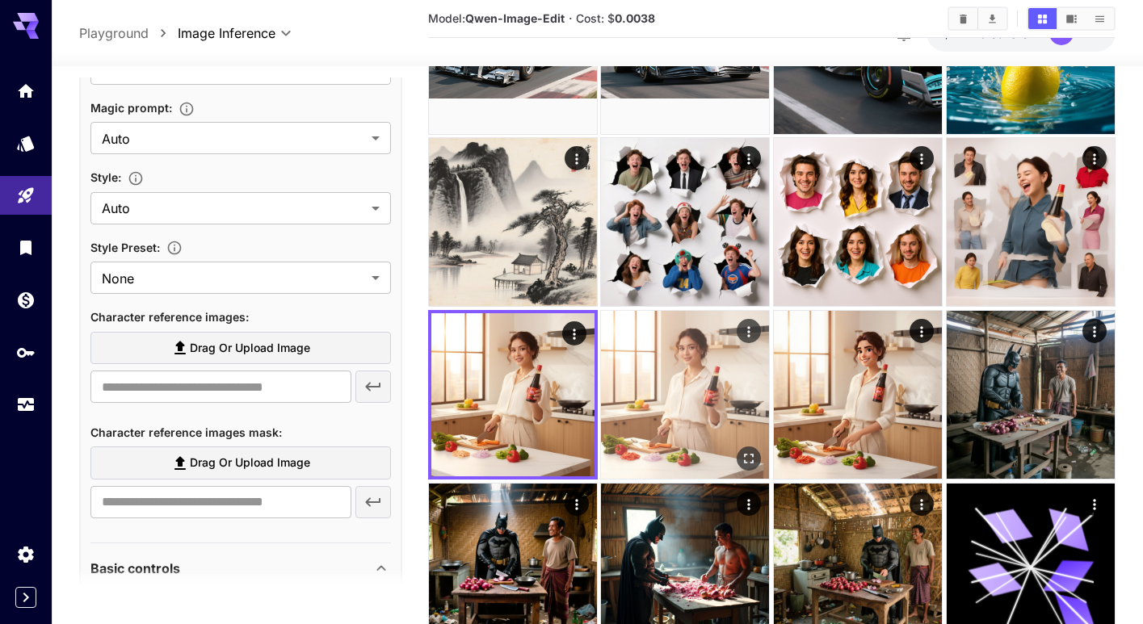
click at [652, 434] on img at bounding box center [685, 395] width 168 height 168
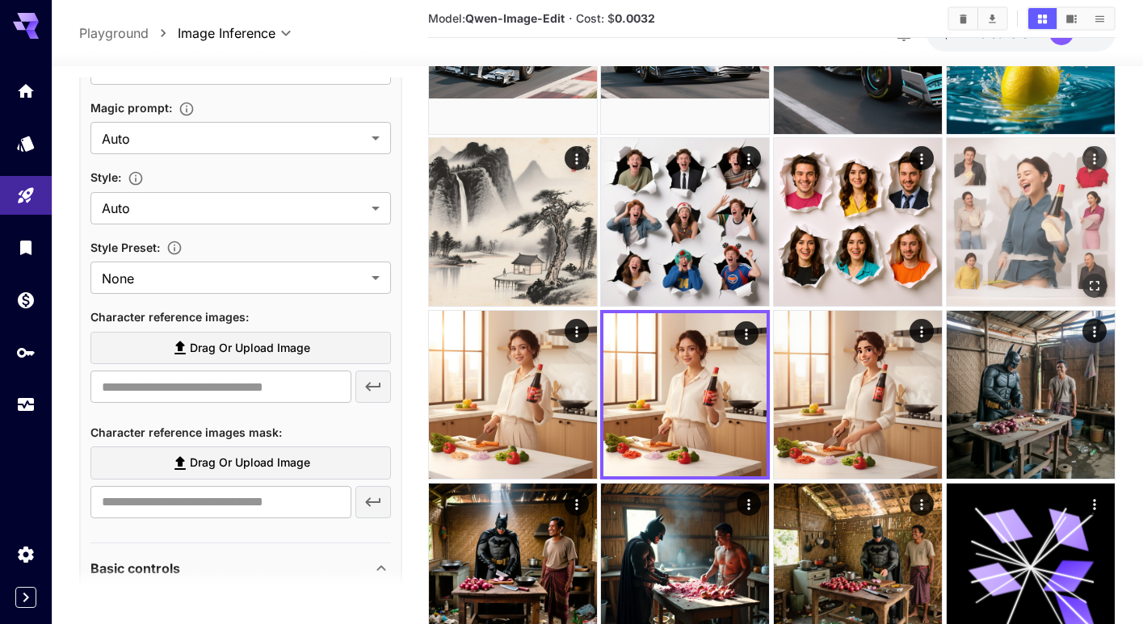
click at [1058, 210] on img at bounding box center [1030, 222] width 168 height 168
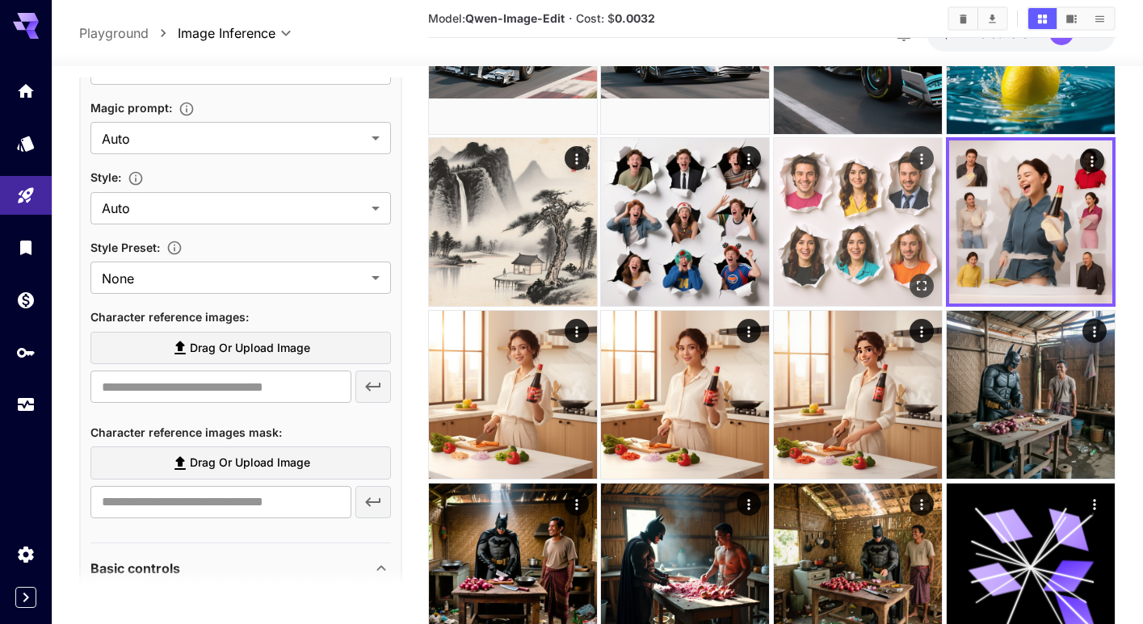
click at [695, 242] on img at bounding box center [685, 222] width 168 height 168
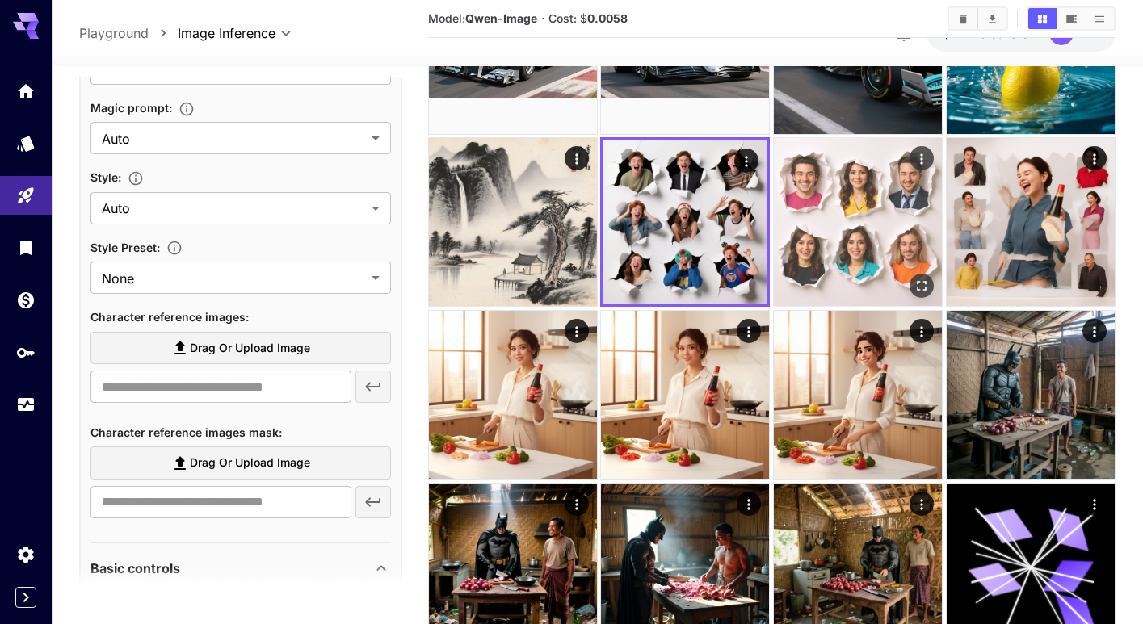
drag, startPoint x: 852, startPoint y: 253, endPoint x: 879, endPoint y: 251, distance: 27.5
click at [852, 253] on img at bounding box center [858, 222] width 168 height 168
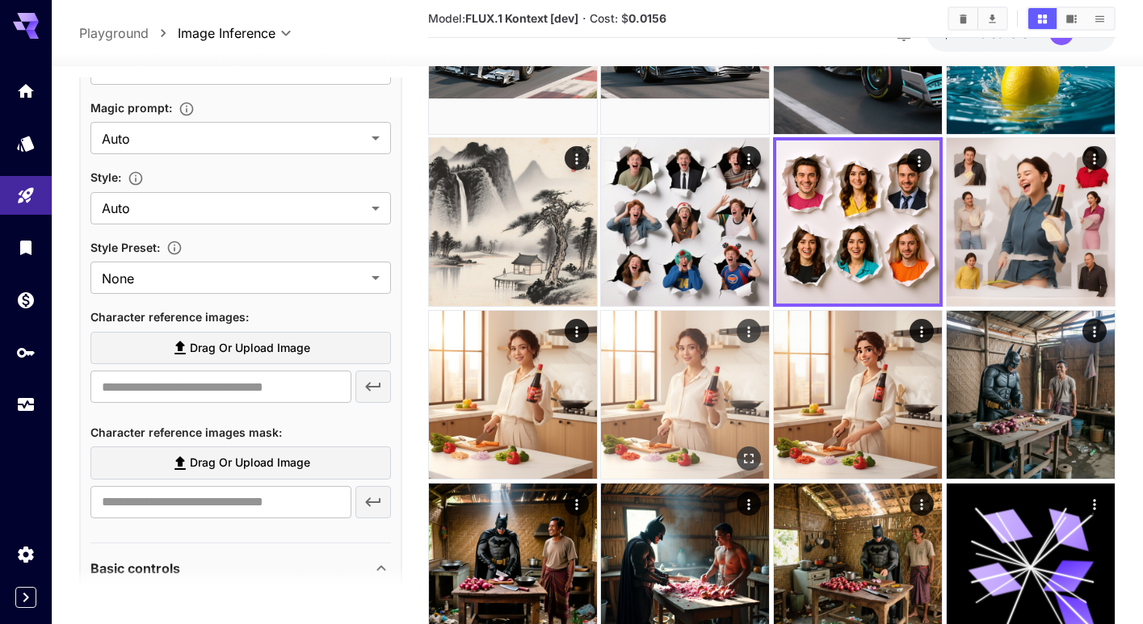
click at [727, 235] on img at bounding box center [685, 222] width 168 height 168
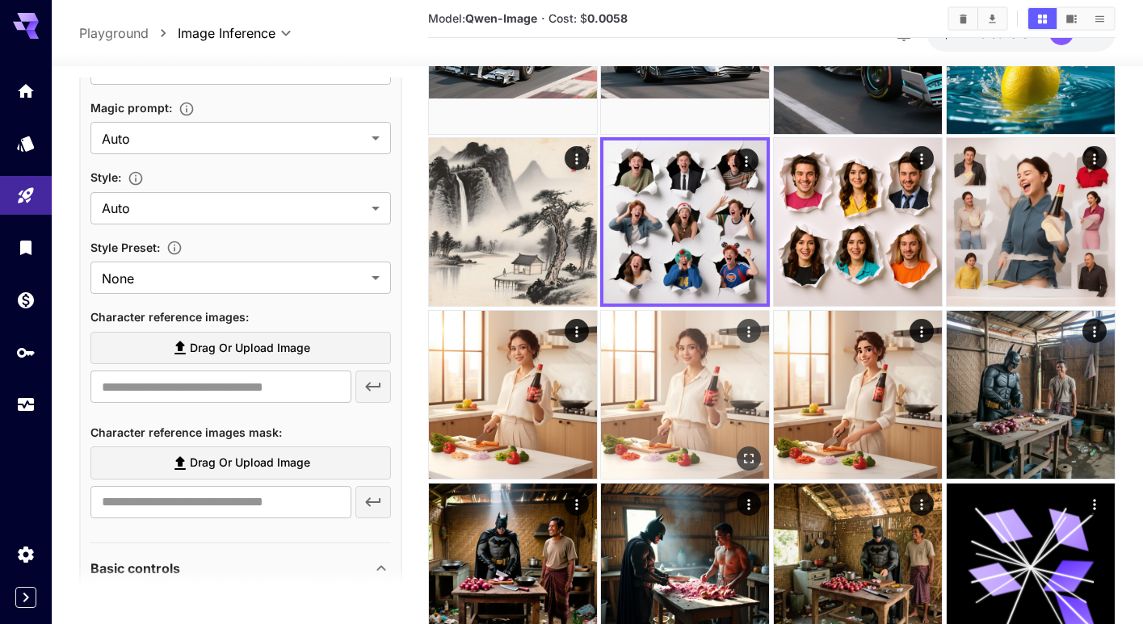
click at [699, 344] on img at bounding box center [685, 395] width 168 height 168
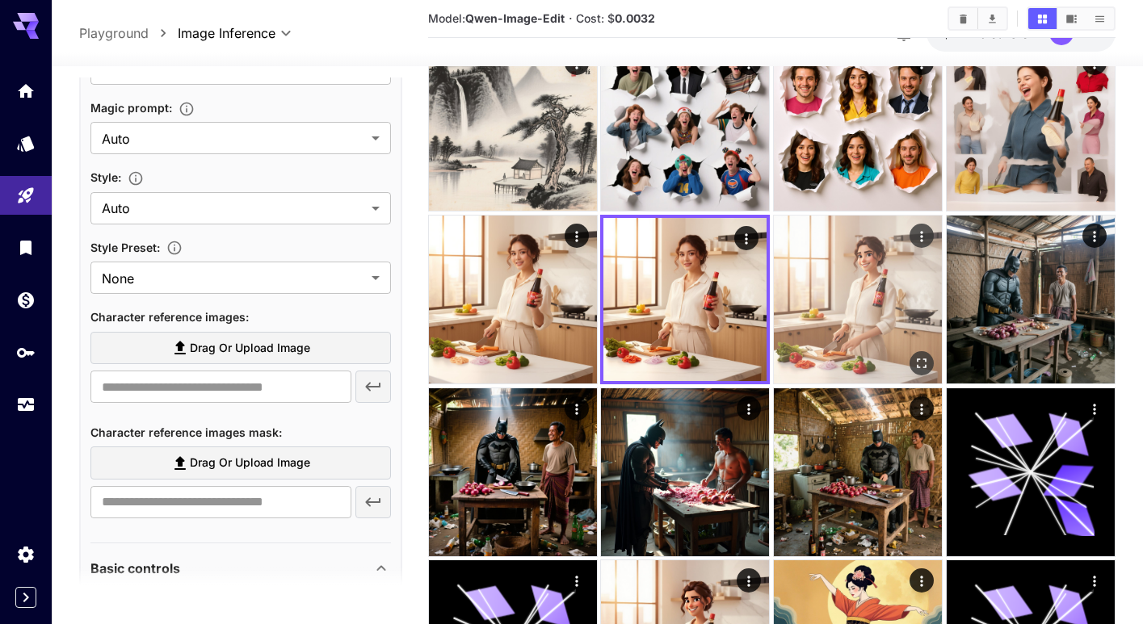
scroll to position [951, 0]
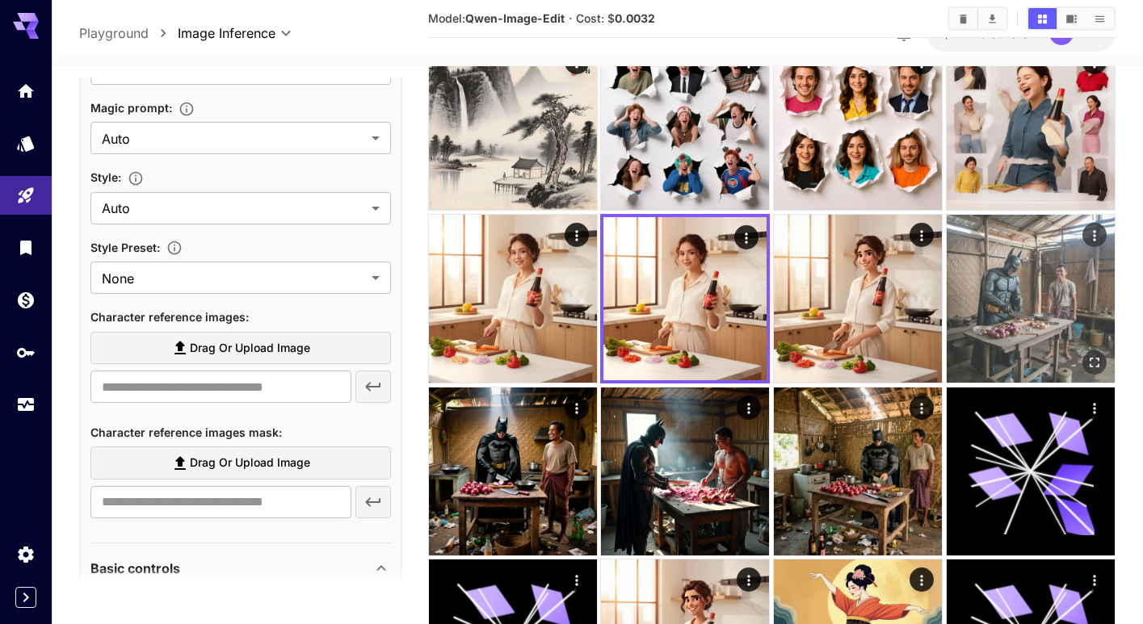
click at [1018, 312] on img at bounding box center [1030, 299] width 168 height 168
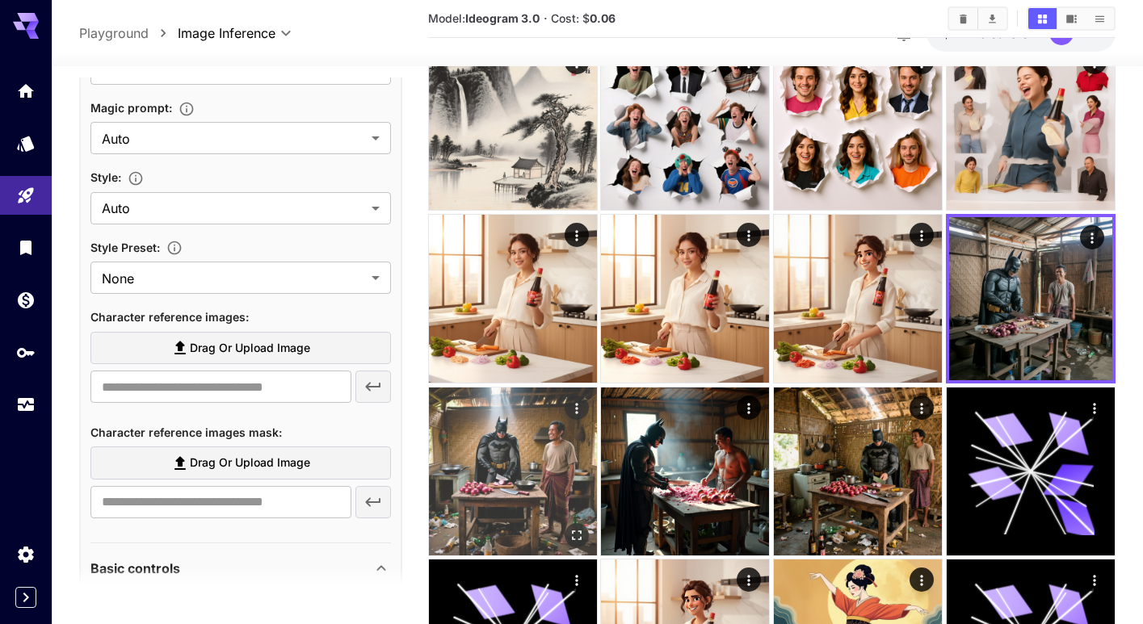
click at [549, 474] on img at bounding box center [513, 472] width 168 height 168
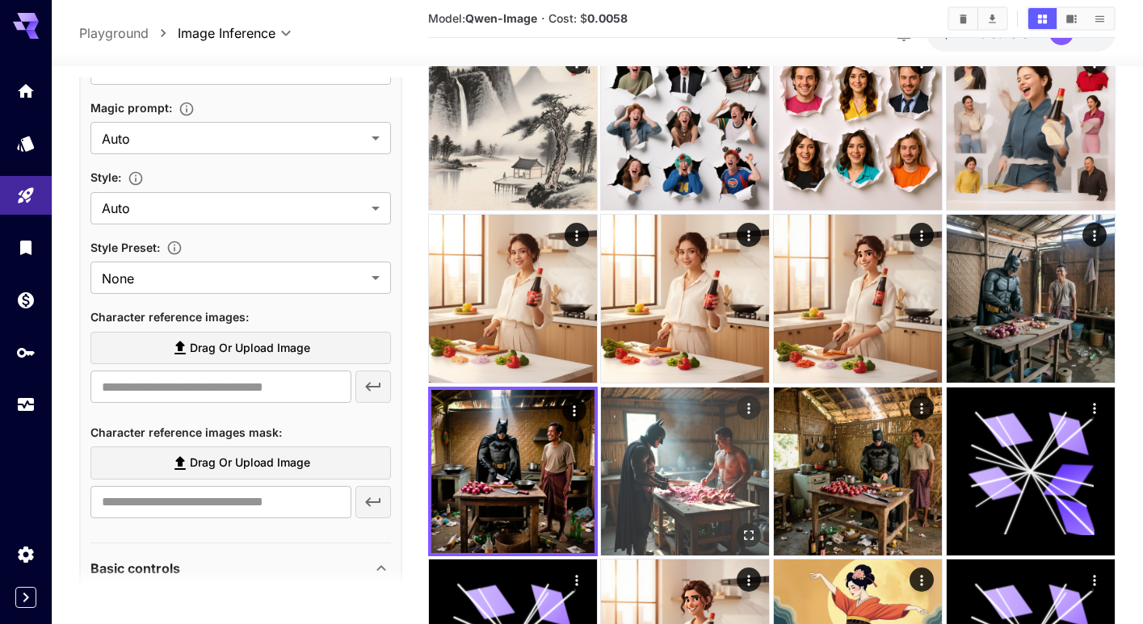
click at [649, 468] on img at bounding box center [685, 472] width 168 height 168
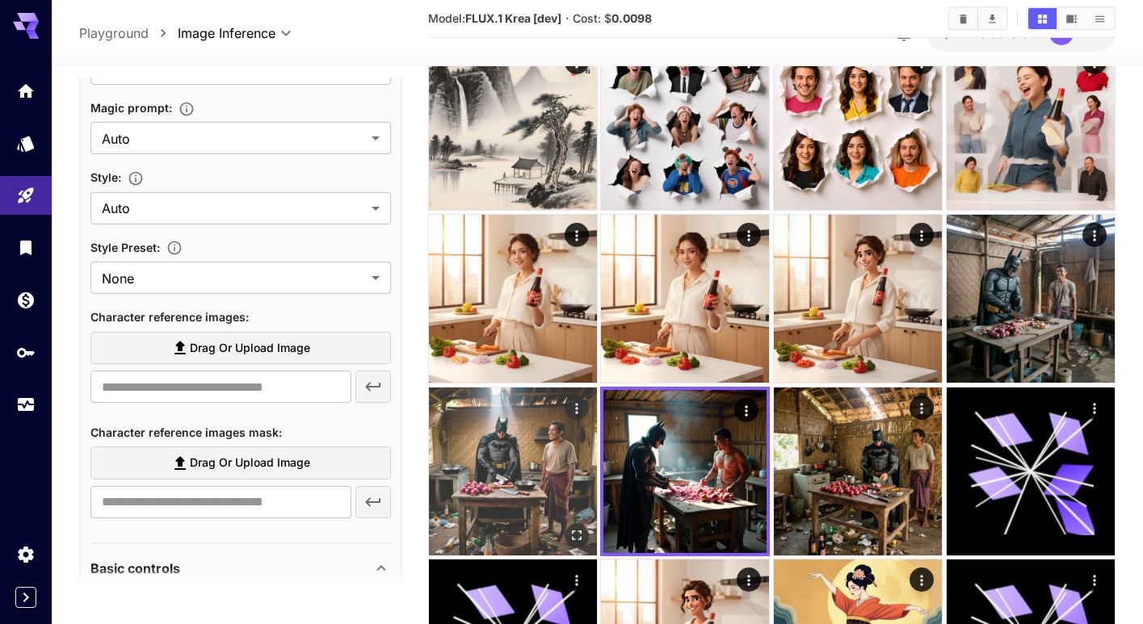
click at [529, 472] on img at bounding box center [513, 472] width 168 height 168
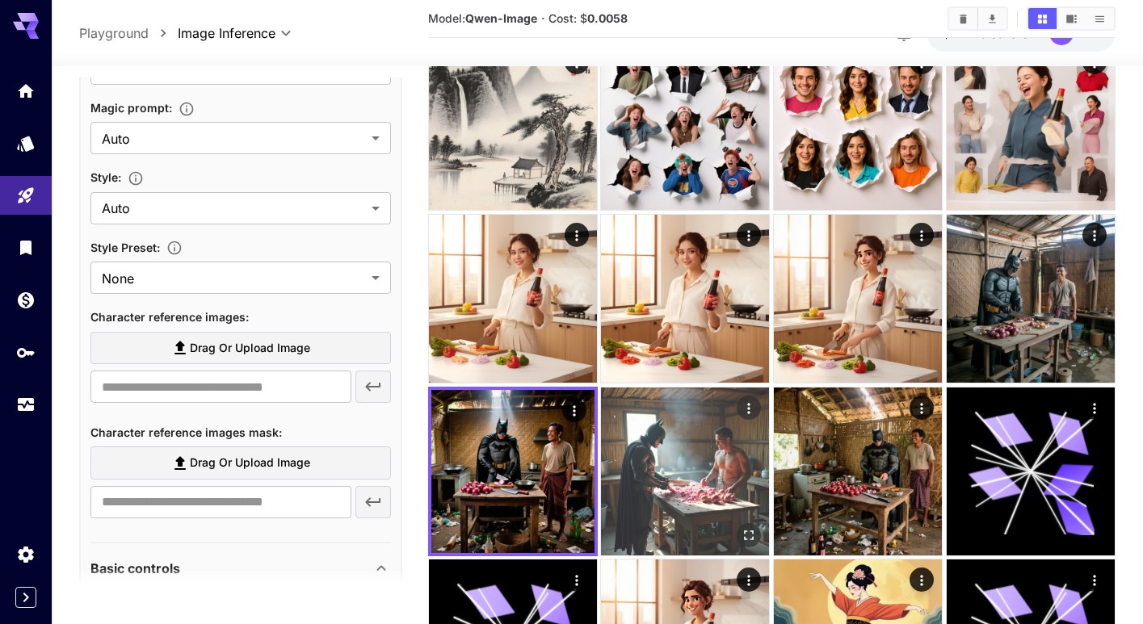
click at [709, 468] on img at bounding box center [685, 472] width 168 height 168
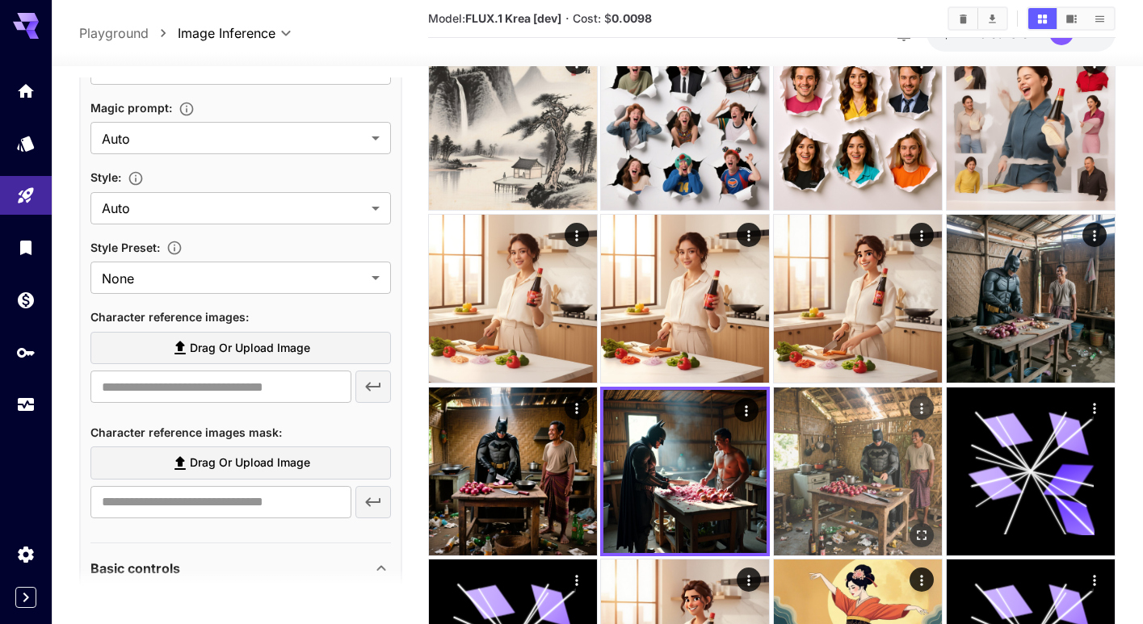
click at [825, 466] on img at bounding box center [858, 472] width 168 height 168
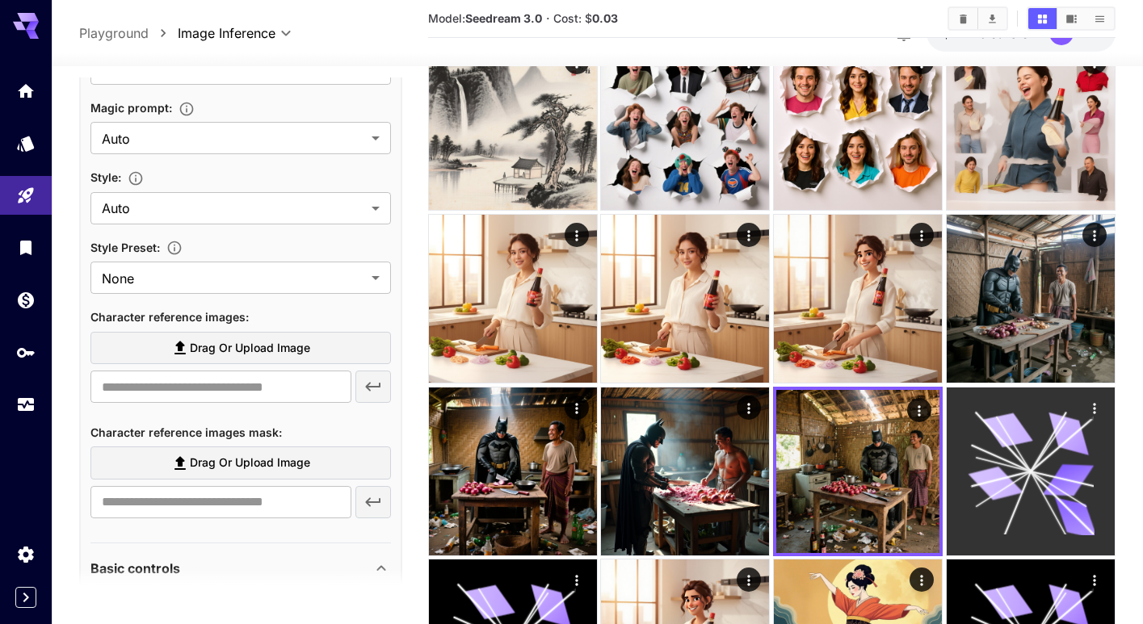
click at [1025, 472] on icon at bounding box center [1001, 479] width 59 height 15
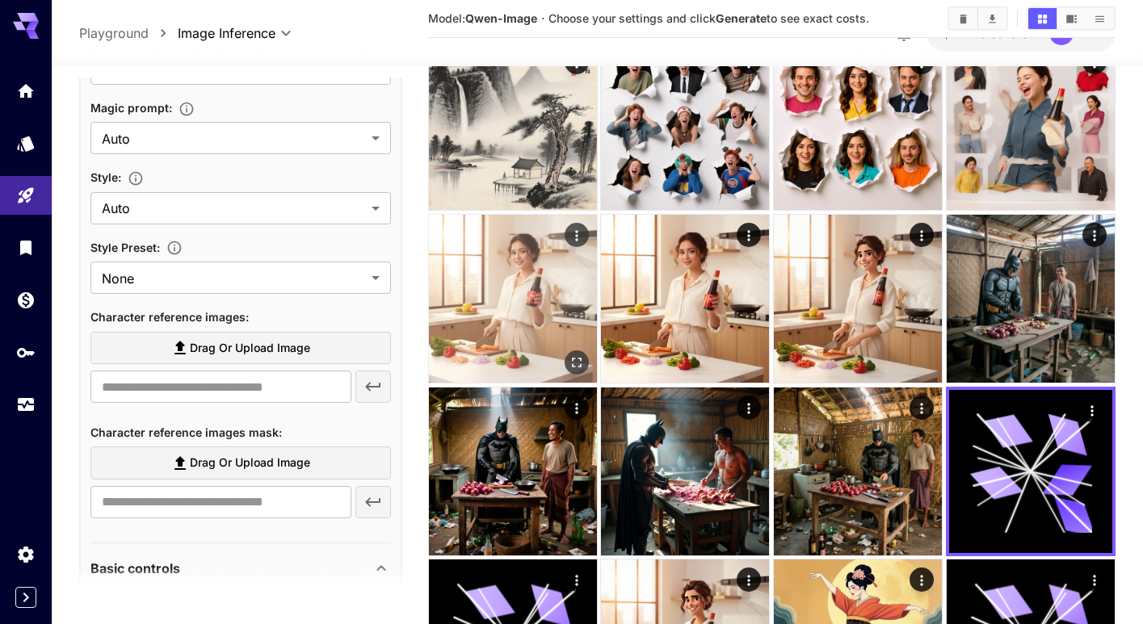
click at [535, 321] on img at bounding box center [513, 299] width 168 height 168
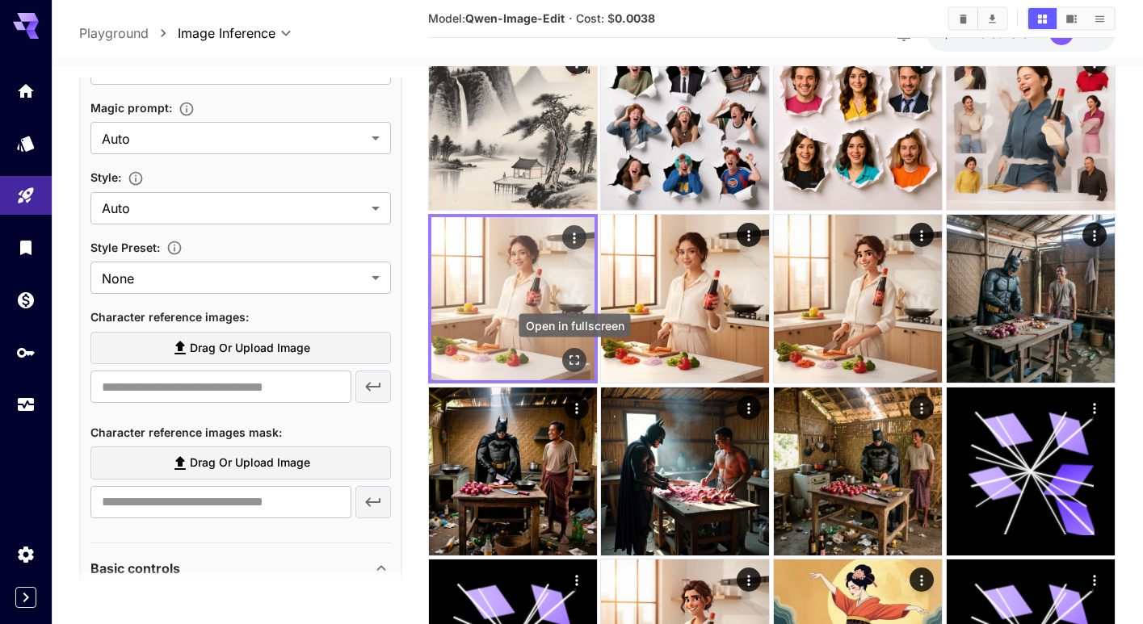
click at [574, 358] on icon "Open in fullscreen" at bounding box center [574, 360] width 16 height 16
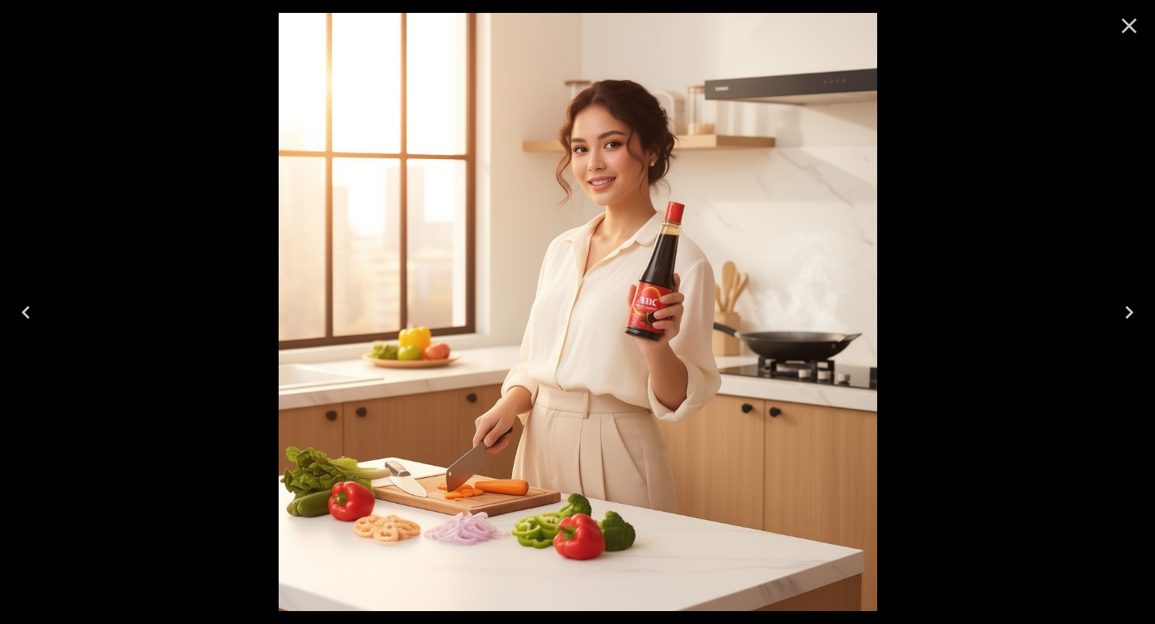
click at [1136, 27] on icon "Close" at bounding box center [1129, 26] width 26 height 26
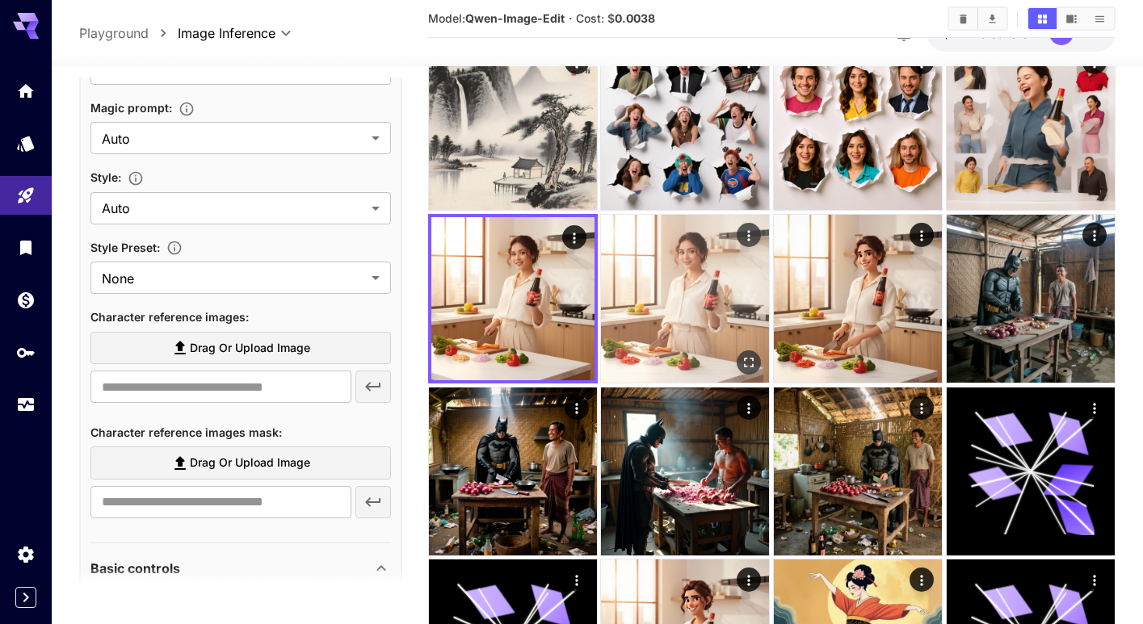
click at [715, 329] on img at bounding box center [685, 299] width 168 height 168
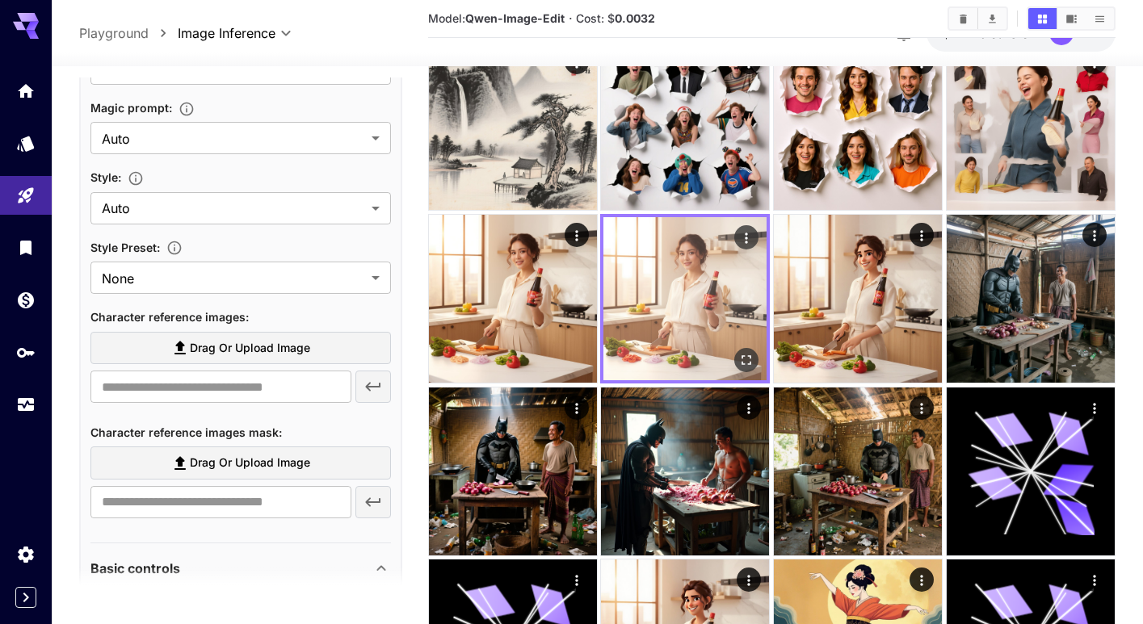
click at [752, 346] on img at bounding box center [684, 298] width 163 height 163
click at [745, 353] on icon "Open in fullscreen" at bounding box center [747, 360] width 16 height 16
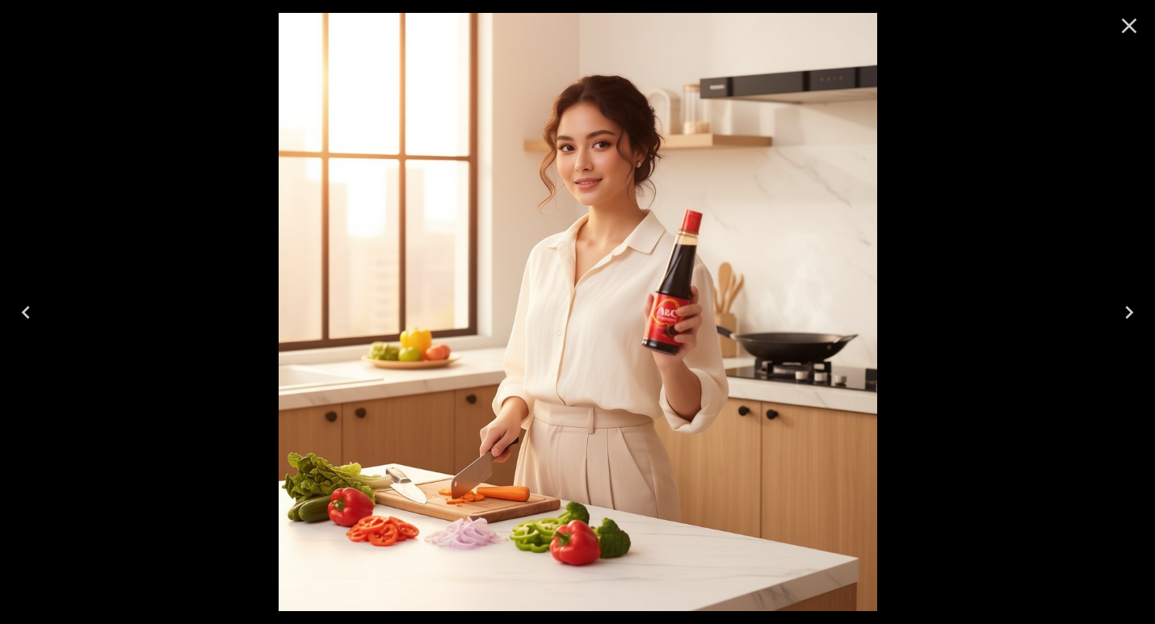
drag, startPoint x: 1131, startPoint y: 23, endPoint x: 1110, endPoint y: 48, distance: 32.1
click at [1131, 24] on icon "Close" at bounding box center [1129, 26] width 26 height 26
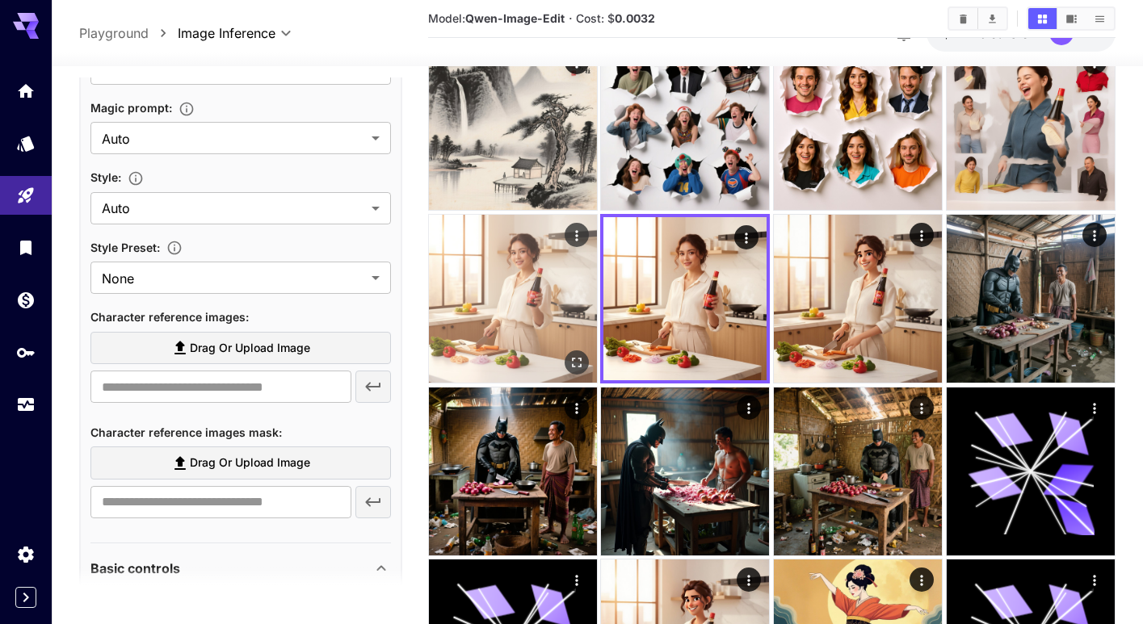
click at [528, 313] on img at bounding box center [513, 299] width 168 height 168
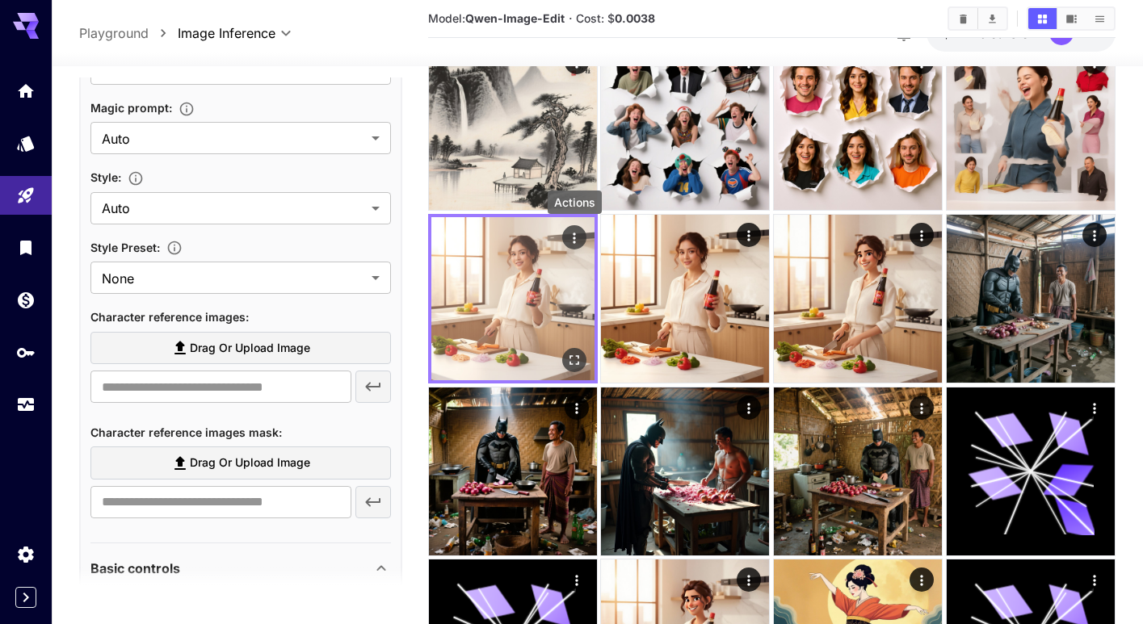
click at [573, 240] on icon "Actions" at bounding box center [574, 238] width 16 height 16
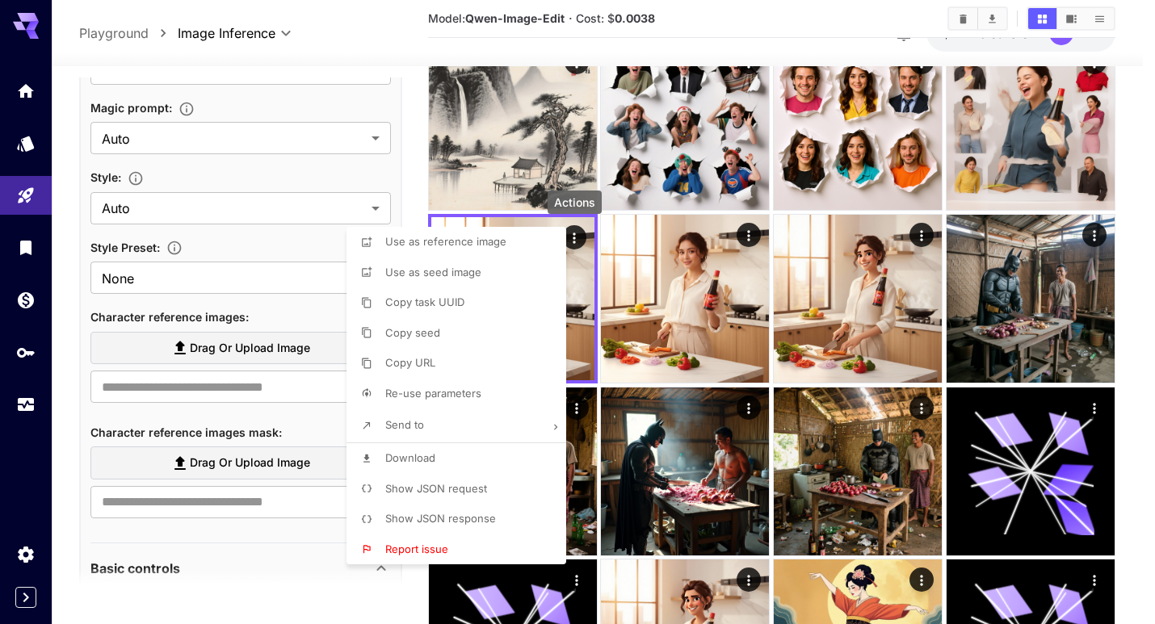
click at [469, 395] on span "Re-use parameters" at bounding box center [433, 393] width 96 height 13
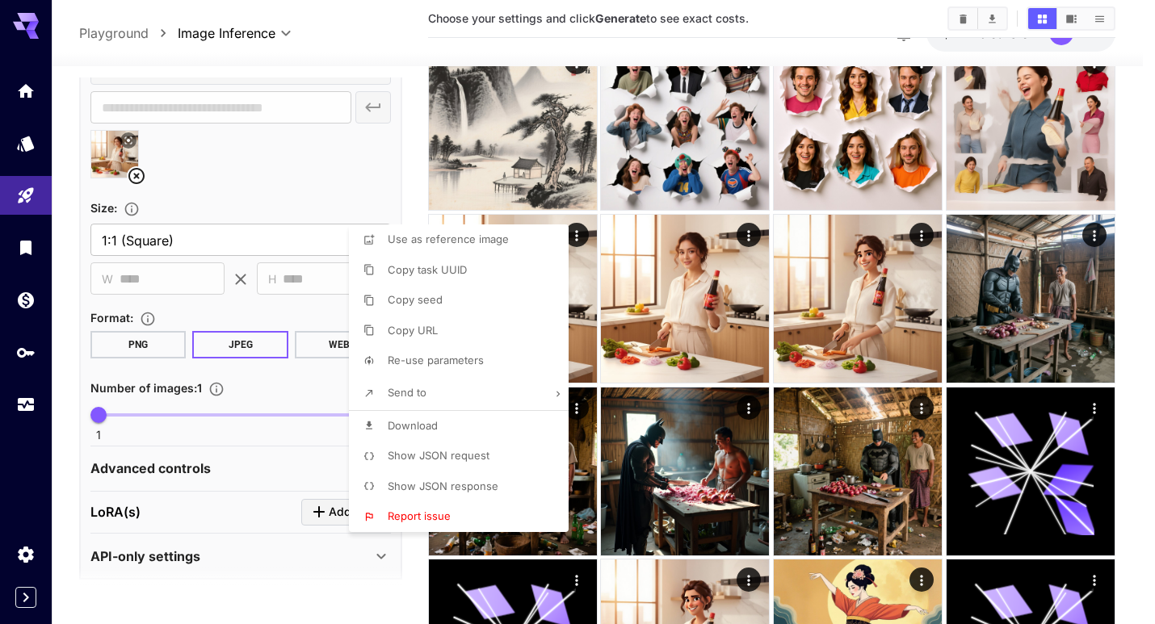
type input "*****"
click at [294, 450] on div at bounding box center [577, 312] width 1155 height 624
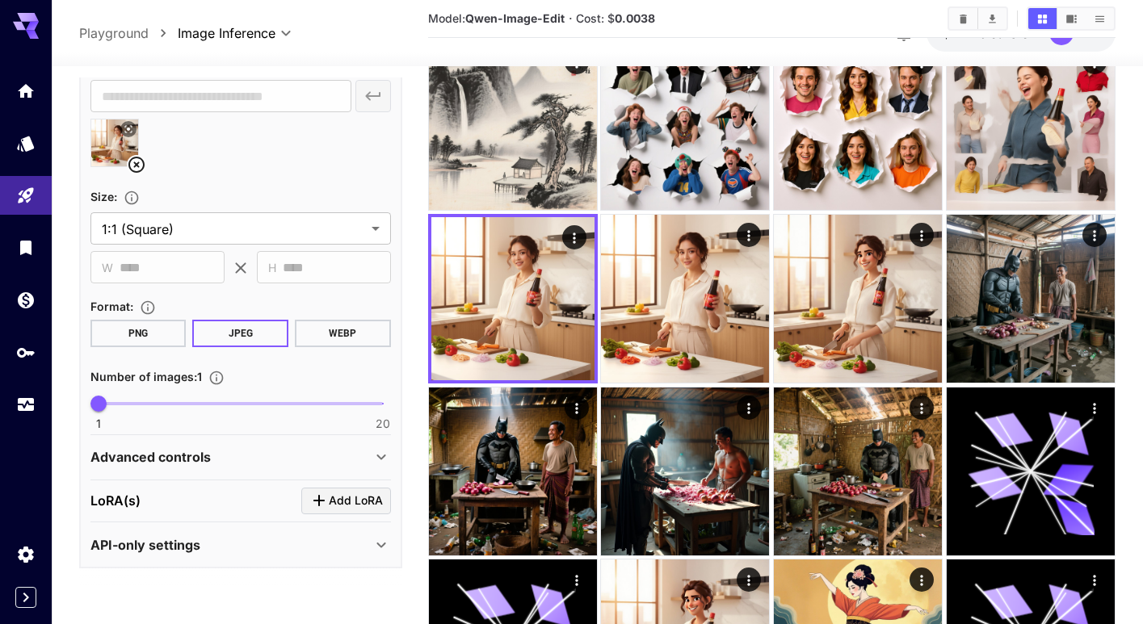
click at [296, 459] on div "Advanced controls" at bounding box center [230, 456] width 281 height 19
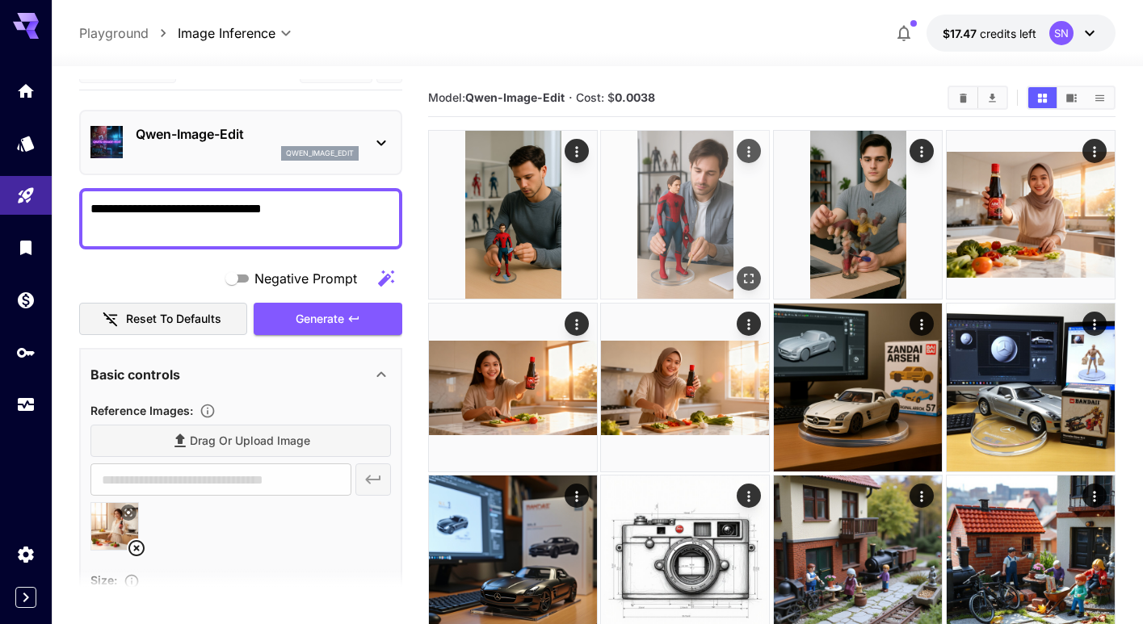
click at [681, 225] on img at bounding box center [685, 215] width 168 height 168
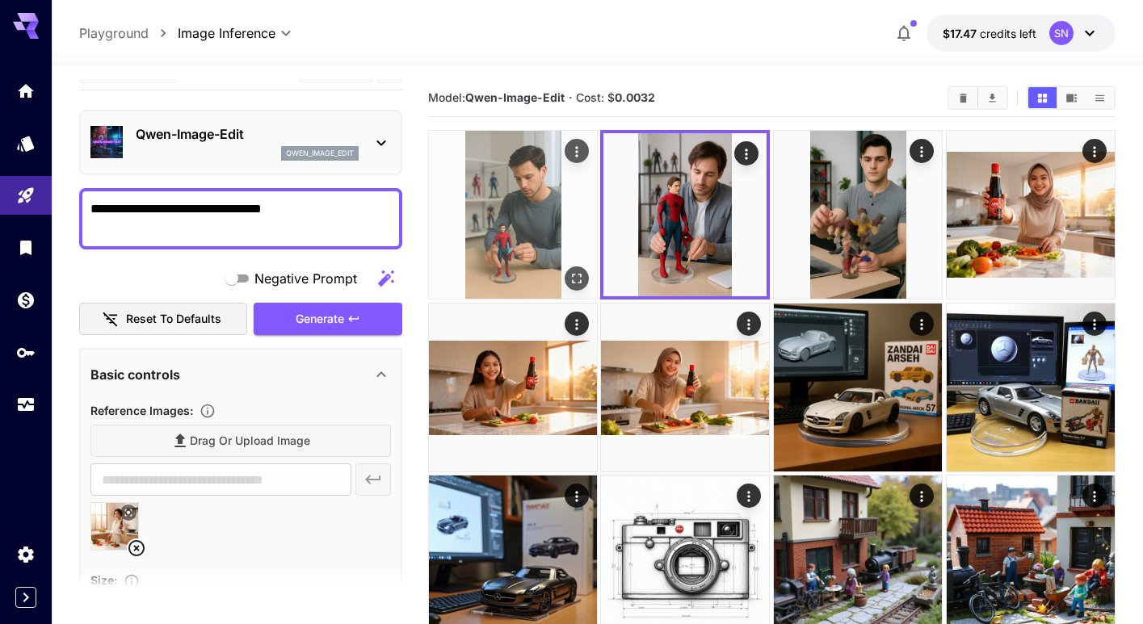
click at [523, 239] on img at bounding box center [513, 215] width 168 height 168
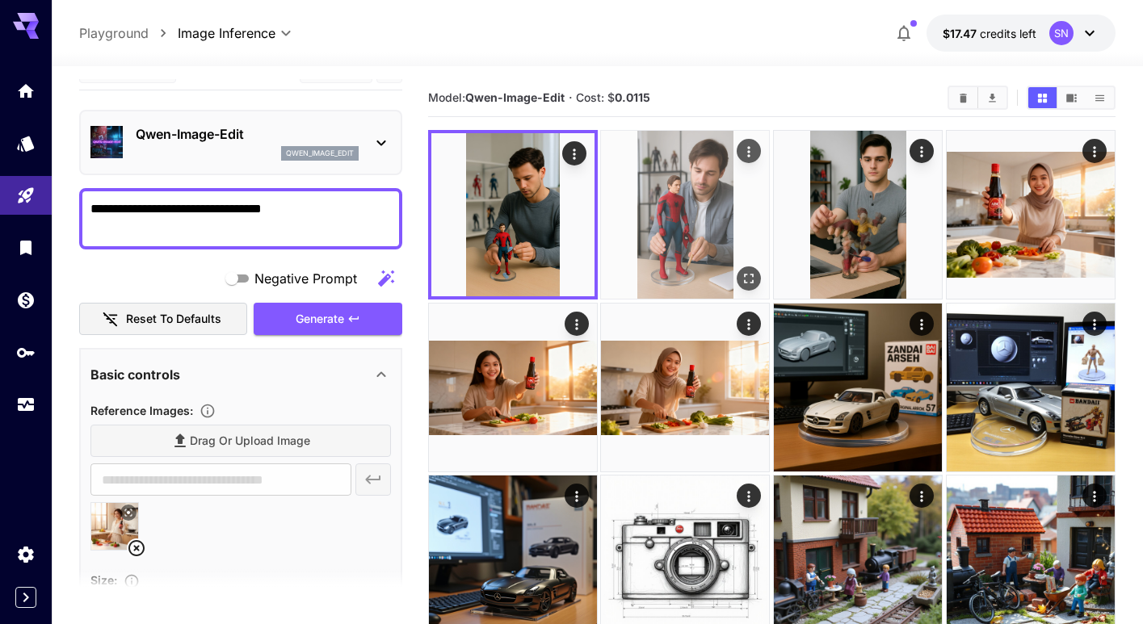
click at [497, 248] on img at bounding box center [512, 214] width 163 height 163
click at [666, 242] on img at bounding box center [685, 215] width 168 height 168
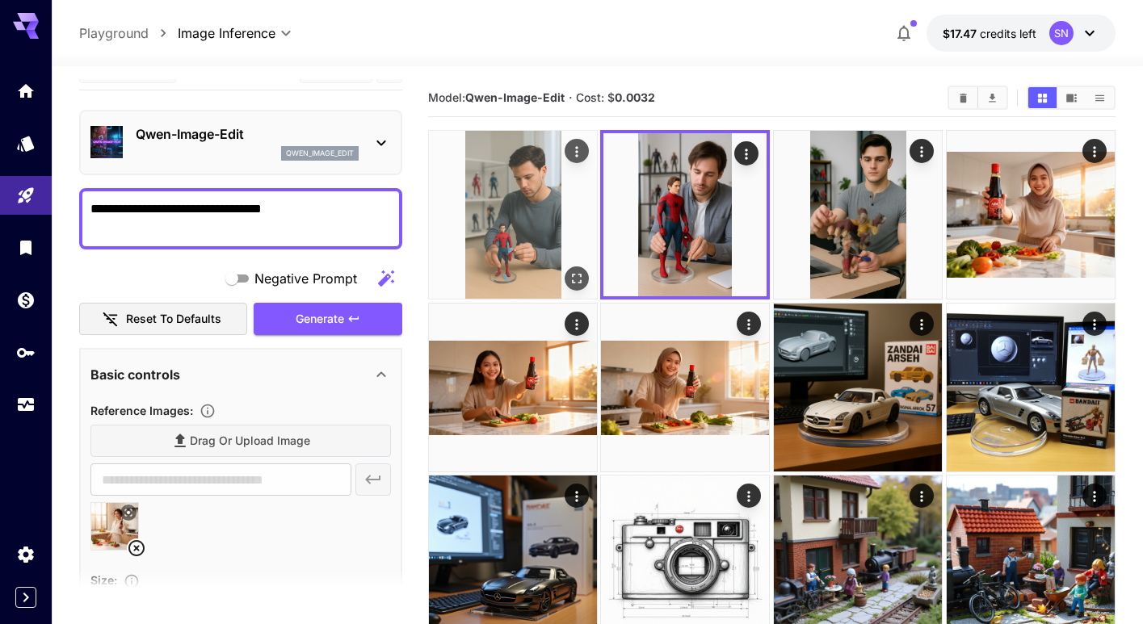
drag, startPoint x: 518, startPoint y: 247, endPoint x: 533, endPoint y: 241, distance: 16.4
click at [517, 247] on img at bounding box center [513, 215] width 168 height 168
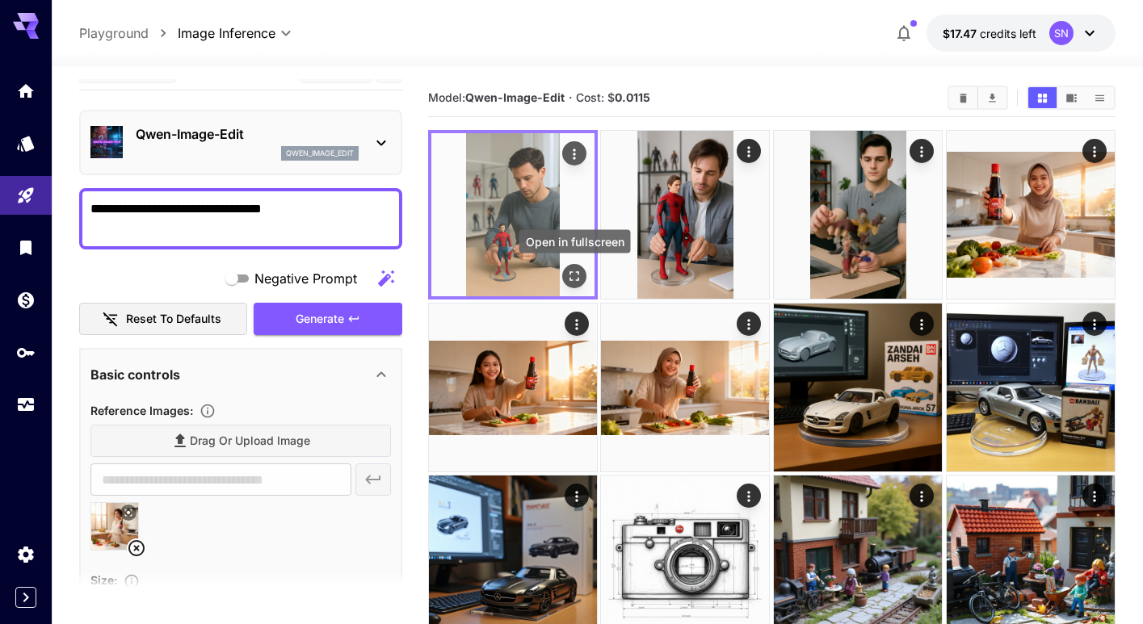
click at [574, 275] on icon "Open in fullscreen" at bounding box center [574, 276] width 16 height 16
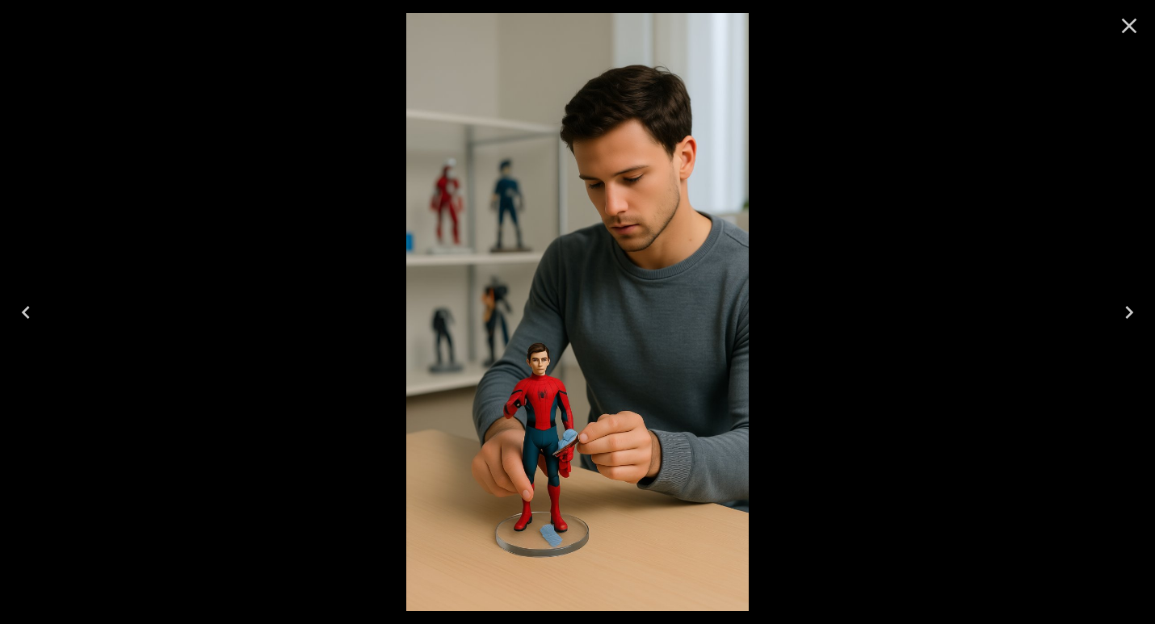
click at [1128, 26] on icon "Close" at bounding box center [1129, 26] width 15 height 15
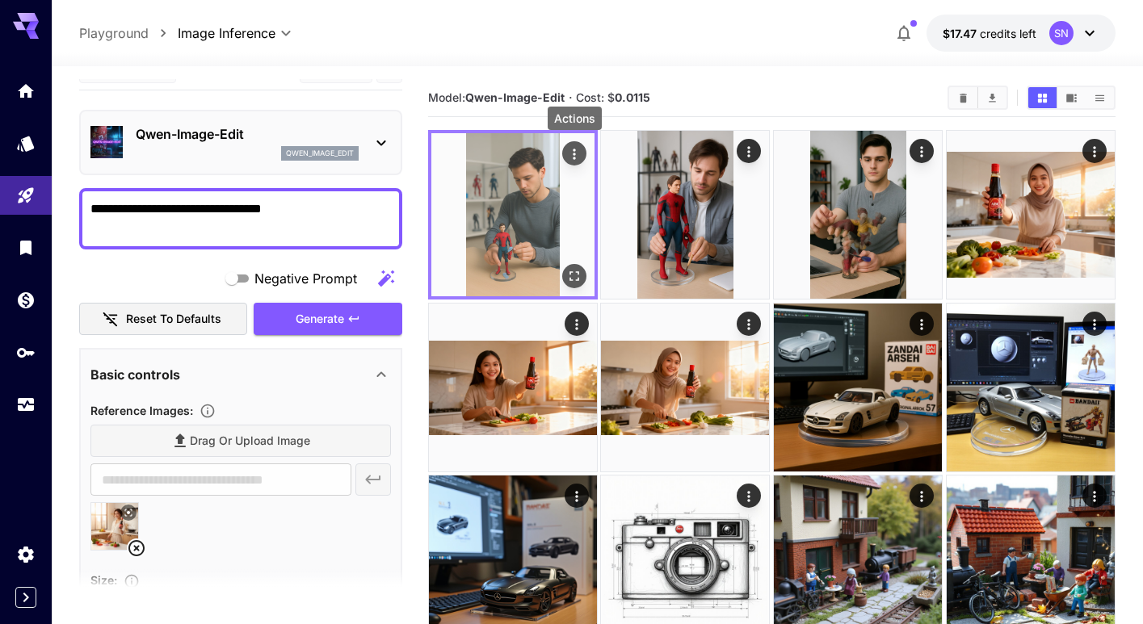
click at [581, 158] on icon "Actions" at bounding box center [574, 154] width 16 height 16
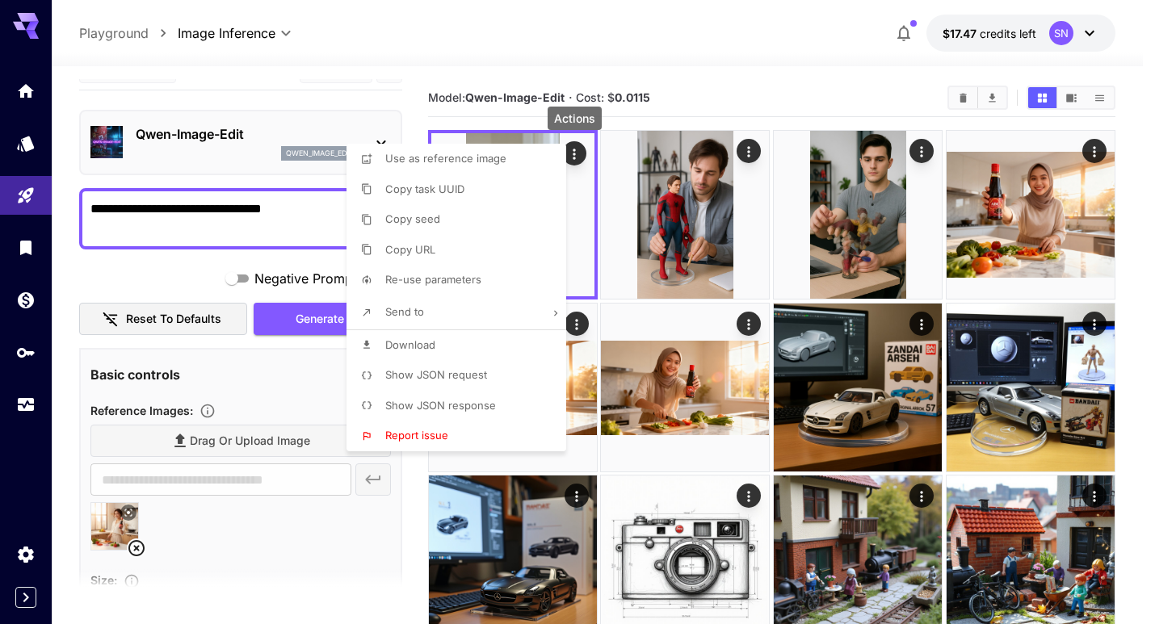
click at [493, 284] on li "Re-use parameters" at bounding box center [460, 280] width 229 height 31
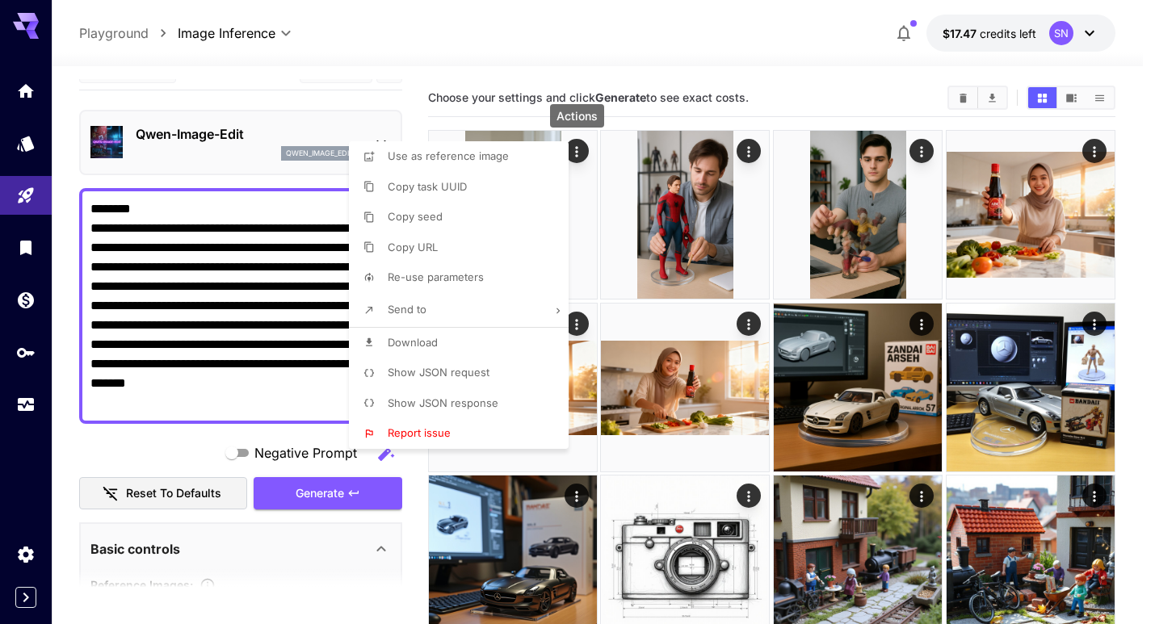
click at [181, 450] on div at bounding box center [577, 312] width 1155 height 624
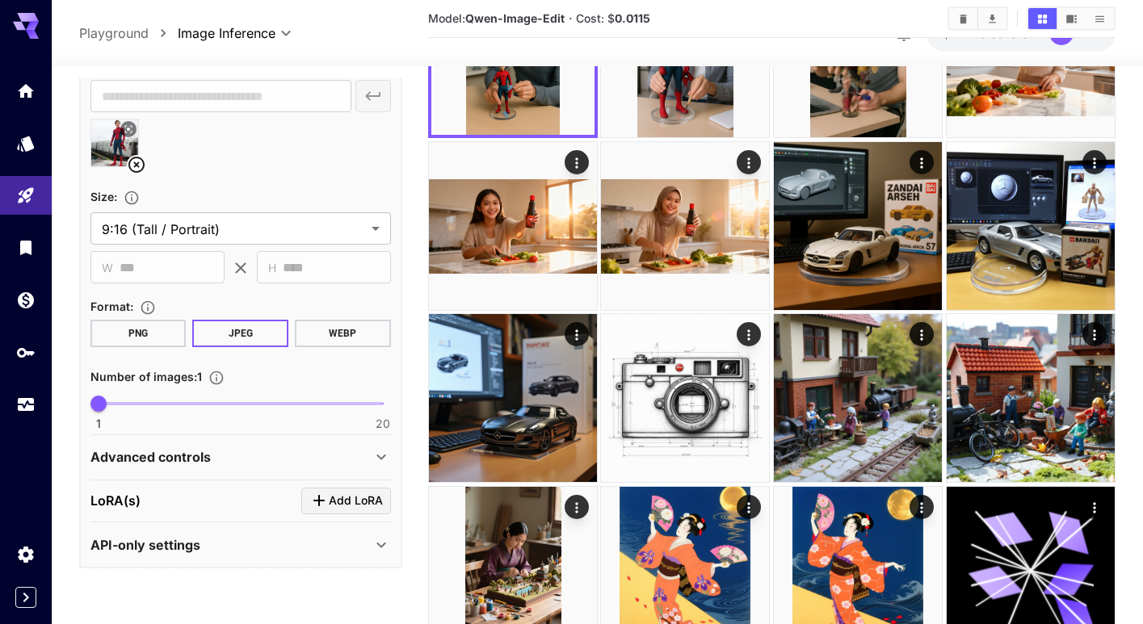
scroll to position [162, 0]
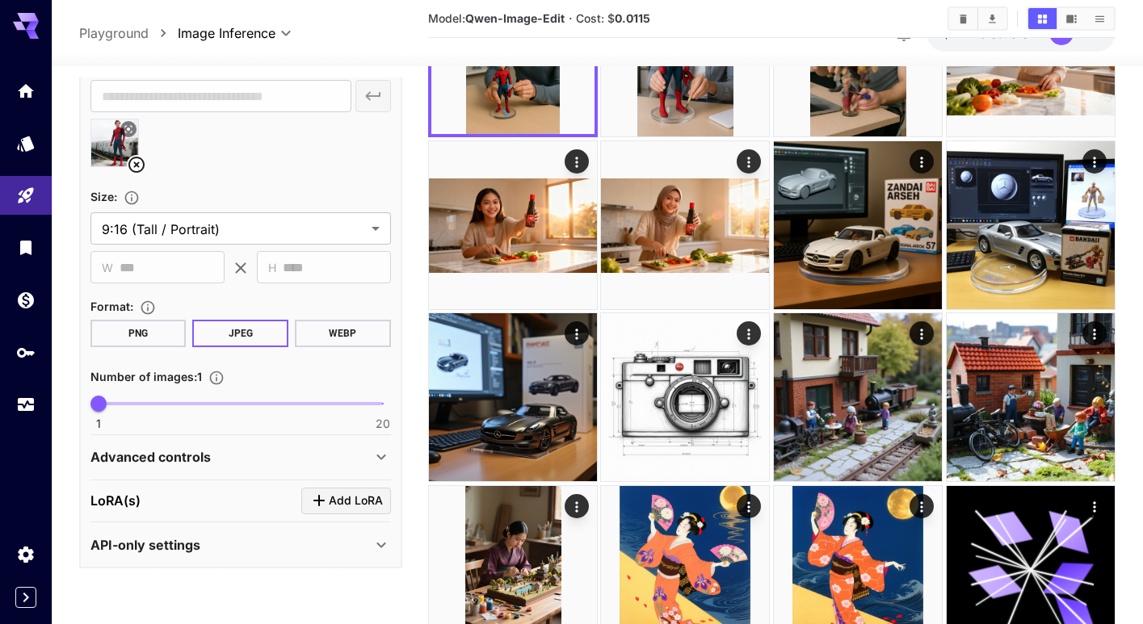
click at [270, 458] on div "Advanced controls" at bounding box center [230, 456] width 281 height 19
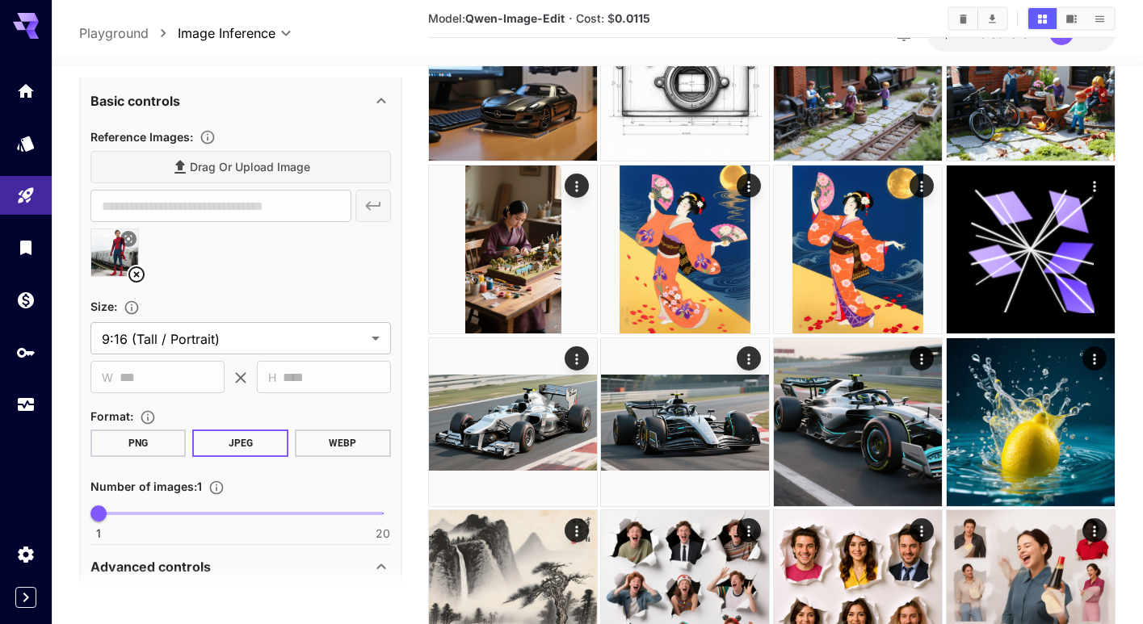
scroll to position [389, 0]
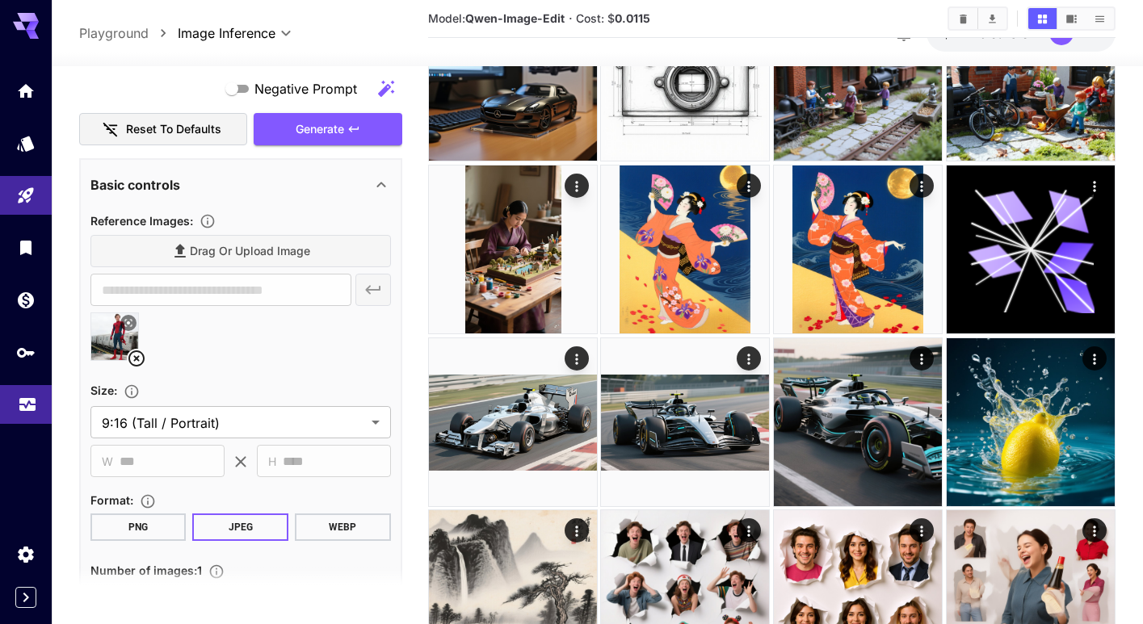
click at [27, 417] on link at bounding box center [26, 405] width 52 height 40
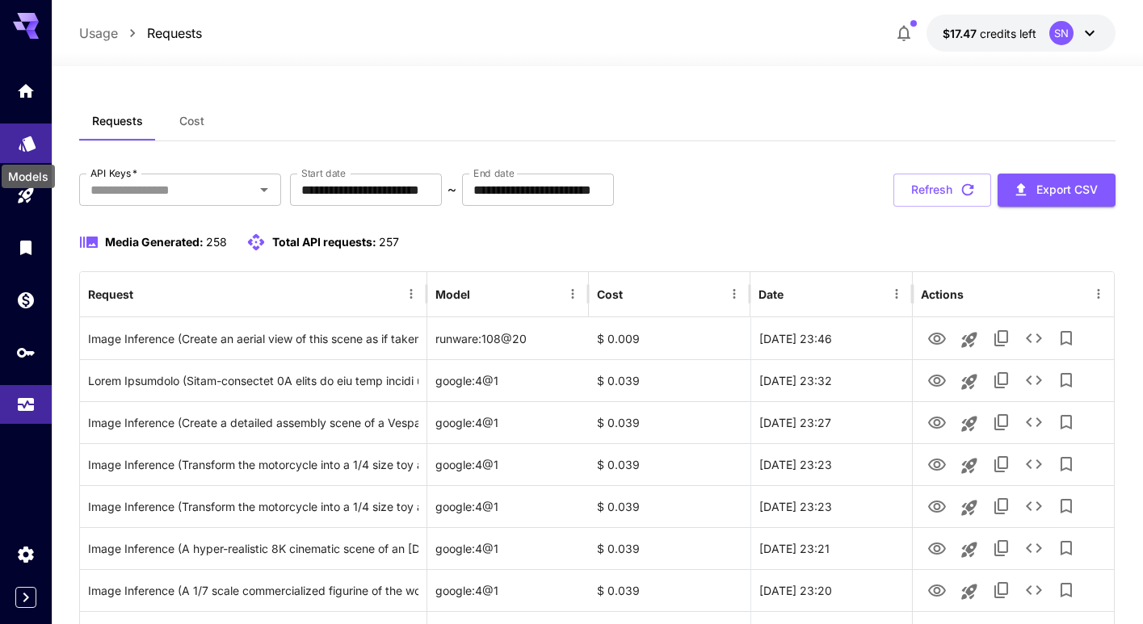
click at [30, 142] on icon "Models" at bounding box center [27, 138] width 17 height 15
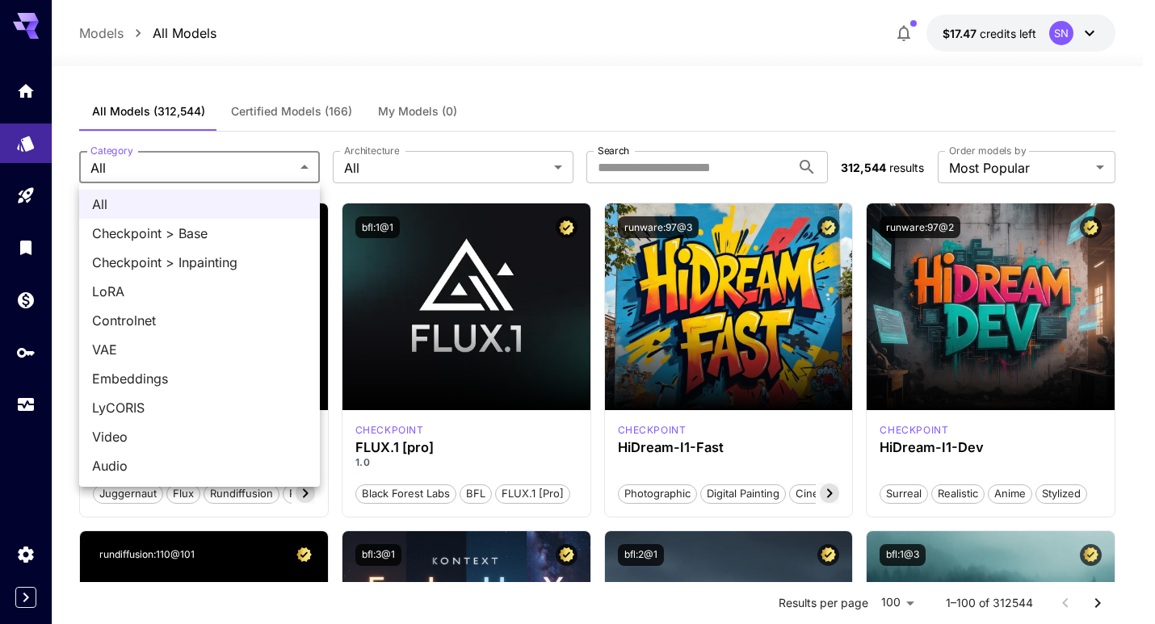
click at [112, 439] on span "Video" at bounding box center [199, 436] width 215 height 19
type input "*****"
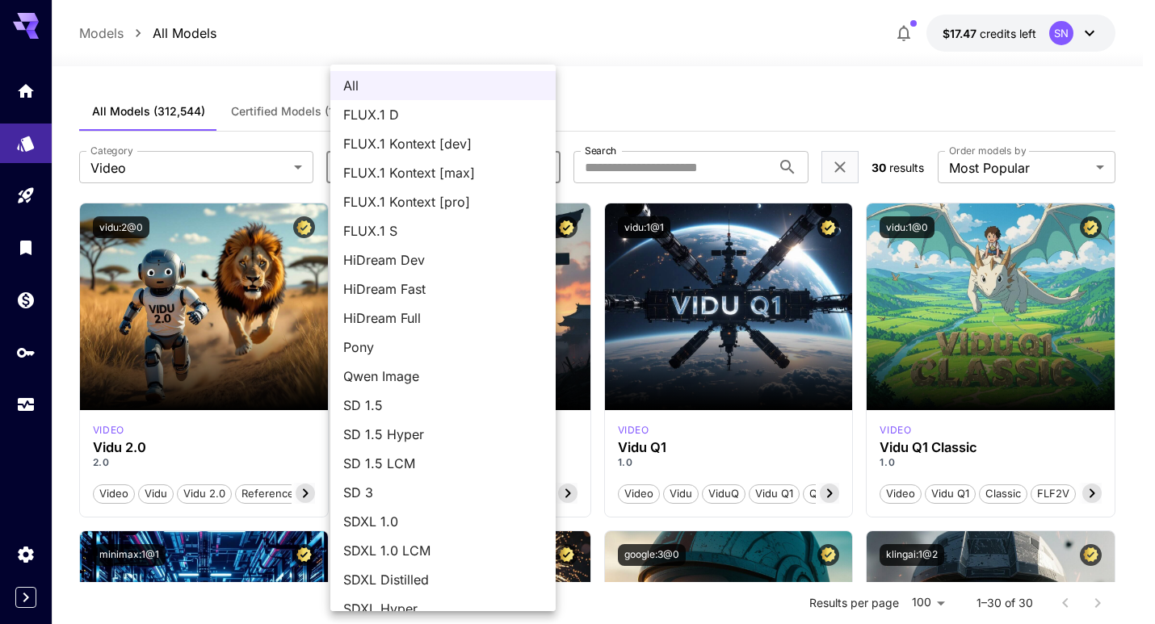
click at [663, 111] on div at bounding box center [577, 312] width 1155 height 624
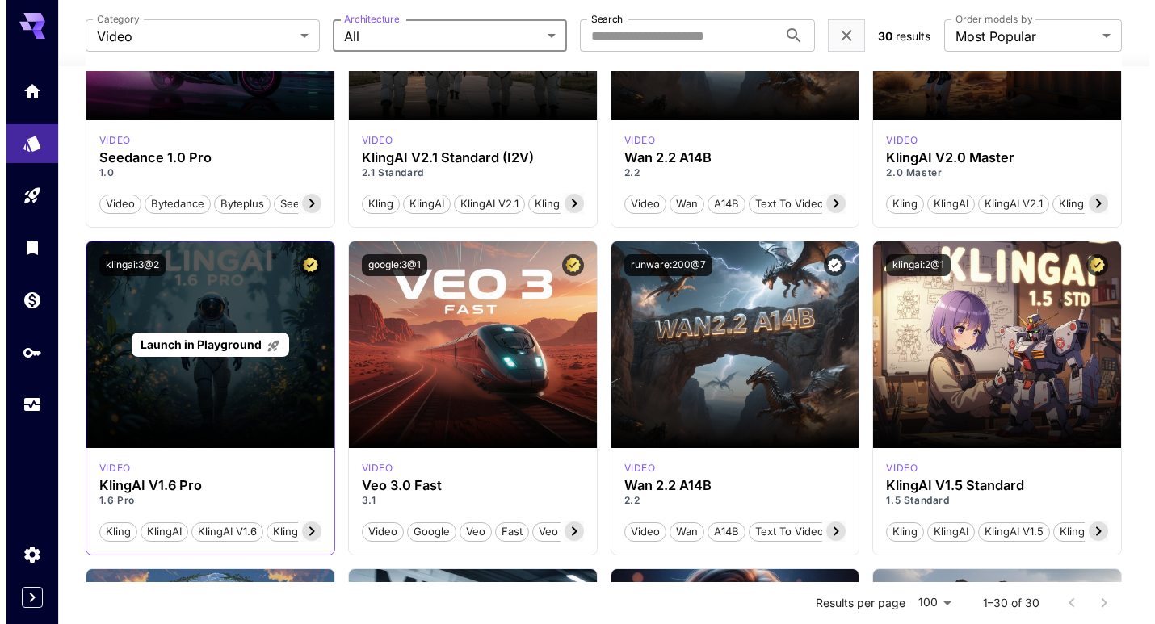
scroll to position [948, 0]
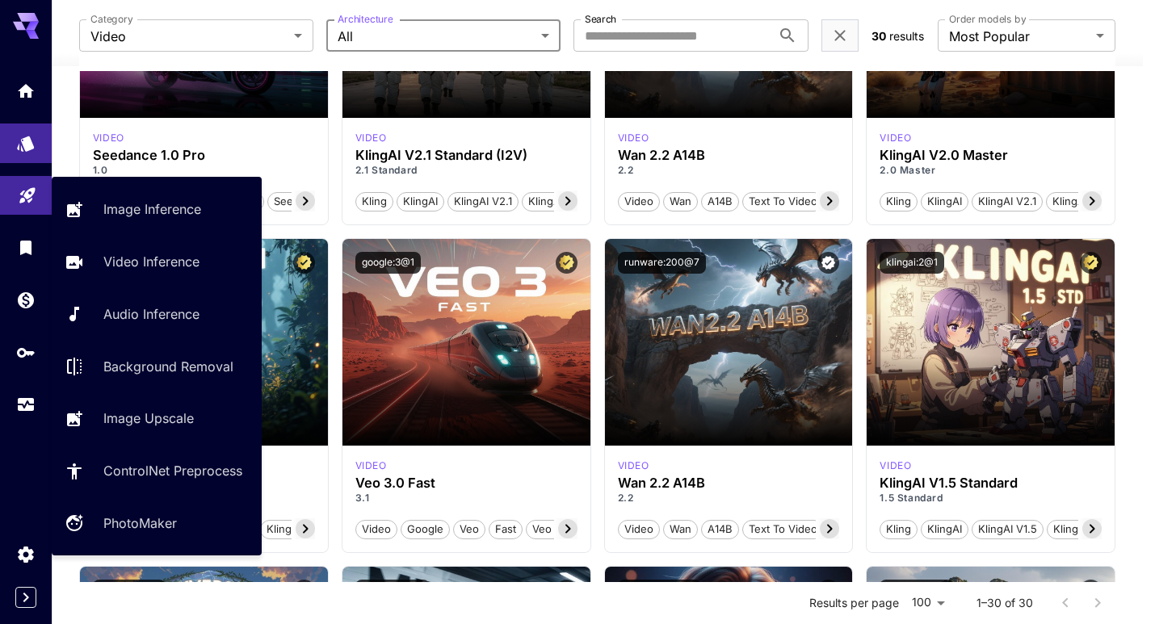
click at [26, 206] on link at bounding box center [26, 196] width 52 height 40
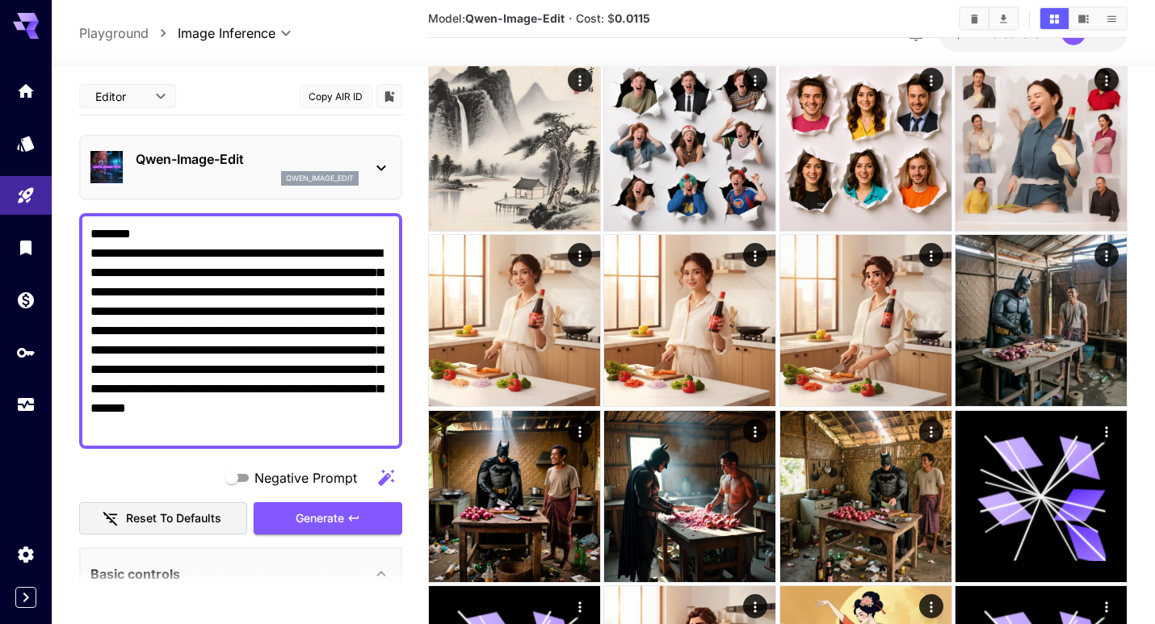
click at [254, 29] on body "**********" at bounding box center [577, 280] width 1155 height 2457
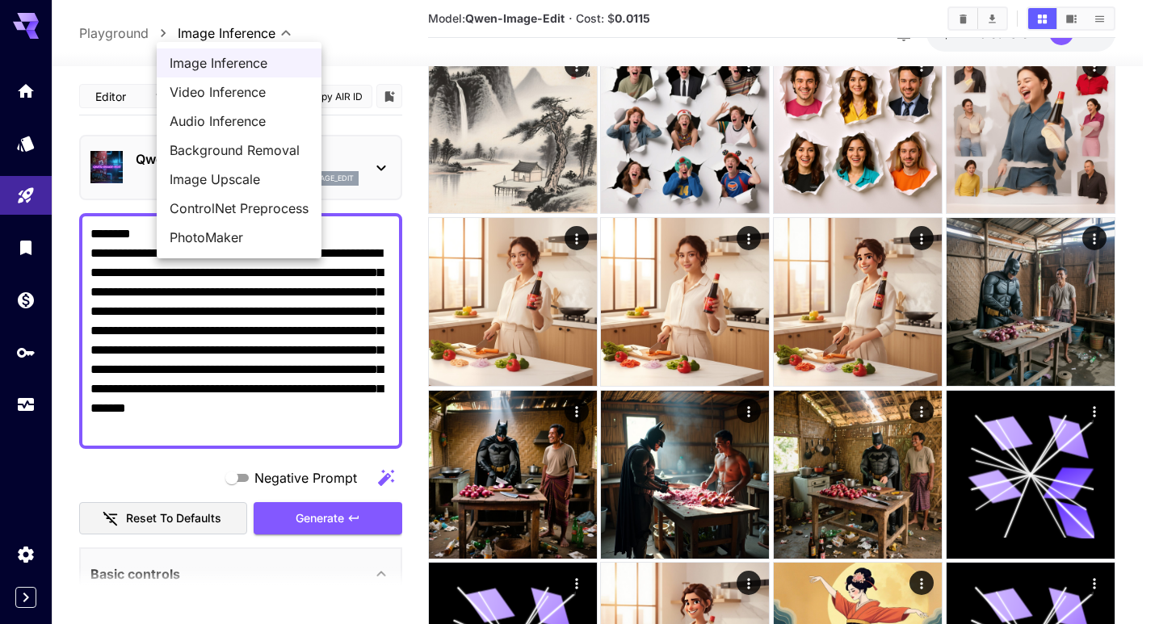
click at [262, 91] on span "Video Inference" at bounding box center [239, 91] width 139 height 19
type input "**********"
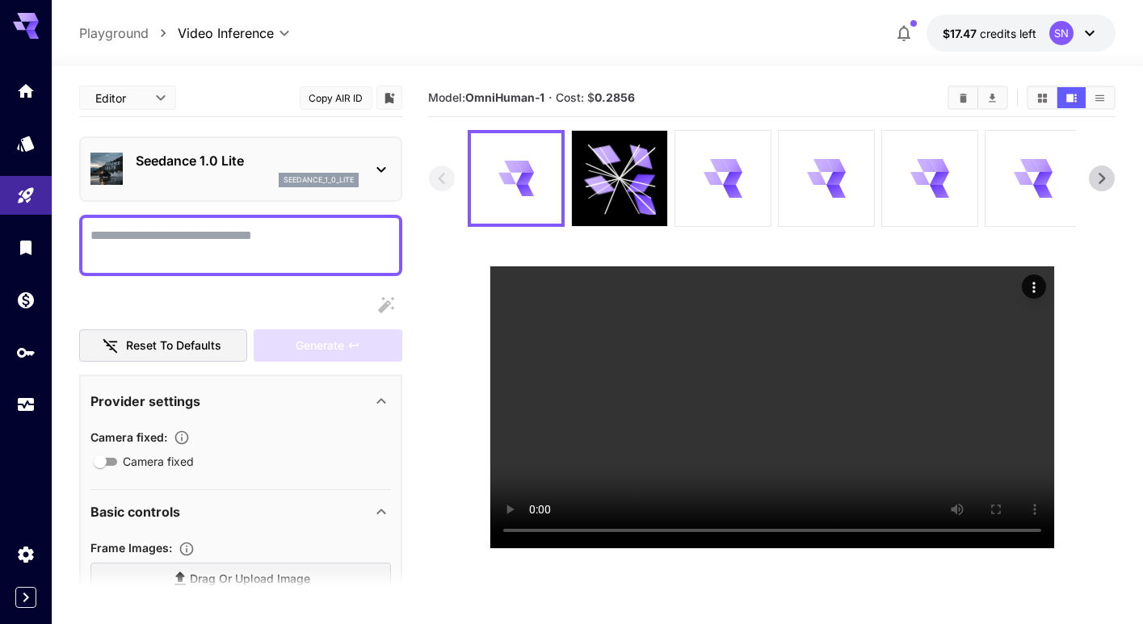
click at [256, 166] on p "Seedance 1.0 Lite" at bounding box center [247, 160] width 223 height 19
